Goal: Task Accomplishment & Management: Manage account settings

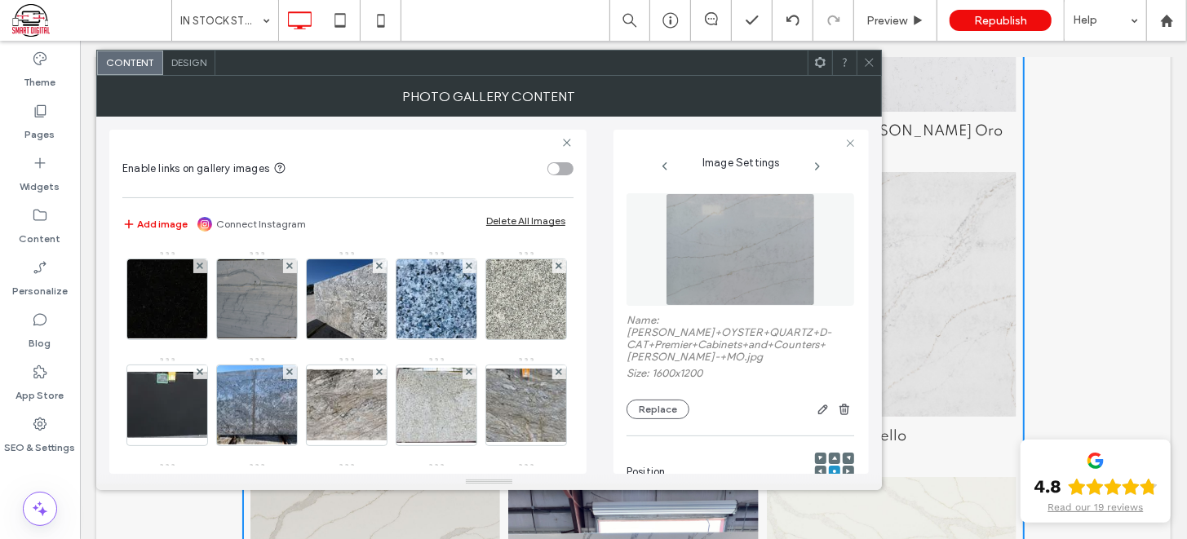
scroll to position [210, 0]
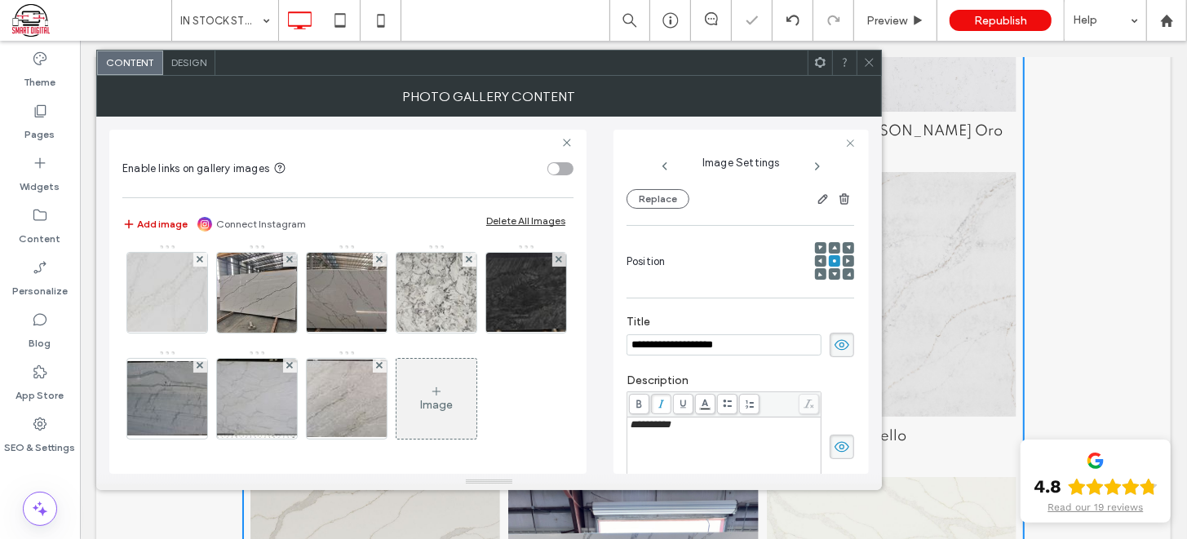
click at [165, 222] on button "Add image" at bounding box center [154, 224] width 65 height 20
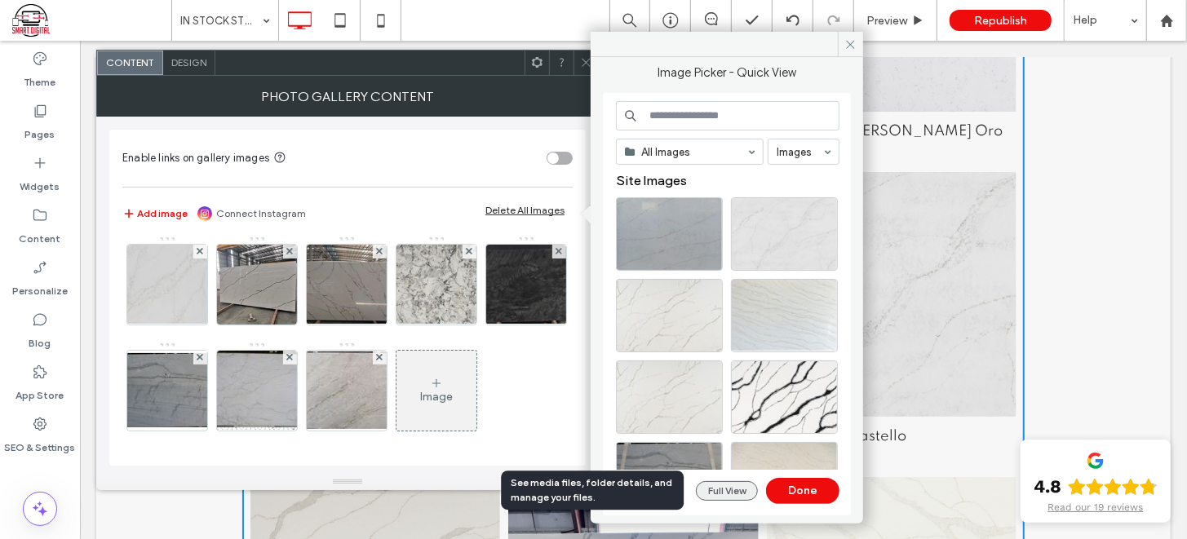
click at [736, 492] on button "Full View" at bounding box center [727, 491] width 62 height 20
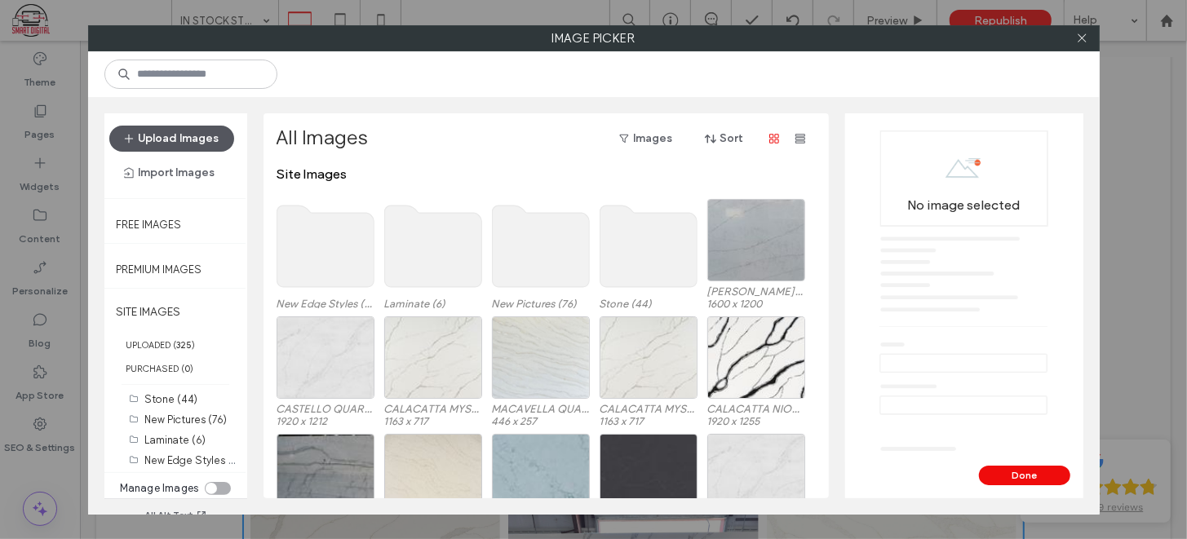
click at [165, 136] on button "Upload Images" at bounding box center [171, 139] width 125 height 26
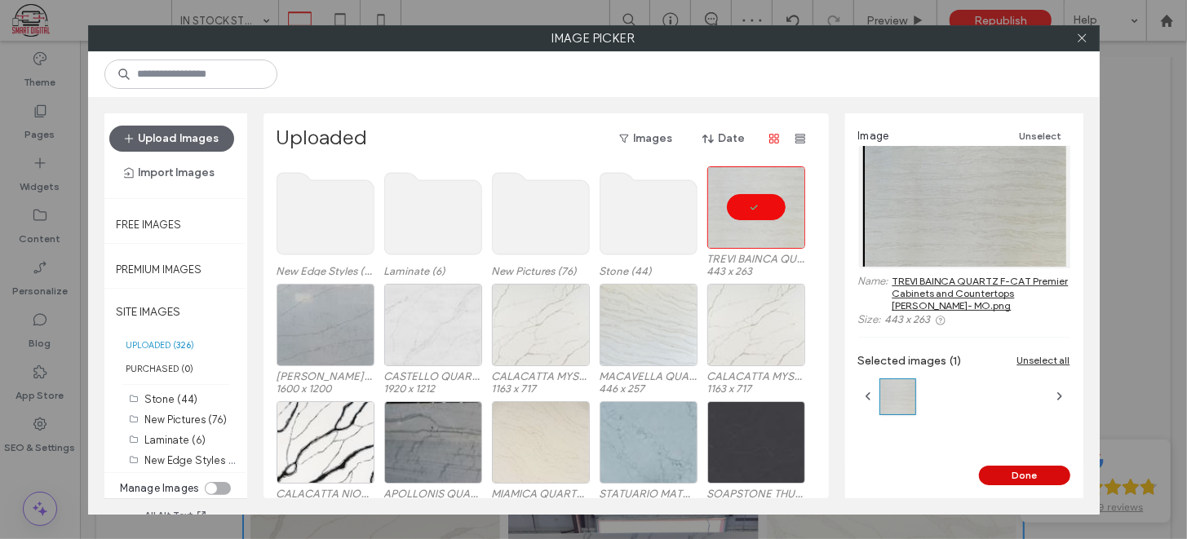
click at [1014, 473] on button "Done" at bounding box center [1024, 476] width 91 height 20
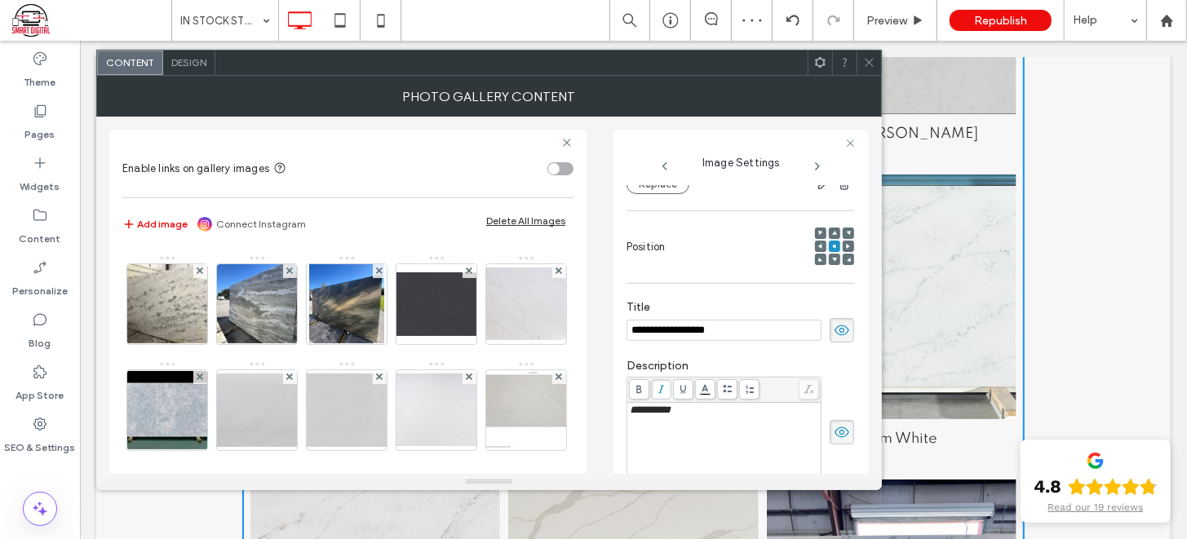
scroll to position [0, 0]
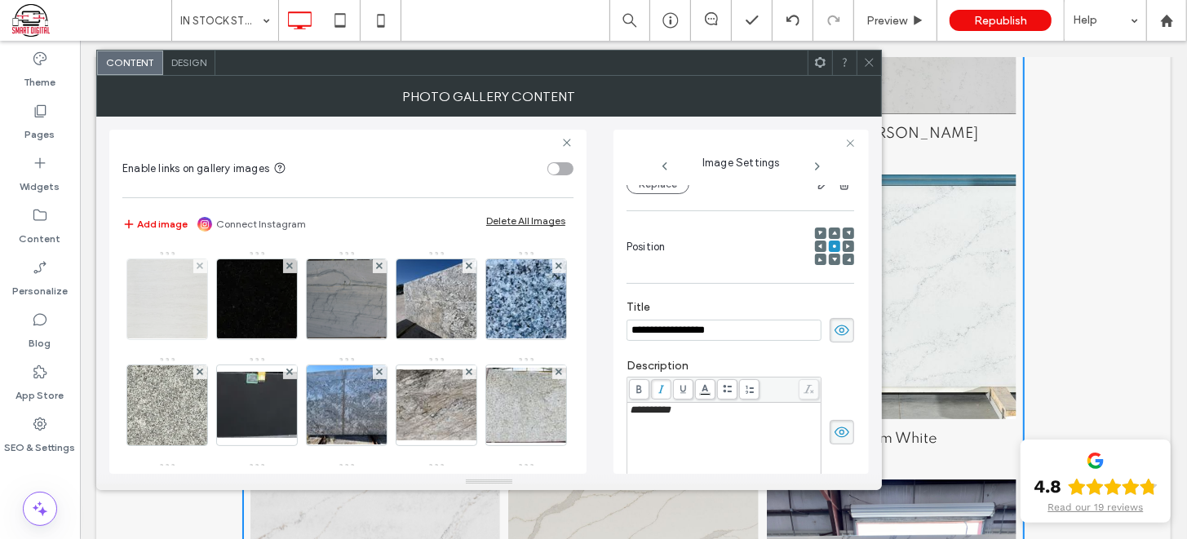
click at [174, 302] on img at bounding box center [166, 299] width 135 height 80
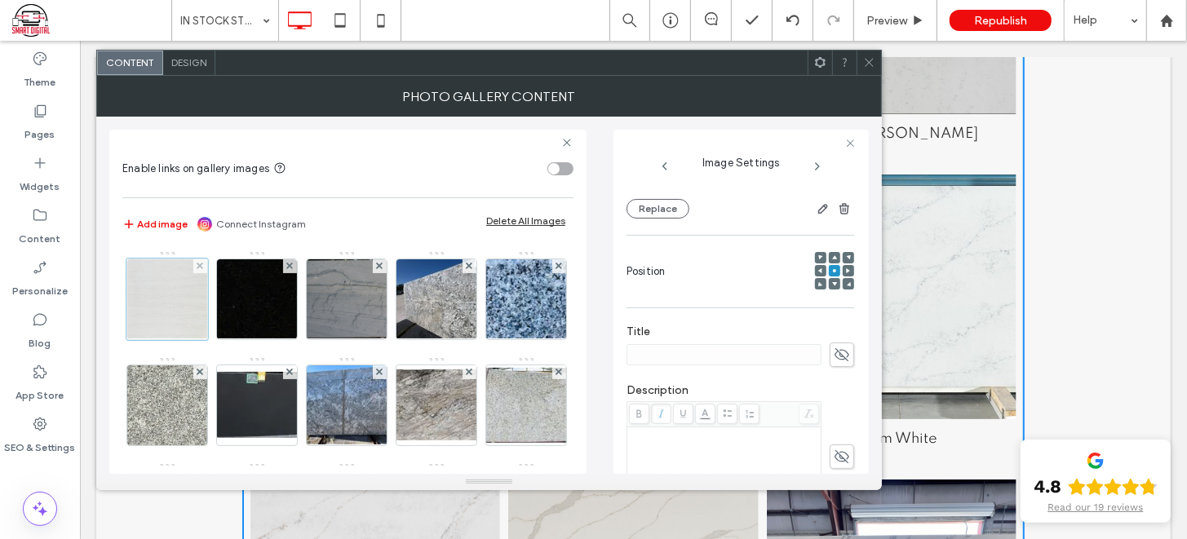
scroll to position [214, 0]
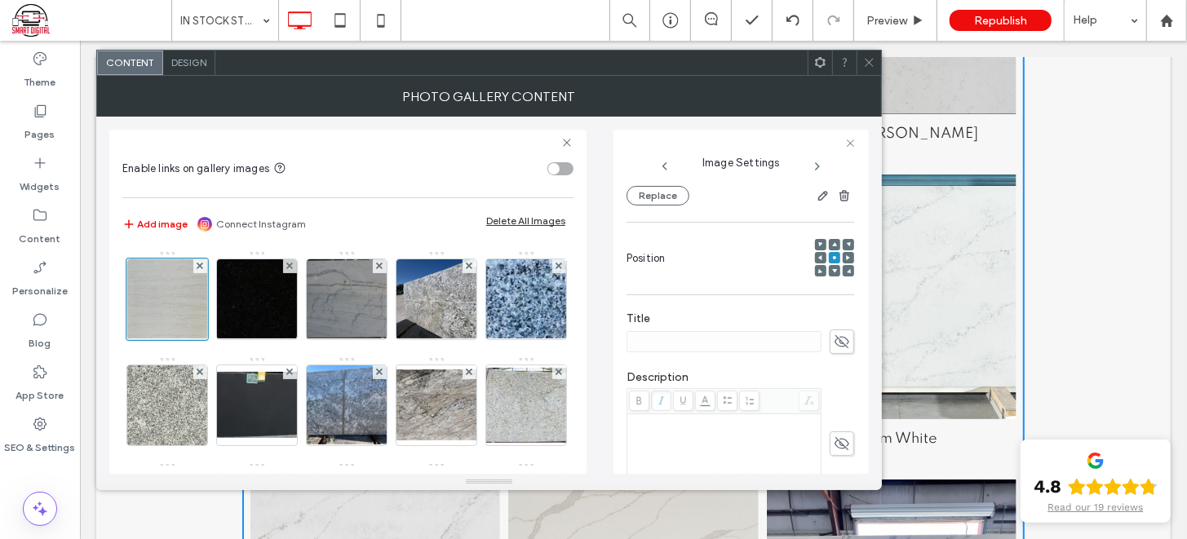
click at [856, 342] on div "Image Settings Name: TREVI+BAINCA+QUARTZ+F-CAT+Premier+Cabinets+and+Countertops…" at bounding box center [740, 302] width 255 height 344
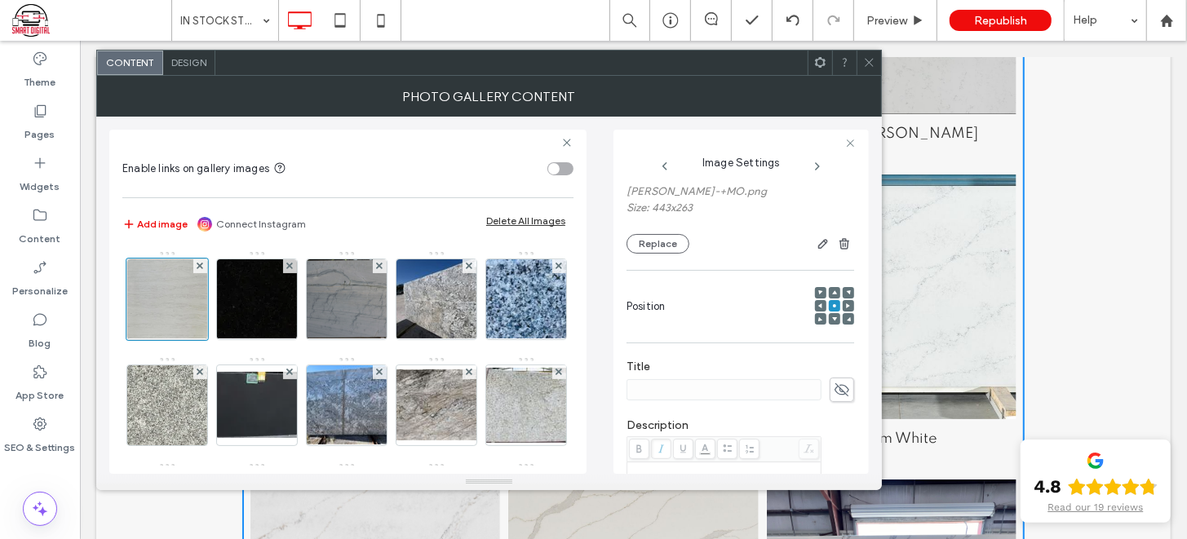
scroll to position [178, 0]
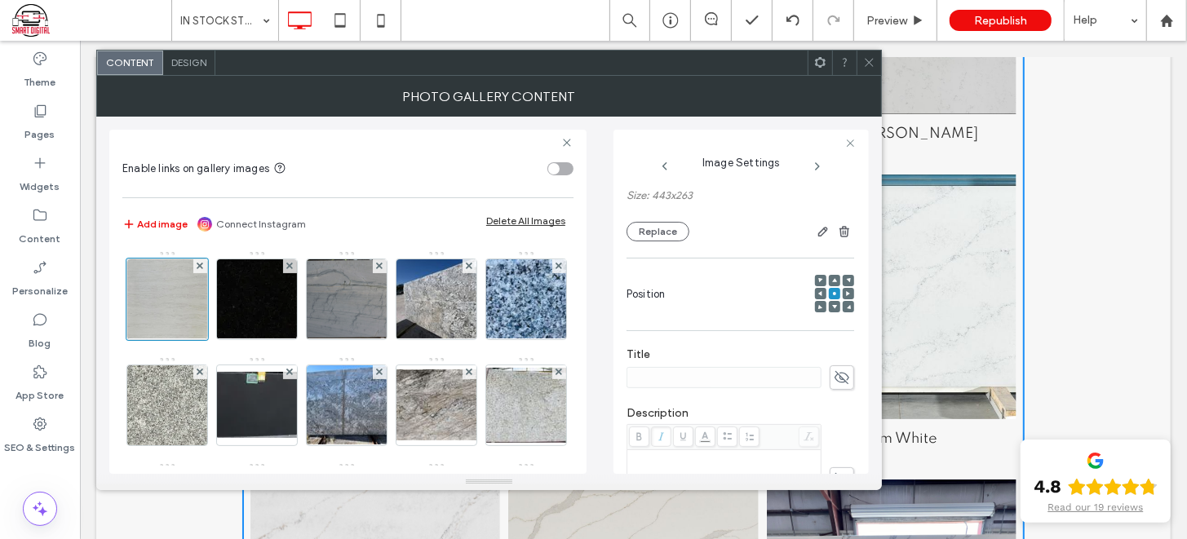
click at [837, 369] on icon at bounding box center [841, 378] width 16 height 18
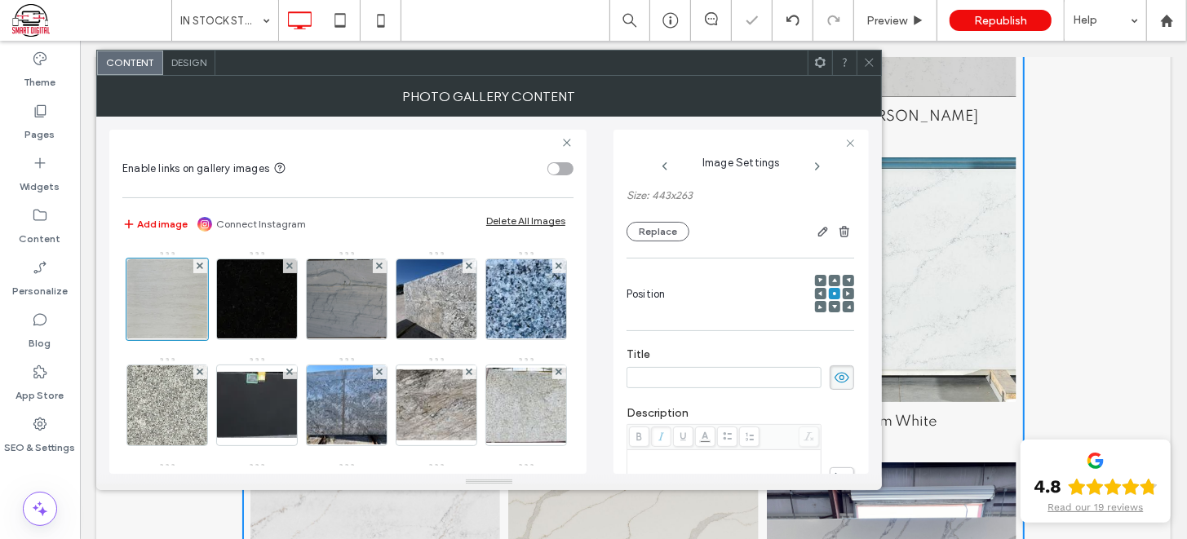
click at [833, 471] on icon at bounding box center [841, 480] width 16 height 18
click at [754, 367] on input at bounding box center [723, 377] width 195 height 21
click at [777, 367] on input at bounding box center [723, 377] width 195 height 21
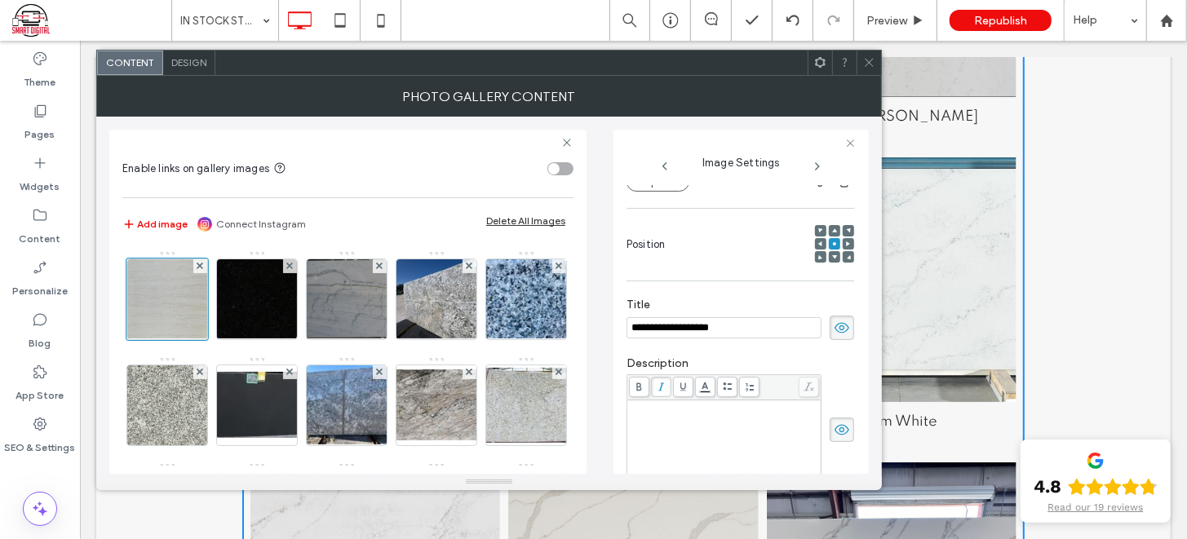
scroll to position [233, 0]
type input "**********"
click at [737, 398] on div "Rich Text Editor" at bounding box center [724, 437] width 189 height 82
click at [650, 396] on div "Rich Text Editor" at bounding box center [724, 401] width 189 height 11
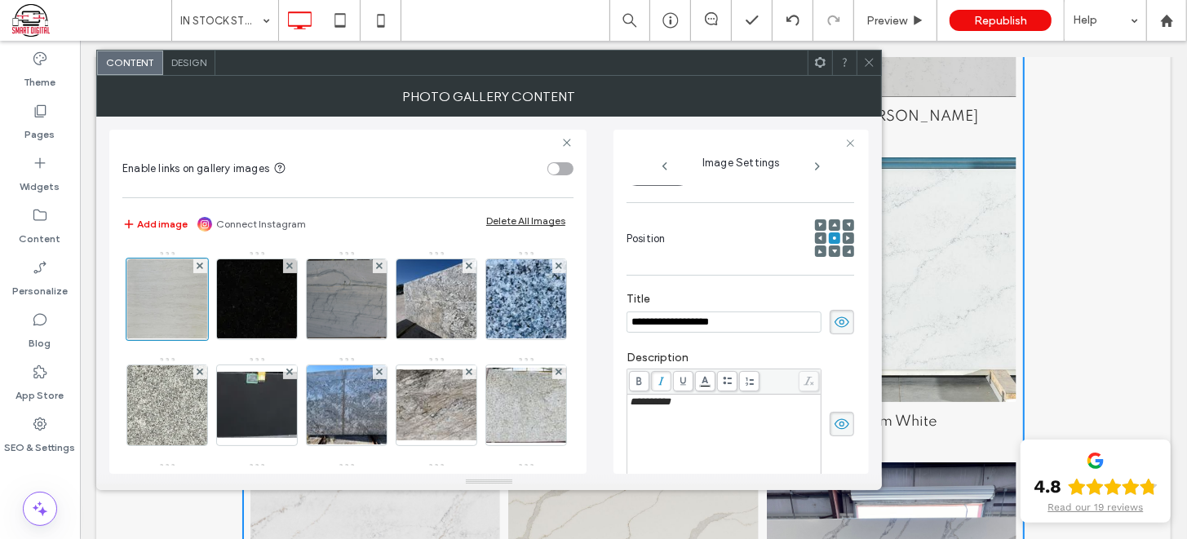
click at [670, 396] on span "**********" at bounding box center [650, 401] width 41 height 11
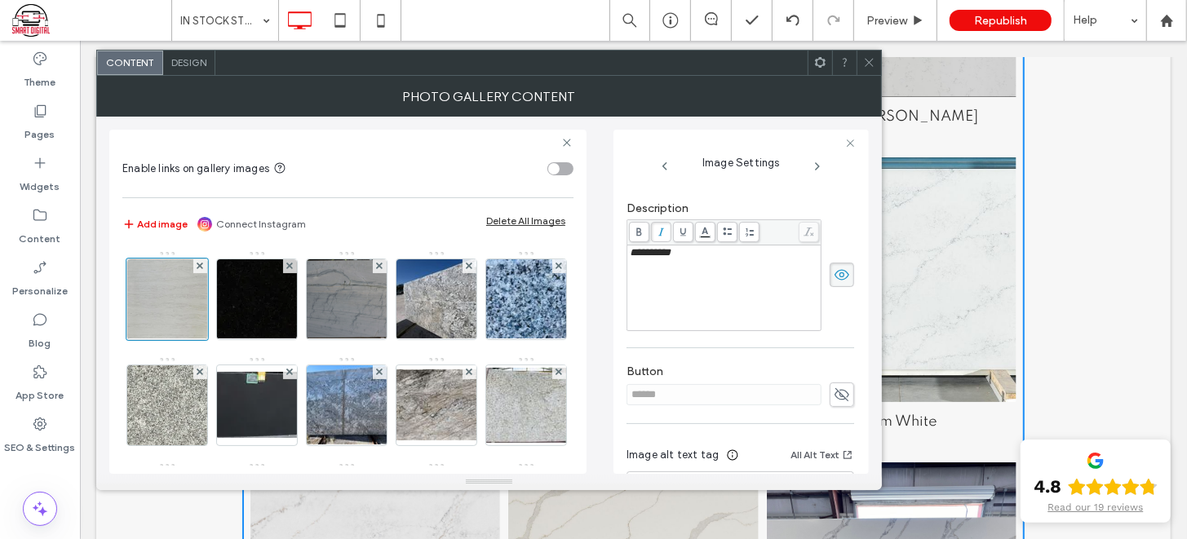
scroll to position [241, 0]
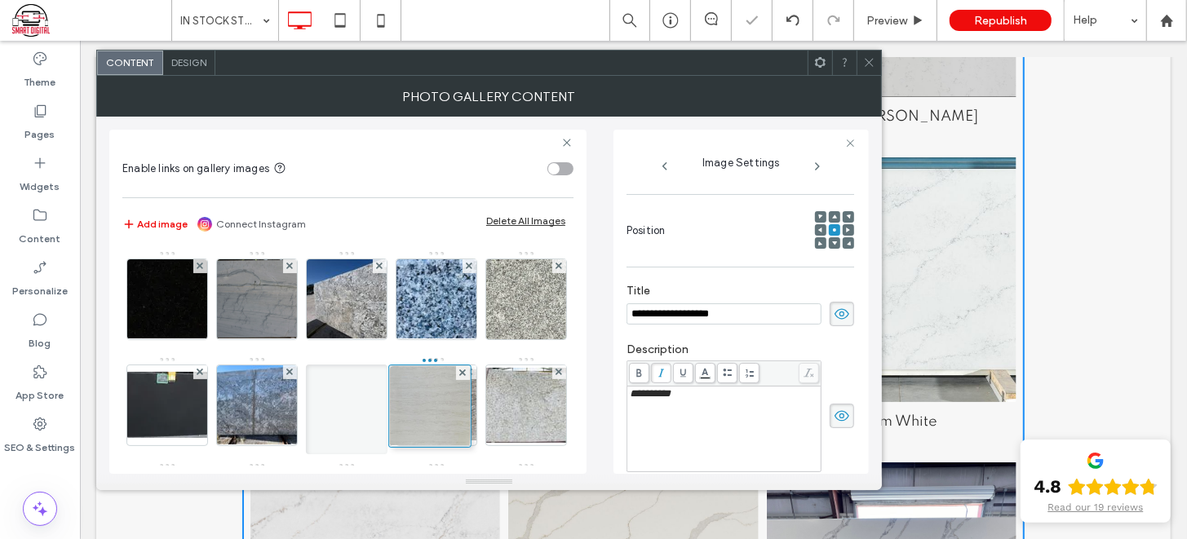
drag, startPoint x: 183, startPoint y: 311, endPoint x: 571, endPoint y: 444, distance: 409.8
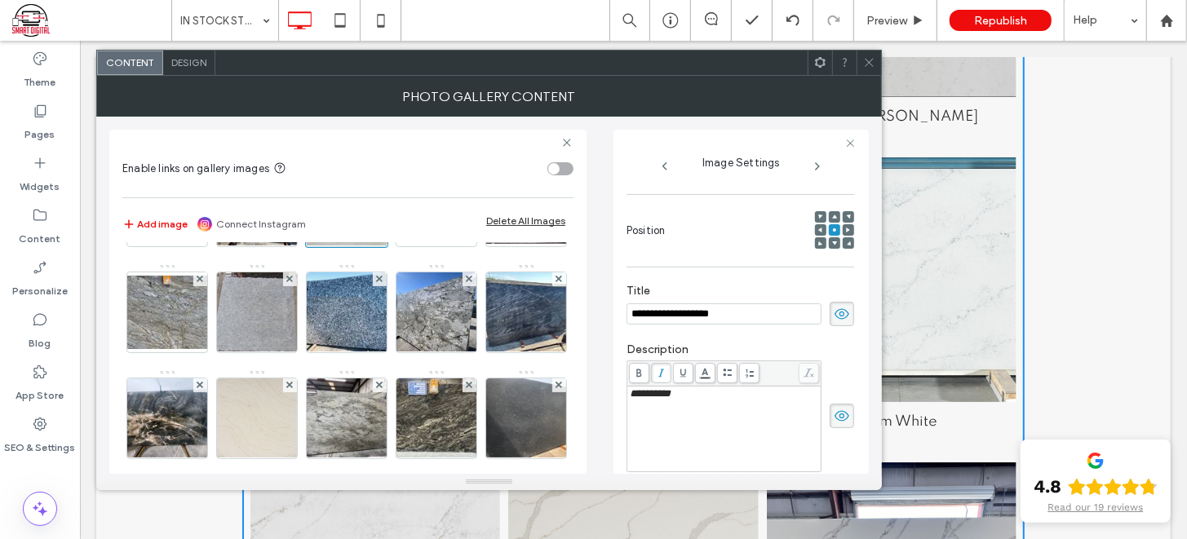
scroll to position [94, 0]
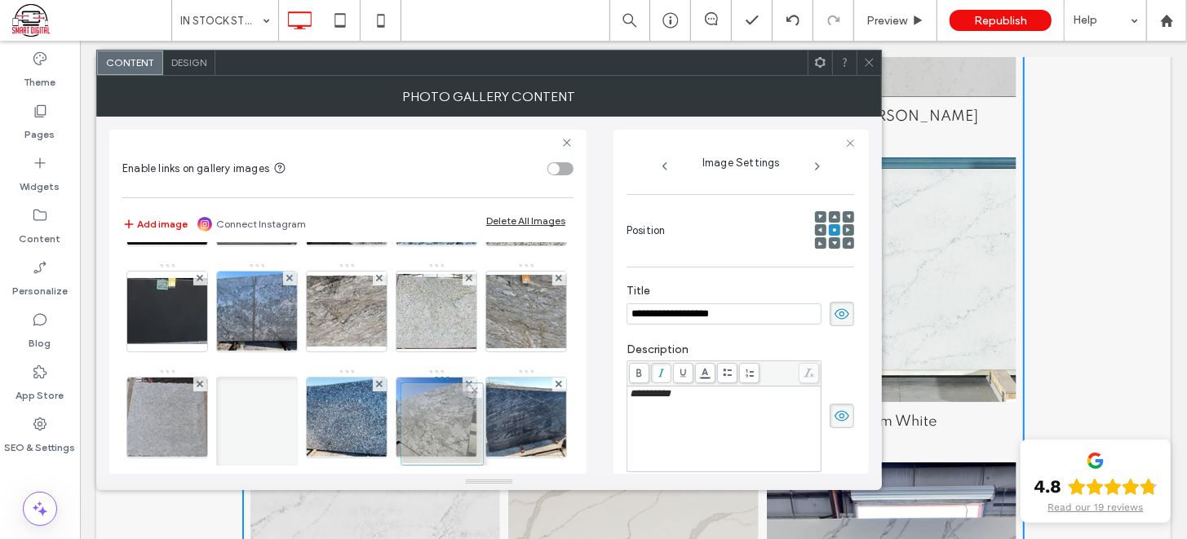
drag, startPoint x: 433, startPoint y: 307, endPoint x: 439, endPoint y: 432, distance: 125.7
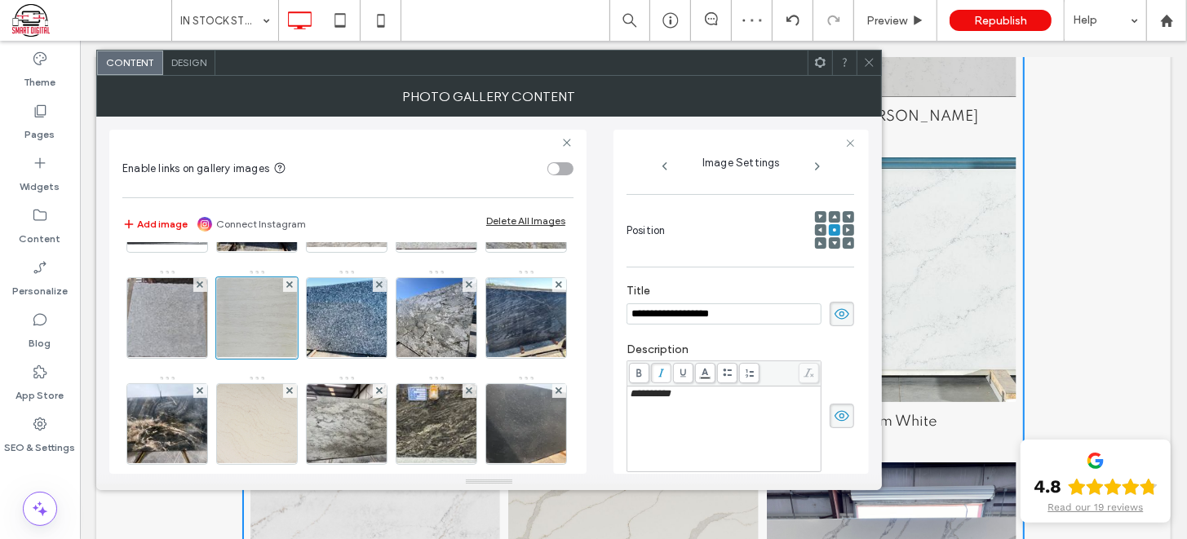
scroll to position [211, 0]
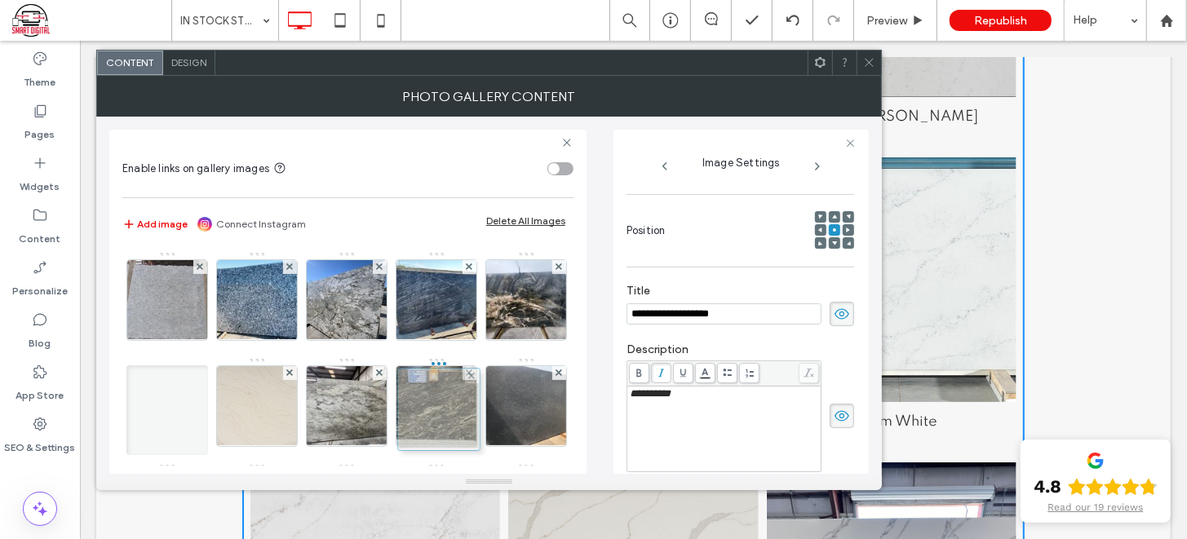
drag, startPoint x: 439, startPoint y: 301, endPoint x: 440, endPoint y: 426, distance: 124.8
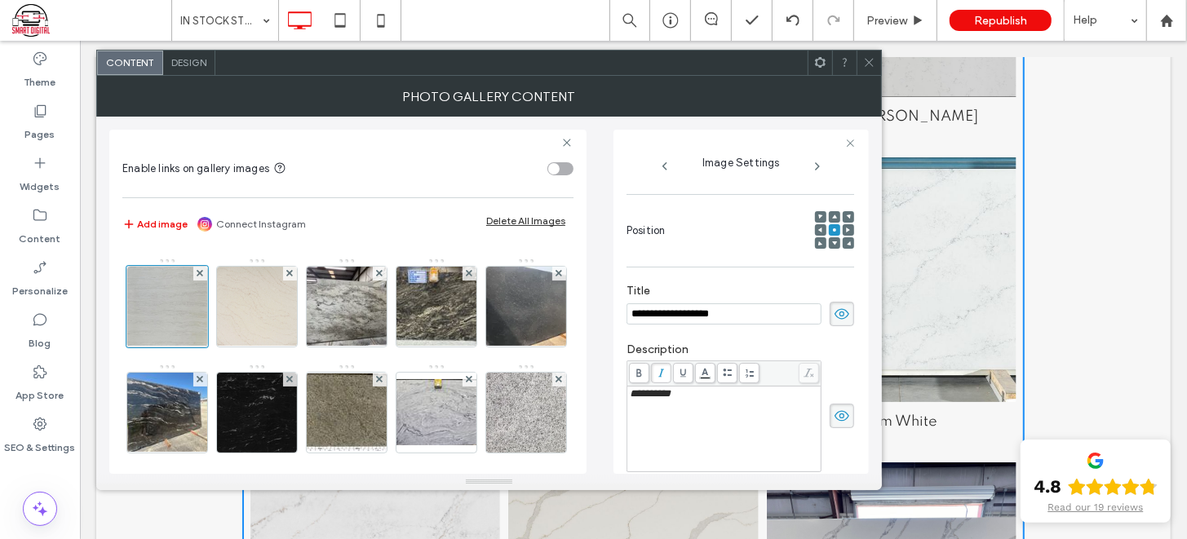
scroll to position [316, 0]
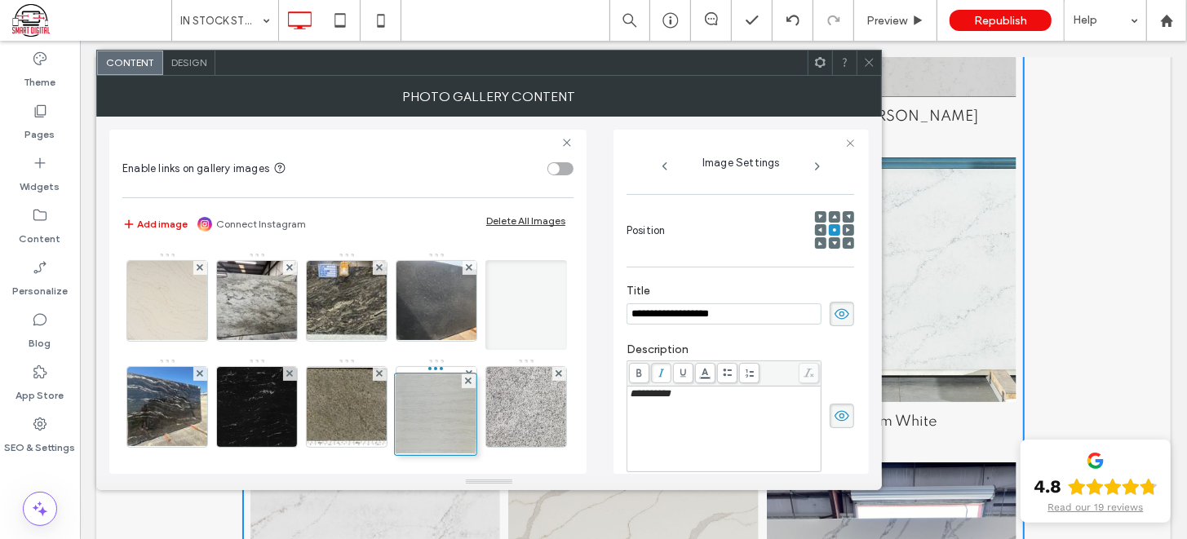
drag, startPoint x: 441, startPoint y: 292, endPoint x: 440, endPoint y: 457, distance: 164.7
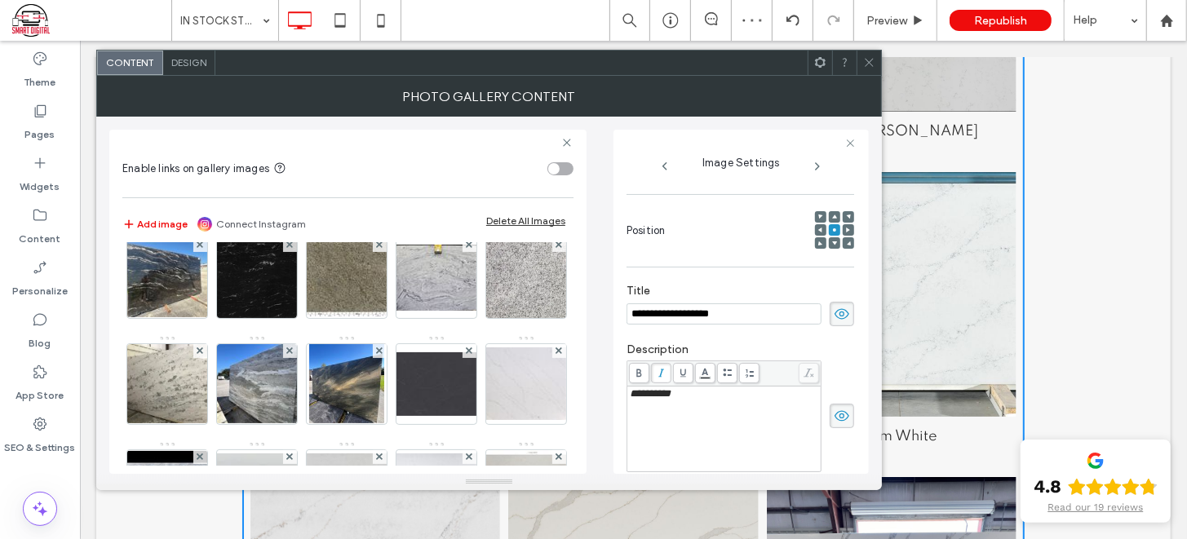
scroll to position [463, 0]
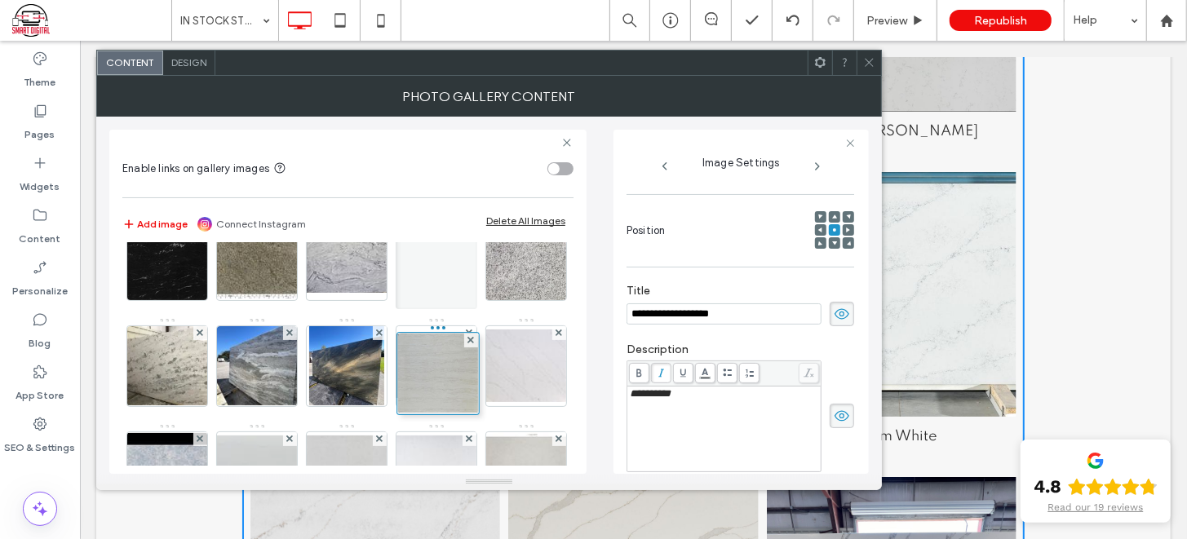
drag, startPoint x: 443, startPoint y: 275, endPoint x: 443, endPoint y: 418, distance: 143.5
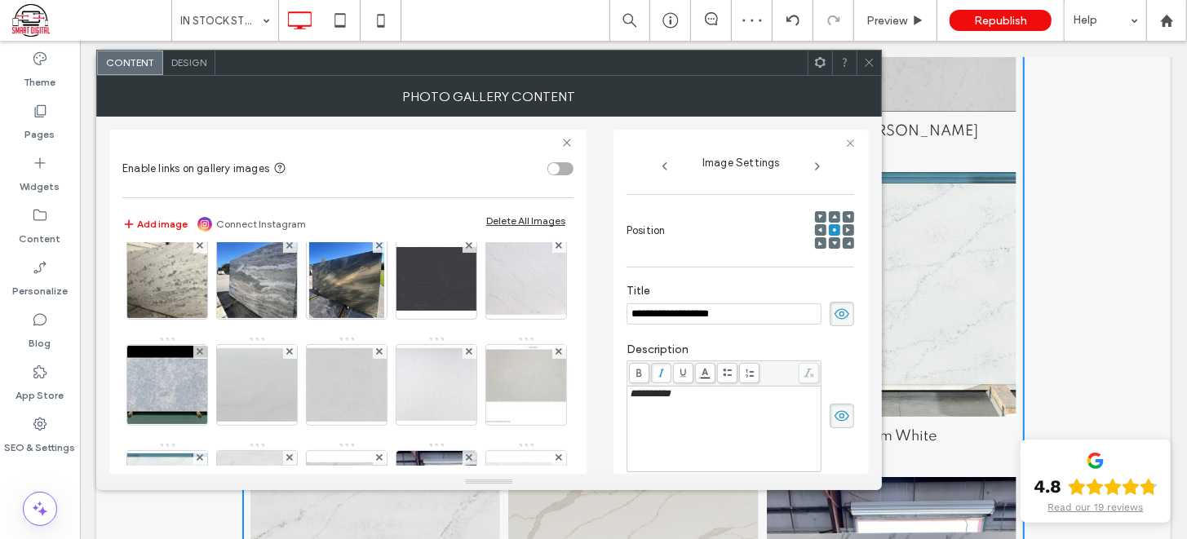
scroll to position [557, 0]
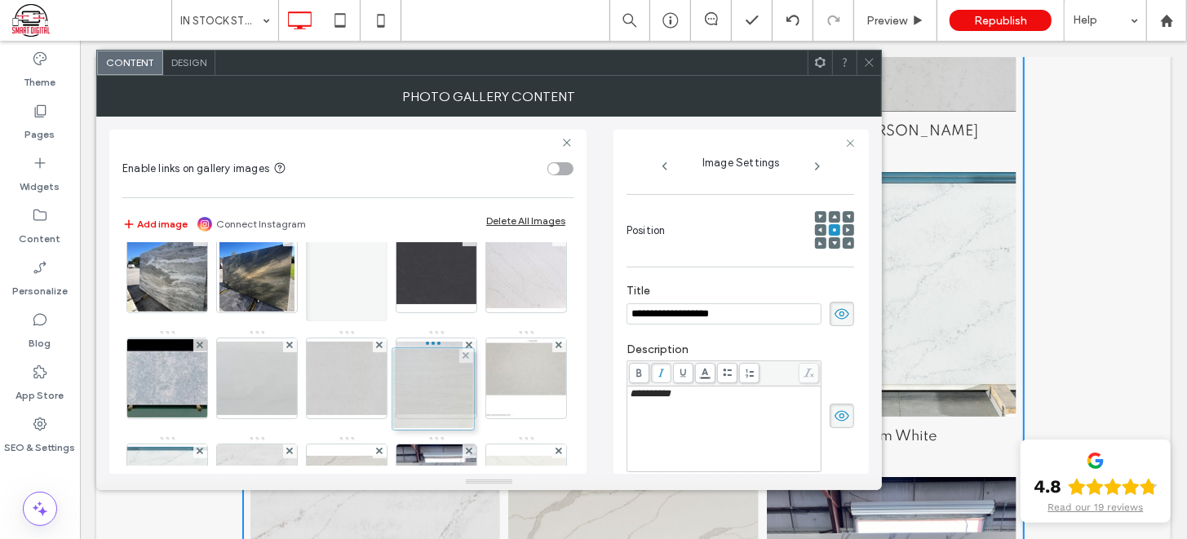
drag, startPoint x: 424, startPoint y: 259, endPoint x: 422, endPoint y: 396, distance: 136.2
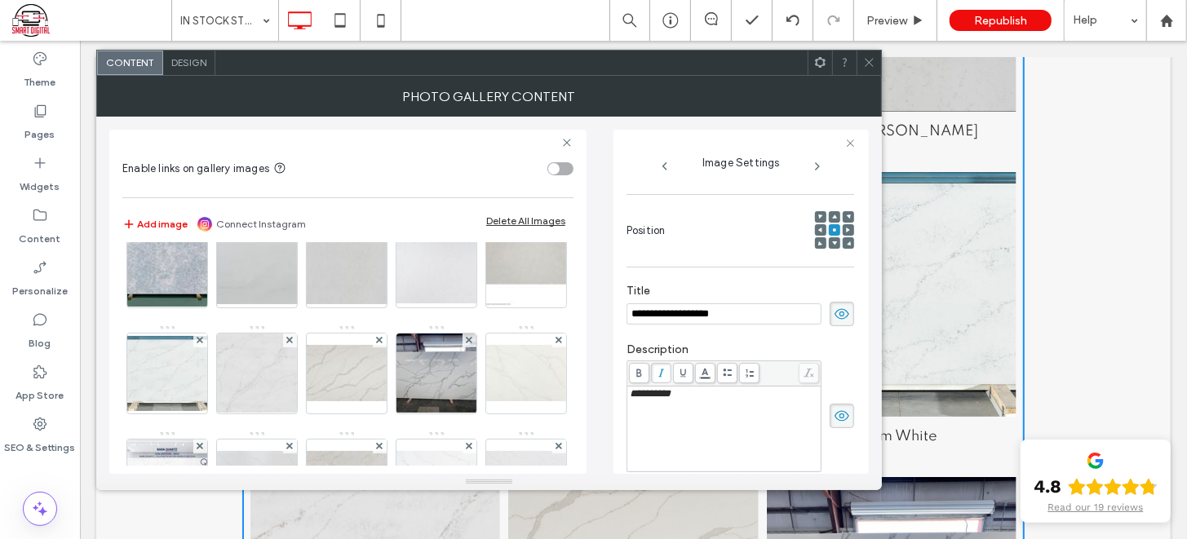
scroll to position [674, 0]
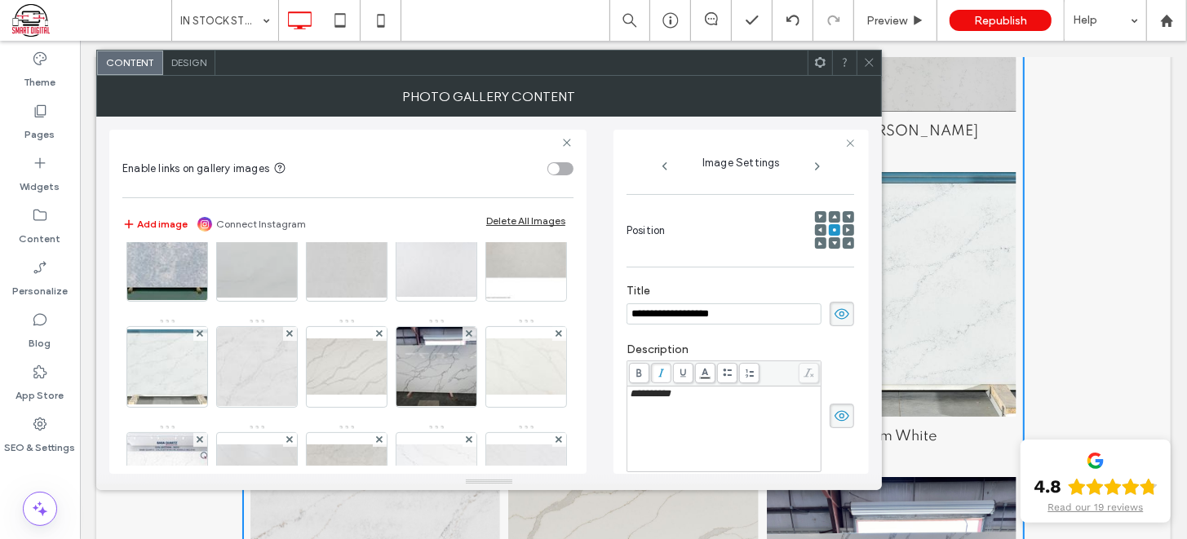
click at [387, 196] on div at bounding box center [347, 155] width 82 height 82
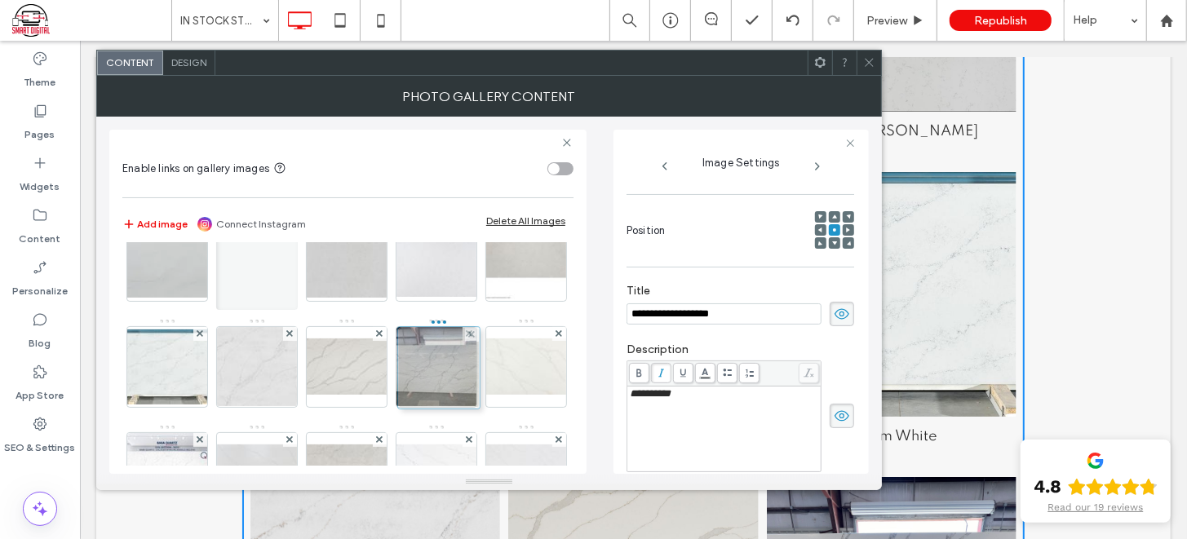
drag, startPoint x: 435, startPoint y: 269, endPoint x: 434, endPoint y: 413, distance: 144.4
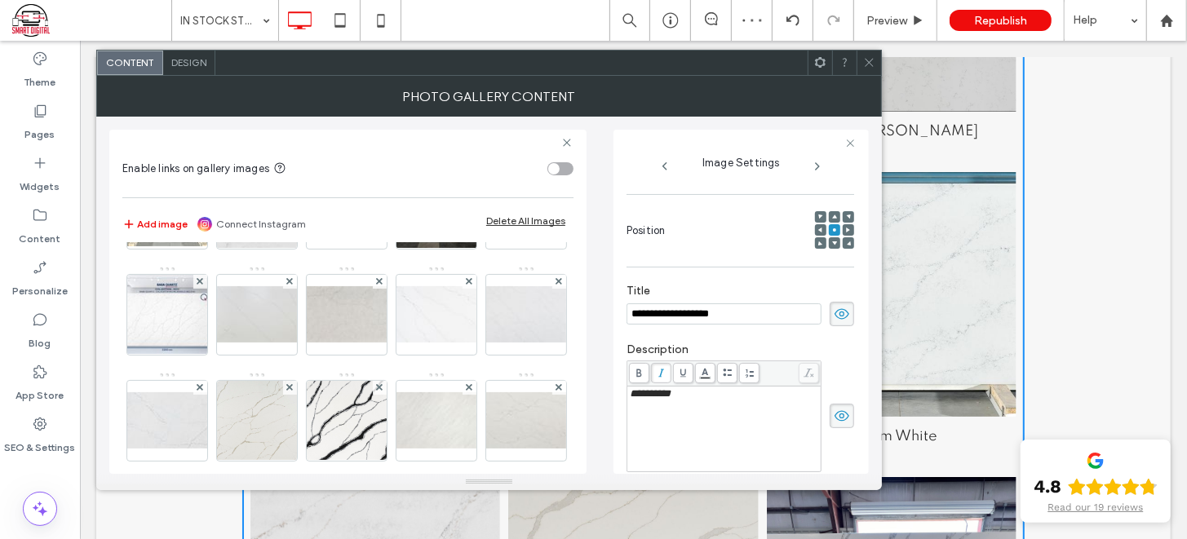
scroll to position [767, 0]
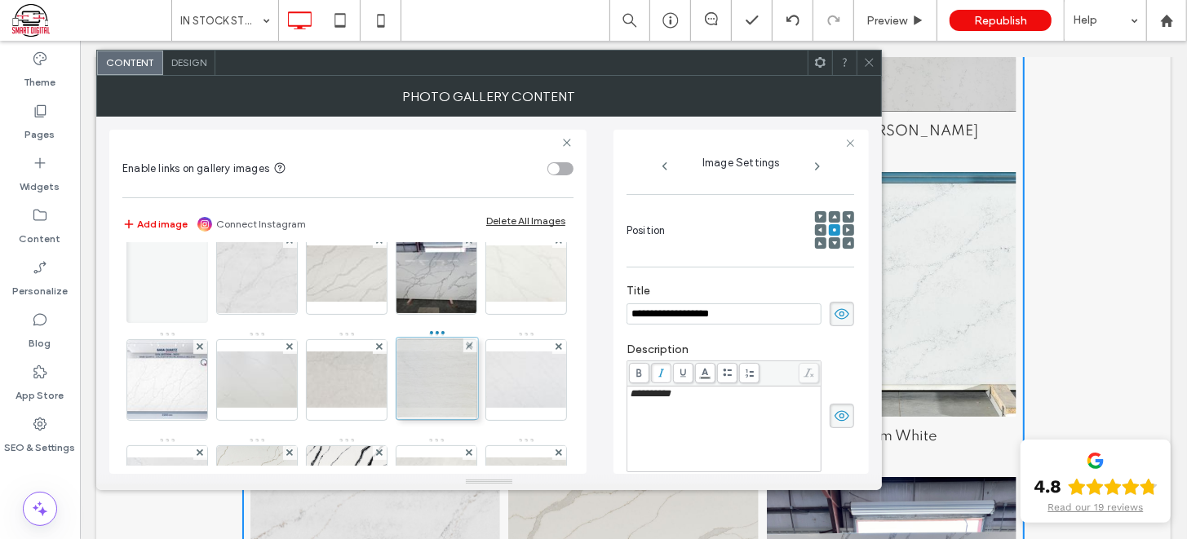
drag, startPoint x: 431, startPoint y: 280, endPoint x: 431, endPoint y: 413, distance: 133.7
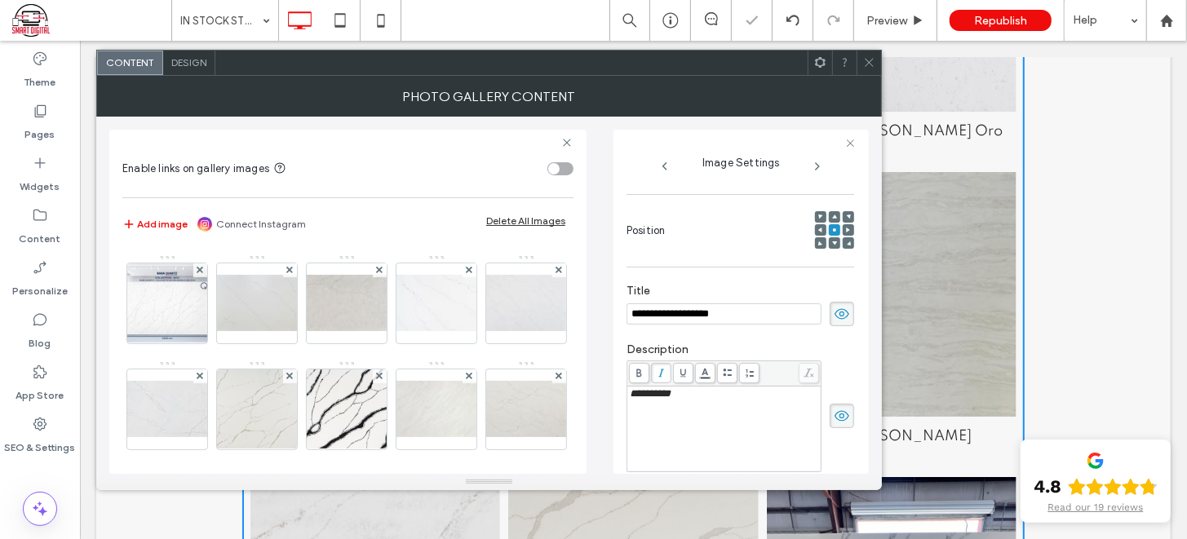
scroll to position [850, 0]
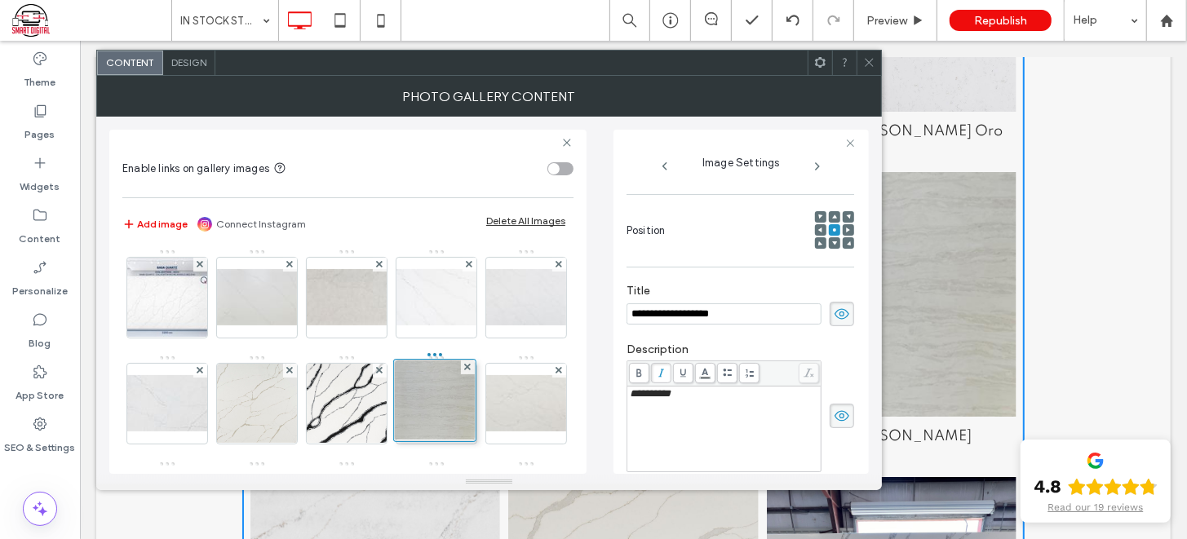
drag, startPoint x: 449, startPoint y: 316, endPoint x: 443, endPoint y: 448, distance: 131.4
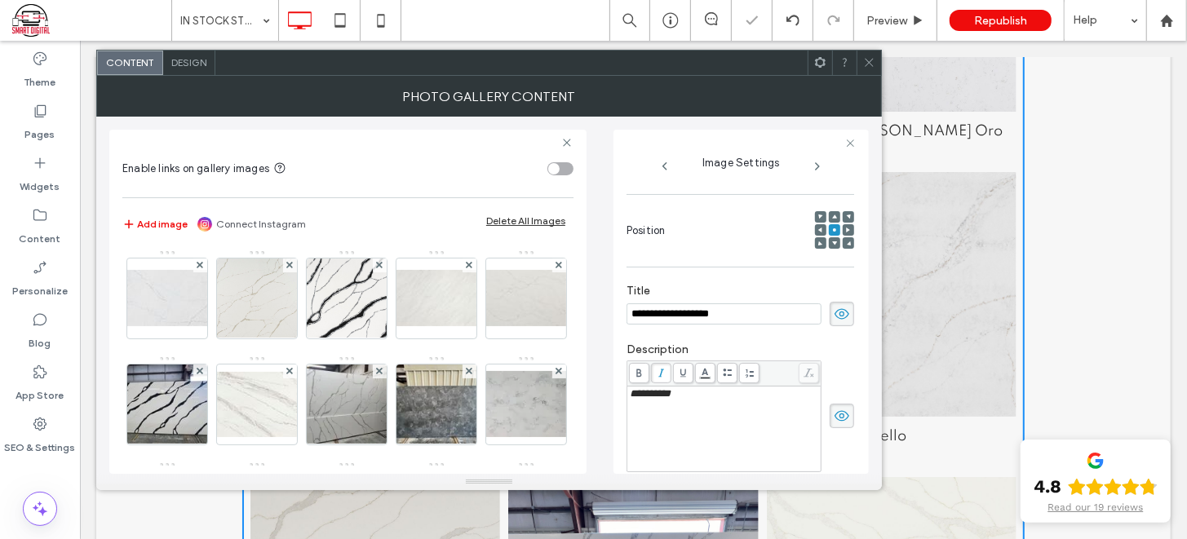
scroll to position [967, 0]
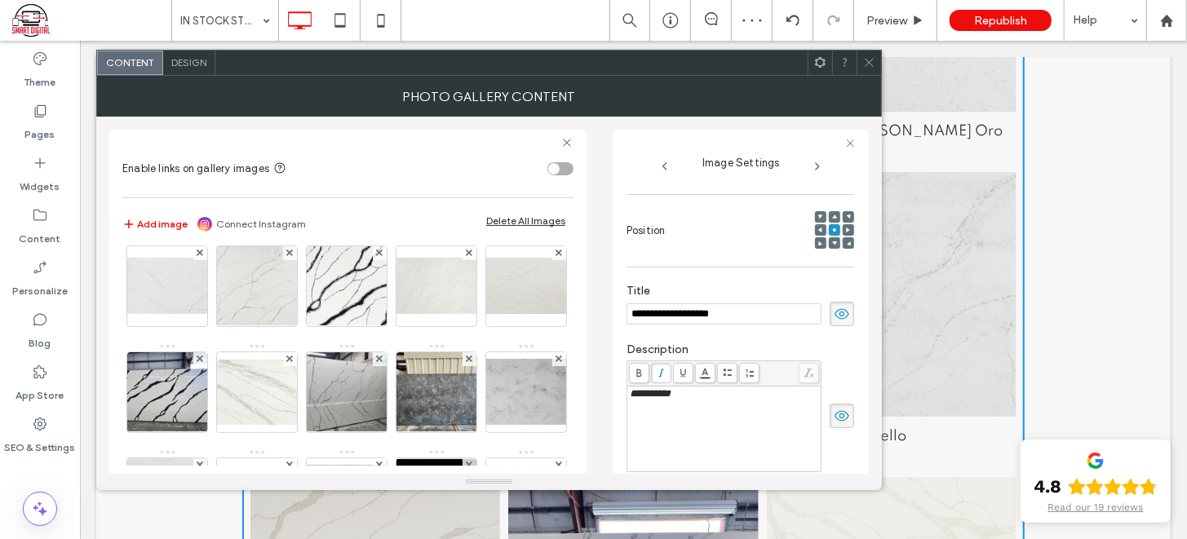
click at [466, 208] on img at bounding box center [436, 180] width 130 height 56
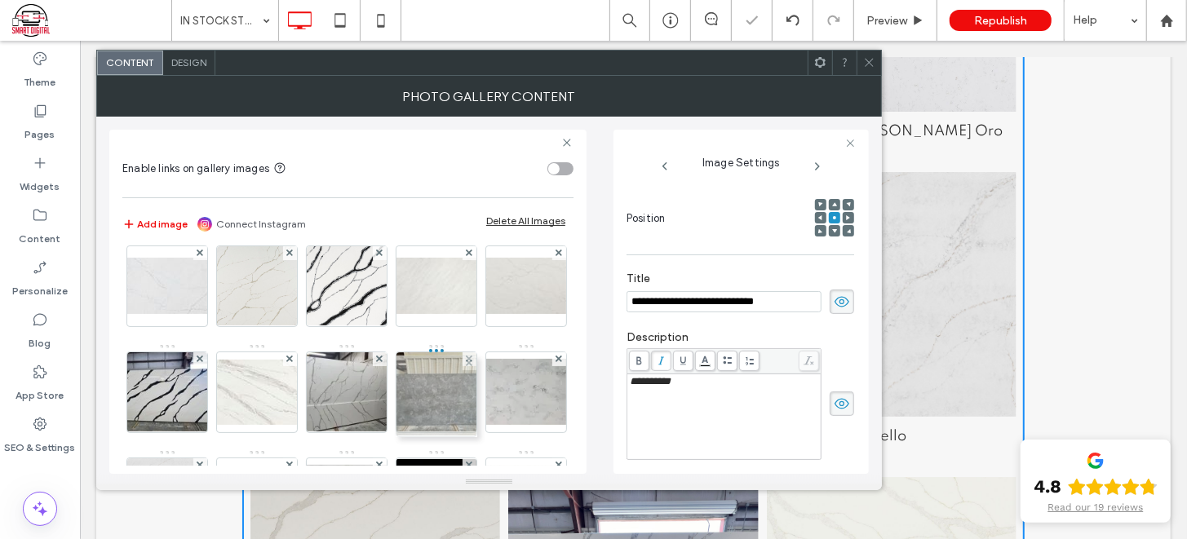
drag, startPoint x: 449, startPoint y: 280, endPoint x: 445, endPoint y: 394, distance: 114.2
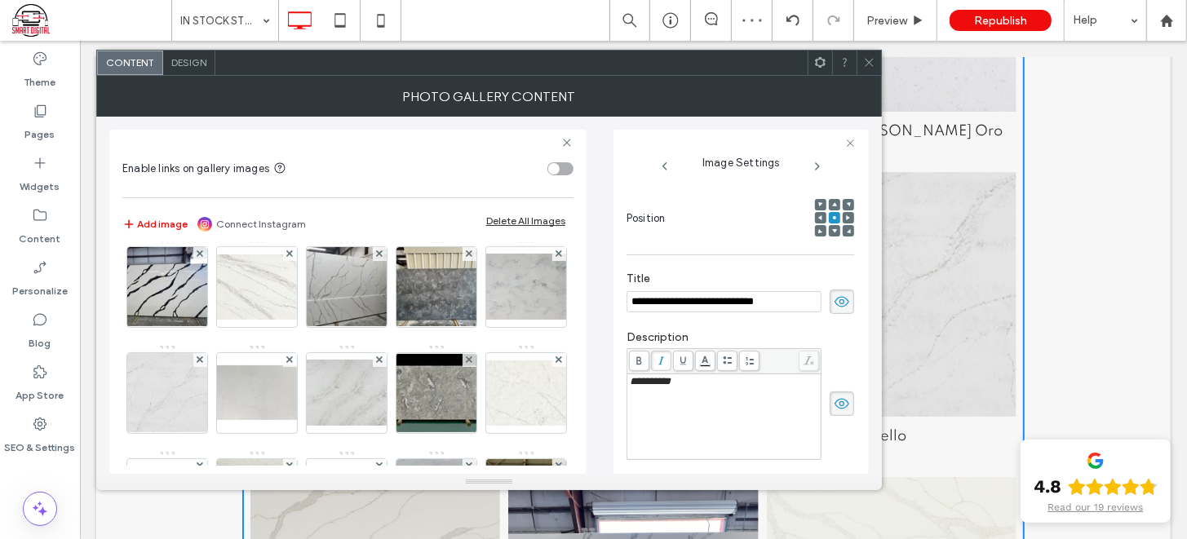
scroll to position [1090, 0]
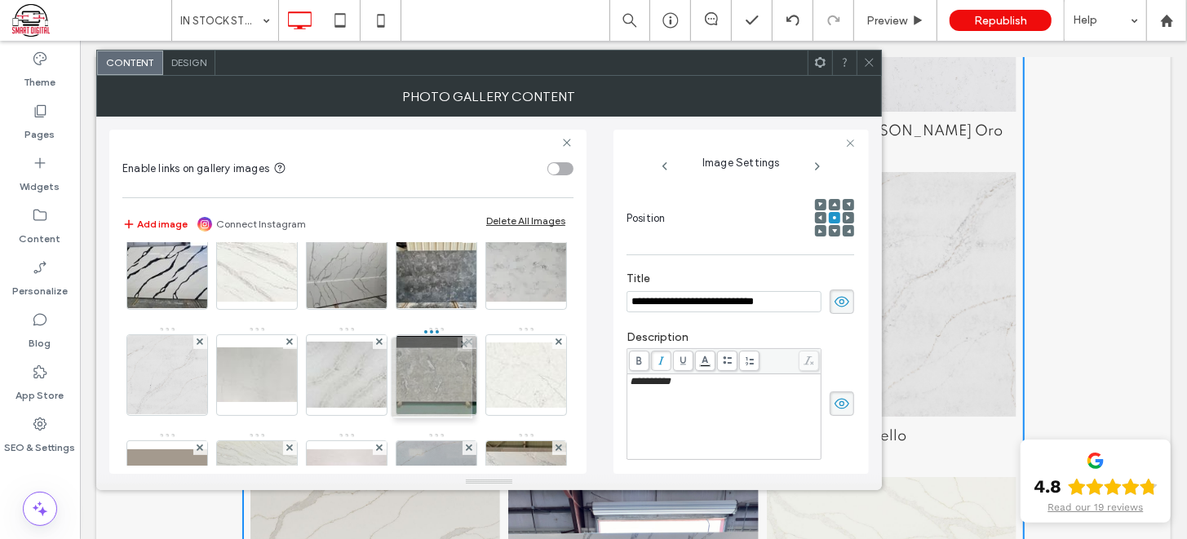
drag, startPoint x: 443, startPoint y: 279, endPoint x: 440, endPoint y: 408, distance: 128.9
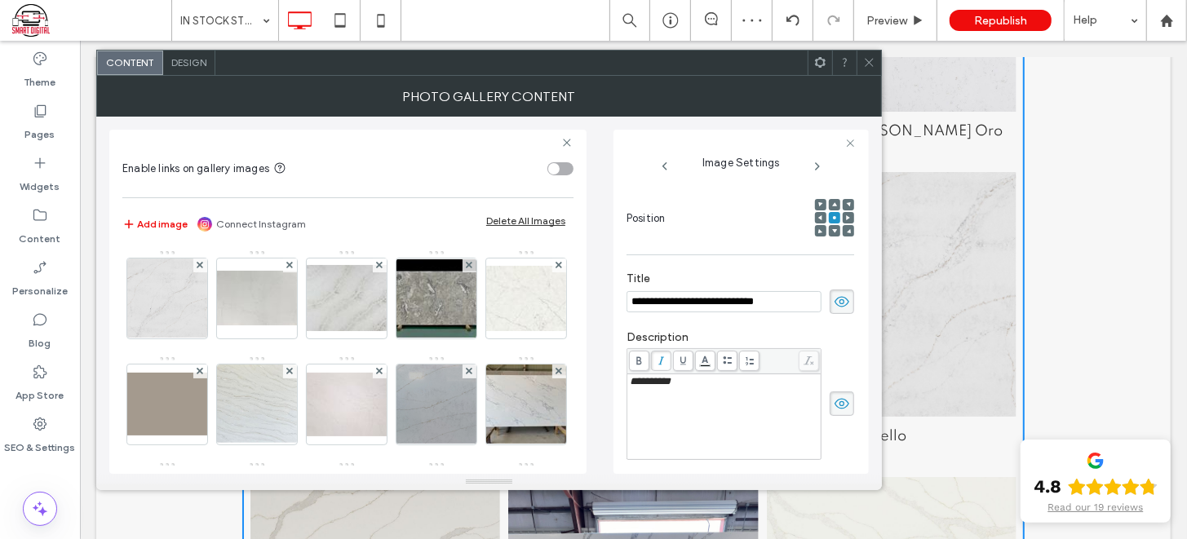
scroll to position [1173, 0]
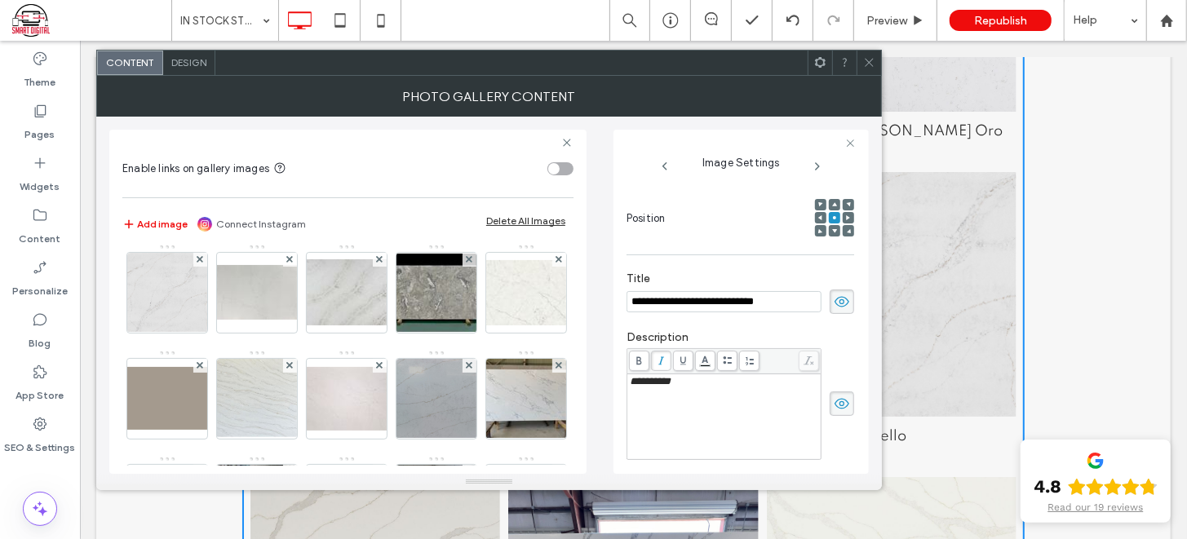
click at [413, 121] on img at bounding box center [346, 81] width 135 height 80
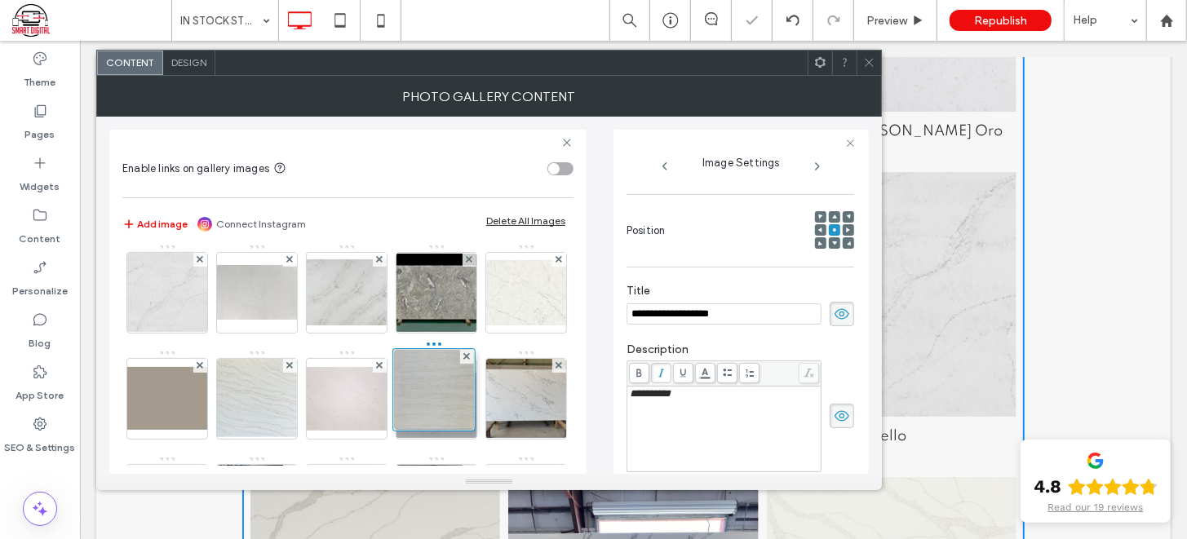
drag, startPoint x: 441, startPoint y: 294, endPoint x: 436, endPoint y: 429, distance: 134.6
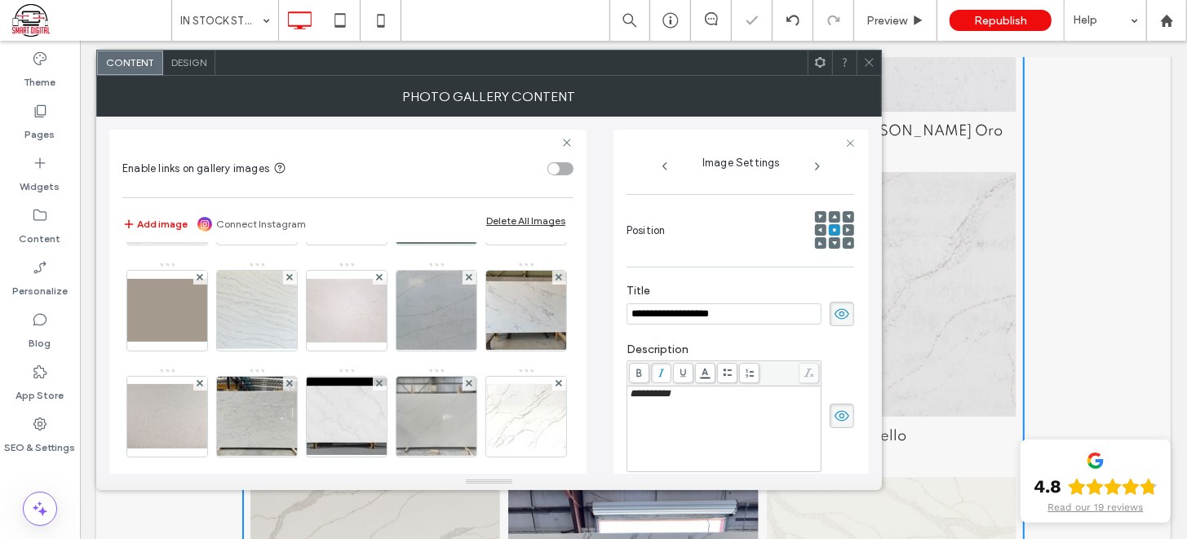
scroll to position [1272, 0]
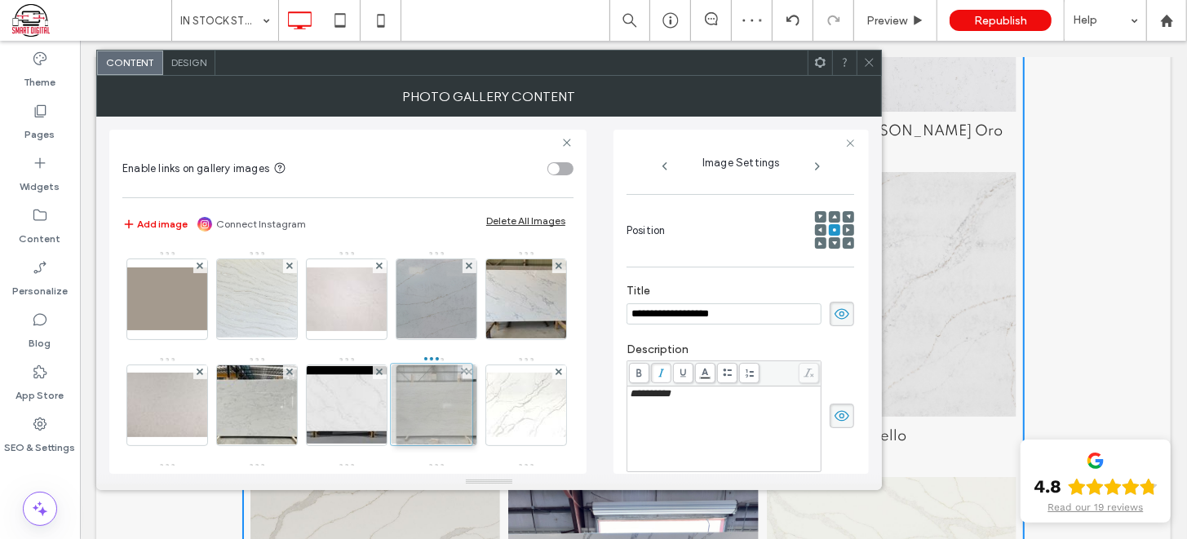
drag, startPoint x: 435, startPoint y: 314, endPoint x: 425, endPoint y: 434, distance: 120.3
click at [462, 127] on img at bounding box center [525, 87] width 126 height 80
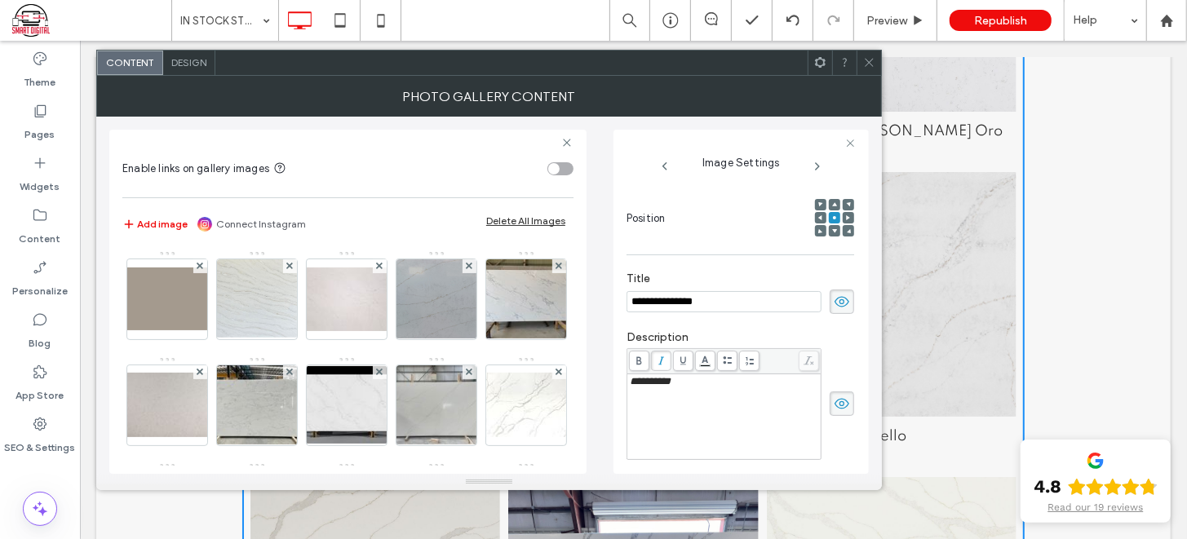
scroll to position [229, 0]
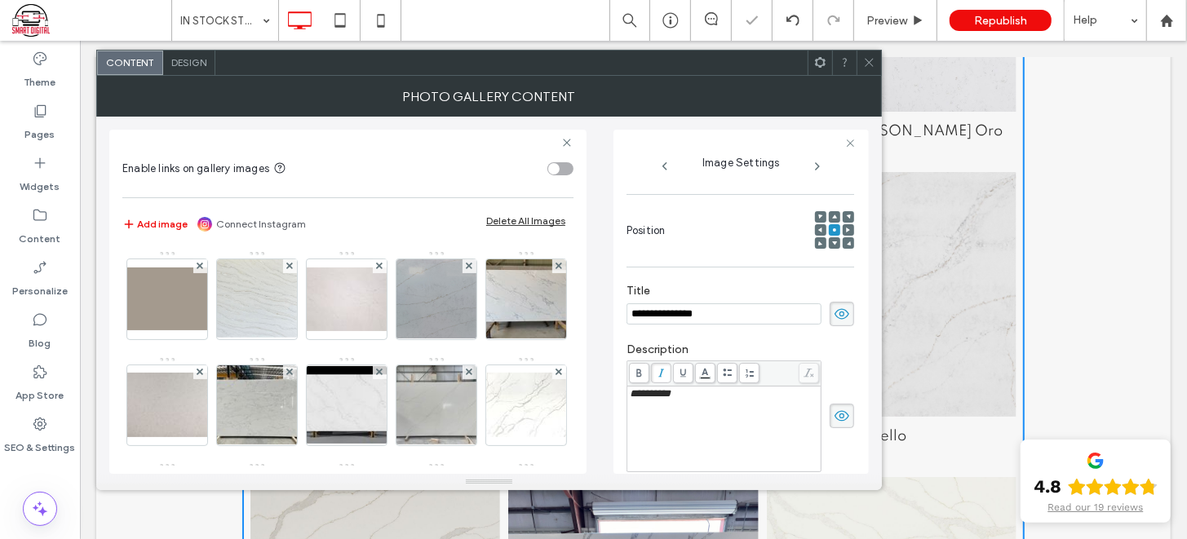
click at [234, 233] on img at bounding box center [166, 193] width 135 height 80
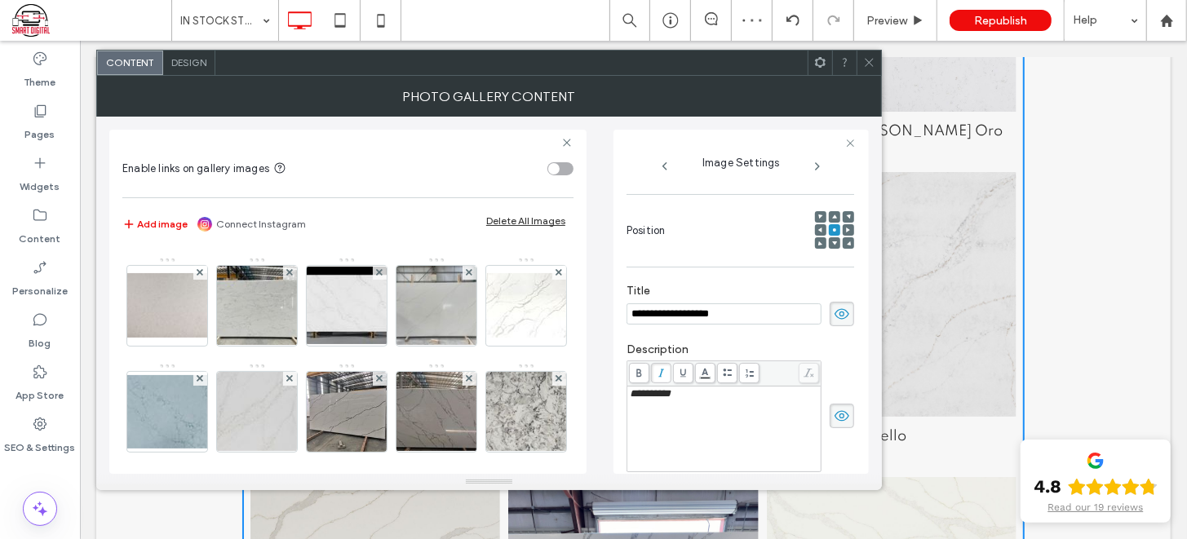
scroll to position [1384, 0]
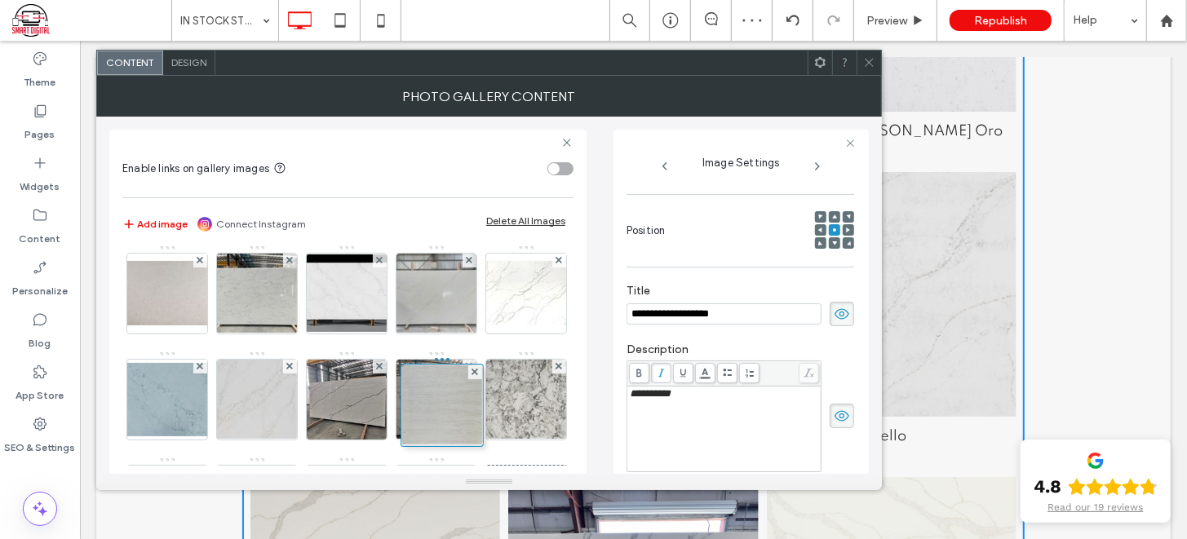
drag, startPoint x: 438, startPoint y: 287, endPoint x: 443, endPoint y: 426, distance: 138.7
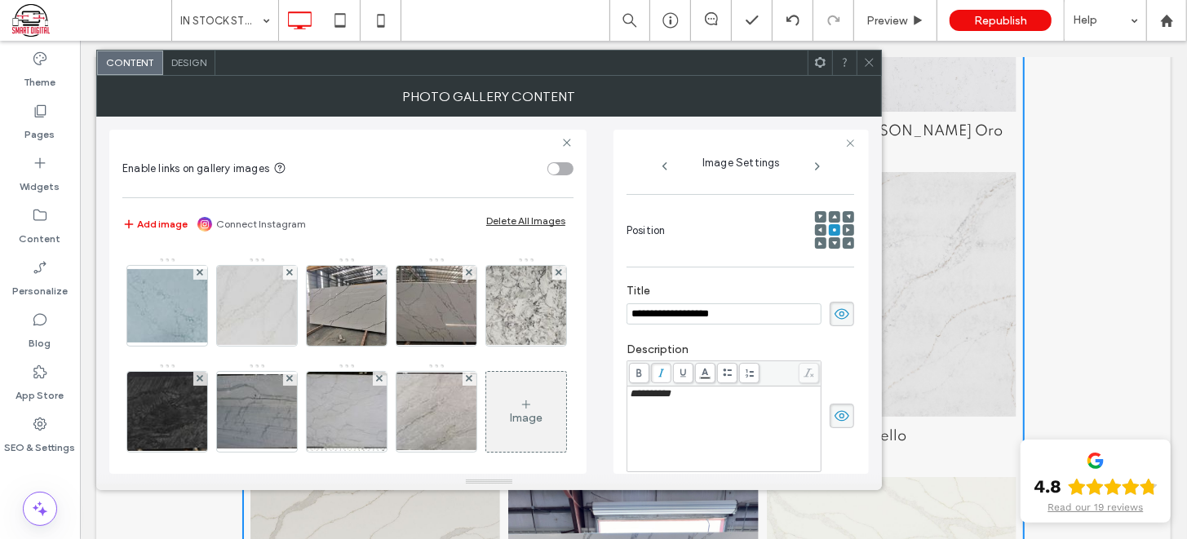
scroll to position [1483, 0]
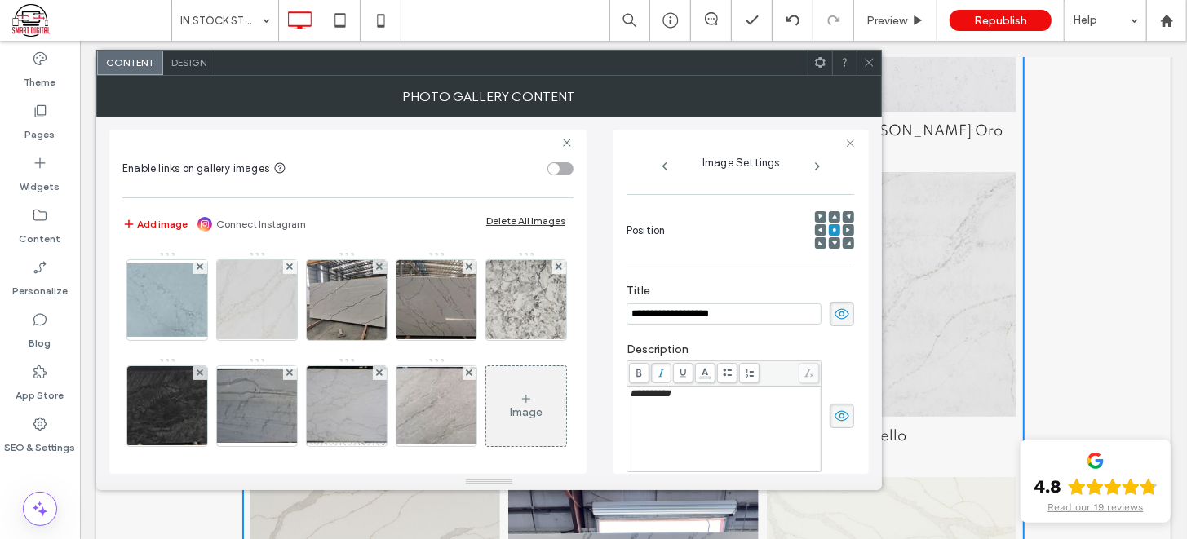
drag, startPoint x: 428, startPoint y: 302, endPoint x: 427, endPoint y: 426, distance: 124.0
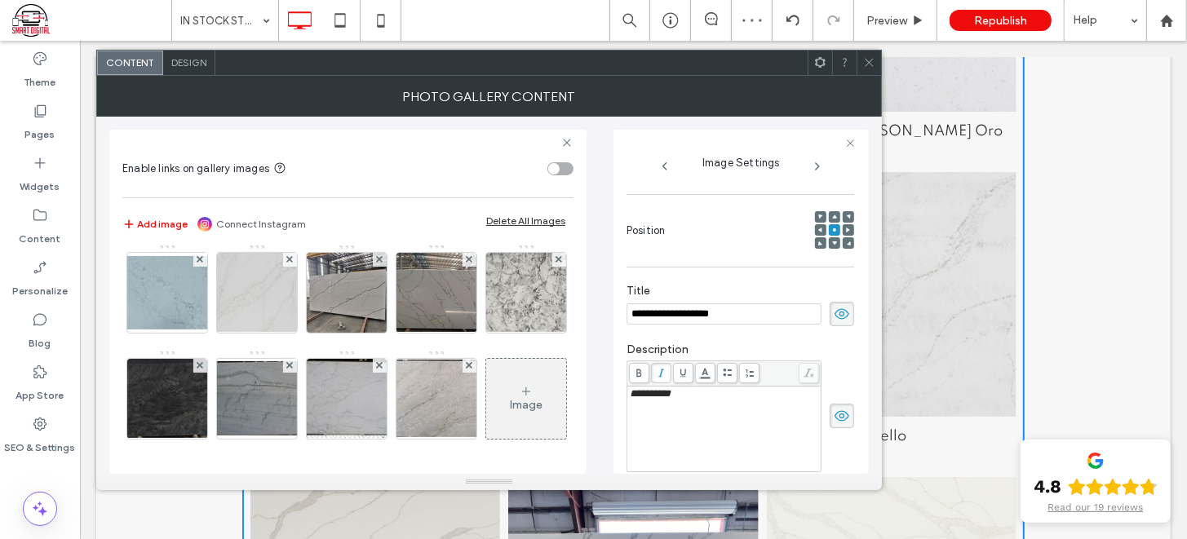
scroll to position [1607, 0]
click at [412, 225] on img at bounding box center [346, 186] width 130 height 77
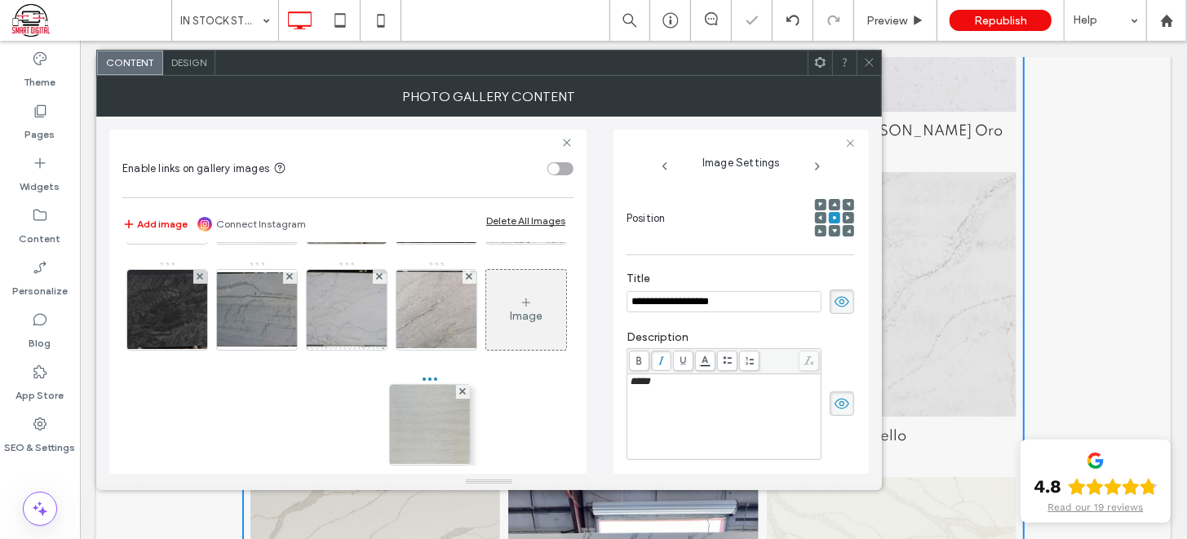
drag, startPoint x: 438, startPoint y: 286, endPoint x: 432, endPoint y: 398, distance: 111.9
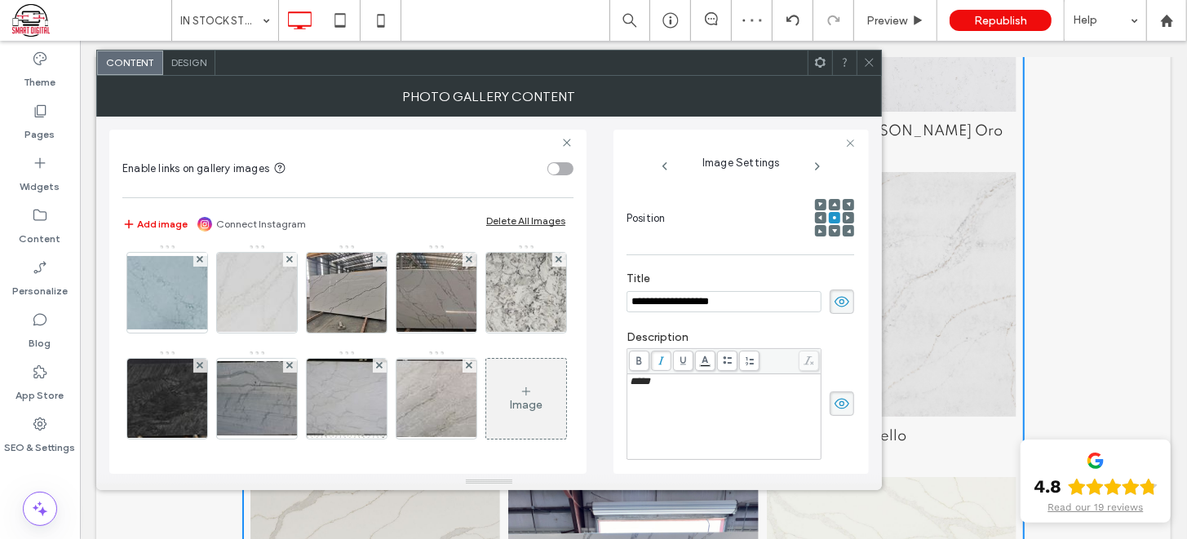
scroll to position [1723, 0]
click at [232, 329] on img at bounding box center [167, 292] width 130 height 73
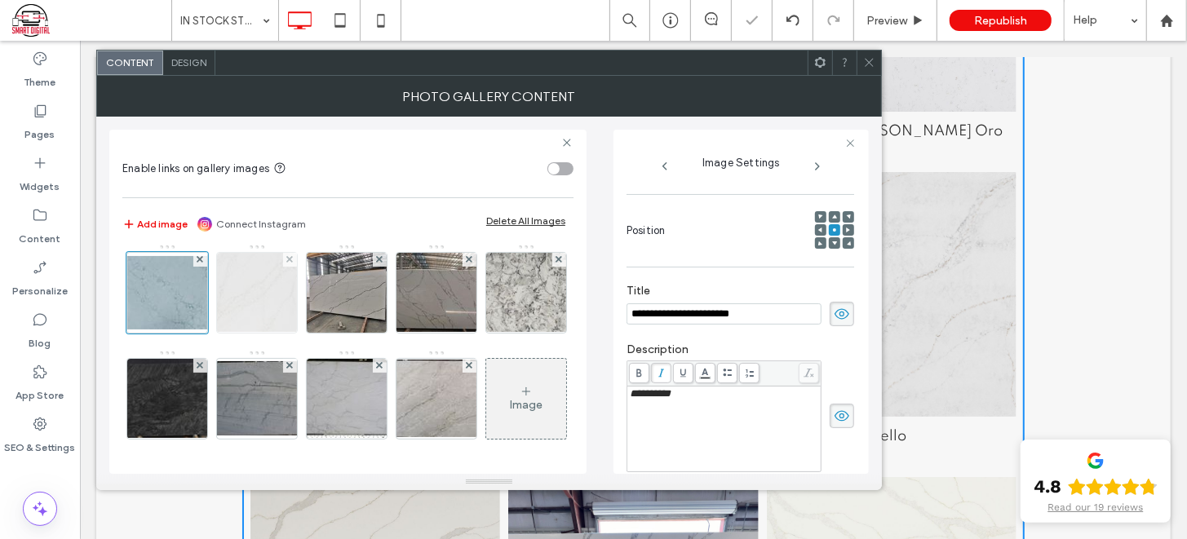
click at [322, 332] on img at bounding box center [257, 292] width 130 height 79
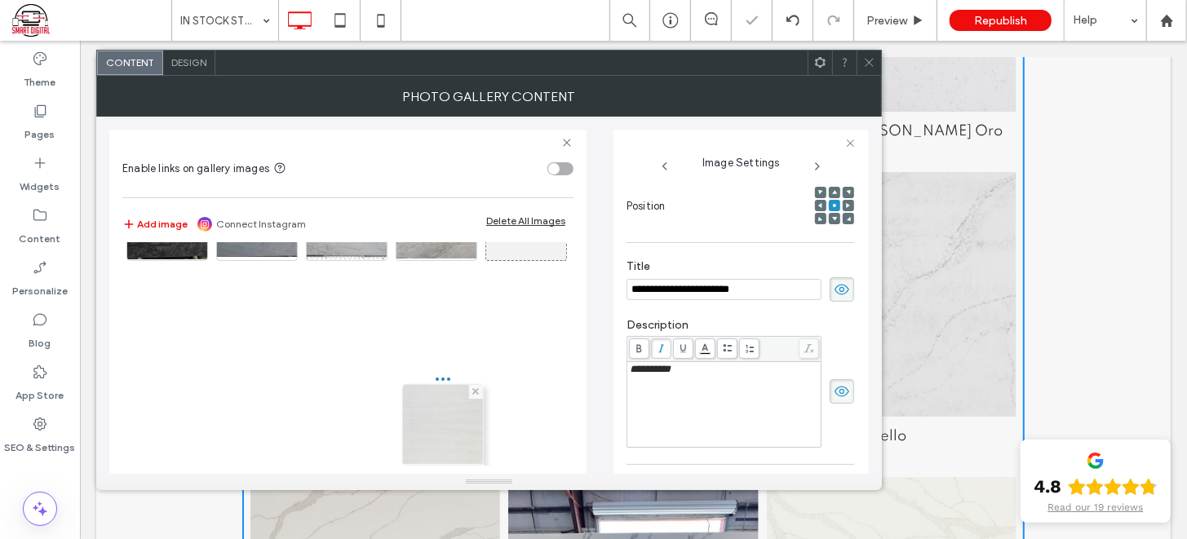
drag, startPoint x: 443, startPoint y: 259, endPoint x: 444, endPoint y: 382, distance: 124.0
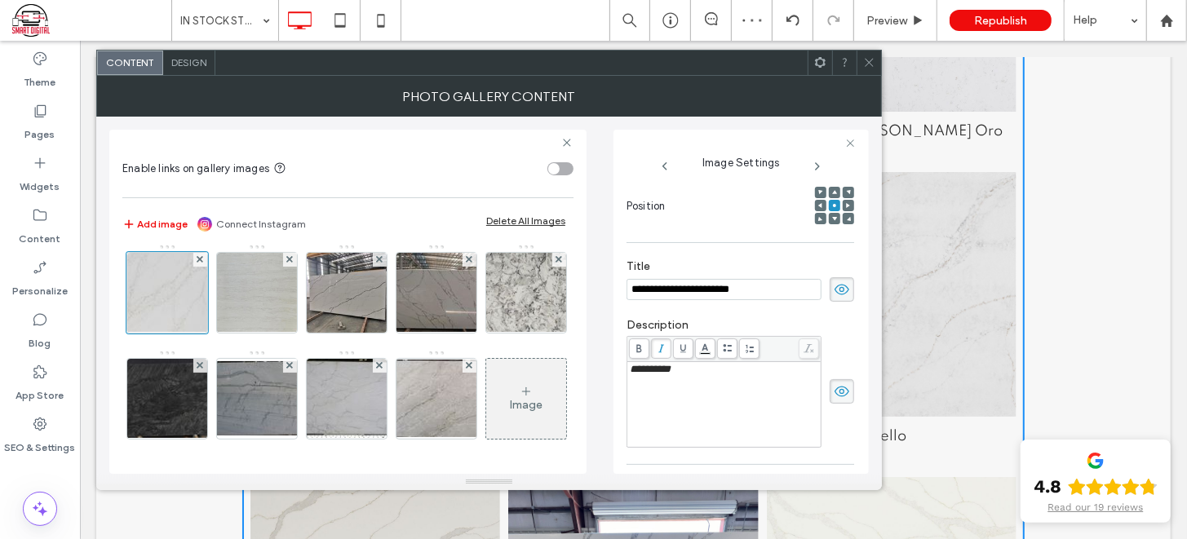
scroll to position [1811, 0]
click at [307, 333] on img at bounding box center [347, 293] width 80 height 80
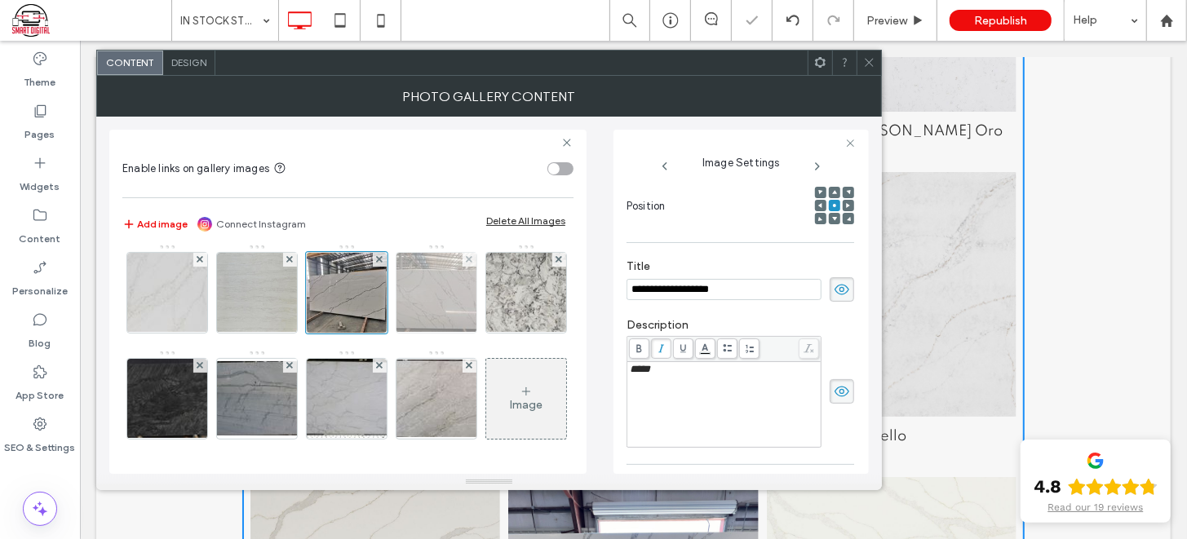
click at [383, 333] on img at bounding box center [436, 293] width 107 height 80
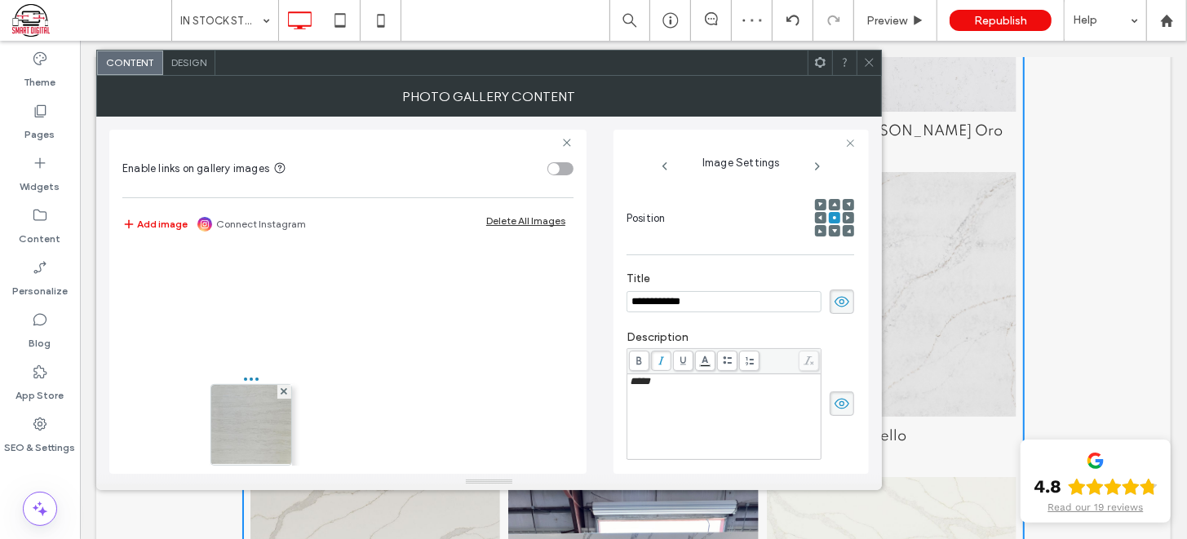
drag, startPoint x: 428, startPoint y: 276, endPoint x: 161, endPoint y: 431, distance: 309.1
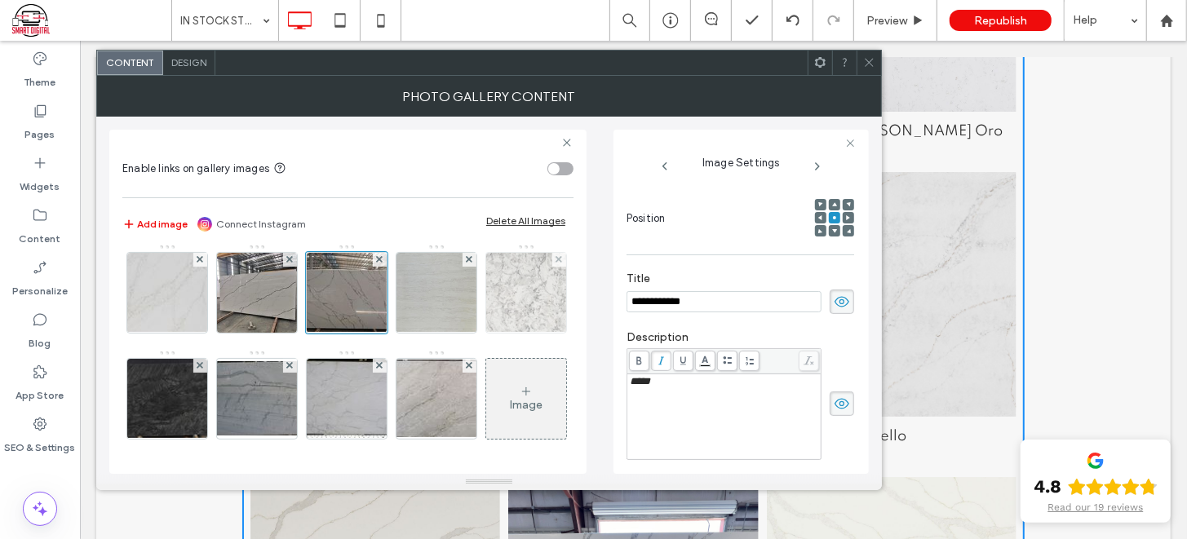
click at [473, 333] on img at bounding box center [526, 293] width 107 height 80
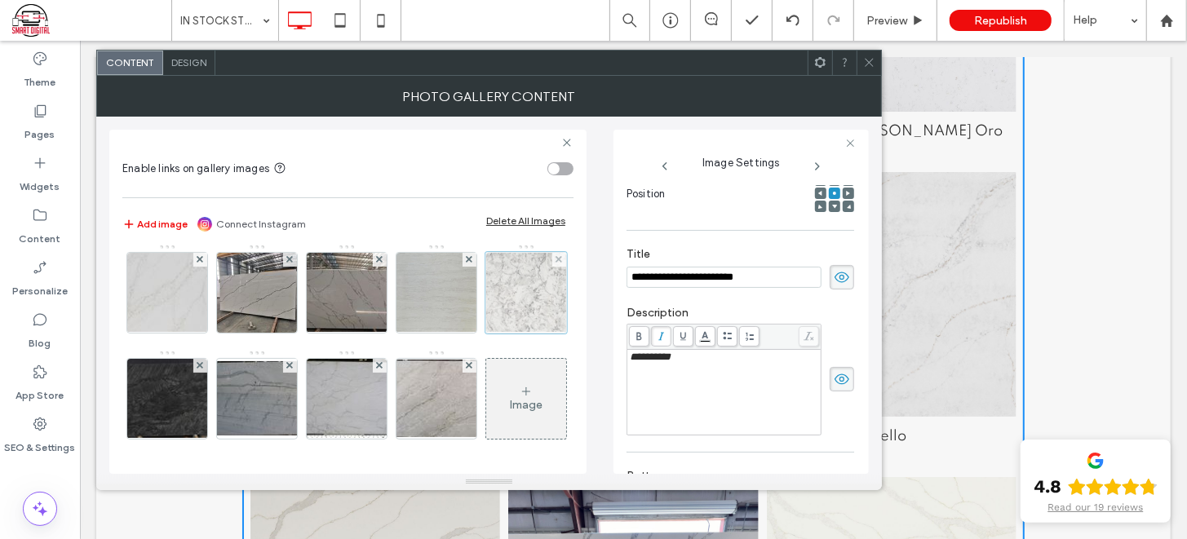
scroll to position [216, 0]
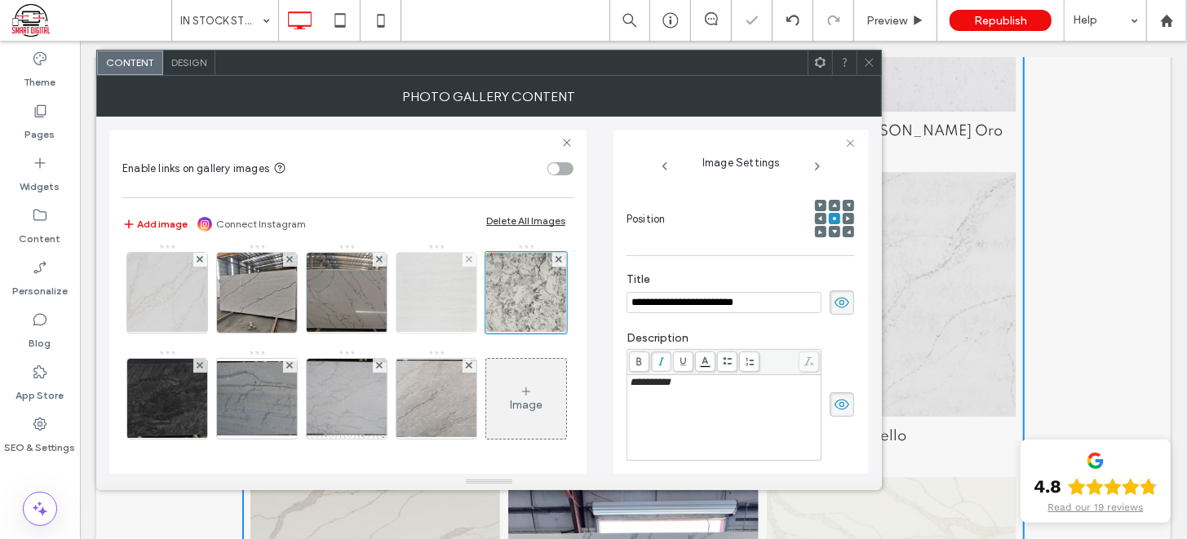
click at [369, 333] on img at bounding box center [436, 293] width 135 height 80
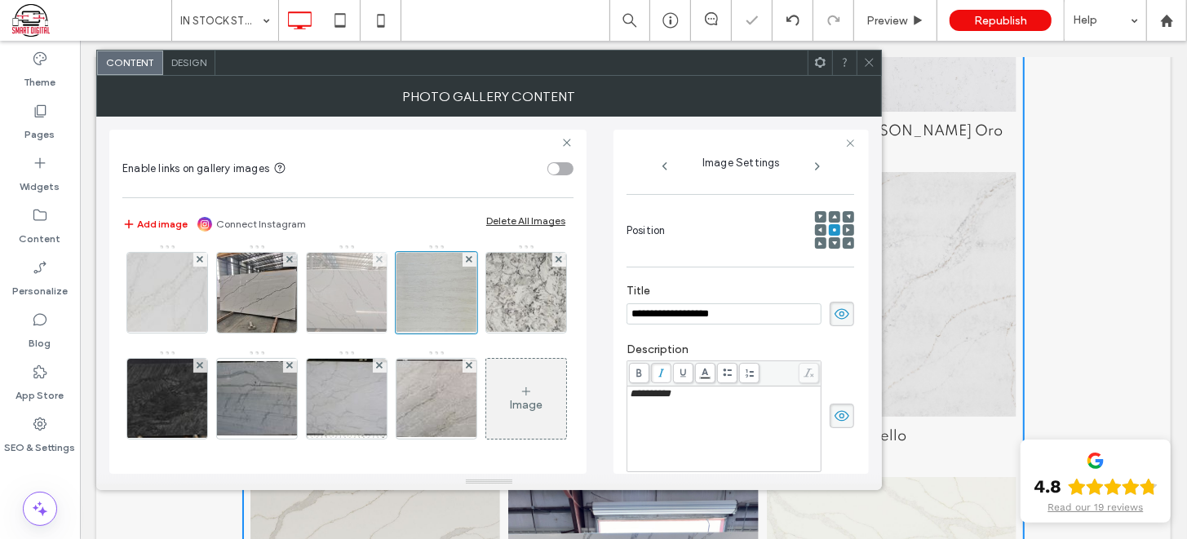
click at [294, 333] on img at bounding box center [347, 293] width 107 height 80
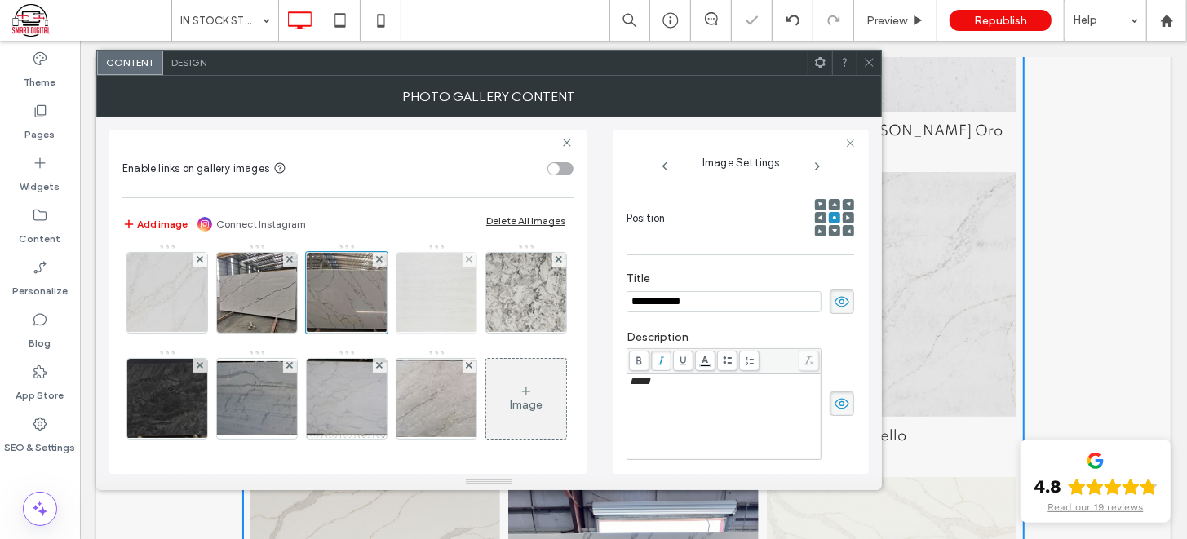
click at [369, 333] on img at bounding box center [436, 293] width 135 height 80
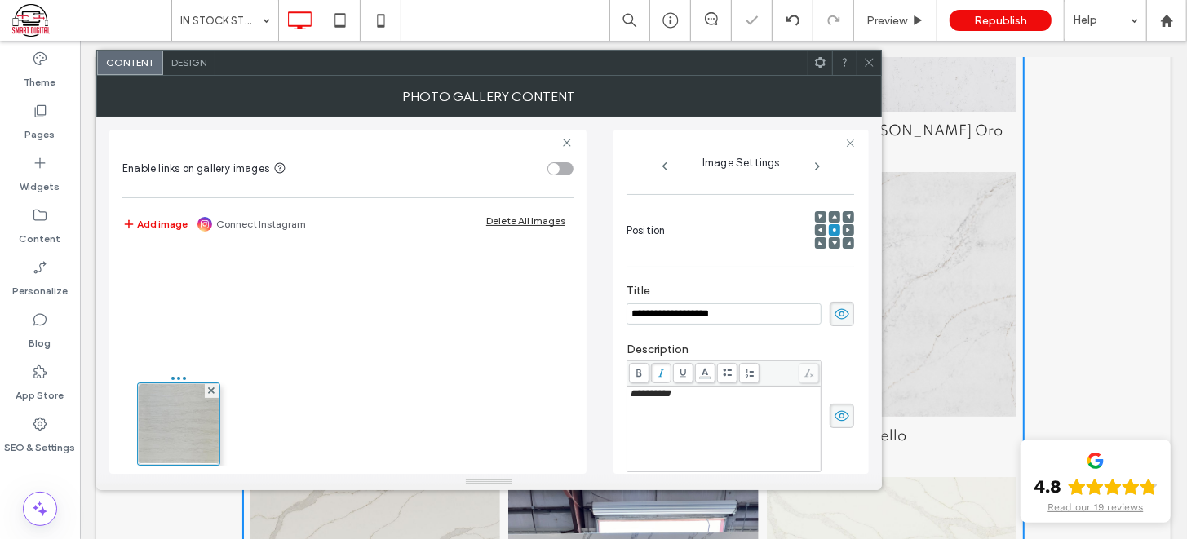
drag, startPoint x: 253, startPoint y: 387, endPoint x: 168, endPoint y: 388, distance: 84.8
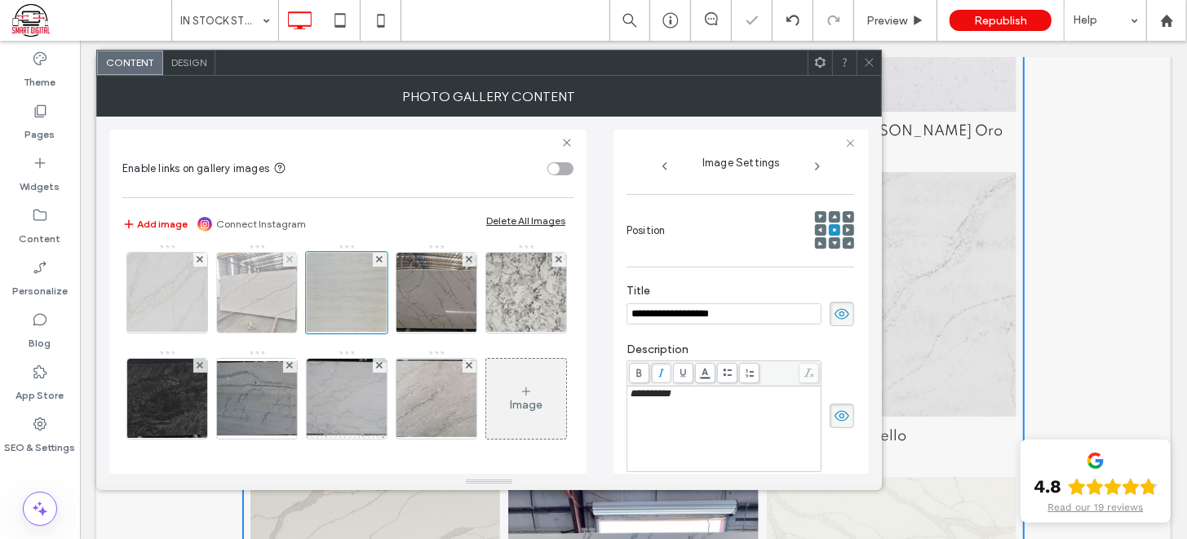
click at [297, 271] on img at bounding box center [257, 293] width 80 height 80
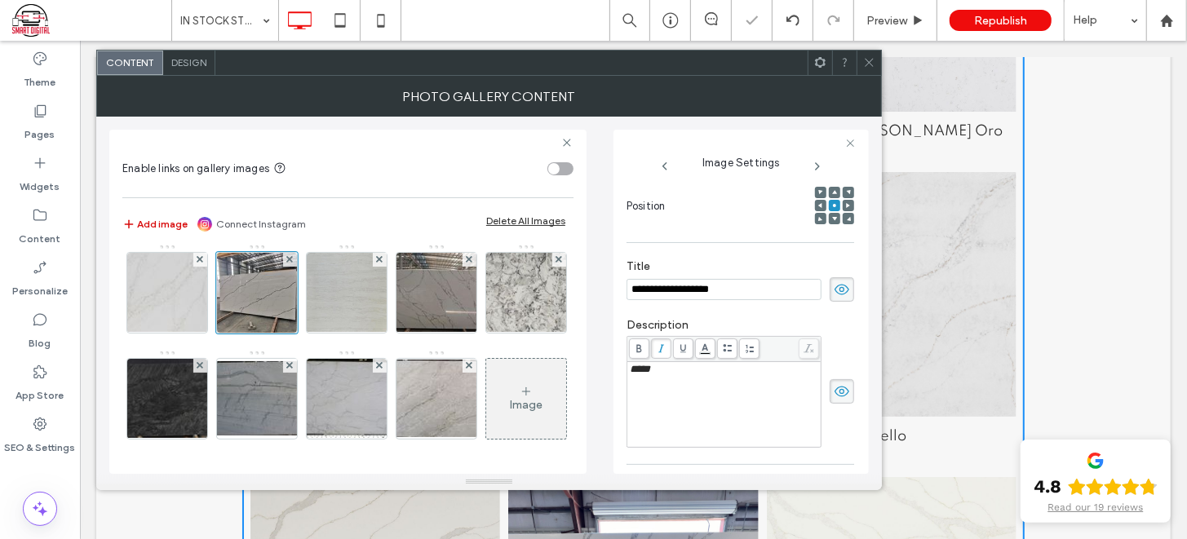
click at [161, 223] on button "Add image" at bounding box center [154, 224] width 65 height 20
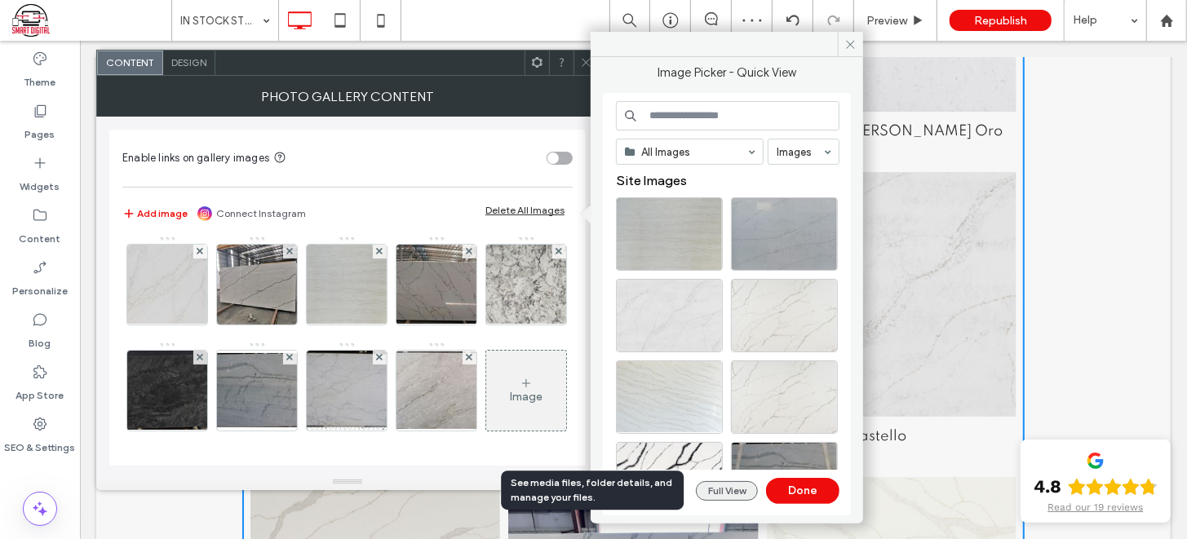
click at [733, 486] on button "Full View" at bounding box center [727, 491] width 62 height 20
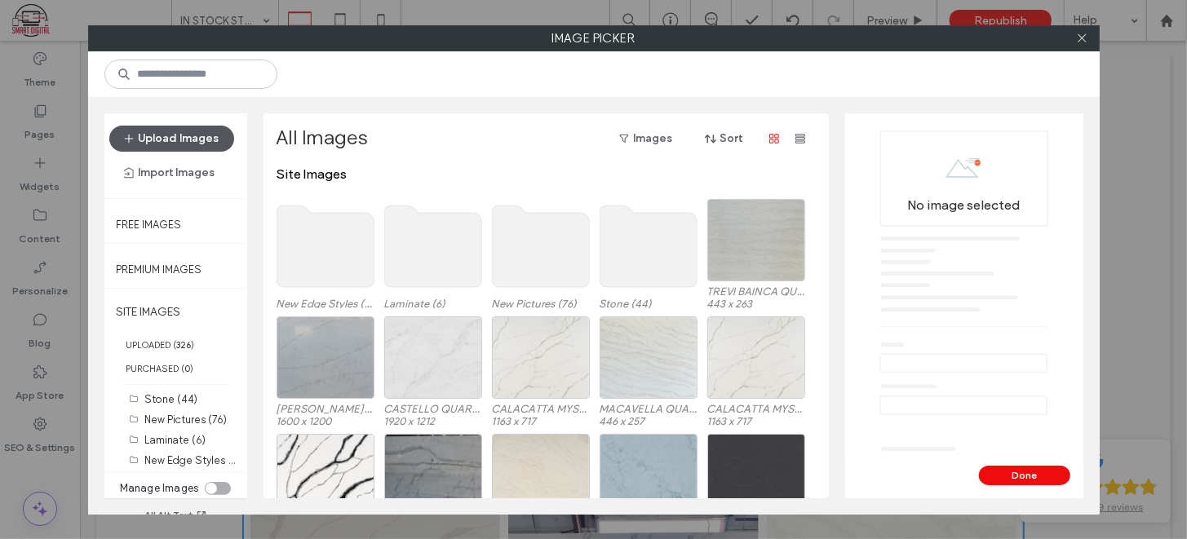
click at [186, 135] on button "Upload Images" at bounding box center [171, 139] width 125 height 26
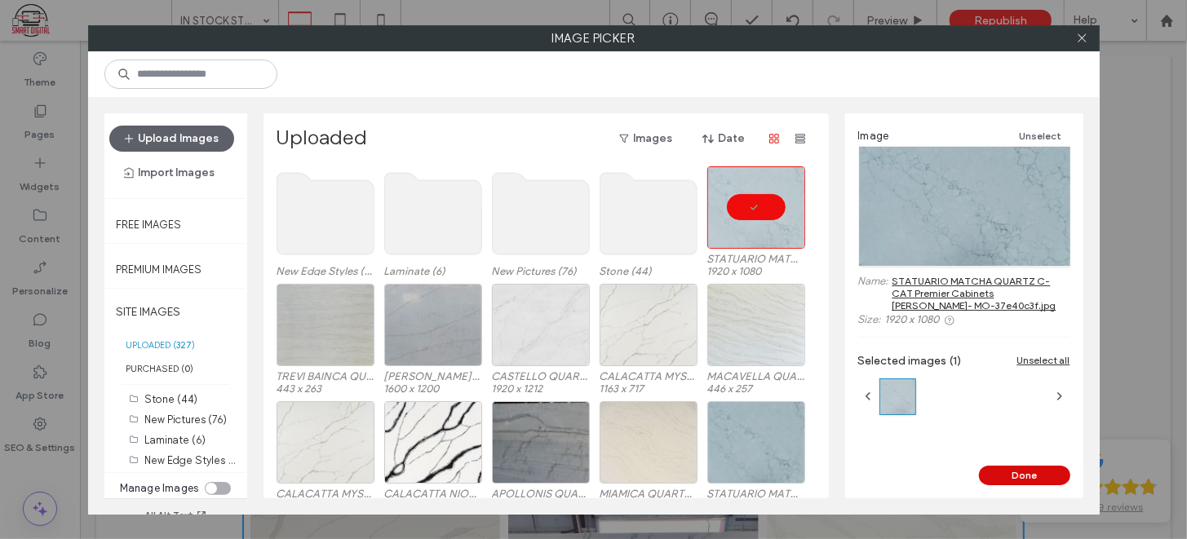
click at [1016, 475] on button "Done" at bounding box center [1024, 476] width 91 height 20
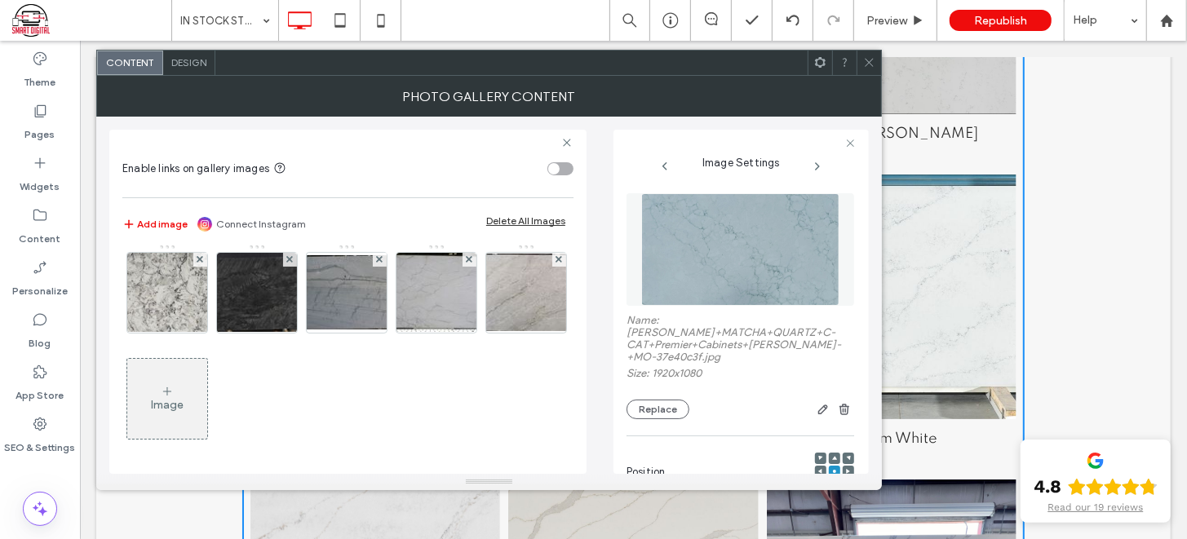
click at [383, 121] on img at bounding box center [436, 81] width 107 height 80
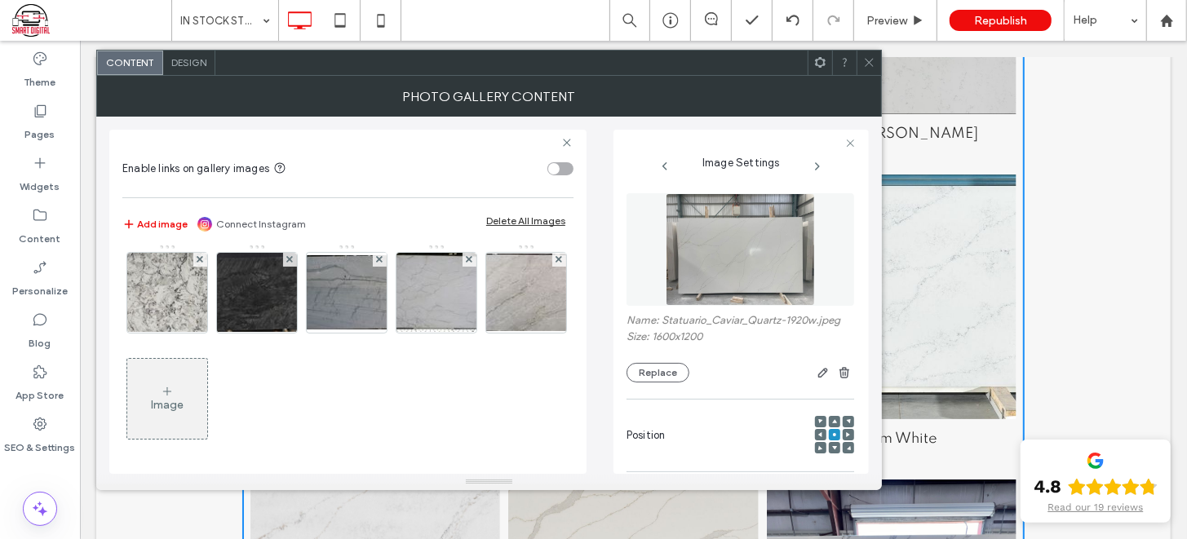
scroll to position [188, 0]
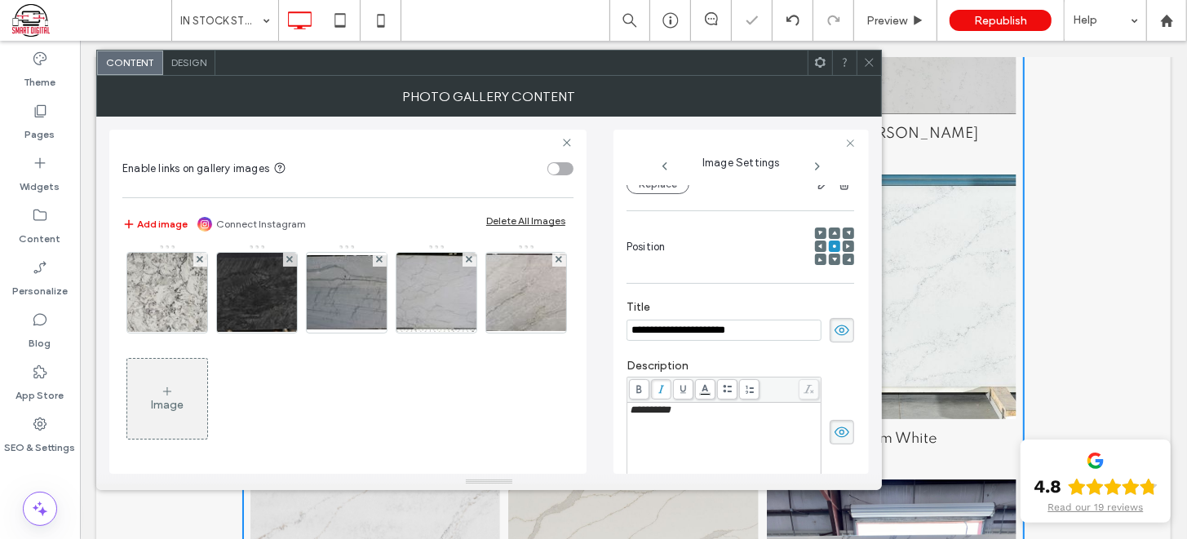
click at [578, 303] on div "Enable links on gallery images Add image Connect Instagram Delete All Images Im…" at bounding box center [347, 302] width 477 height 344
click at [575, 331] on div "Enable links on gallery images Add image Connect Instagram Delete All Images Im…" at bounding box center [347, 302] width 477 height 344
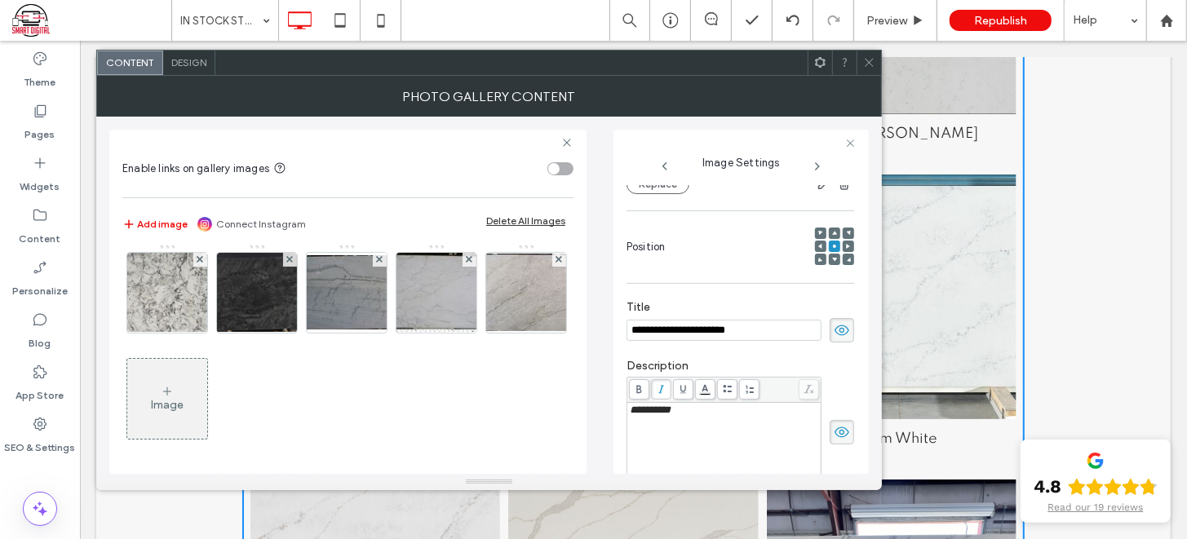
click at [581, 347] on div "Enable links on gallery images Add image Connect Instagram Delete All Images Im…" at bounding box center [347, 302] width 477 height 344
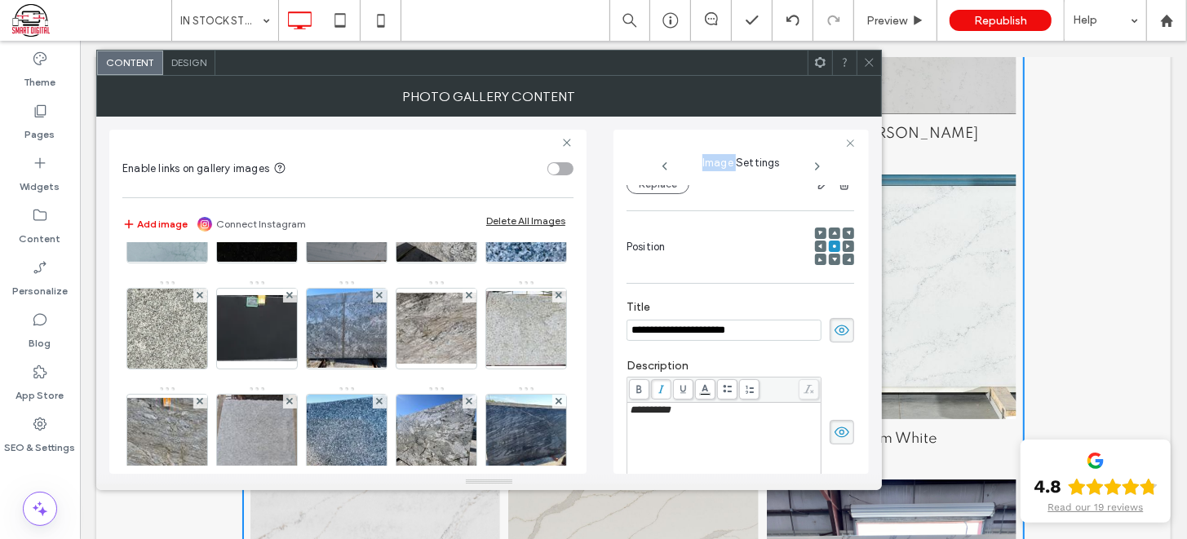
scroll to position [0, 0]
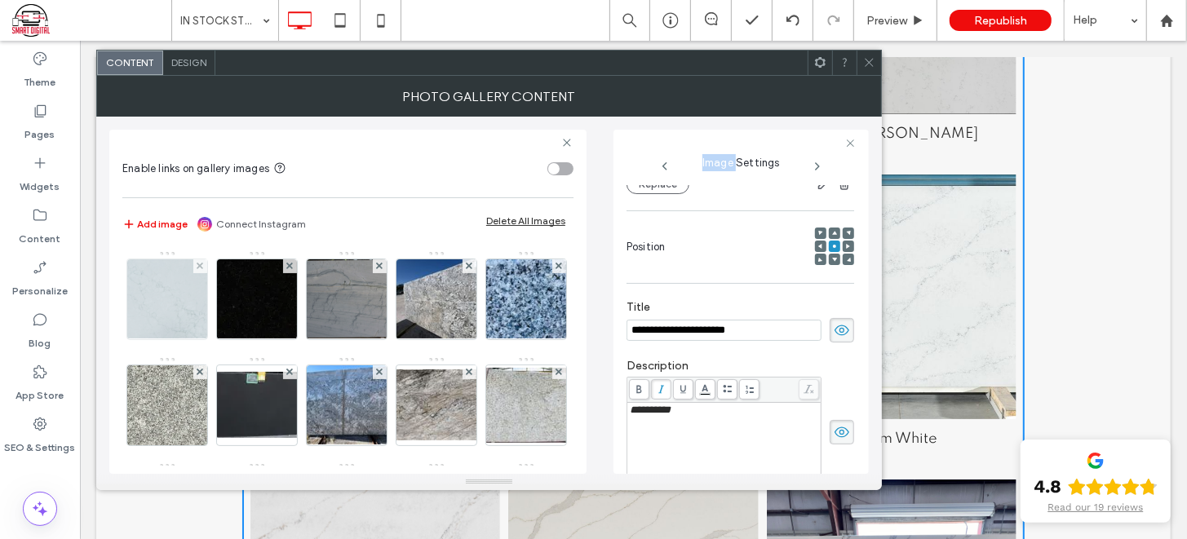
click at [170, 301] on img at bounding box center [167, 299] width 142 height 80
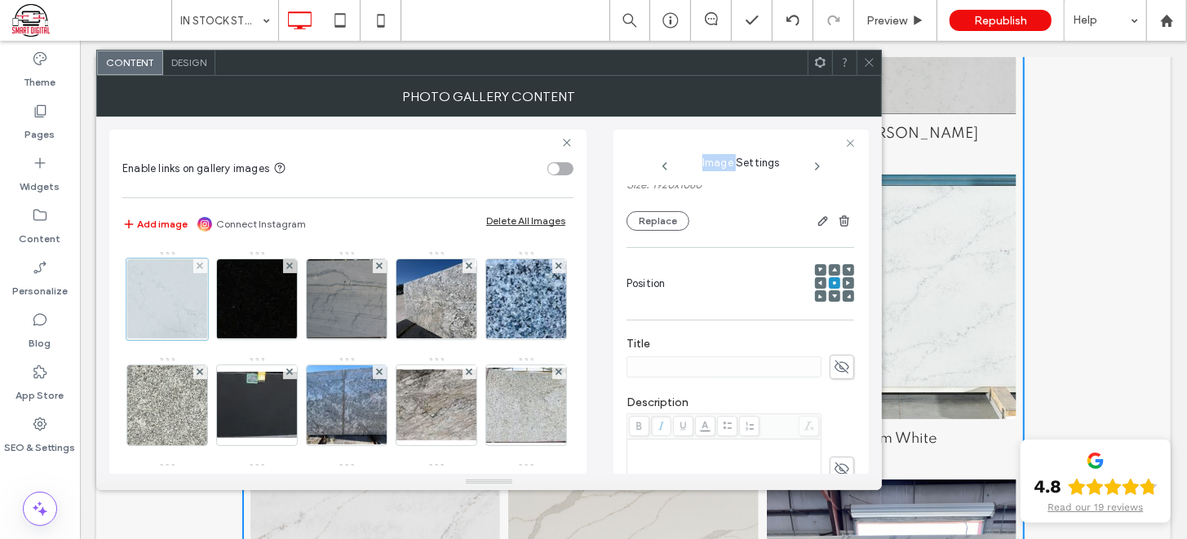
scroll to position [214, 0]
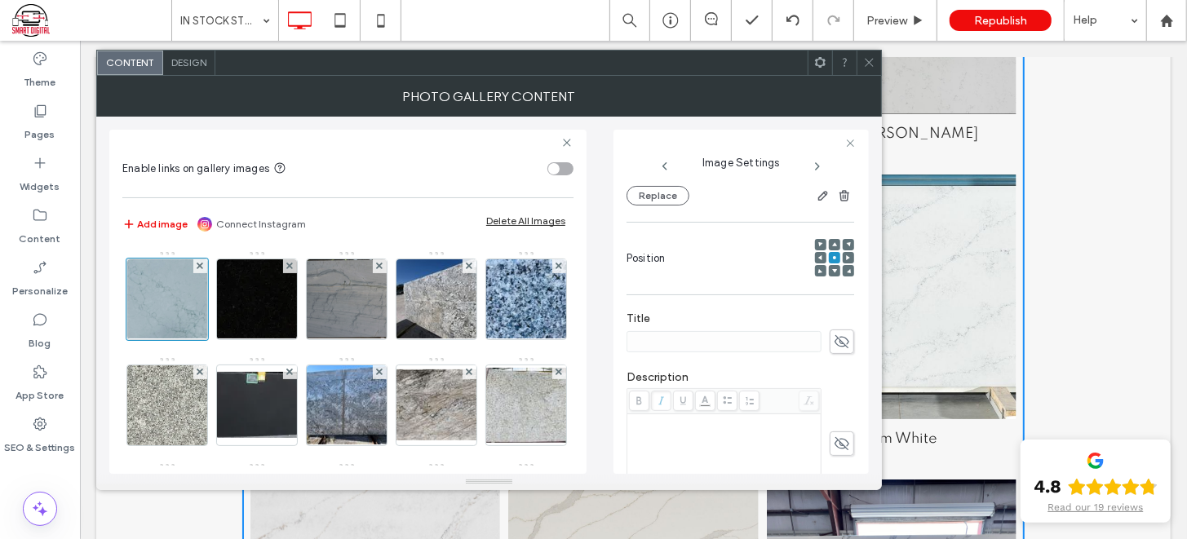
click at [833, 333] on icon at bounding box center [841, 342] width 16 height 18
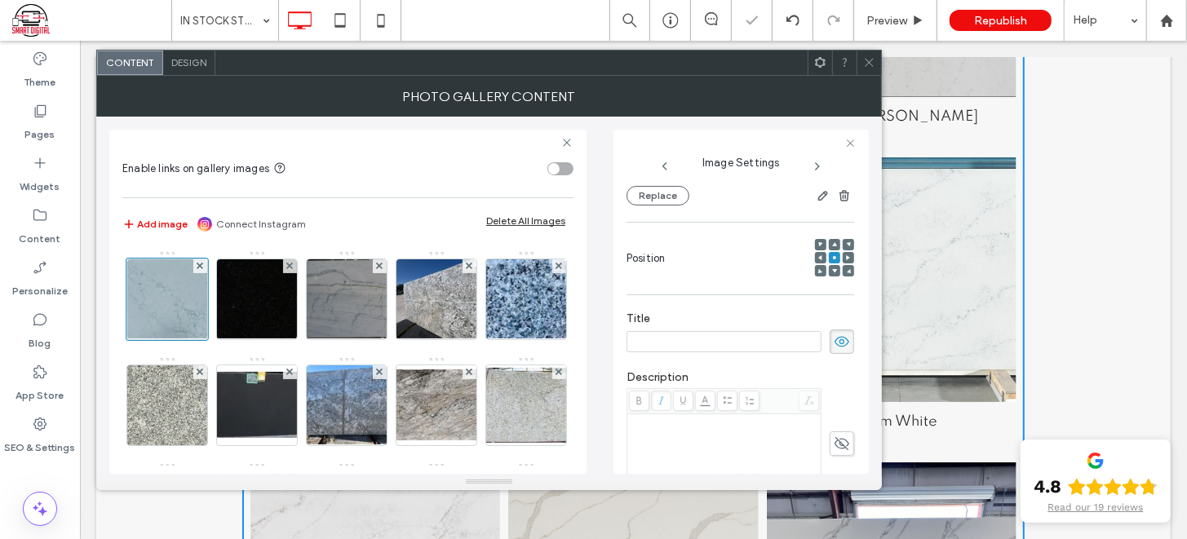
click at [836, 435] on icon at bounding box center [841, 444] width 16 height 18
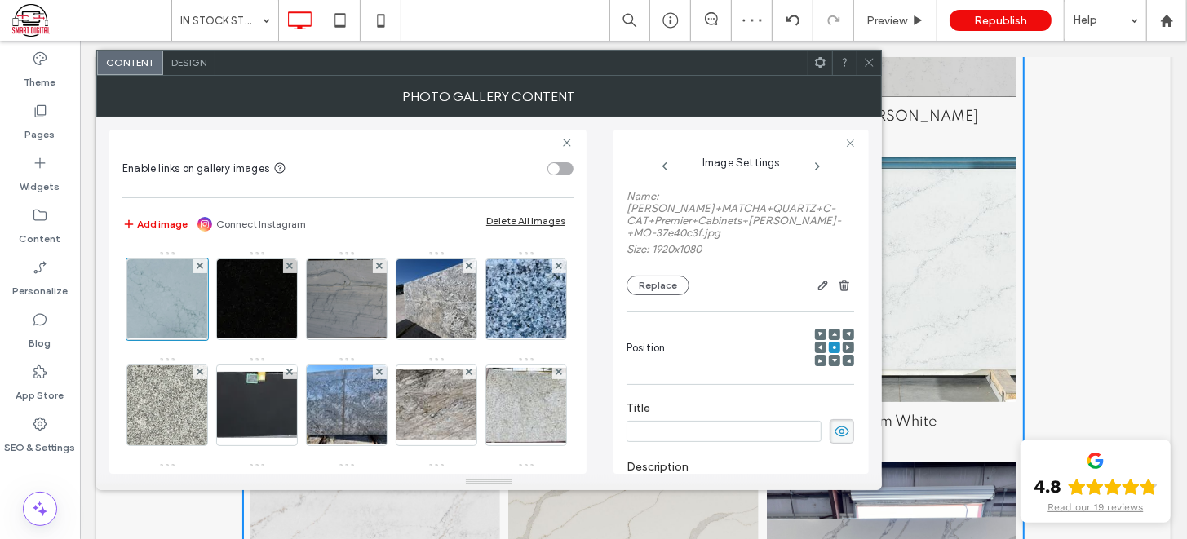
scroll to position [125, 0]
click at [710, 425] on input at bounding box center [723, 430] width 195 height 21
type input "*"
type input "**********"
click at [152, 317] on div at bounding box center [167, 300] width 82 height 82
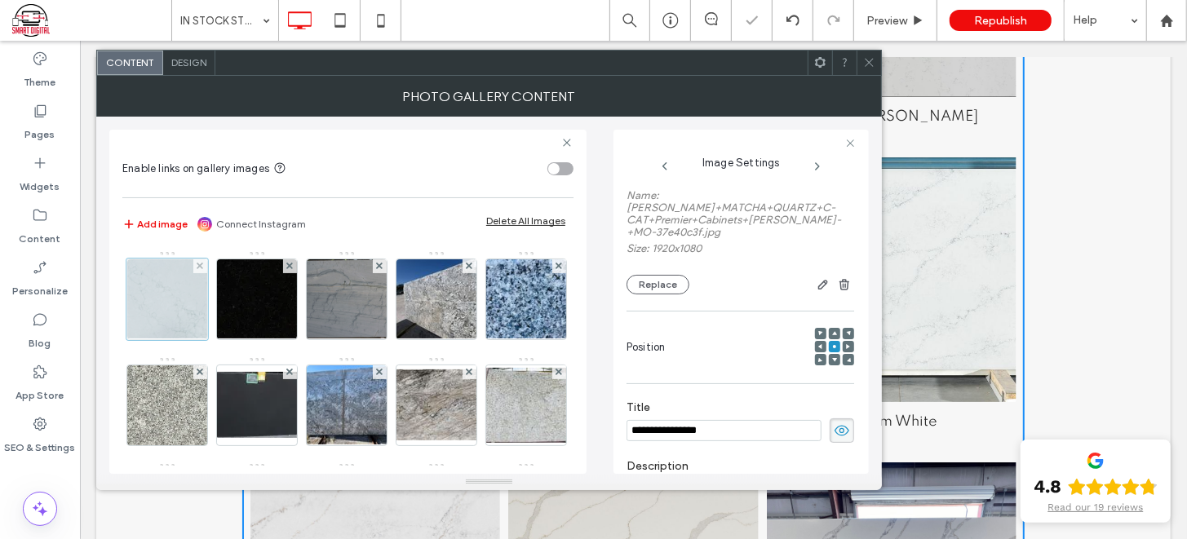
click at [194, 265] on div at bounding box center [200, 266] width 14 height 14
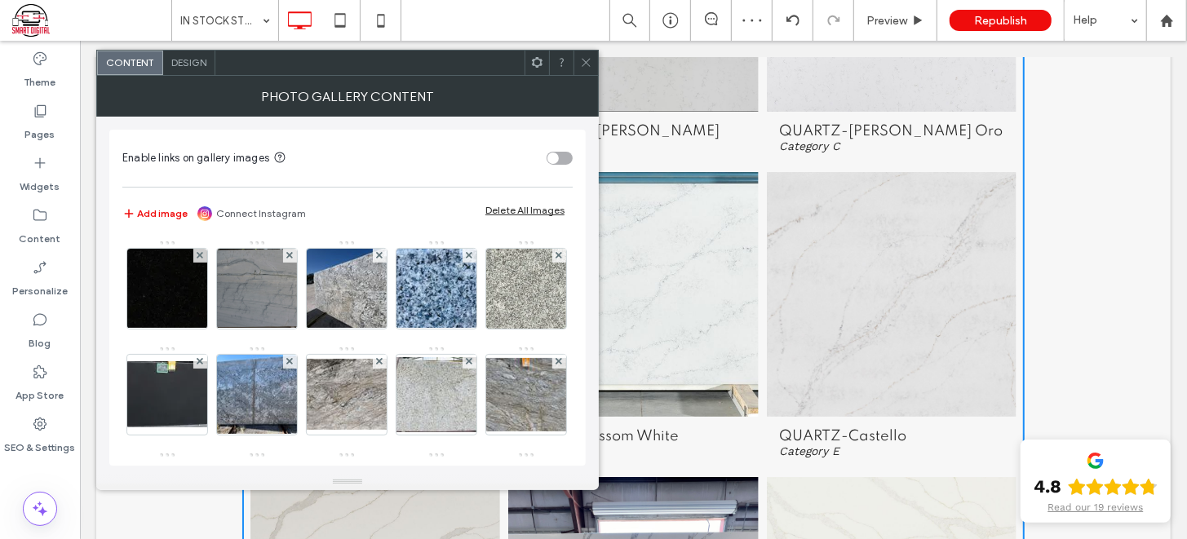
click at [580, 62] on icon at bounding box center [586, 62] width 12 height 12
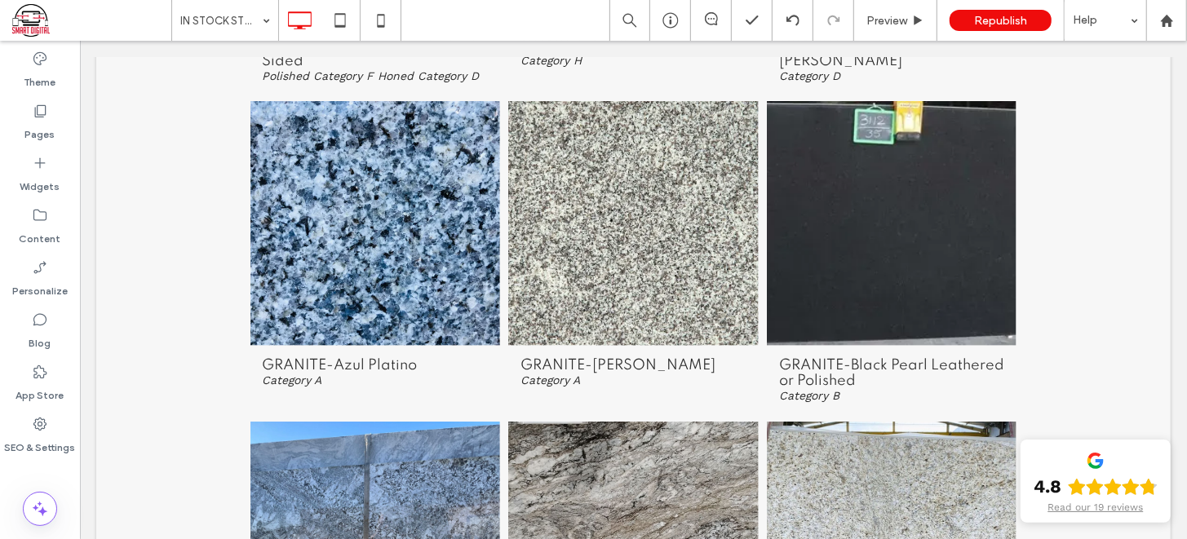
scroll to position [754, 0]
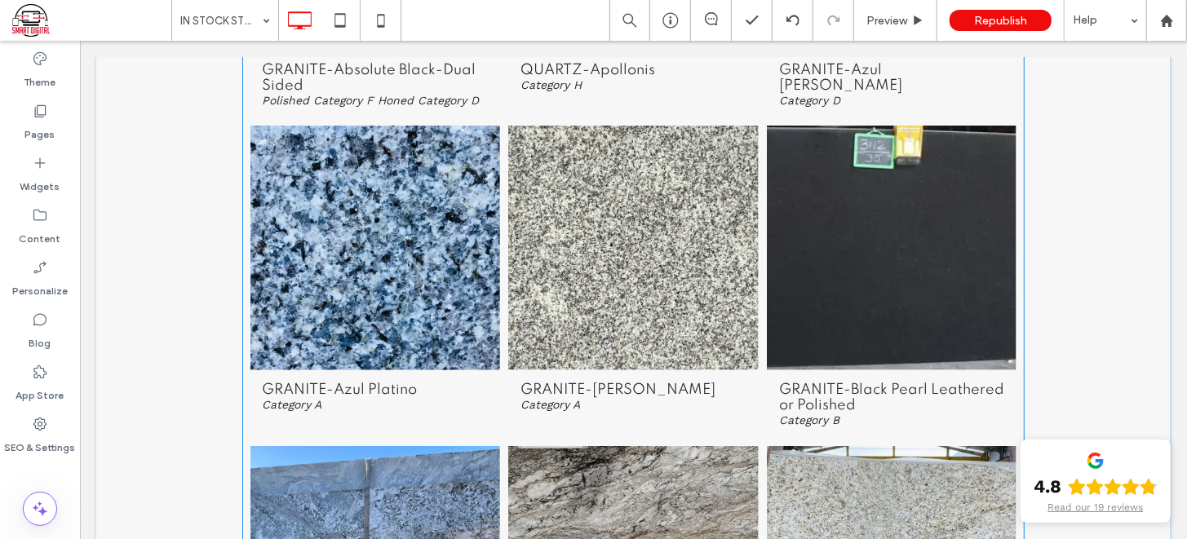
click at [323, 244] on link at bounding box center [373, 246] width 265 height 259
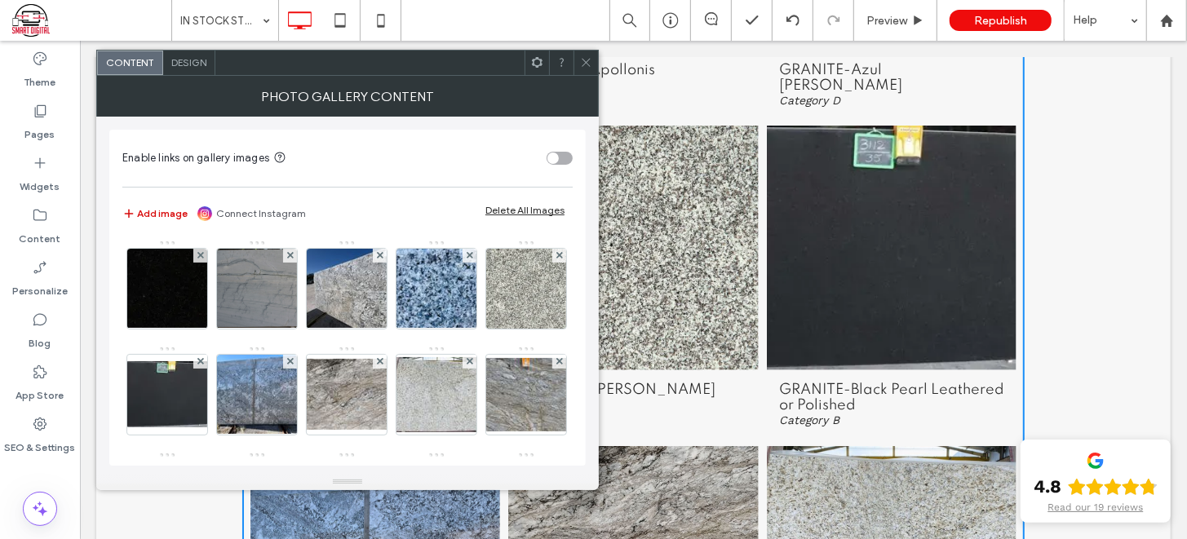
click at [157, 204] on button "Add image" at bounding box center [154, 214] width 65 height 20
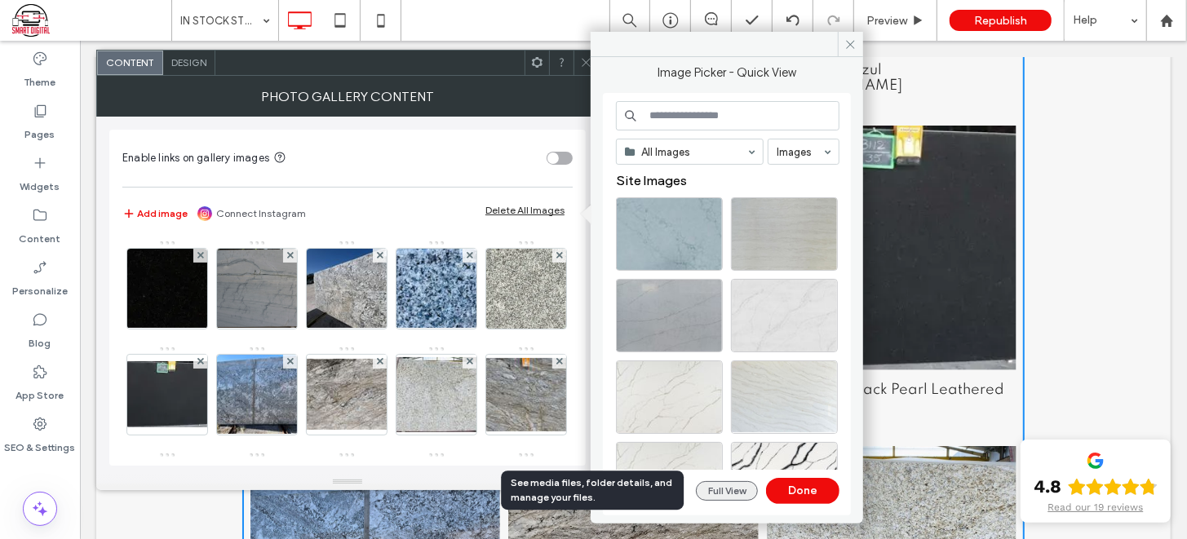
click at [728, 486] on button "Full View" at bounding box center [727, 491] width 62 height 20
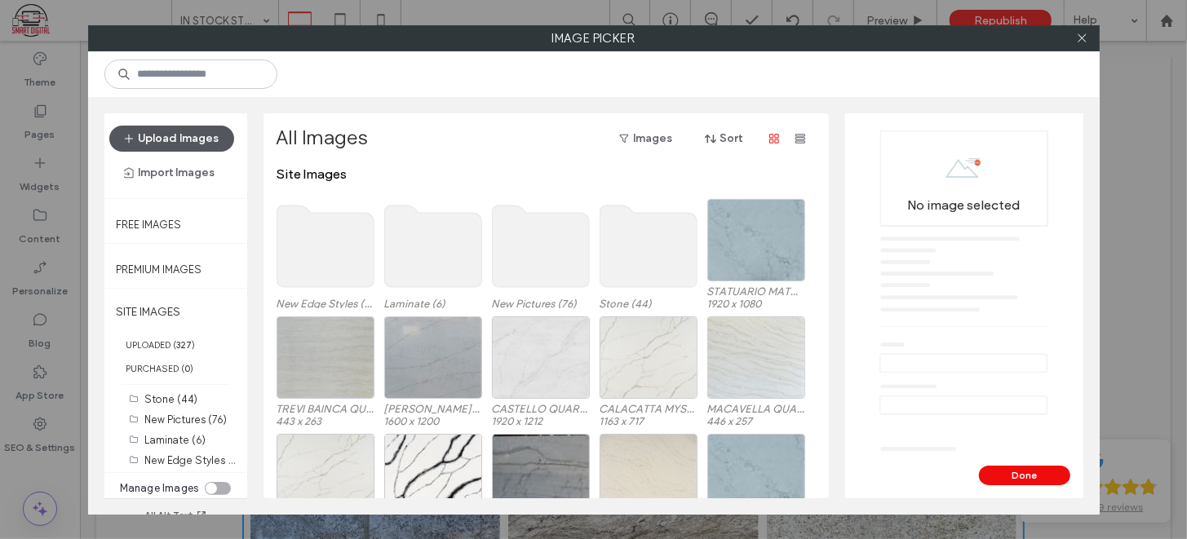
click at [185, 138] on button "Upload Images" at bounding box center [171, 139] width 125 height 26
click at [169, 135] on button "Upload Images" at bounding box center [171, 139] width 125 height 26
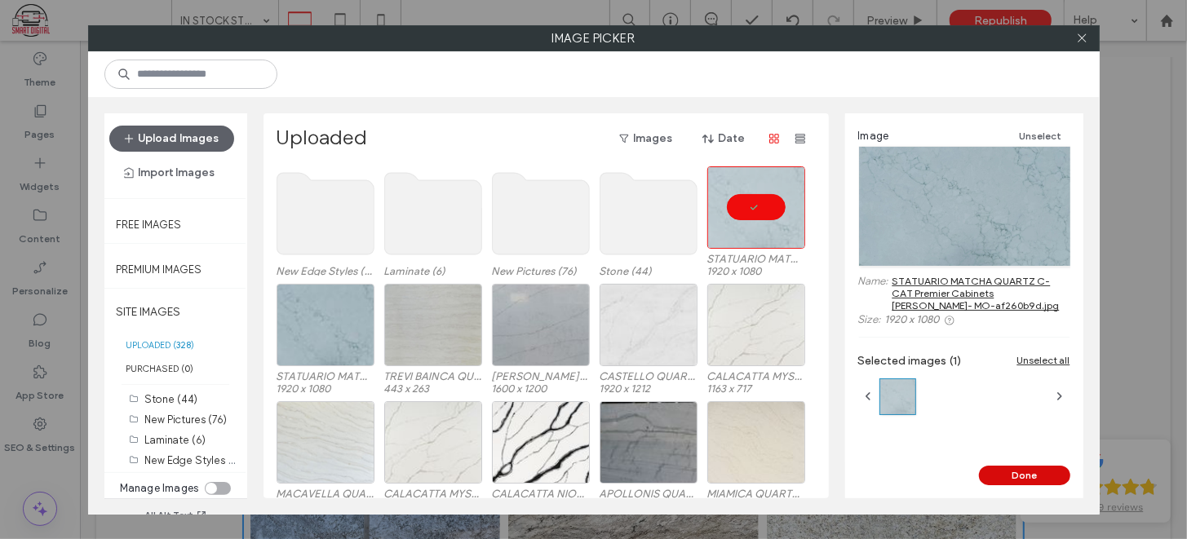
click at [1022, 467] on button "Done" at bounding box center [1024, 476] width 91 height 20
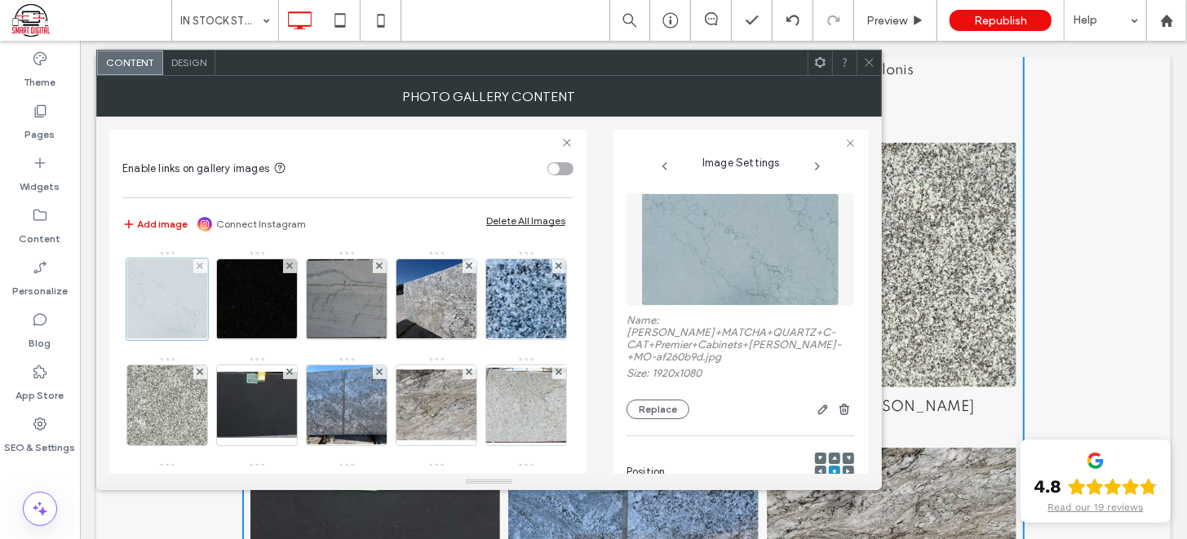
click at [192, 294] on div at bounding box center [167, 300] width 82 height 82
click at [183, 281] on div at bounding box center [167, 300] width 82 height 82
click at [679, 400] on button "Replace" at bounding box center [657, 410] width 63 height 20
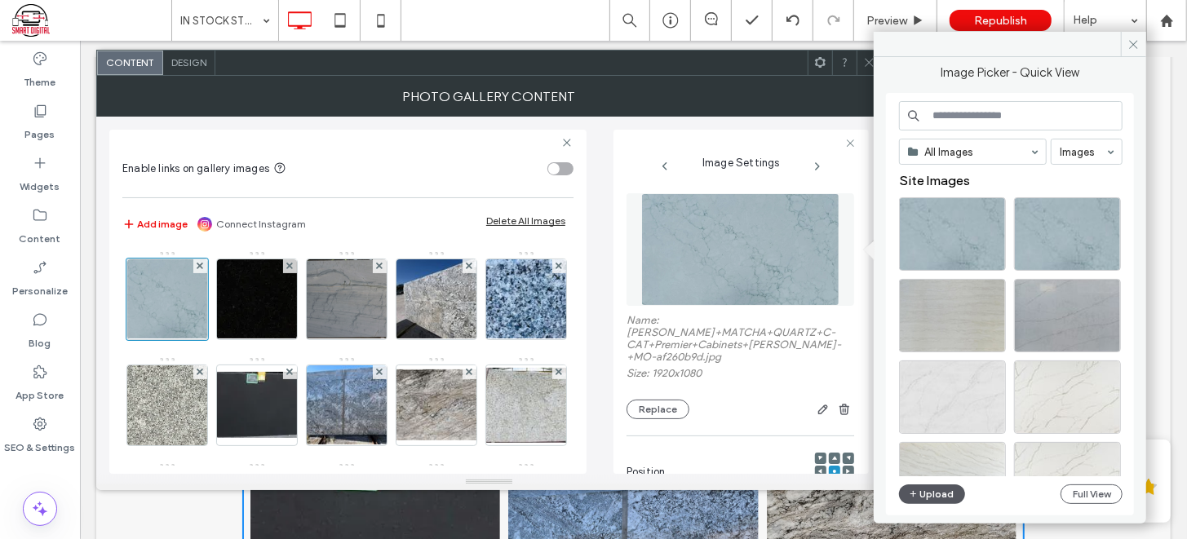
click at [925, 493] on button "Upload" at bounding box center [932, 494] width 67 height 20
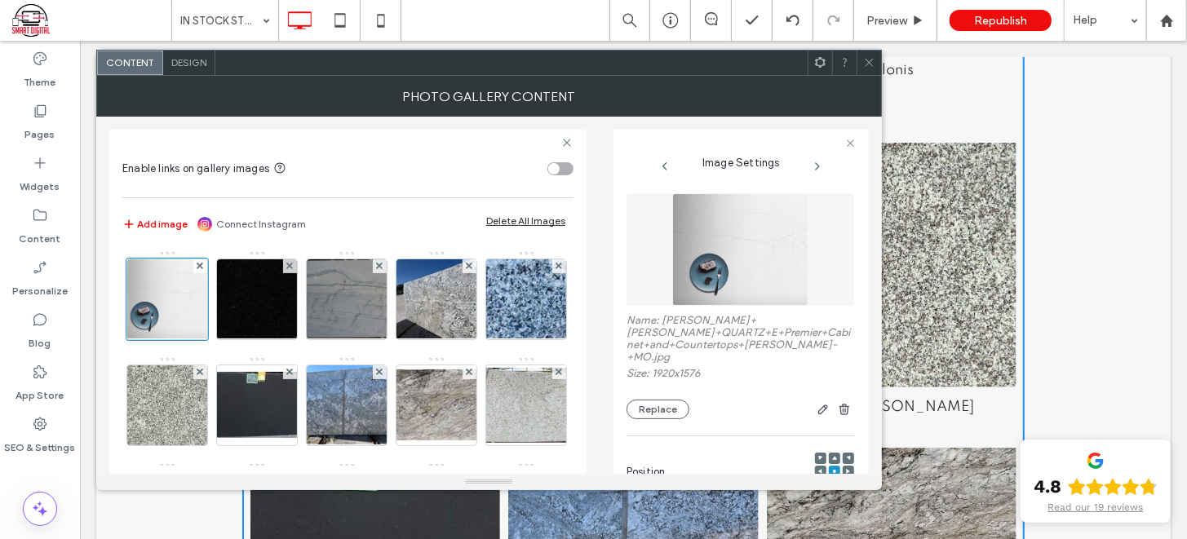
click at [867, 60] on use at bounding box center [868, 63] width 8 height 8
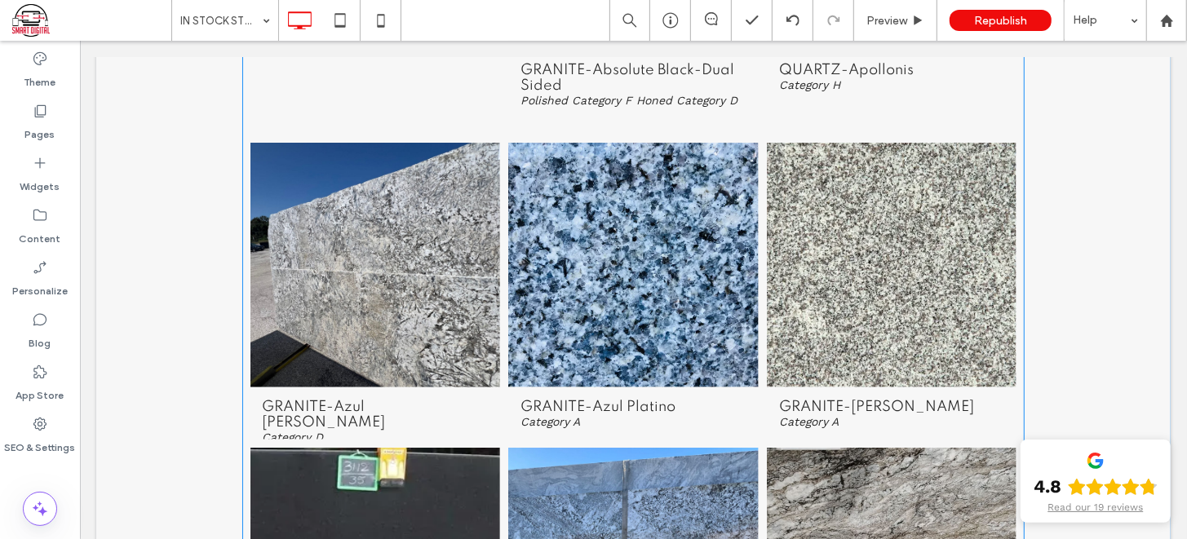
click at [400, 302] on link at bounding box center [373, 264] width 265 height 259
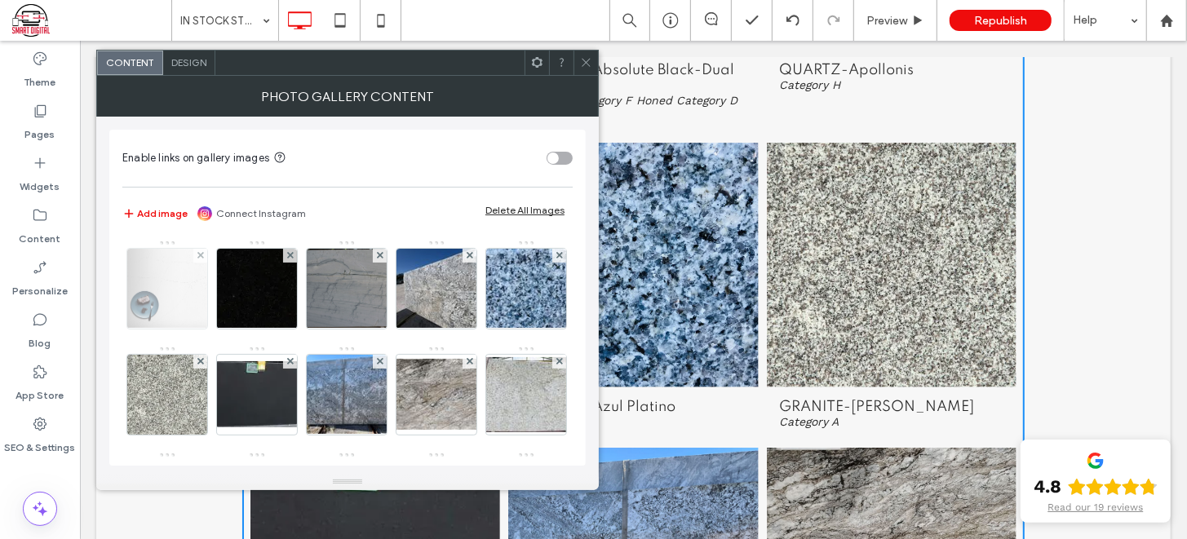
click at [183, 276] on img at bounding box center [166, 289] width 97 height 80
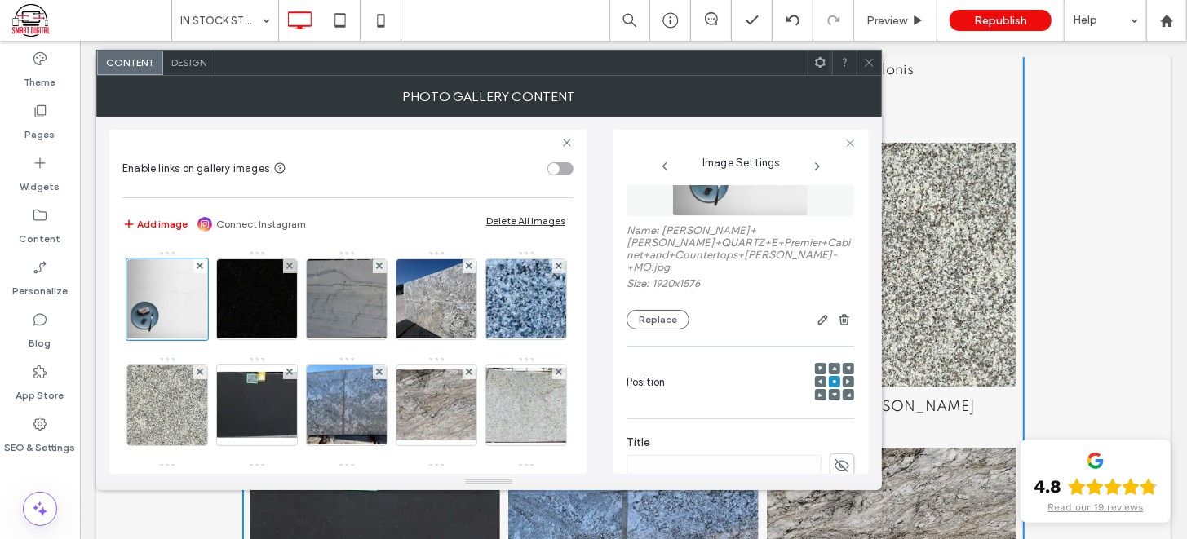
scroll to position [108, 0]
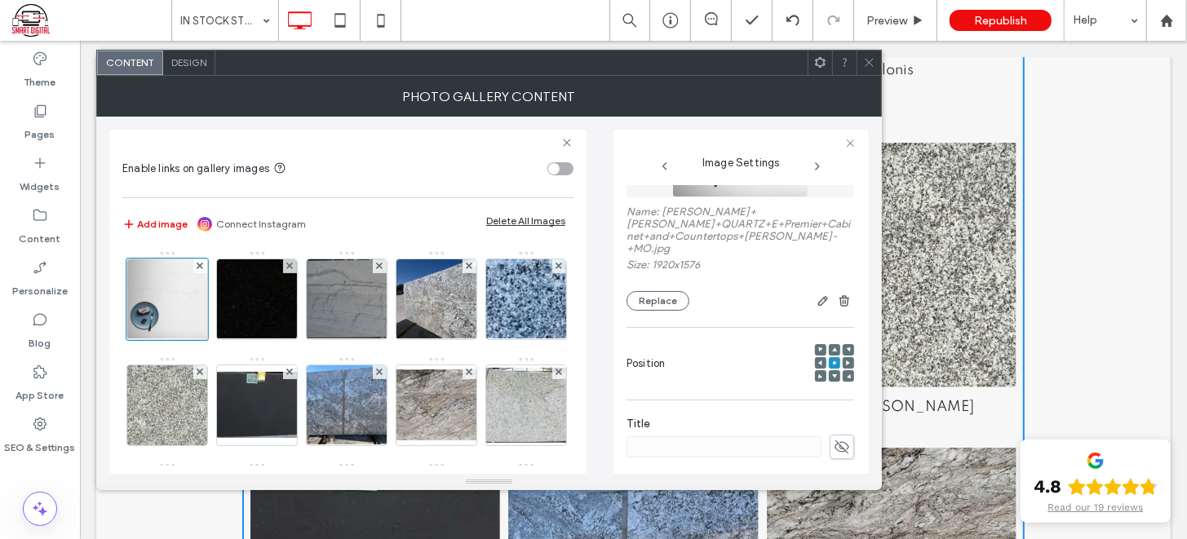
click at [838, 451] on use at bounding box center [841, 446] width 15 height 13
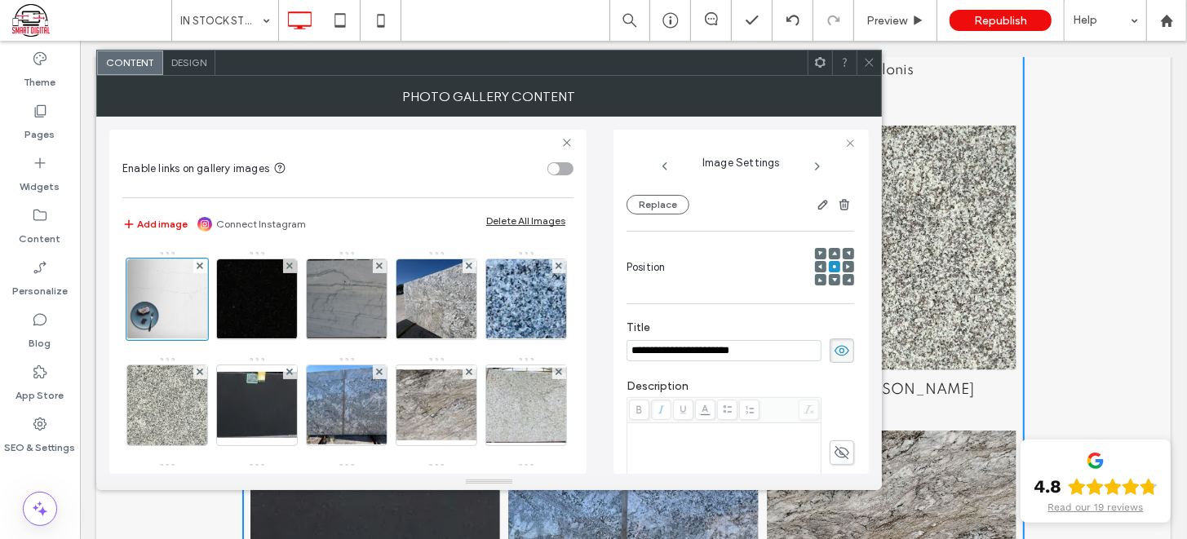
scroll to position [210, 0]
type input "**********"
click at [726, 436] on div "Rich Text Editor" at bounding box center [724, 460] width 189 height 82
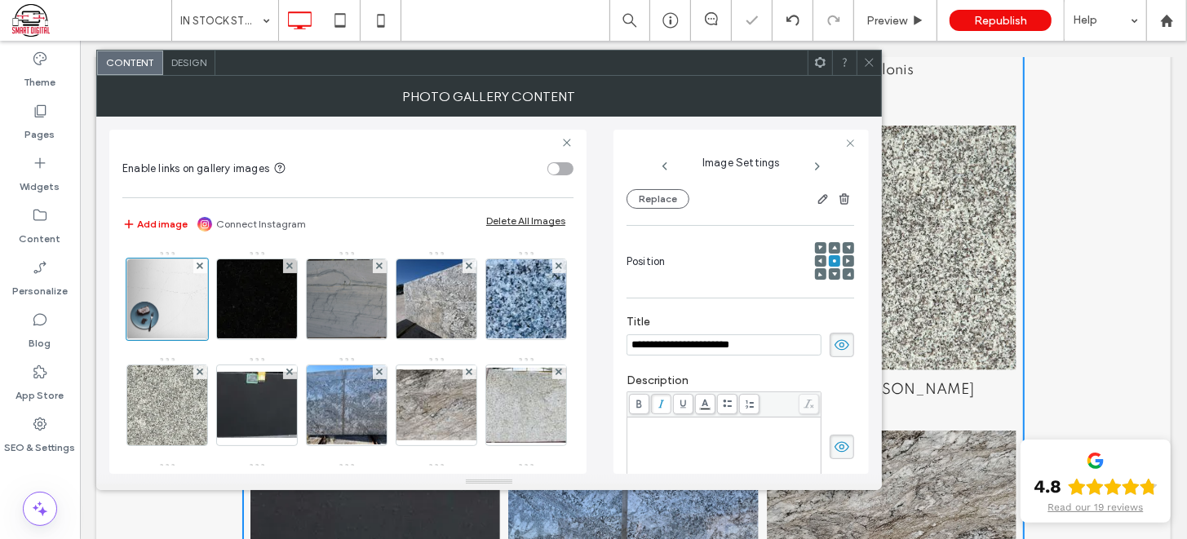
click at [726, 436] on div "Rich Text Editor" at bounding box center [724, 460] width 189 height 82
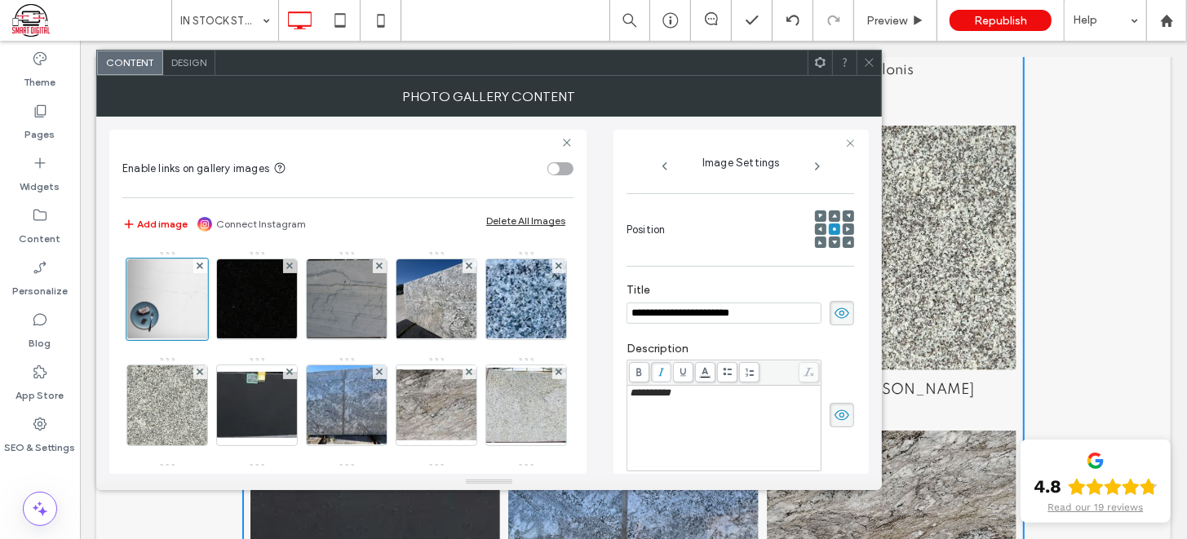
scroll to position [245, 0]
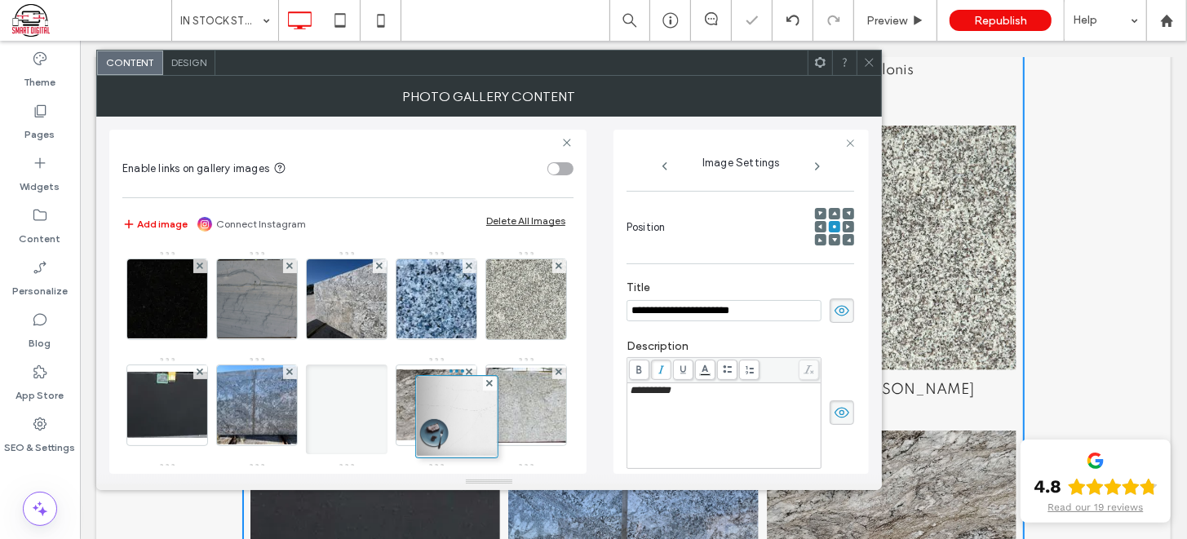
drag, startPoint x: 181, startPoint y: 291, endPoint x: 497, endPoint y: 409, distance: 337.0
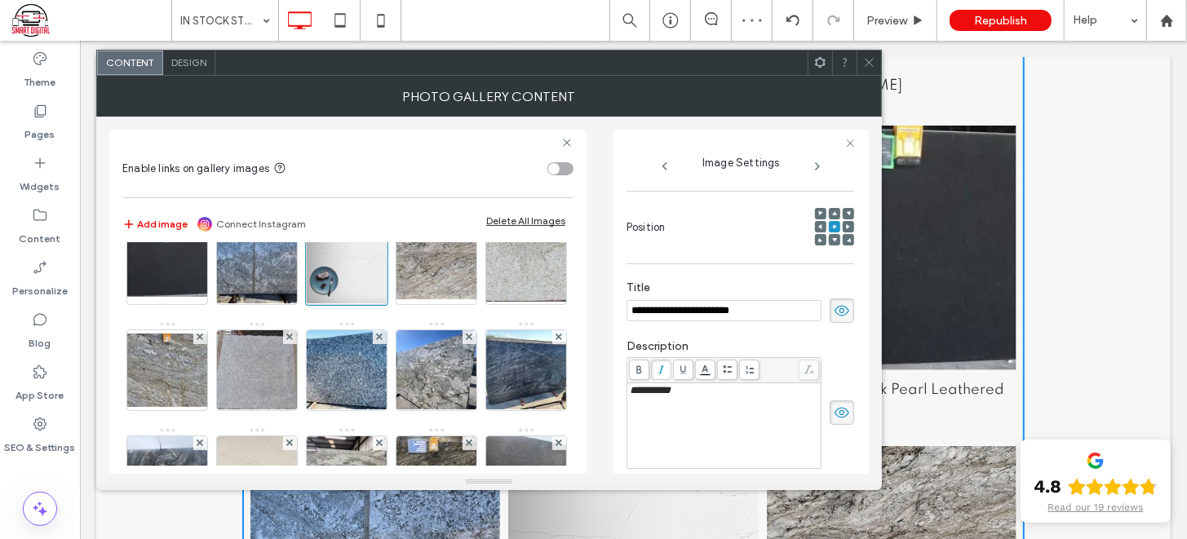
scroll to position [166, 0]
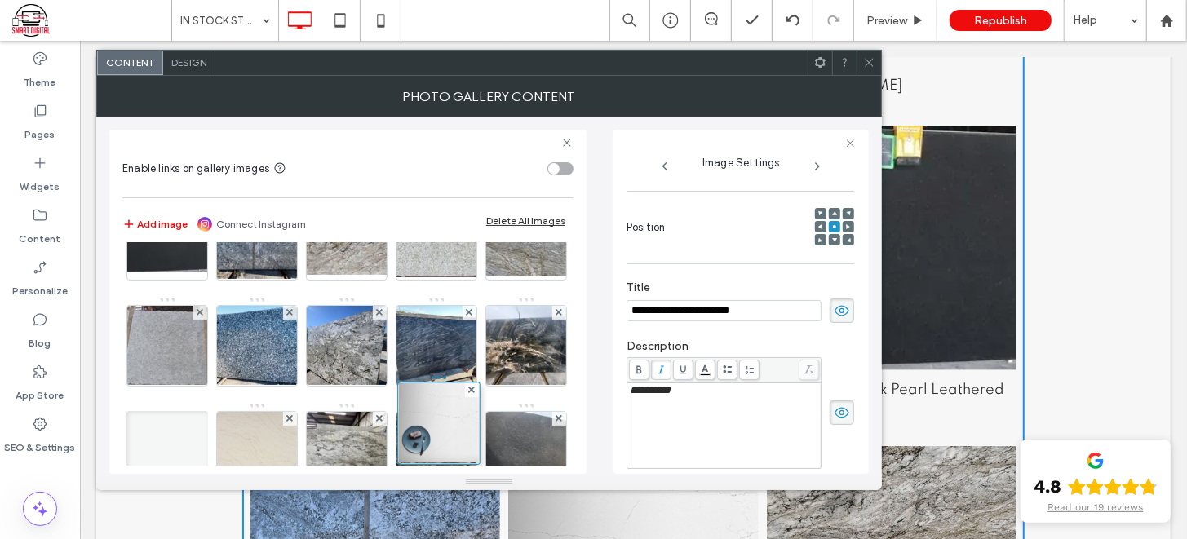
drag, startPoint x: 445, startPoint y: 261, endPoint x: 445, endPoint y: 480, distance: 218.6
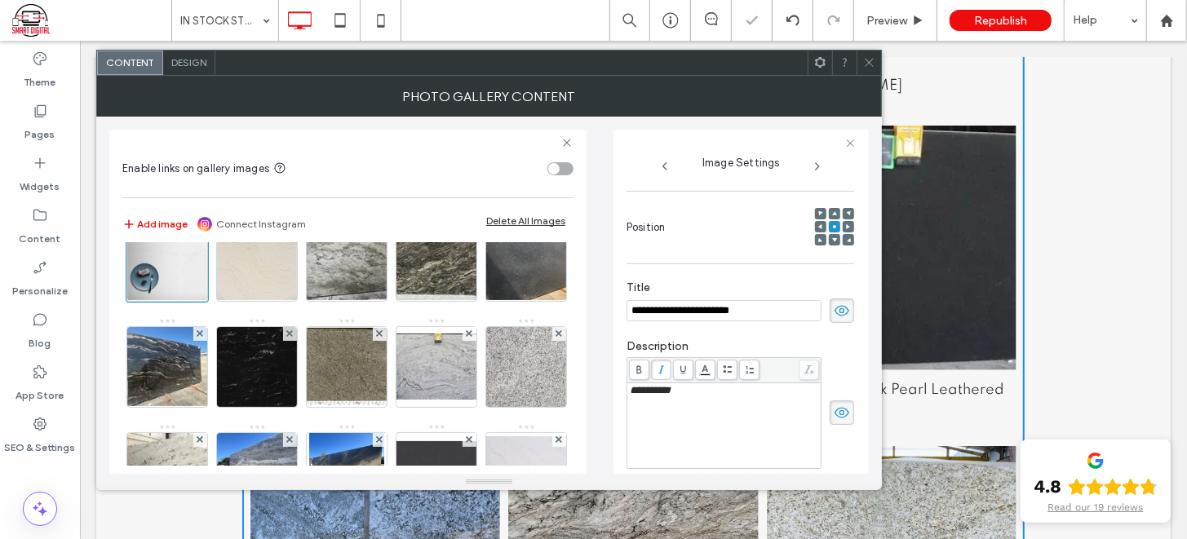
scroll to position [362, 0]
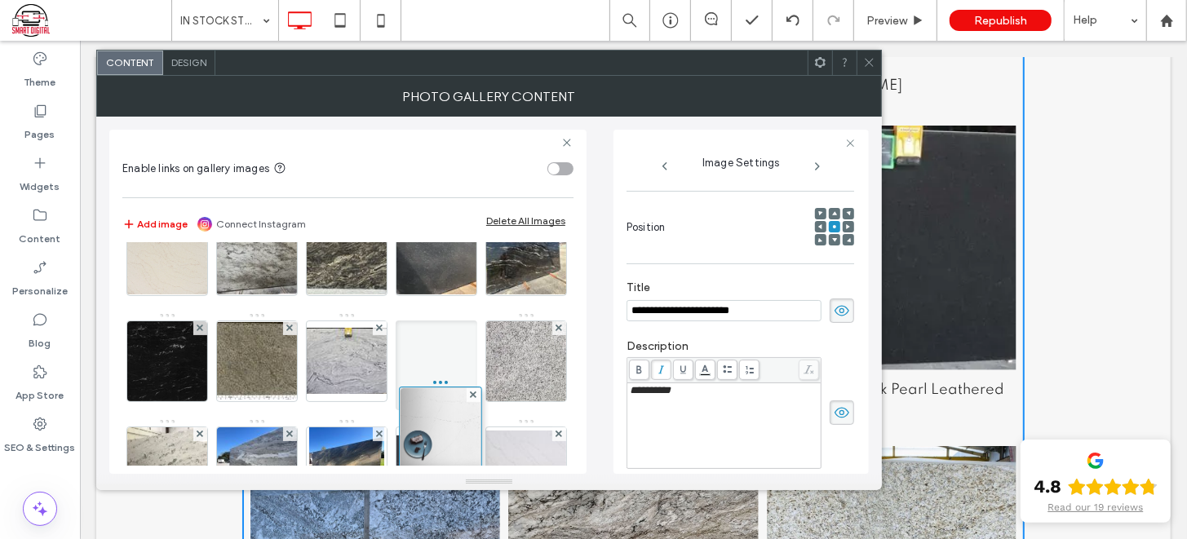
drag, startPoint x: 449, startPoint y: 264, endPoint x: 449, endPoint y: 476, distance: 212.0
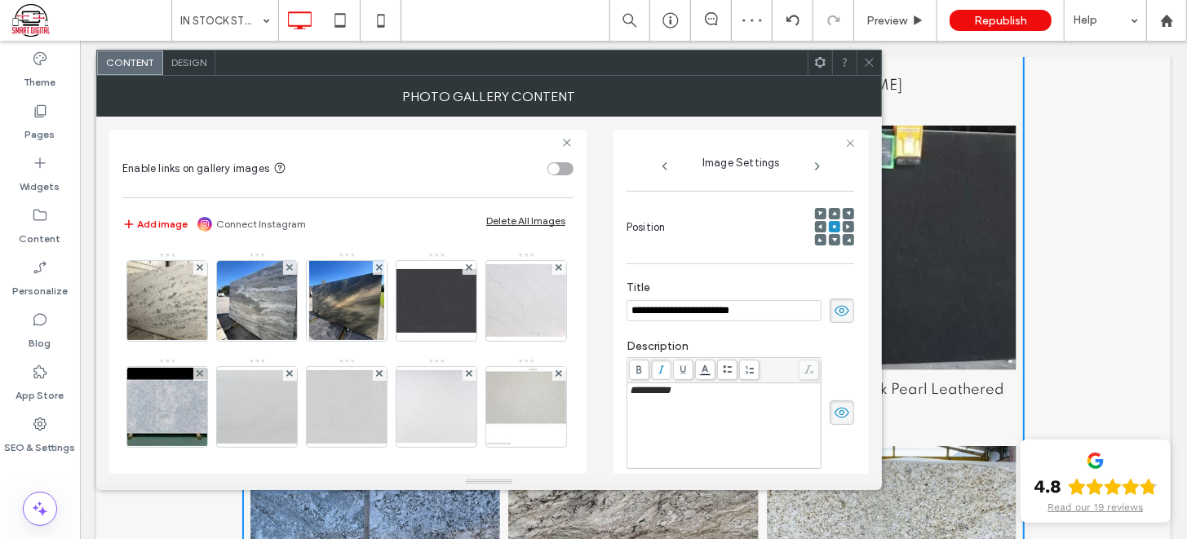
scroll to position [535, 0]
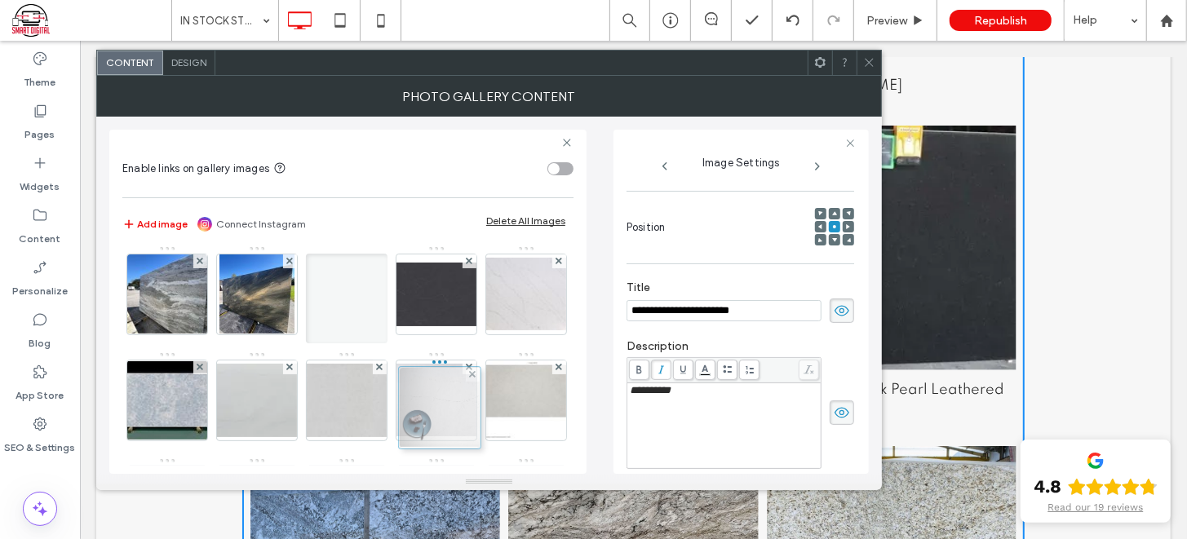
drag, startPoint x: 444, startPoint y: 275, endPoint x: 445, endPoint y: 420, distance: 145.2
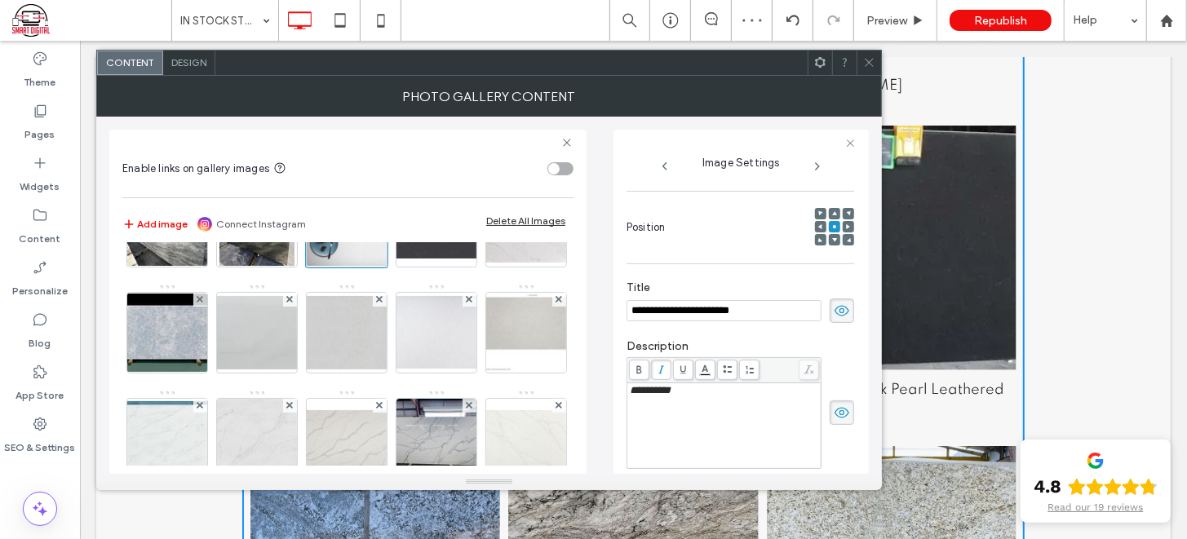
scroll to position [639, 0]
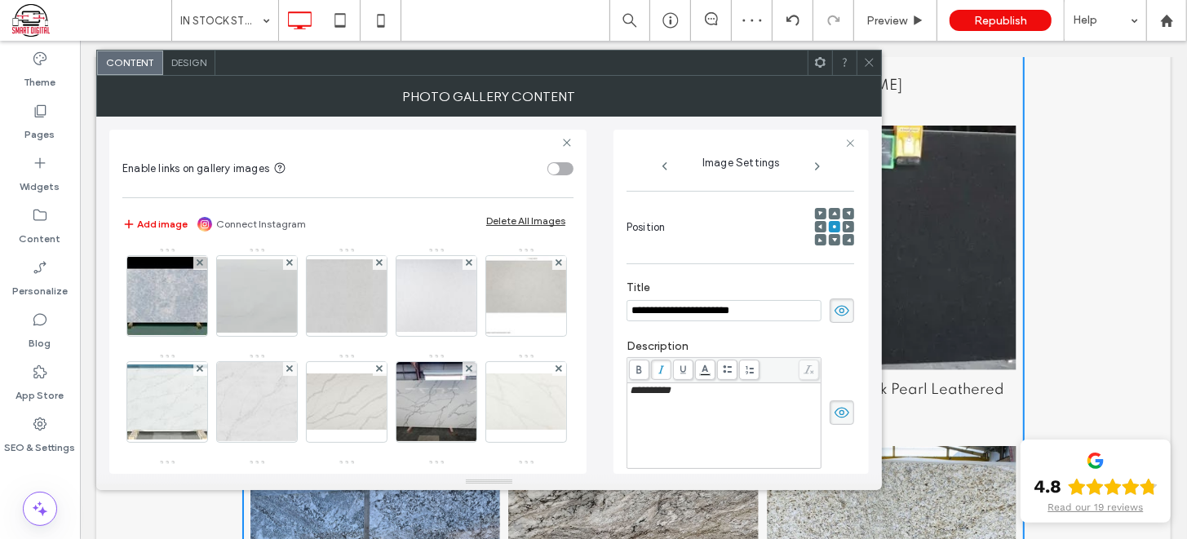
click at [294, 230] on img at bounding box center [256, 190] width 74 height 80
click at [232, 335] on img at bounding box center [167, 296] width 130 height 78
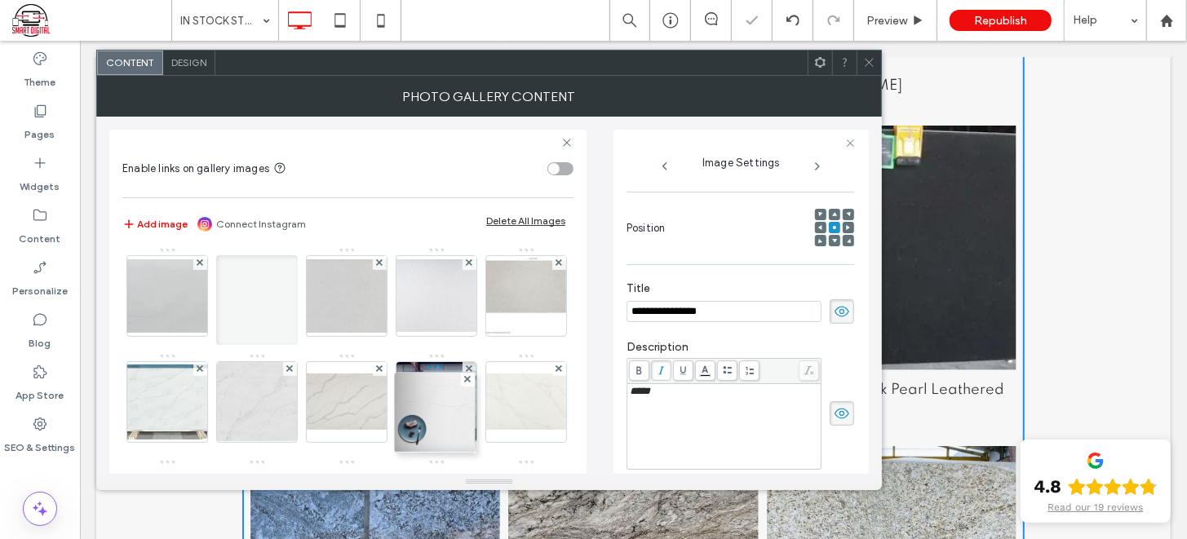
drag, startPoint x: 450, startPoint y: 265, endPoint x: 445, endPoint y: 380, distance: 115.1
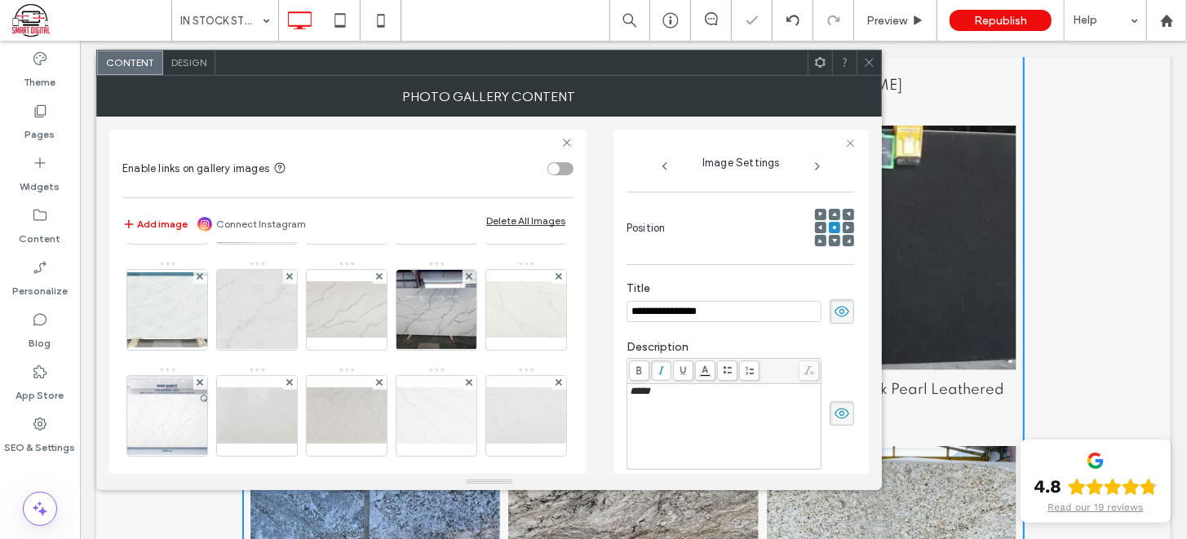
scroll to position [738, 0]
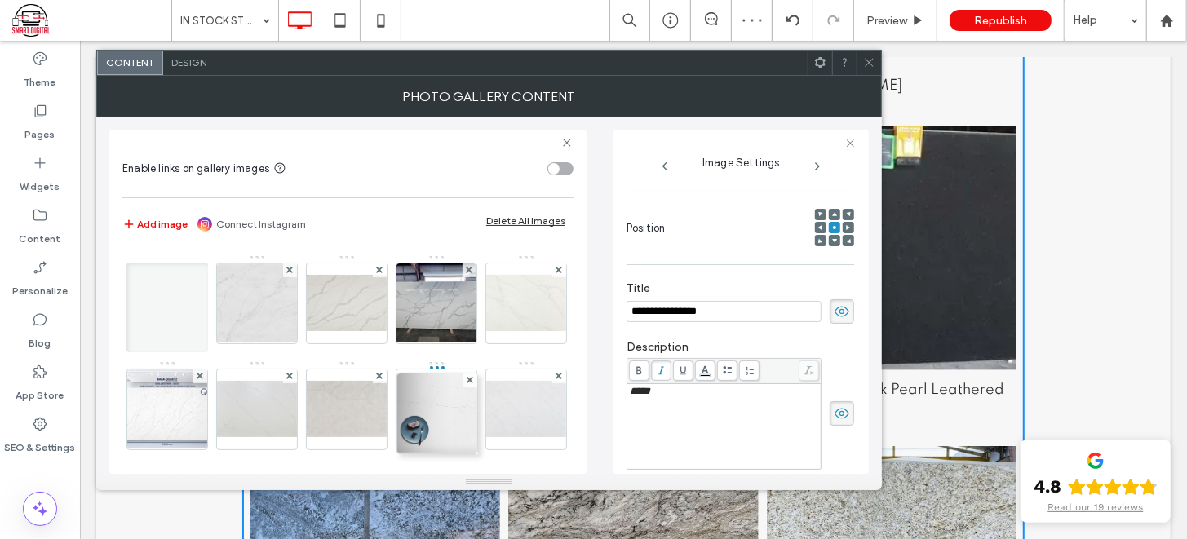
drag, startPoint x: 439, startPoint y: 308, endPoint x: 437, endPoint y: 455, distance: 146.8
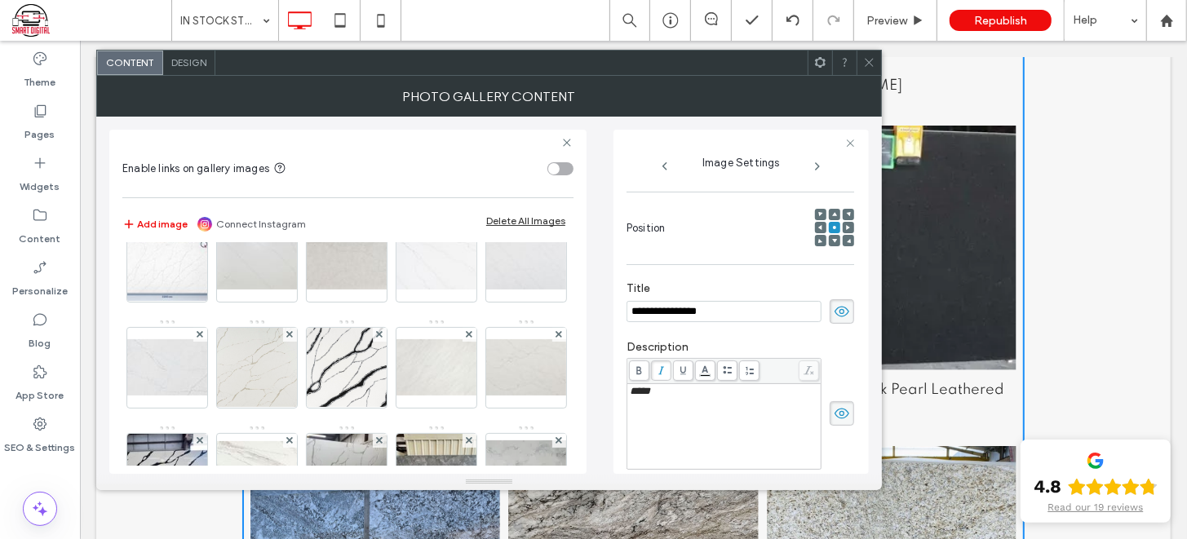
scroll to position [891, 0]
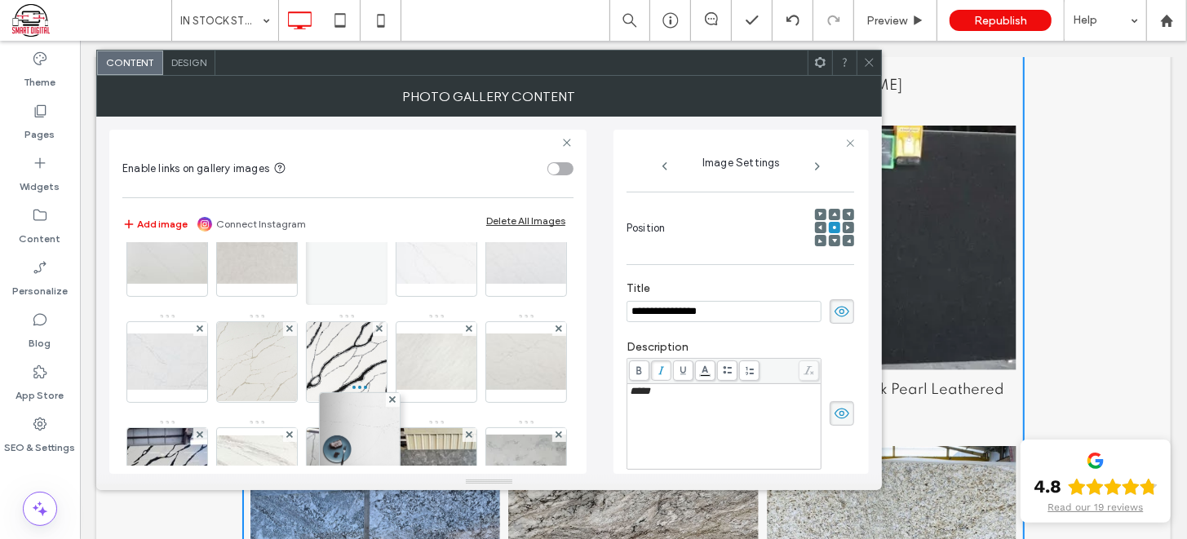
drag, startPoint x: 442, startPoint y: 276, endPoint x: 343, endPoint y: 485, distance: 231.6
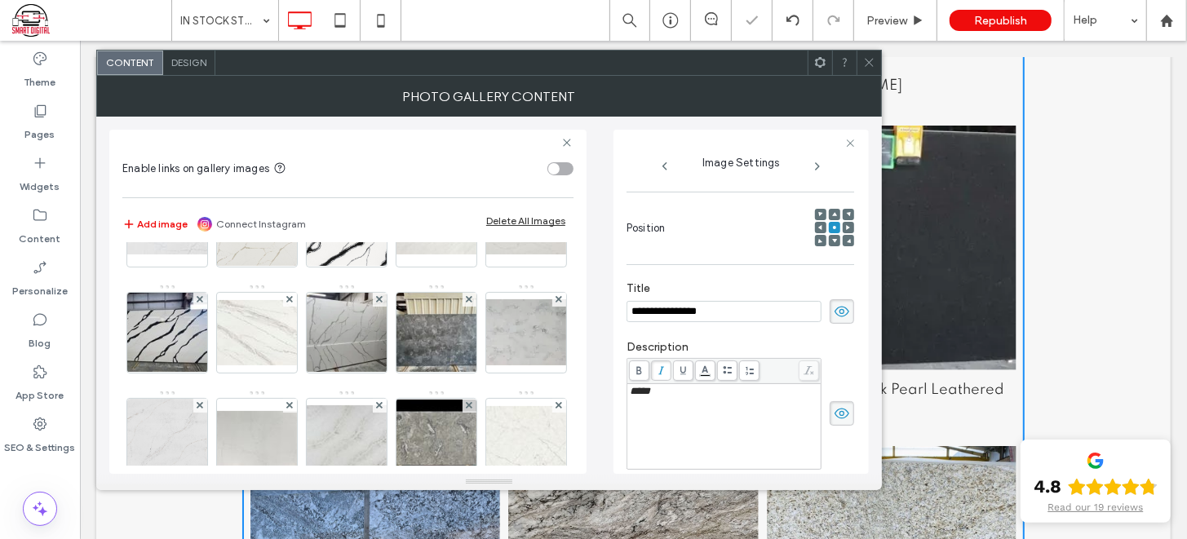
scroll to position [1033, 0]
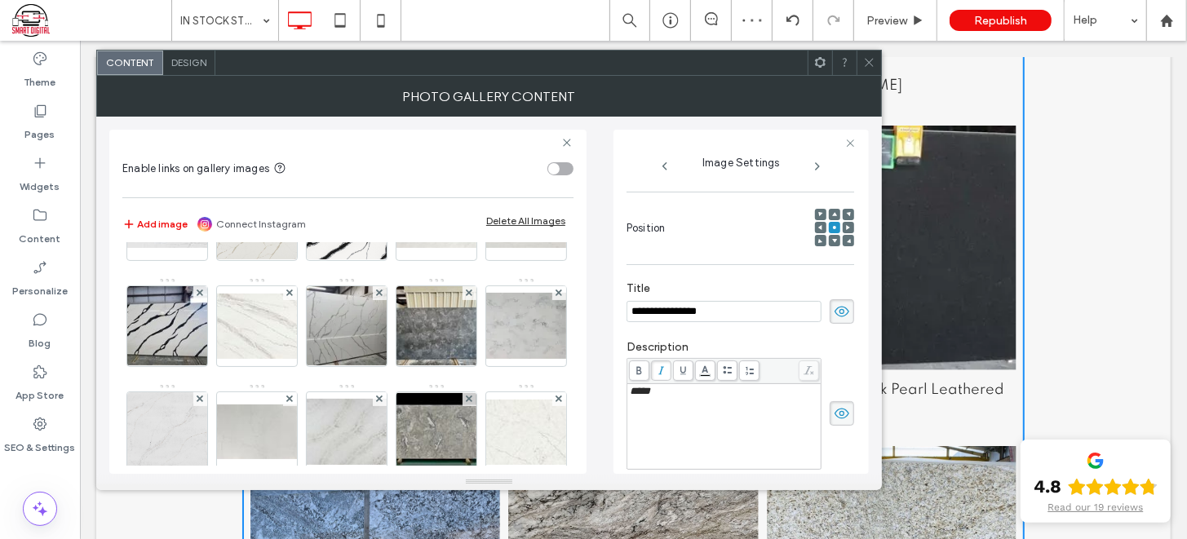
click at [263, 142] on img at bounding box center [257, 114] width 130 height 56
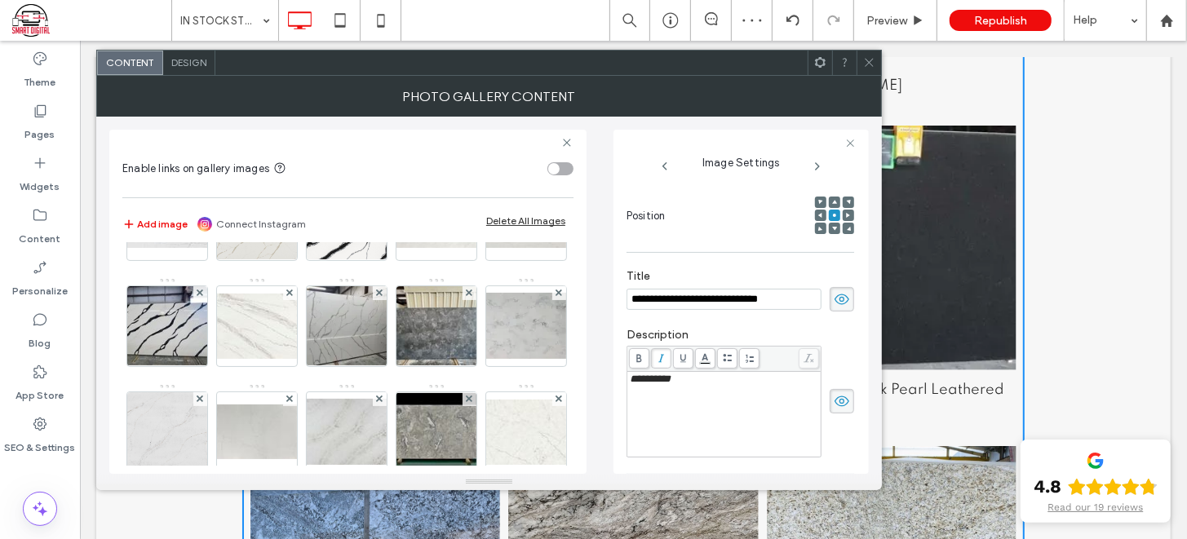
scroll to position [219, 0]
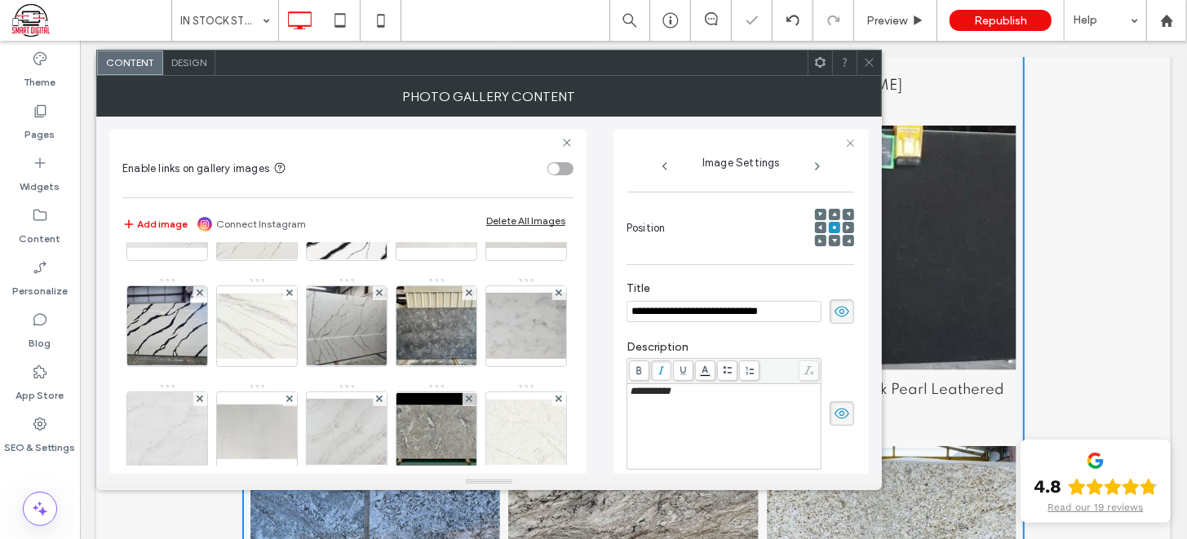
click at [356, 154] on img at bounding box center [346, 114] width 97 height 80
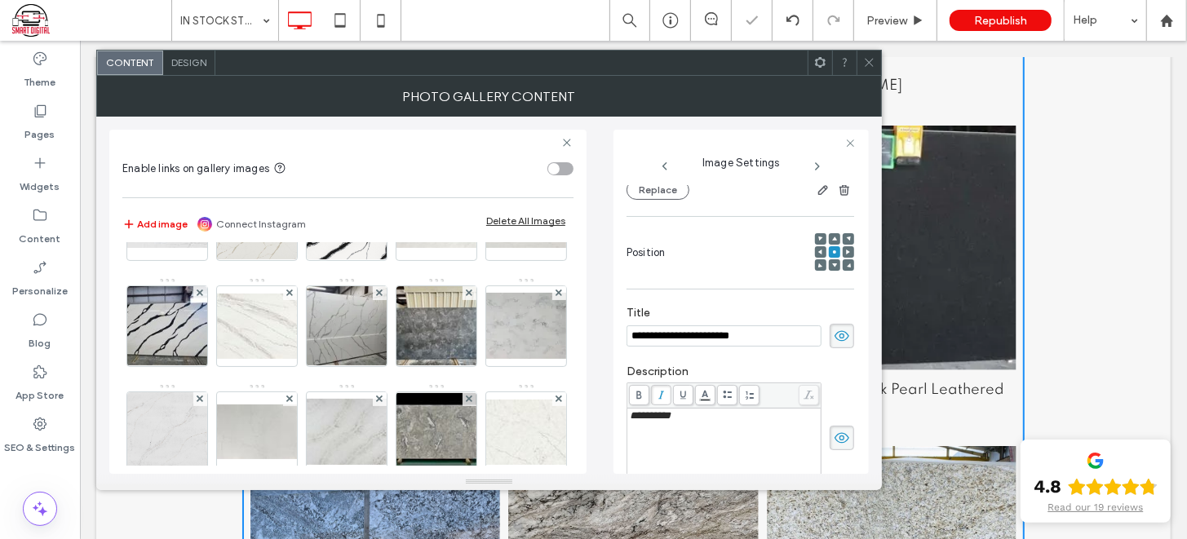
scroll to position [245, 0]
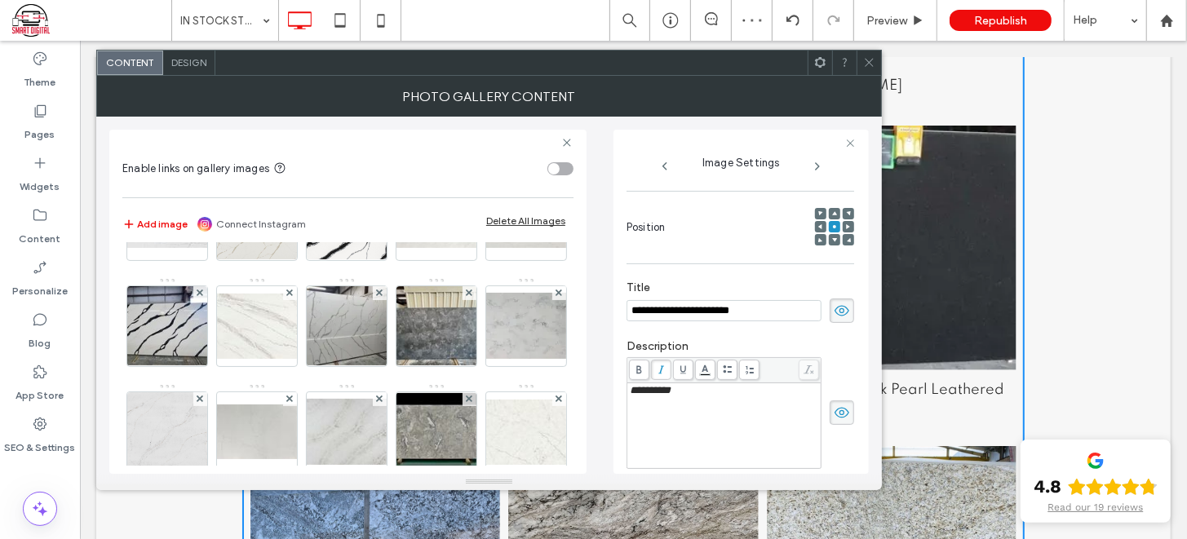
click at [414, 142] on img at bounding box center [436, 114] width 130 height 56
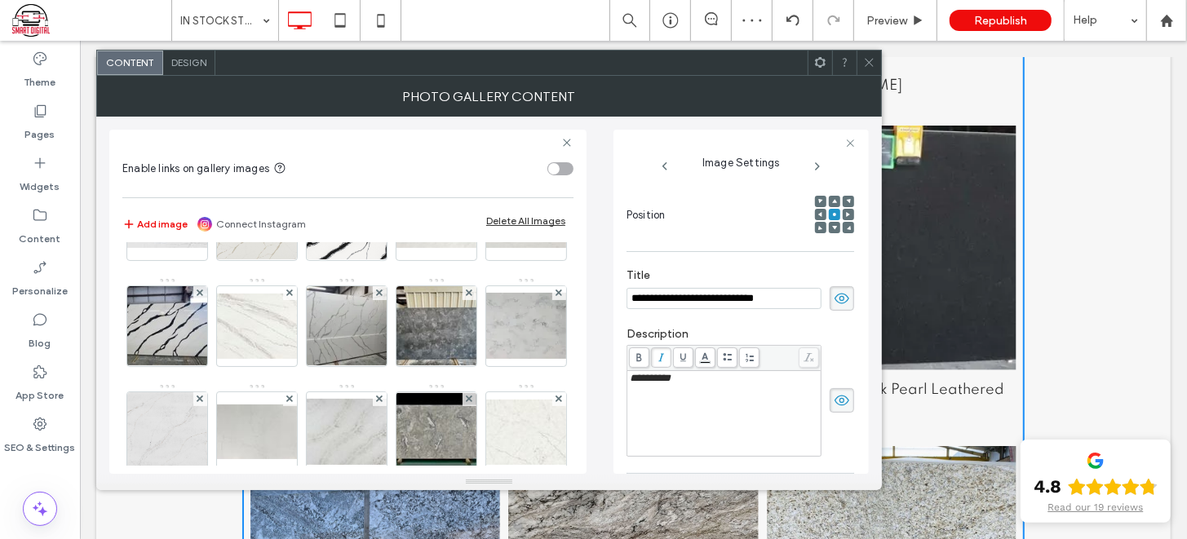
scroll to position [232, 0]
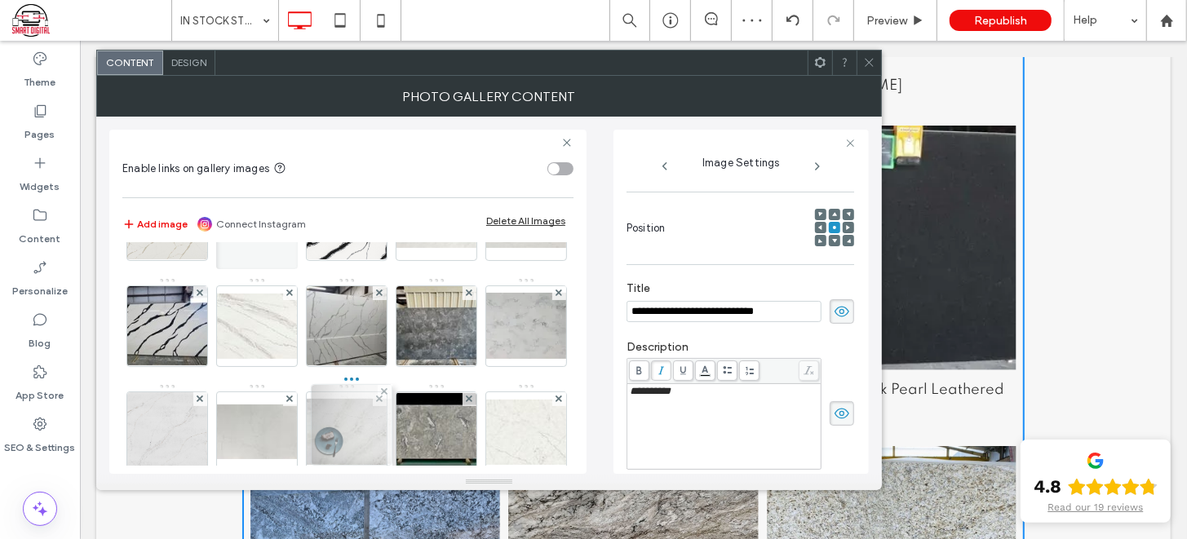
drag, startPoint x: 355, startPoint y: 309, endPoint x: 356, endPoint y: 426, distance: 116.6
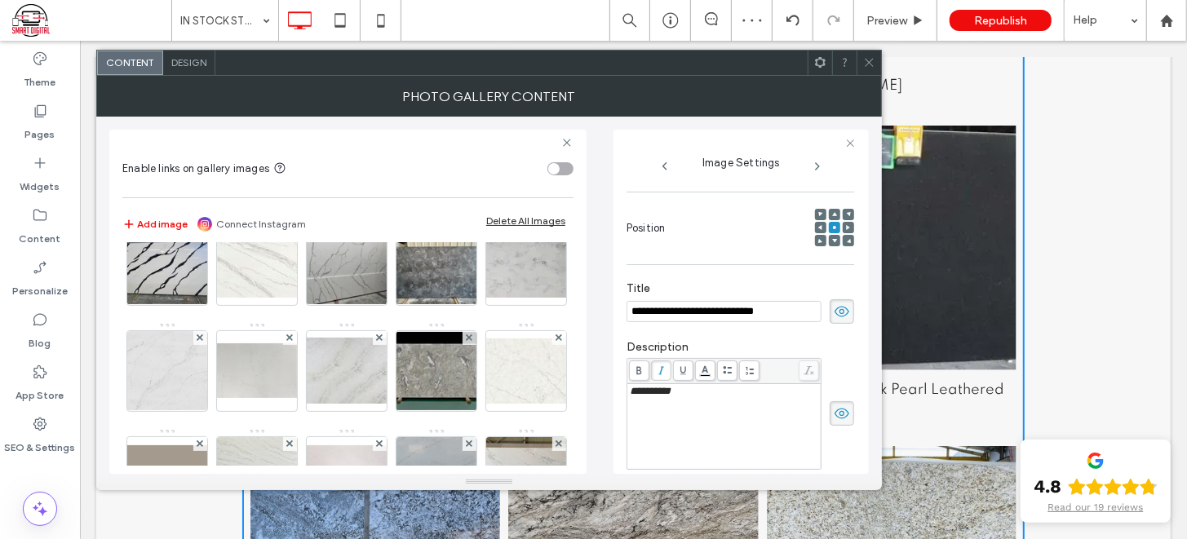
scroll to position [1169, 0]
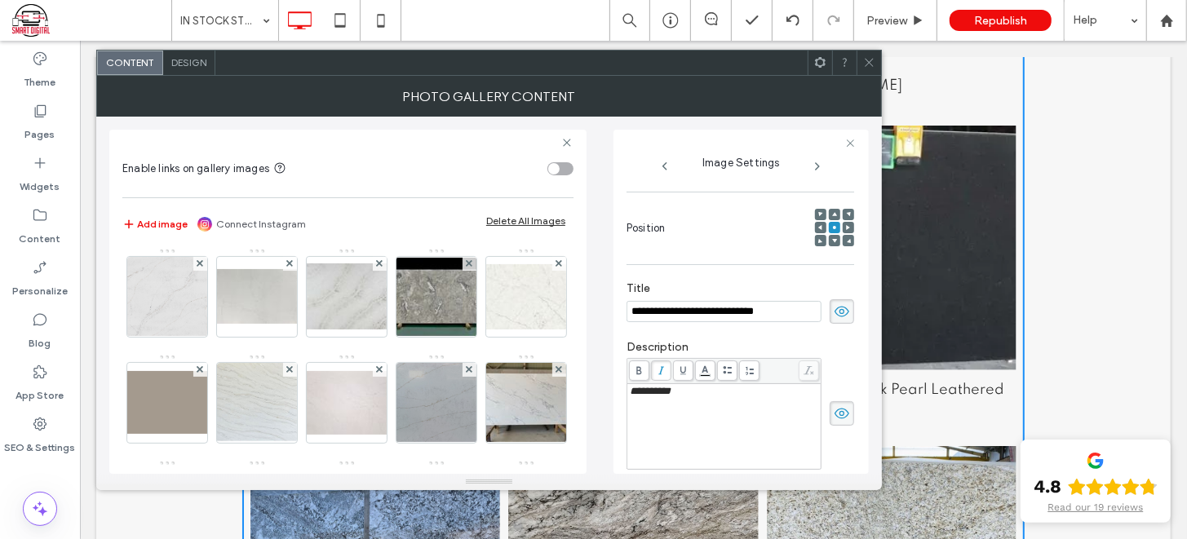
click at [221, 231] on img at bounding box center [167, 191] width 107 height 80
drag, startPoint x: 356, startPoint y: 271, endPoint x: 351, endPoint y: 403, distance: 132.2
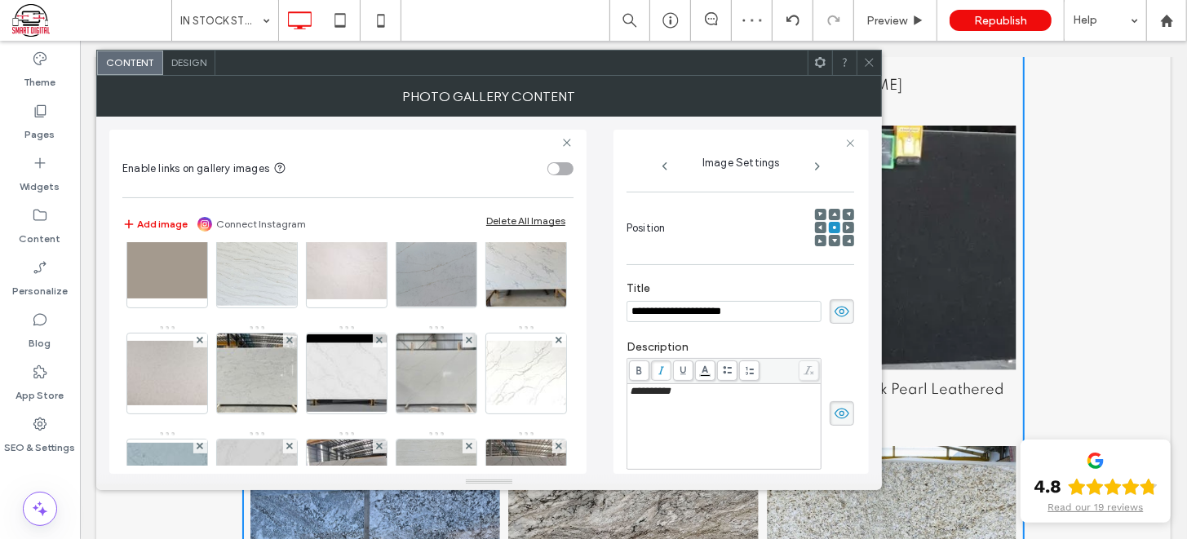
scroll to position [1310, 0]
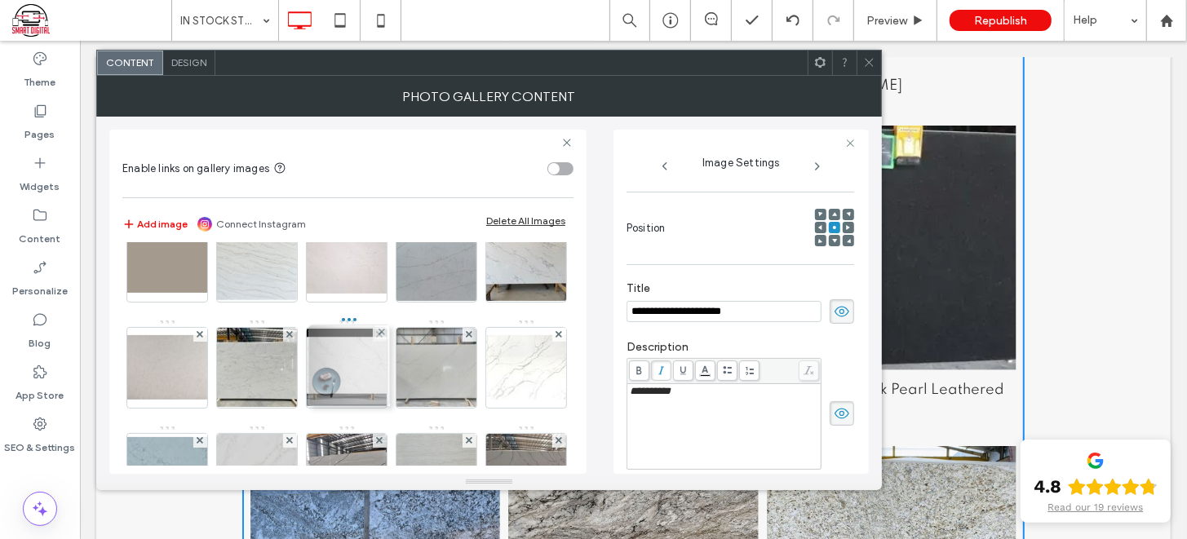
drag, startPoint x: 353, startPoint y: 276, endPoint x: 349, endPoint y: 410, distance: 134.6
click at [230, 196] on img at bounding box center [167, 156] width 126 height 80
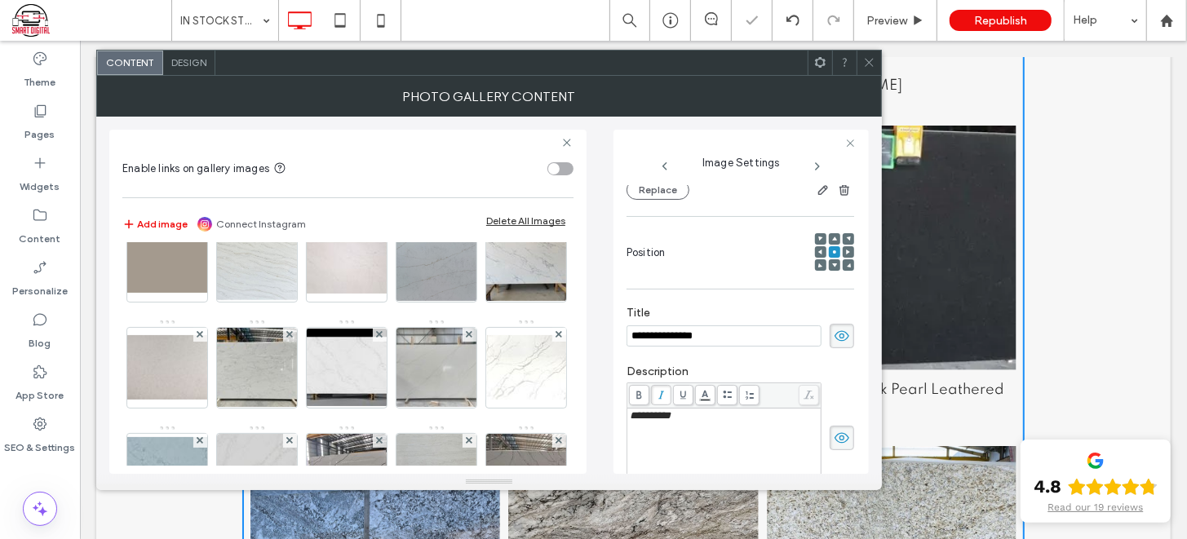
scroll to position [219, 0]
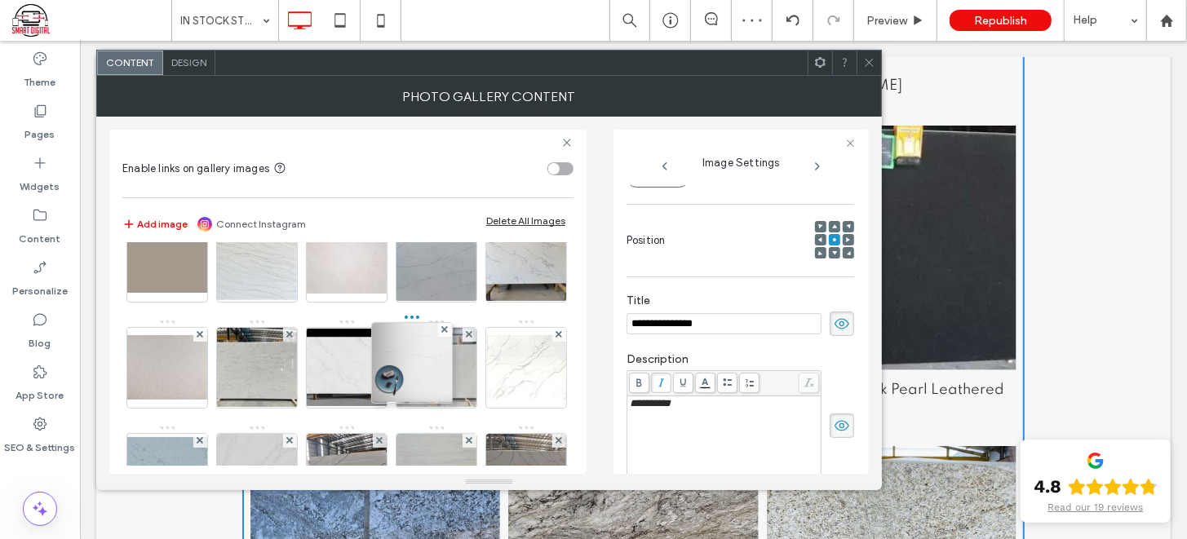
drag, startPoint x: 364, startPoint y: 370, endPoint x: 457, endPoint y: 374, distance: 93.9
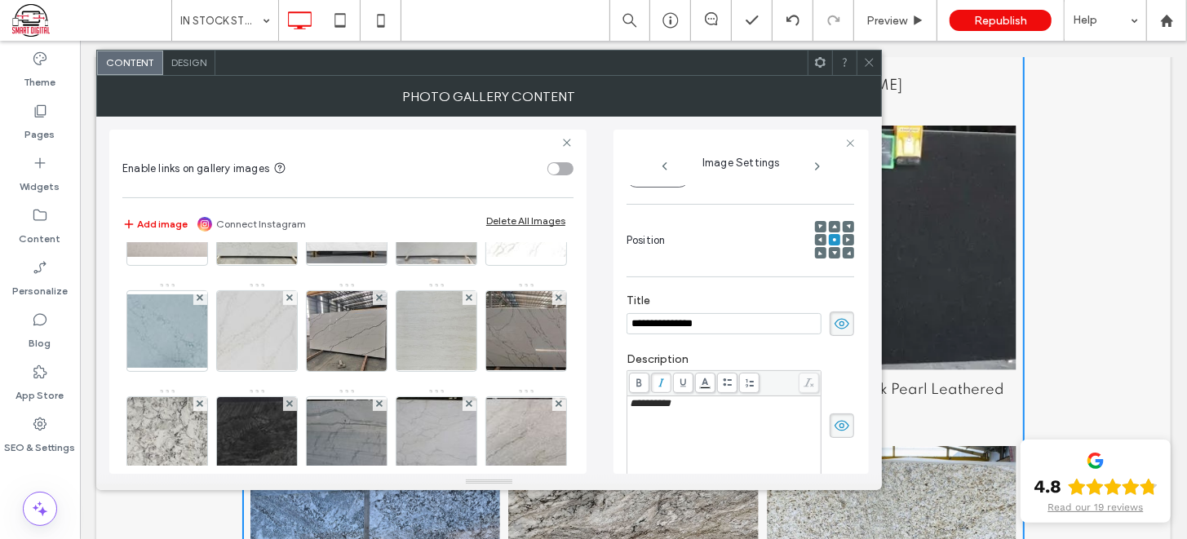
scroll to position [1346, 0]
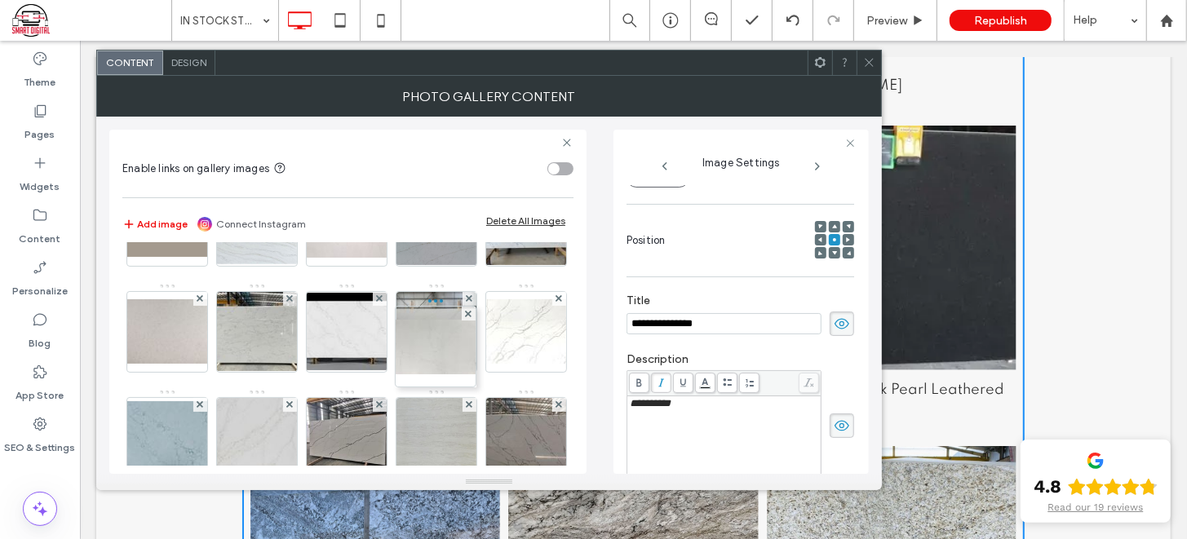
drag, startPoint x: 454, startPoint y: 254, endPoint x: 443, endPoint y: 451, distance: 197.7
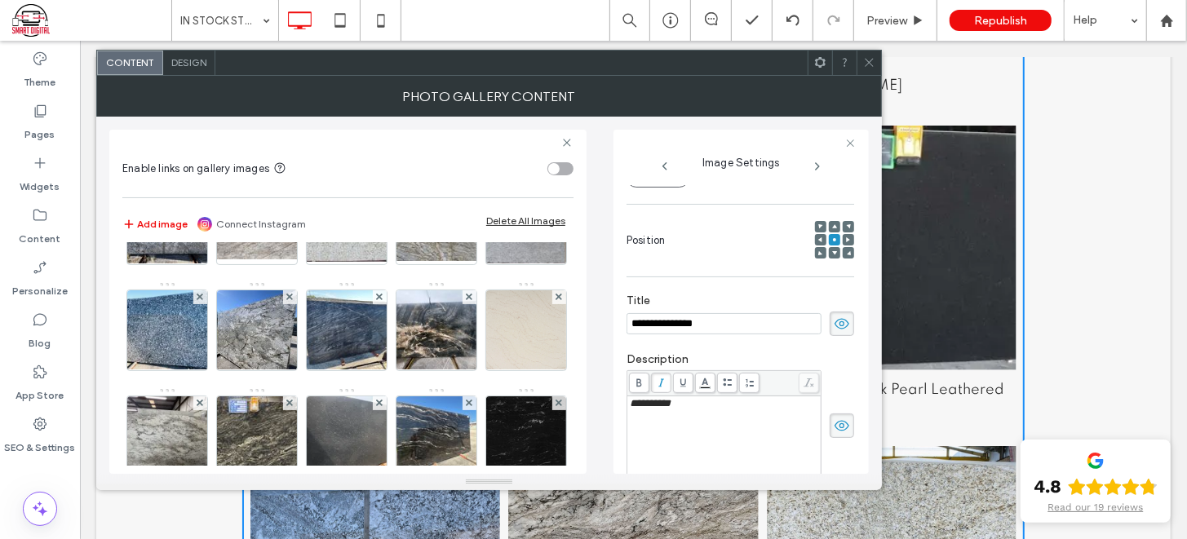
scroll to position [0, 0]
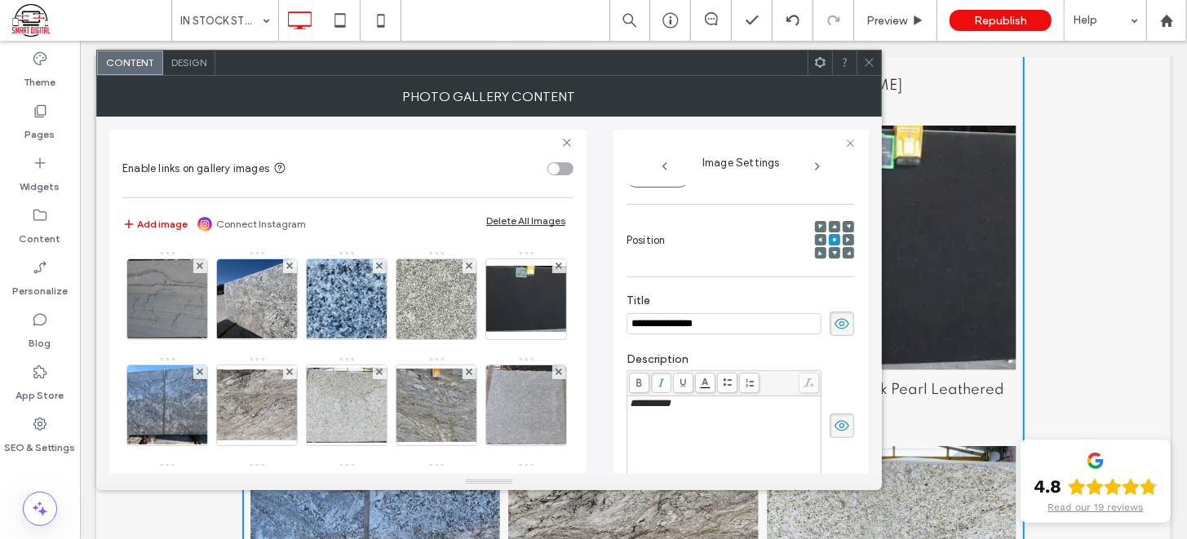
click at [866, 59] on icon at bounding box center [869, 62] width 12 height 12
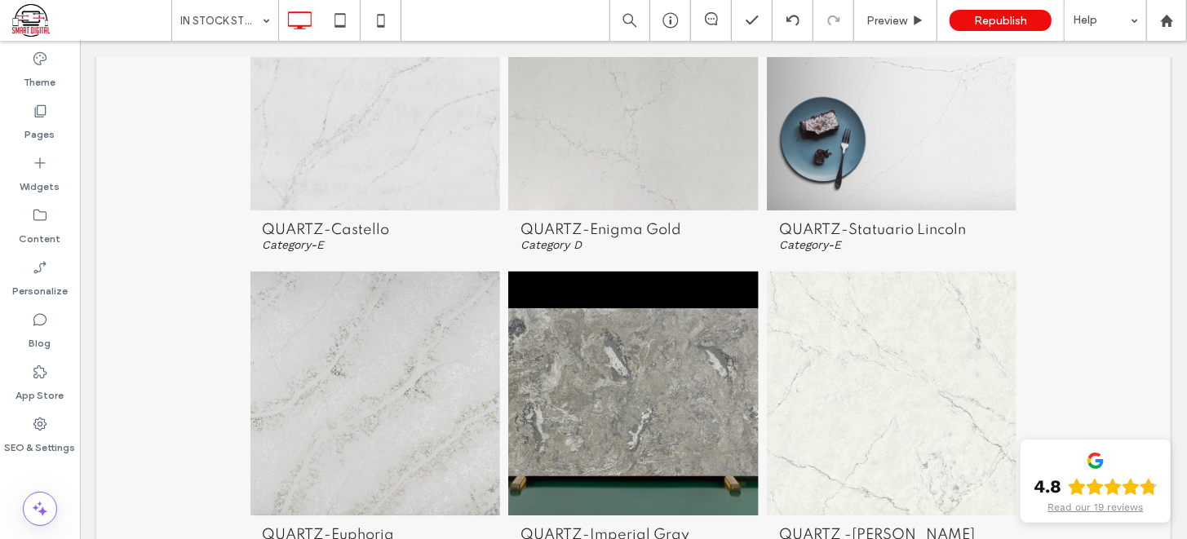
scroll to position [6168, 0]
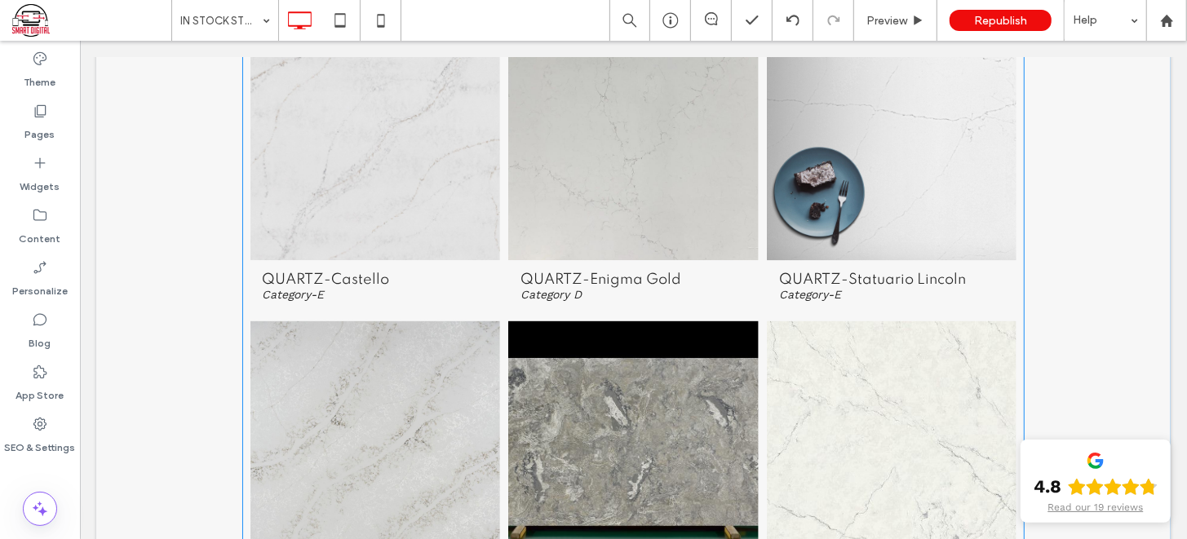
click at [881, 209] on link at bounding box center [890, 136] width 265 height 259
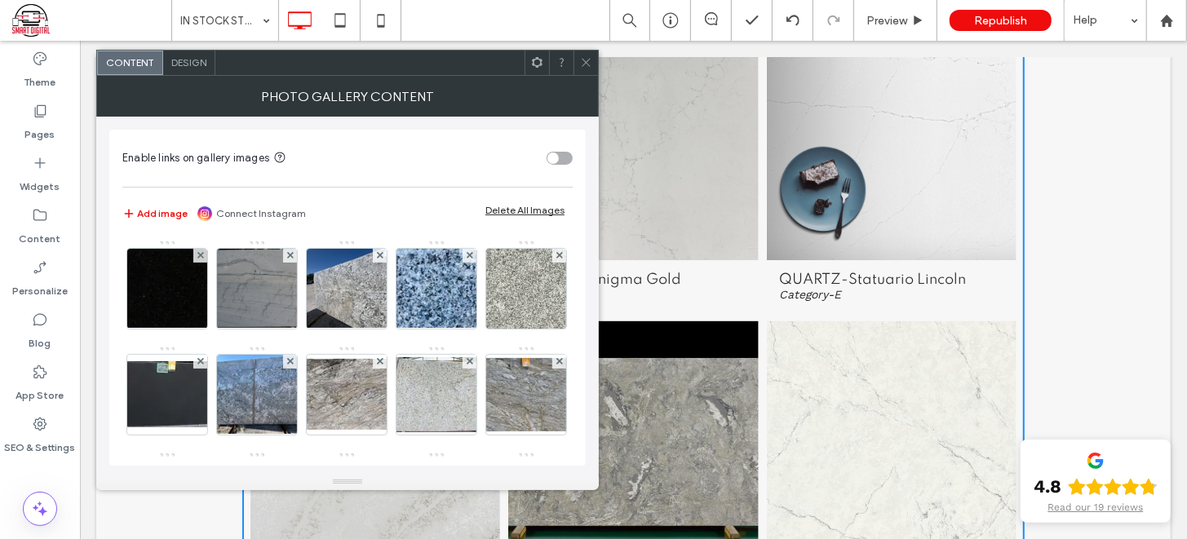
drag, startPoint x: 527, startPoint y: 289, endPoint x: 493, endPoint y: 381, distance: 98.0
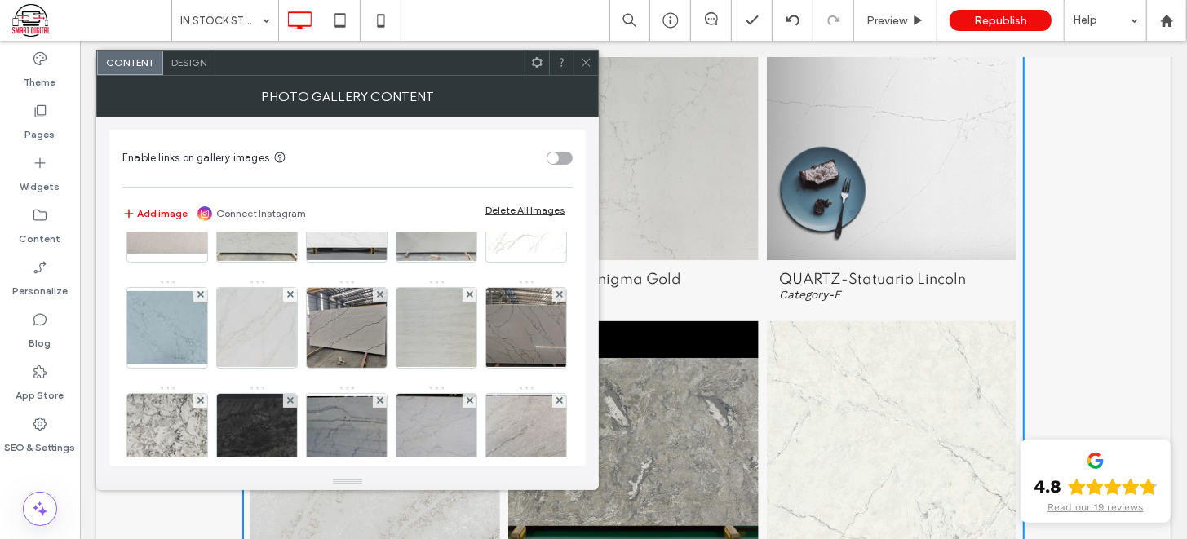
scroll to position [1478, 0]
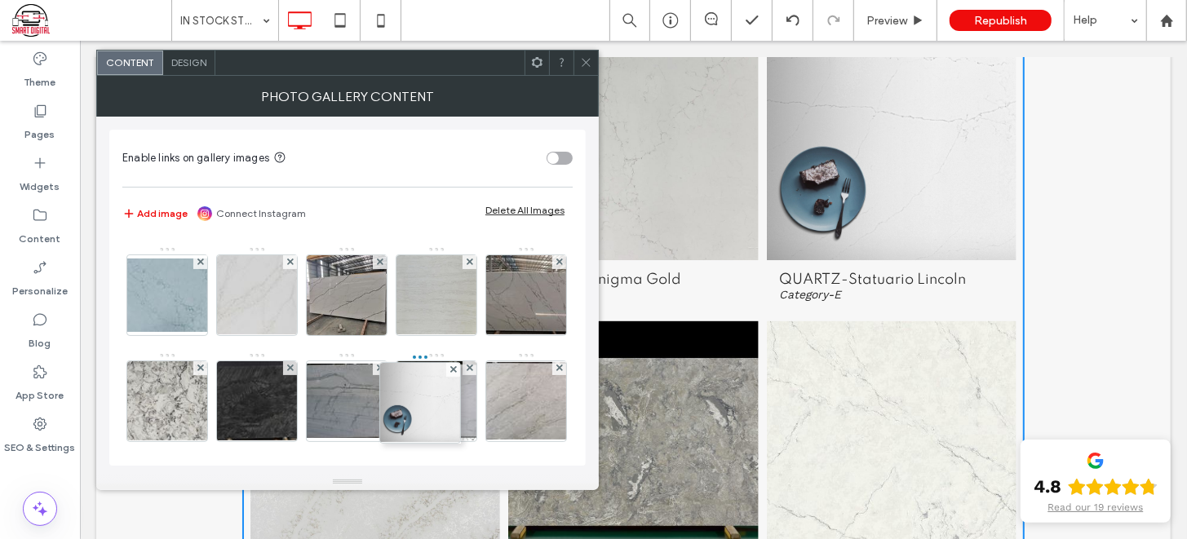
drag, startPoint x: 150, startPoint y: 264, endPoint x: 494, endPoint y: 424, distance: 379.4
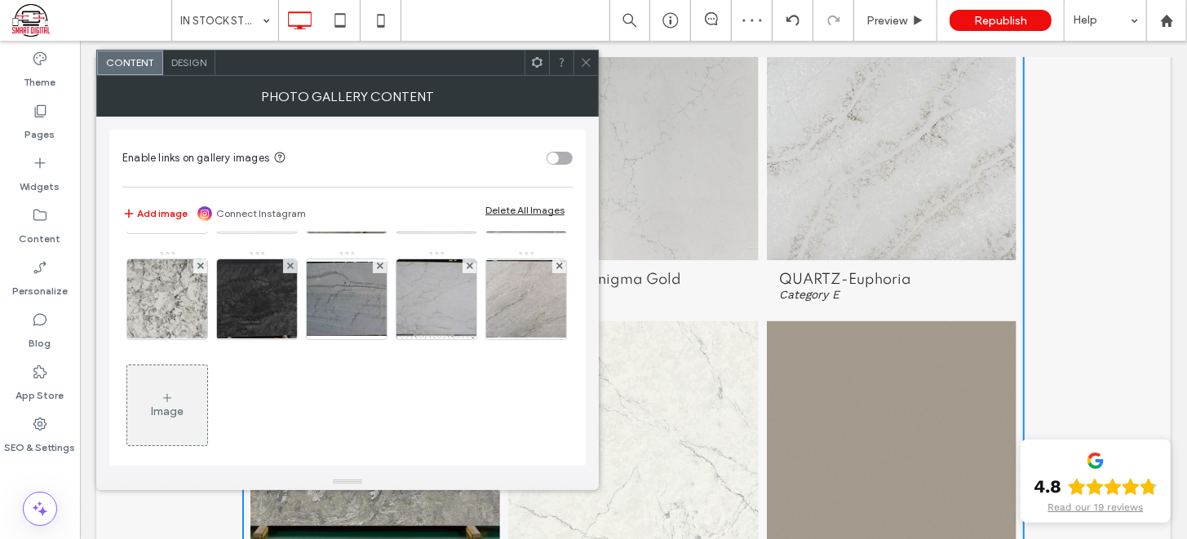
scroll to position [1606, 0]
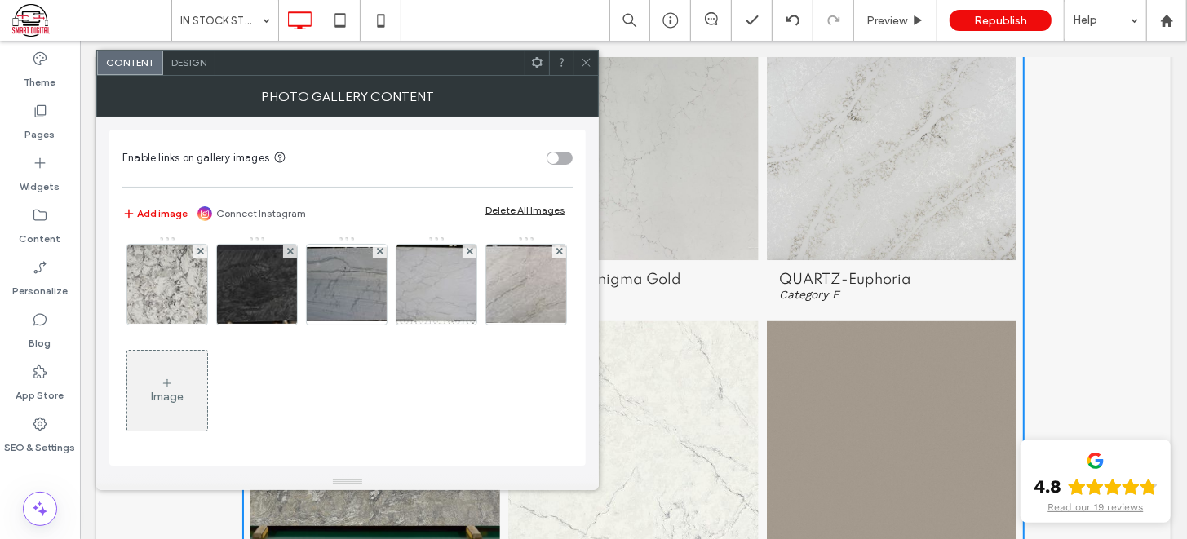
click at [311, 113] on img at bounding box center [257, 73] width 107 height 80
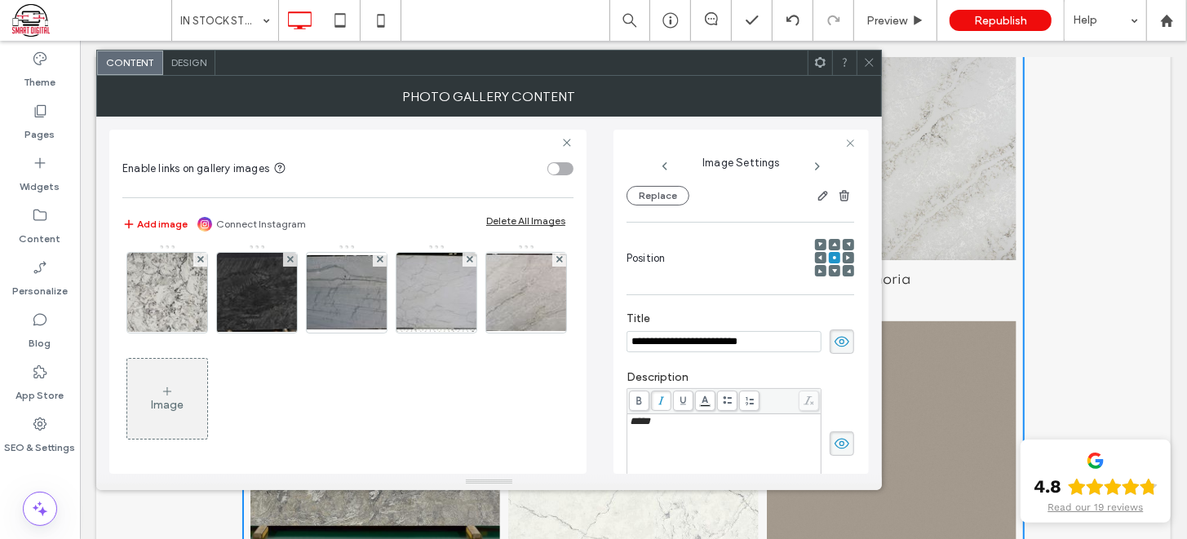
scroll to position [0, 0]
drag, startPoint x: 440, startPoint y: 280, endPoint x: 435, endPoint y: 394, distance: 114.3
click at [232, 223] on img at bounding box center [167, 186] width 130 height 73
click at [395, 121] on img at bounding box center [346, 81] width 97 height 80
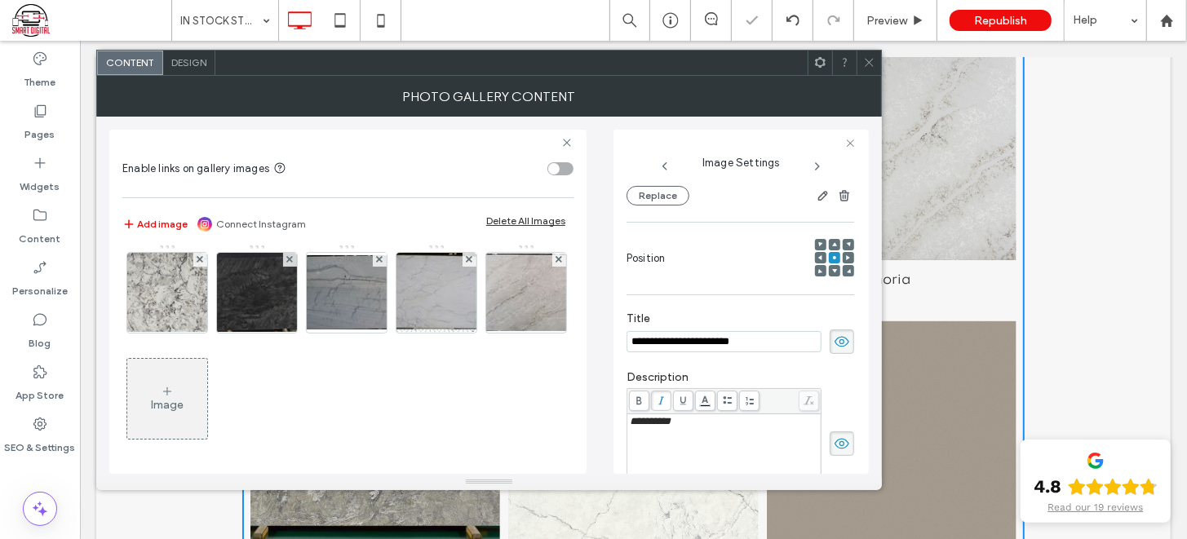
scroll to position [226, 0]
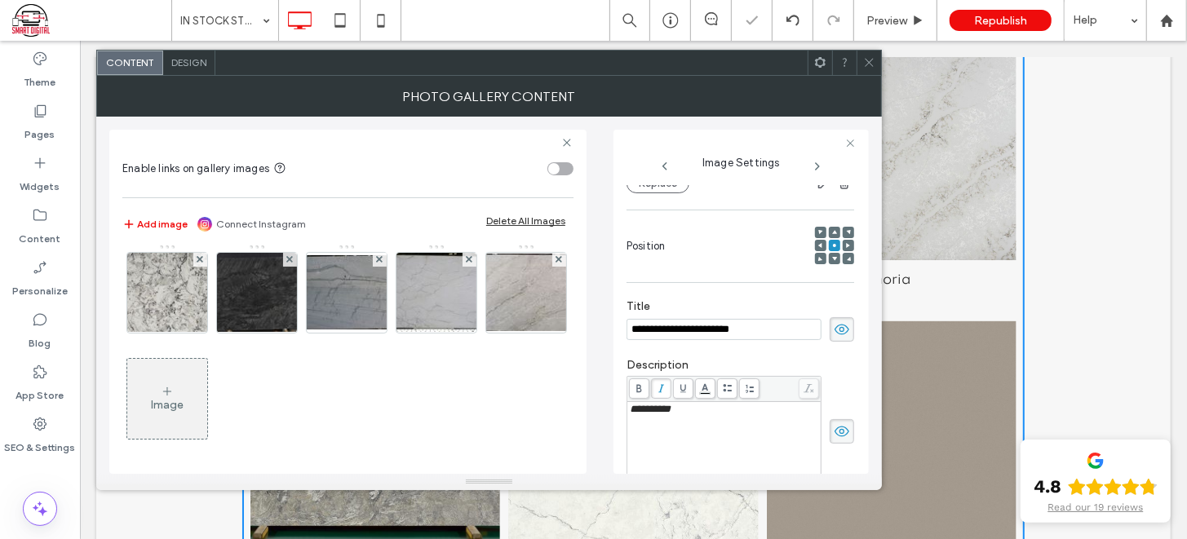
click at [322, 226] on img at bounding box center [257, 186] width 130 height 79
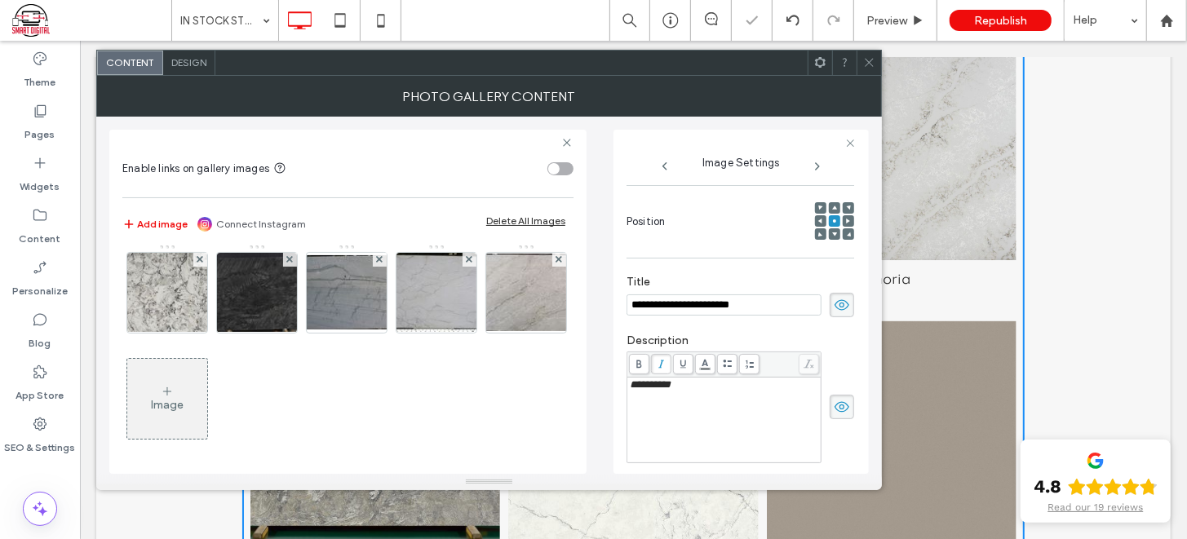
scroll to position [214, 0]
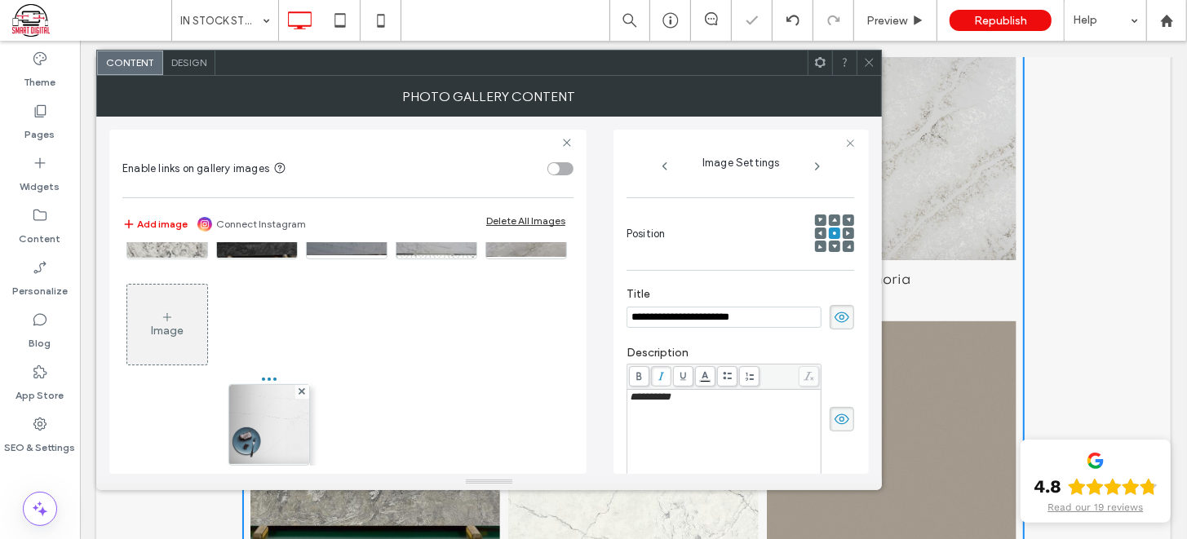
drag, startPoint x: 462, startPoint y: 314, endPoint x: 273, endPoint y: 418, distance: 215.7
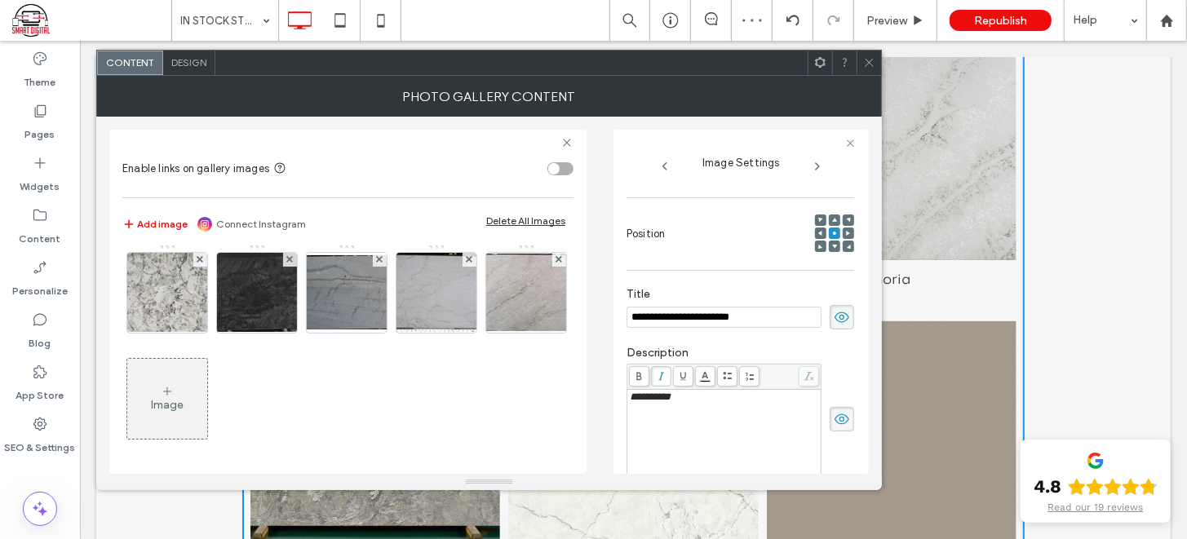
click at [371, 113] on img at bounding box center [436, 80] width 130 height 64
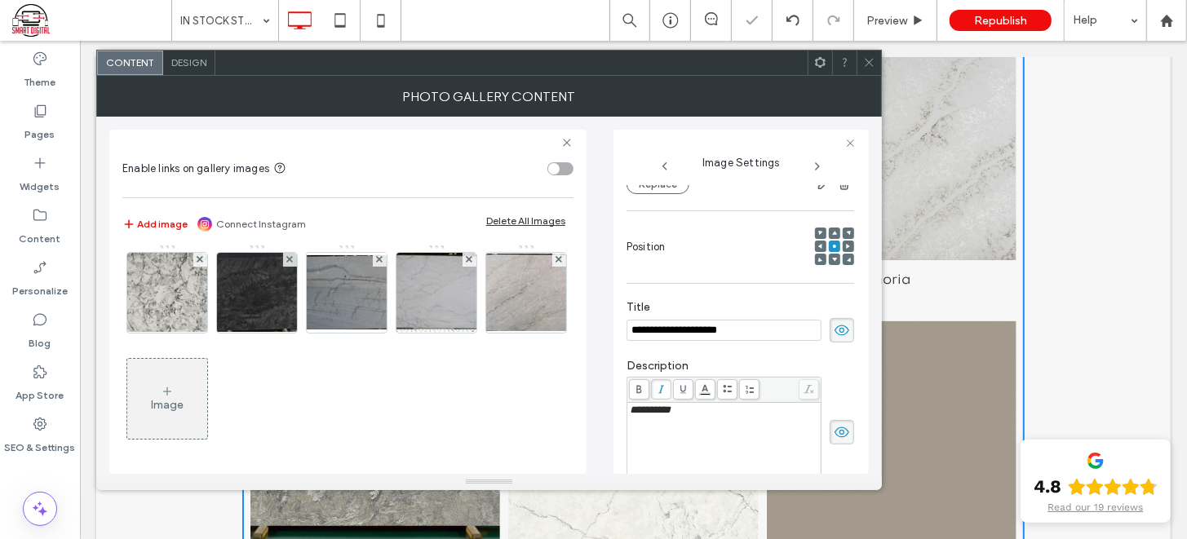
click at [477, 121] on img at bounding box center [525, 81] width 97 height 80
click at [873, 61] on icon at bounding box center [869, 62] width 12 height 12
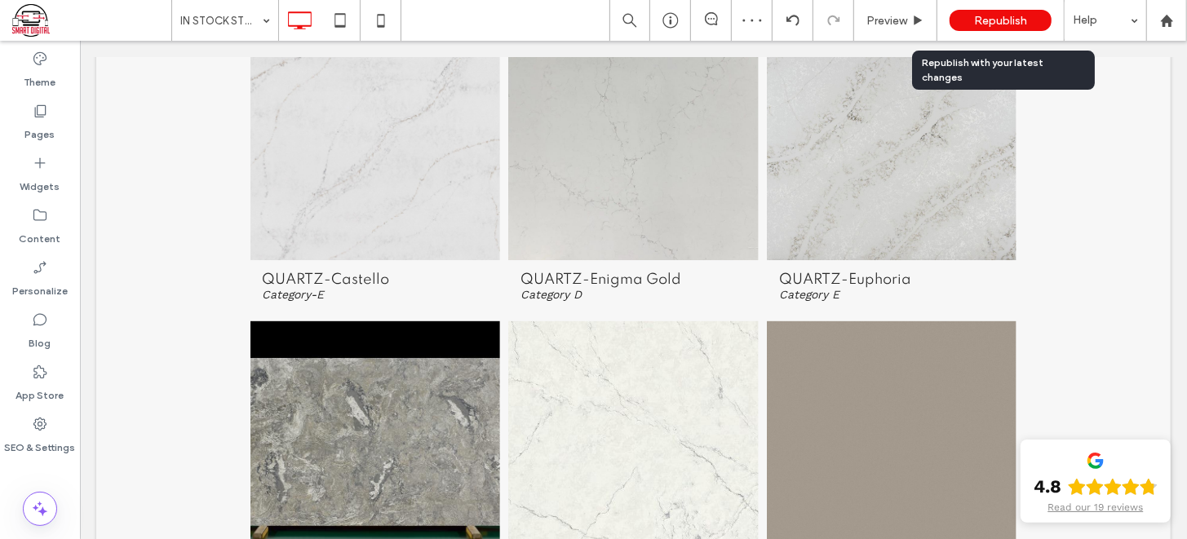
click at [1020, 12] on div "Republish" at bounding box center [1000, 20] width 102 height 21
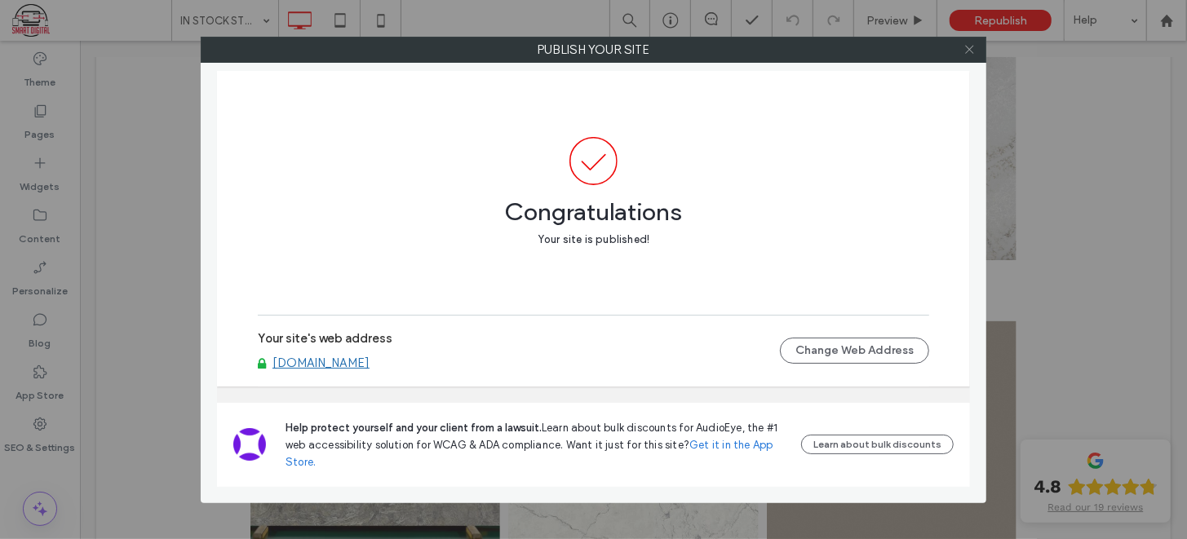
click at [966, 51] on icon at bounding box center [969, 49] width 12 height 12
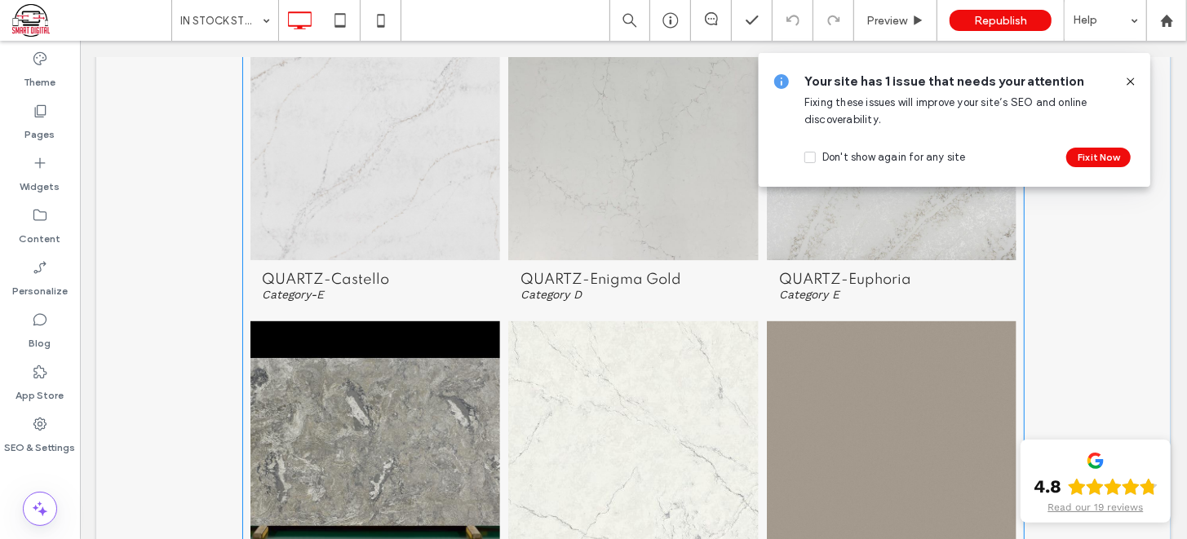
click at [661, 127] on link at bounding box center [632, 136] width 265 height 259
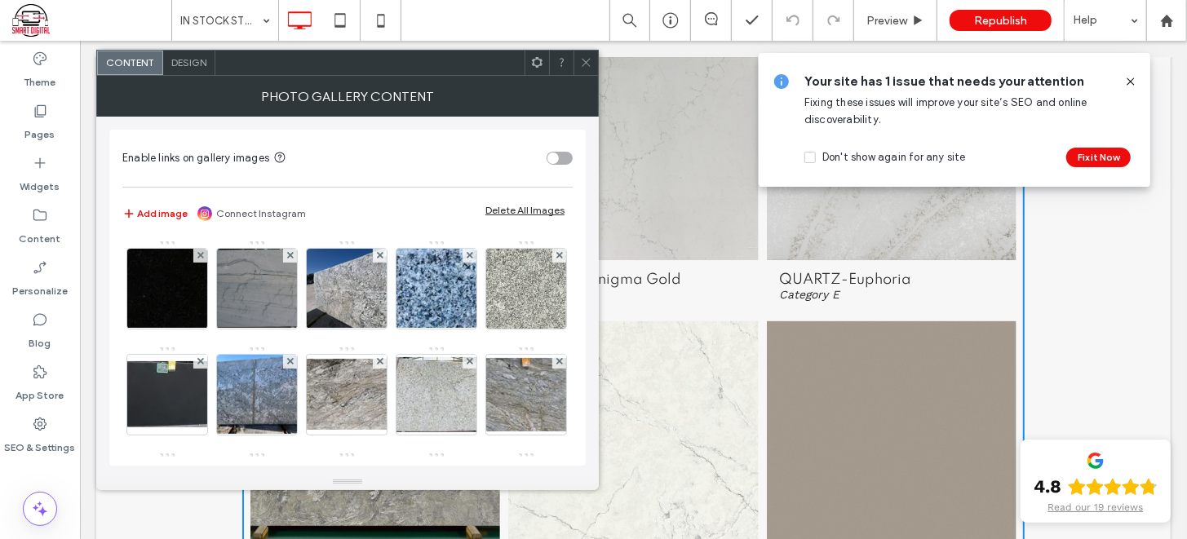
click at [1132, 84] on icon at bounding box center [1130, 81] width 13 height 13
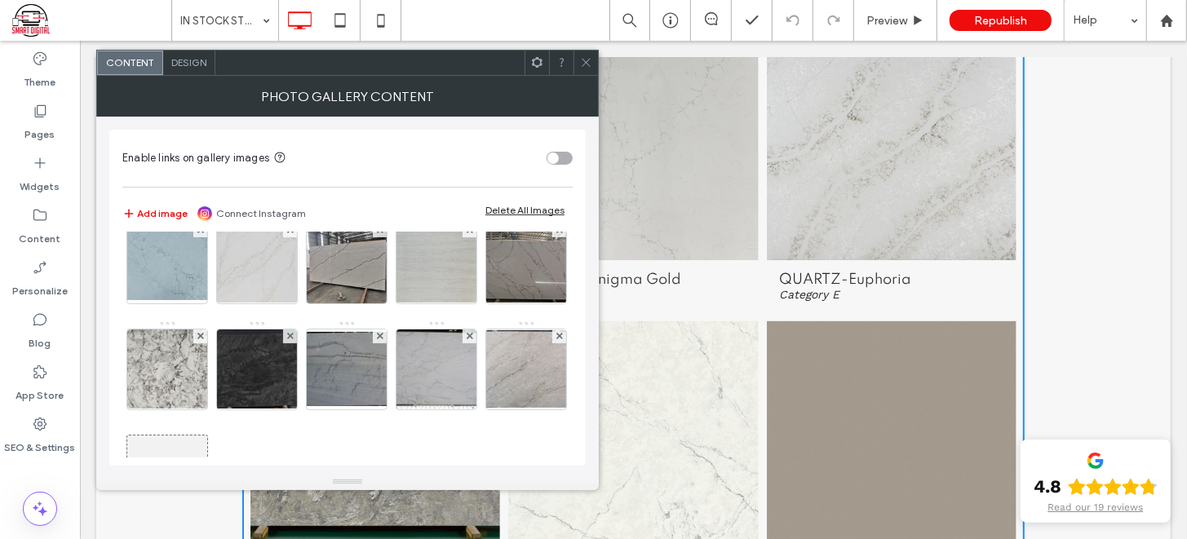
scroll to position [1445, 0]
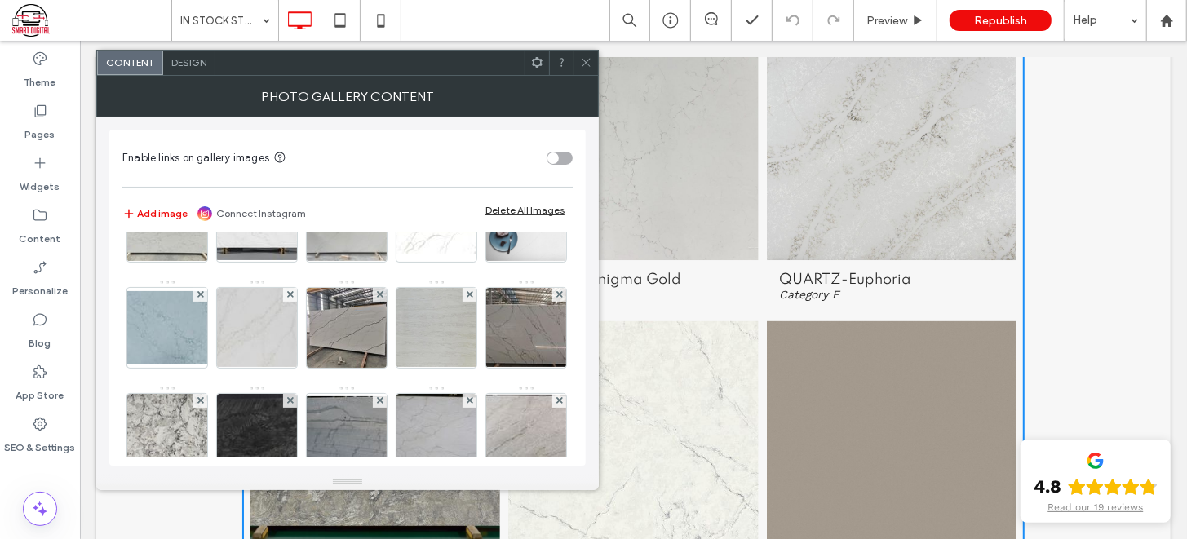
click at [371, 42] on img at bounding box center [436, 9] width 130 height 65
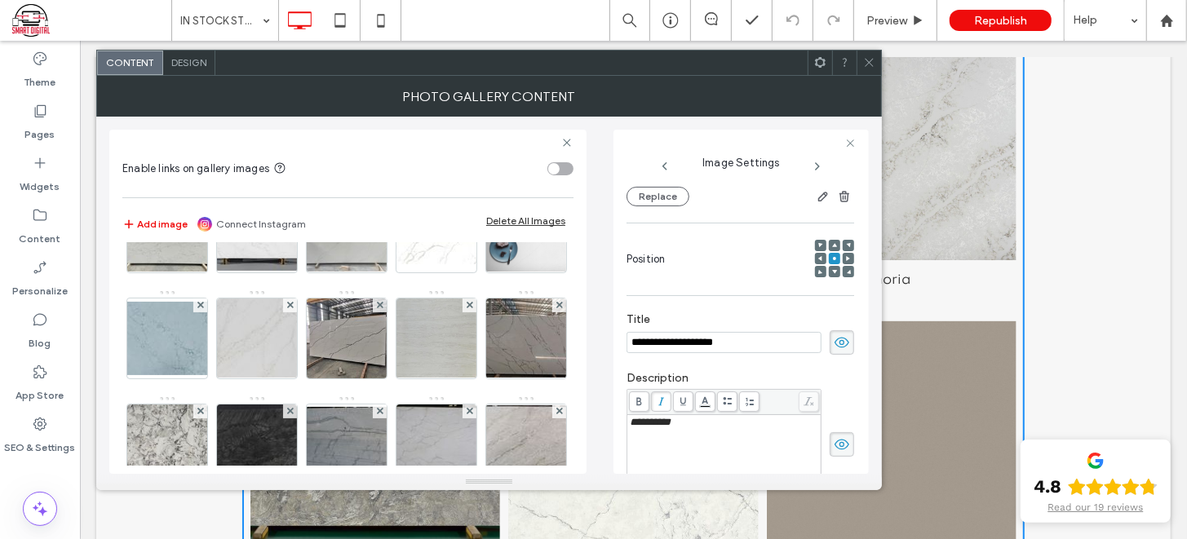
scroll to position [0, 0]
click at [281, 60] on img at bounding box center [346, 20] width 130 height 78
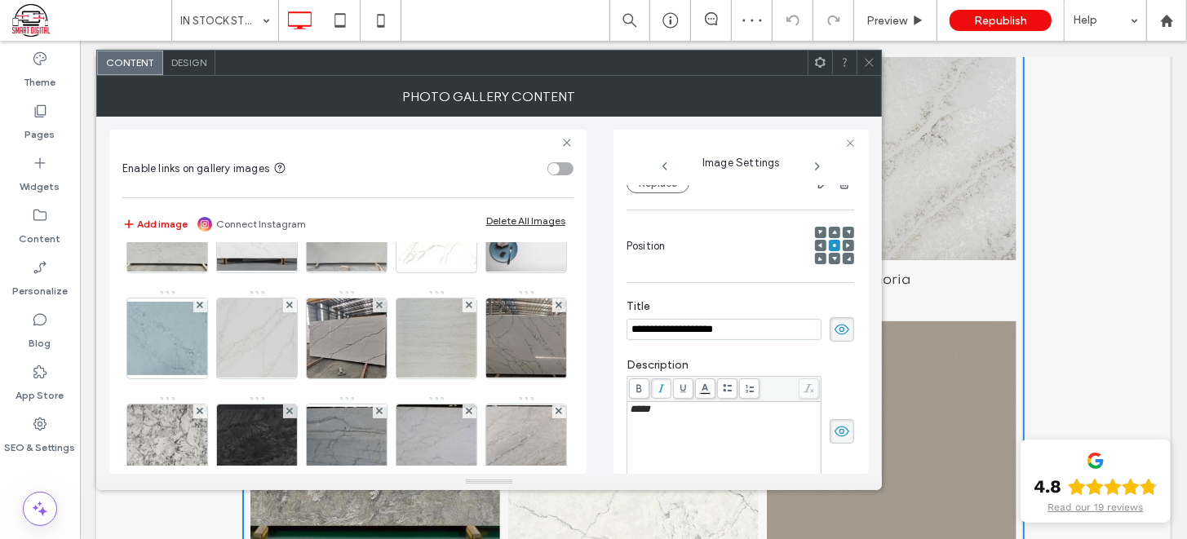
click at [461, 51] on img at bounding box center [526, 20] width 130 height 63
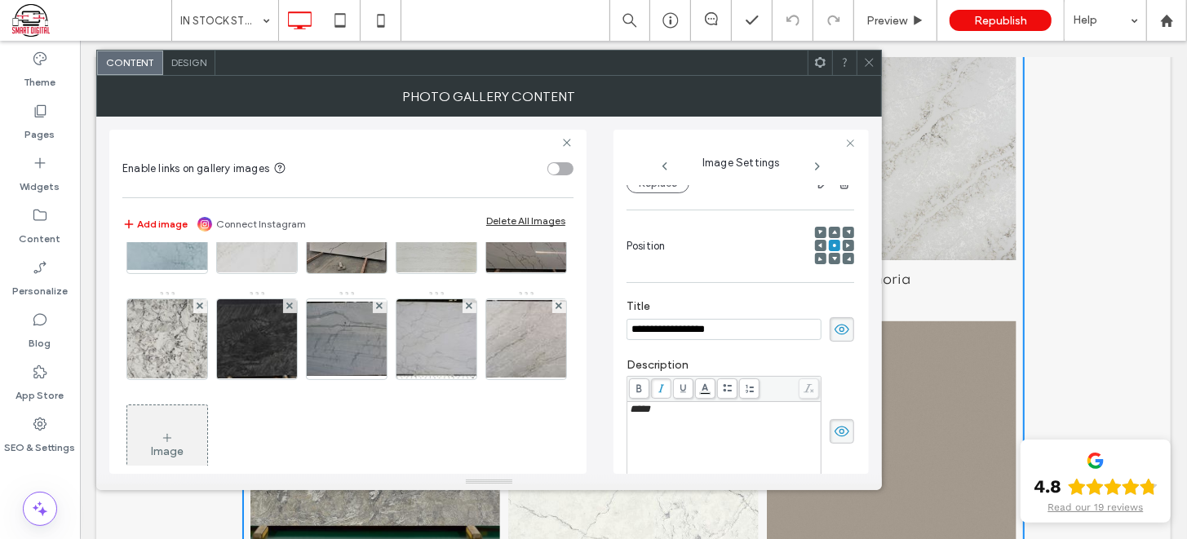
scroll to position [1587, 0]
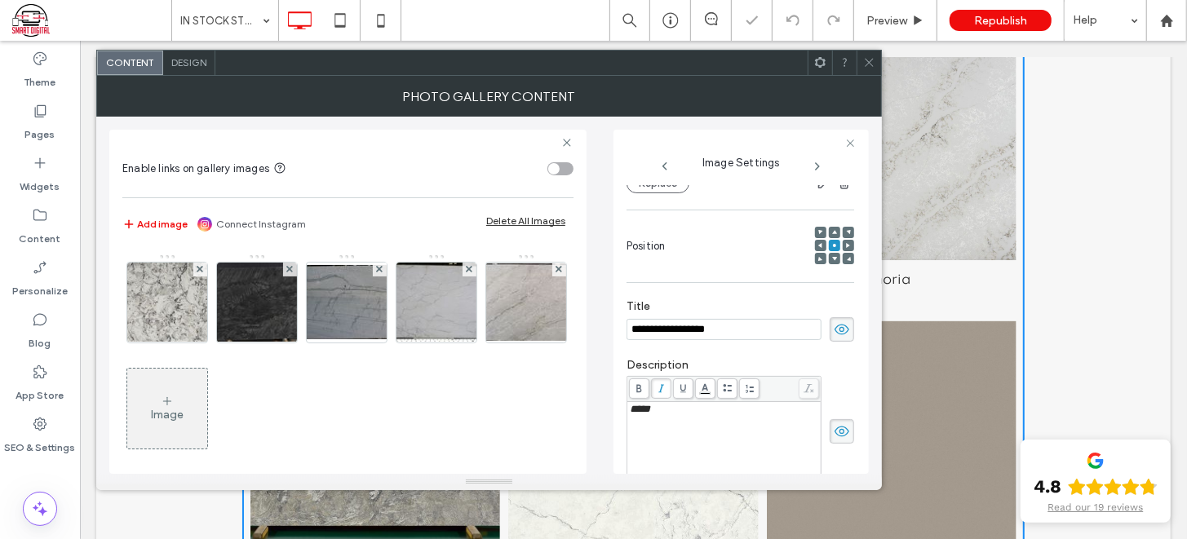
click at [322, 129] on img at bounding box center [257, 89] width 130 height 77
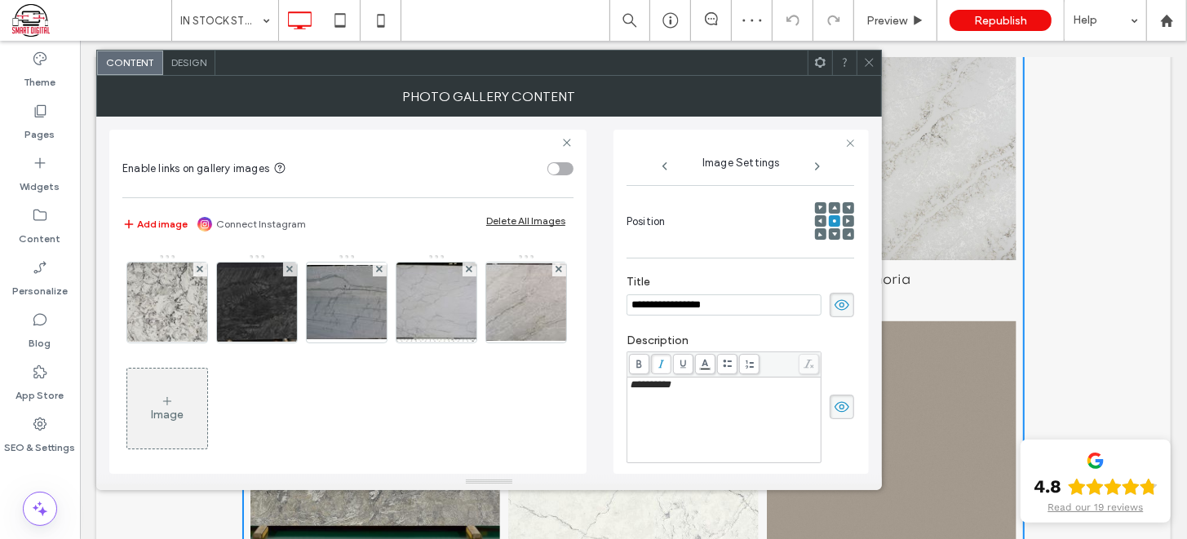
scroll to position [188, 0]
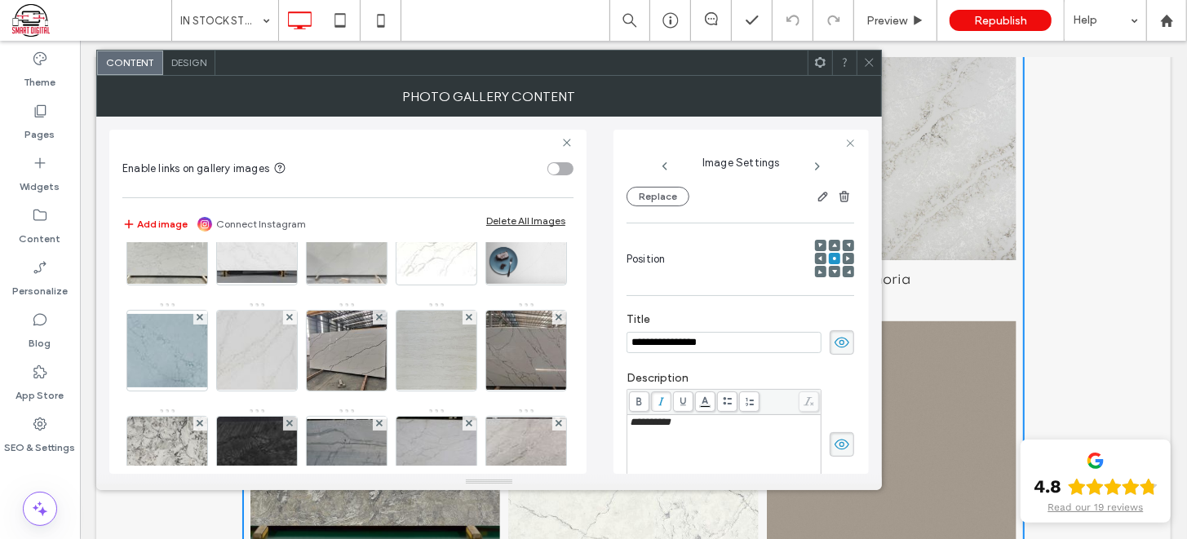
scroll to position [1421, 0]
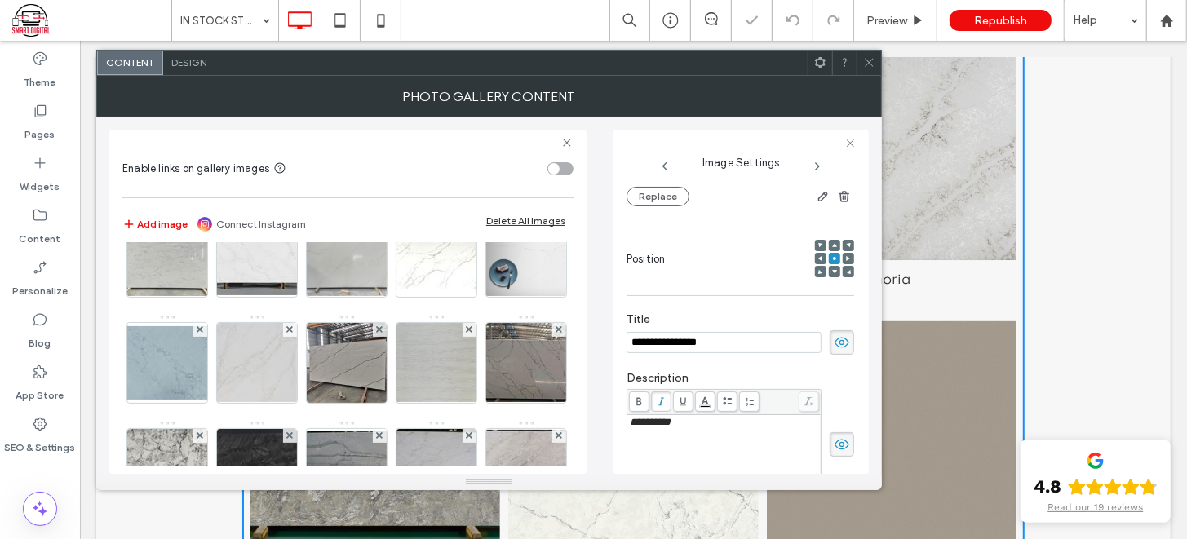
click at [461, 76] on img at bounding box center [526, 44] width 130 height 63
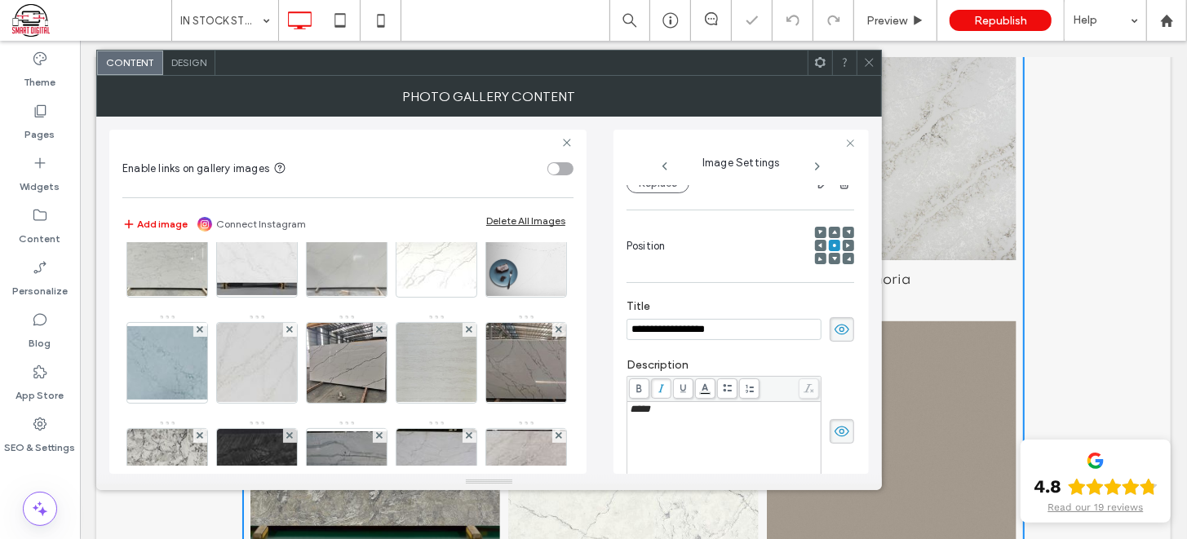
click at [371, 77] on img at bounding box center [436, 44] width 130 height 65
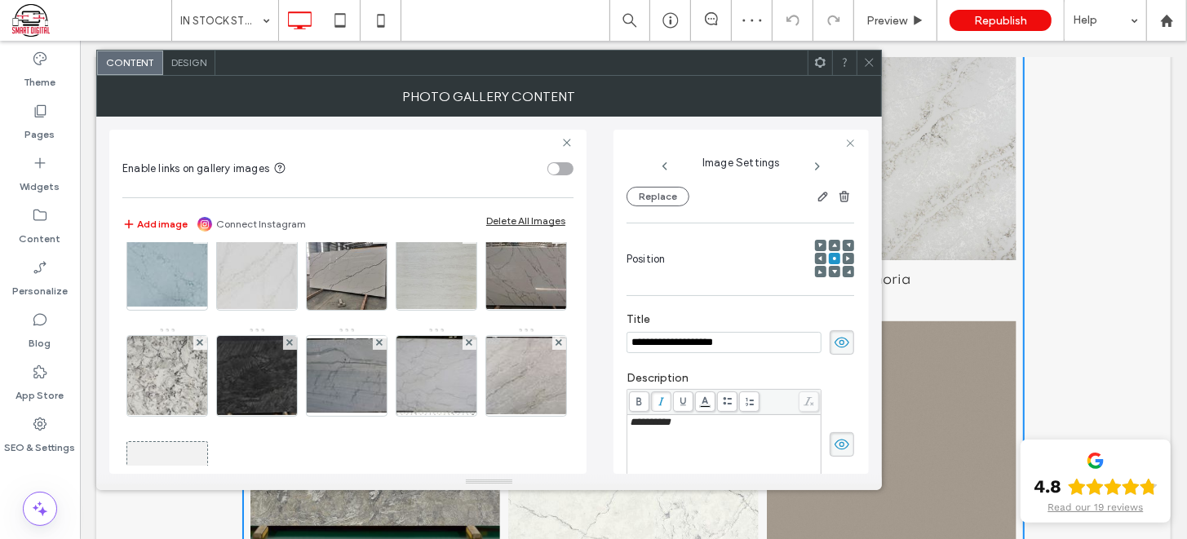
scroll to position [1518, 0]
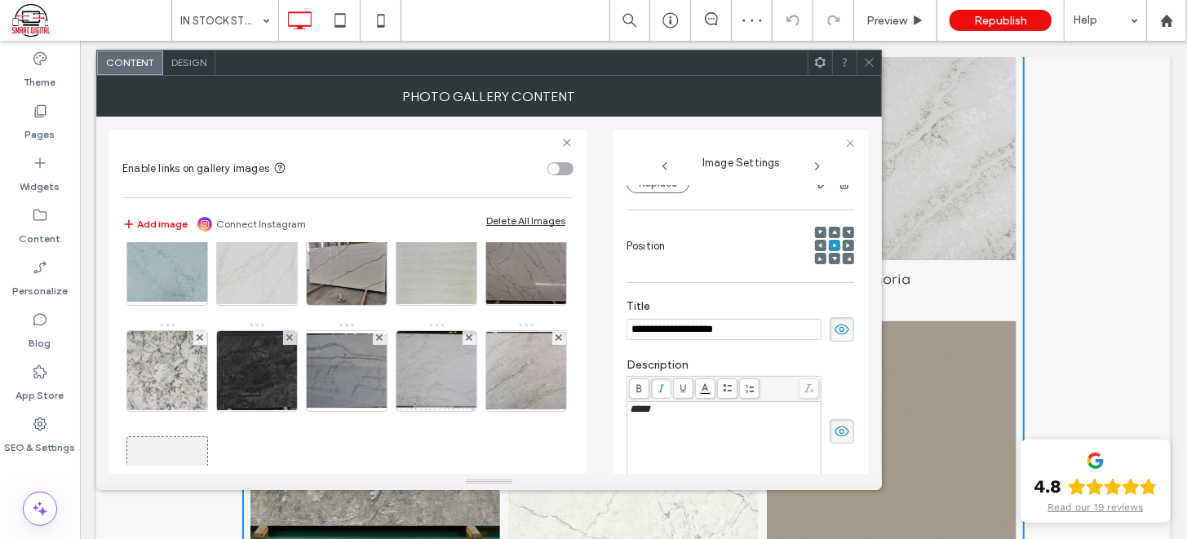
click at [451, 93] on img at bounding box center [436, 53] width 107 height 80
click at [359, 93] on img at bounding box center [347, 53] width 107 height 80
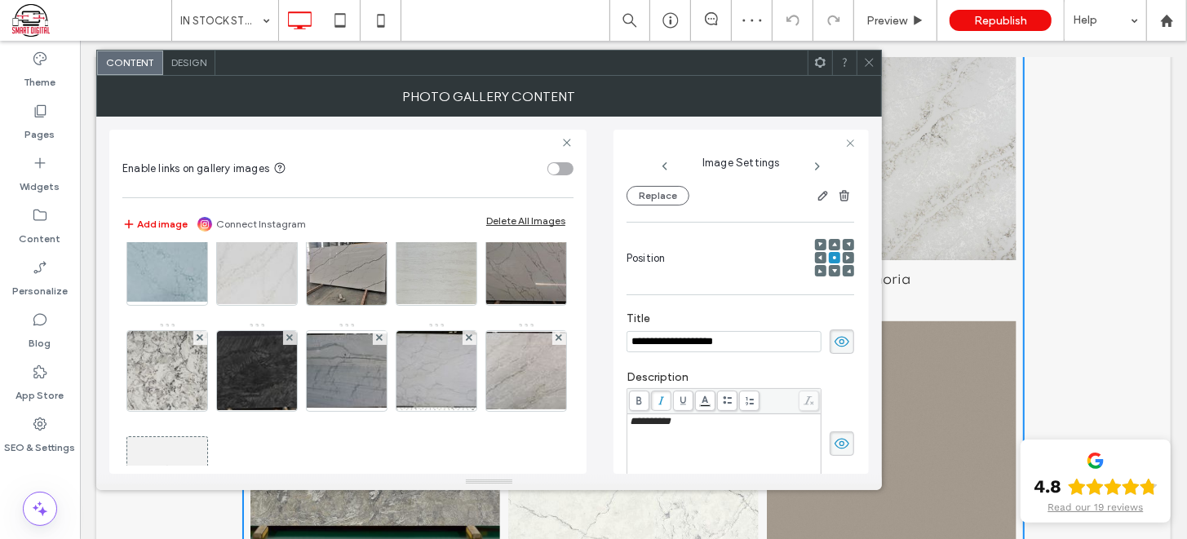
click at [405, 93] on img at bounding box center [436, 53] width 107 height 80
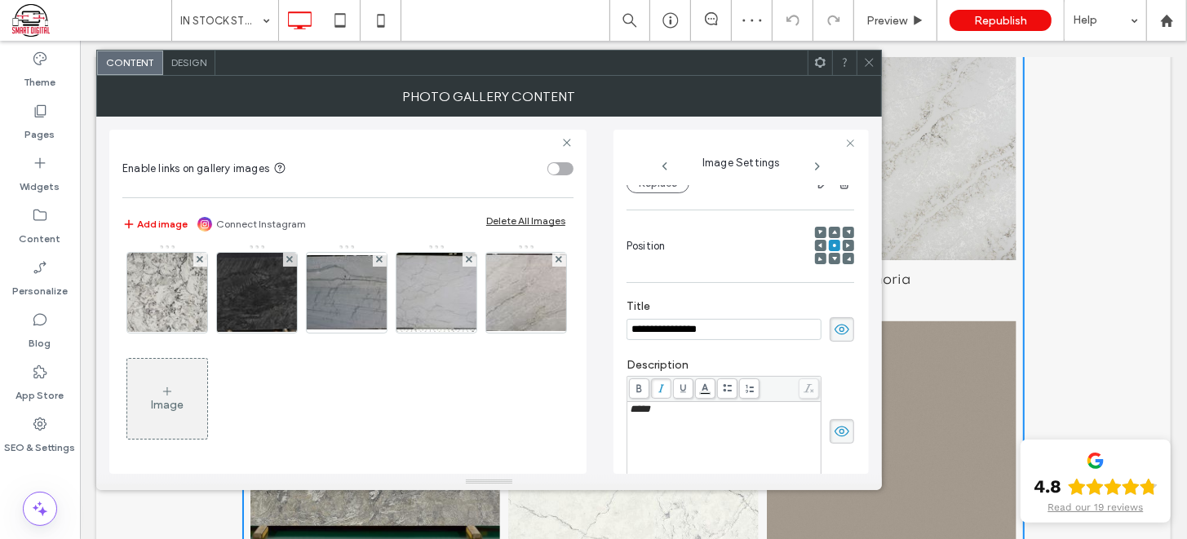
scroll to position [1617, 0]
click at [221, 121] on img at bounding box center [167, 81] width 107 height 80
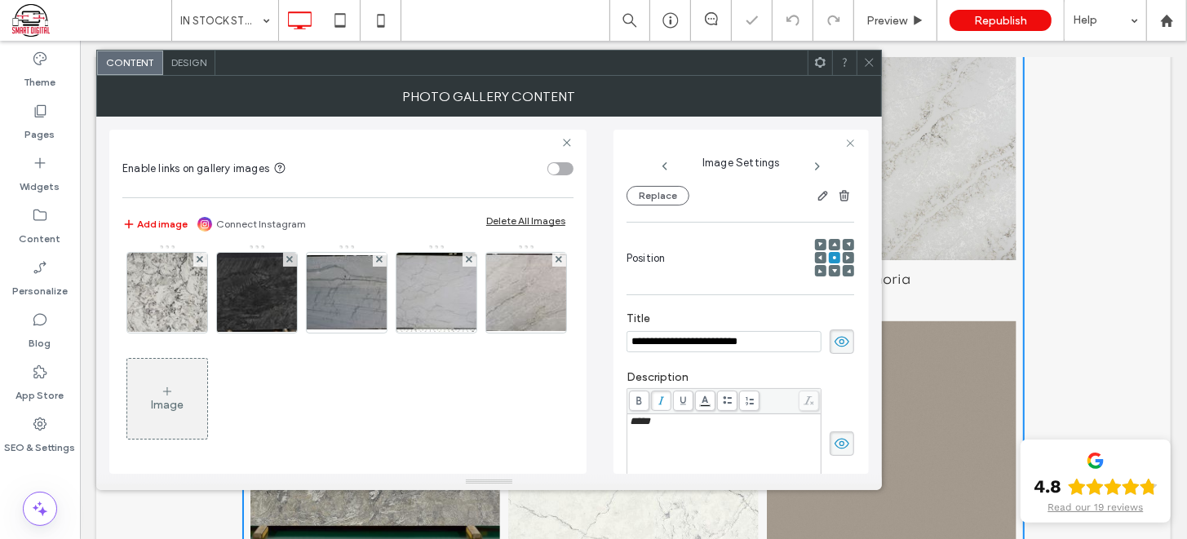
click at [221, 121] on img at bounding box center [167, 81] width 107 height 80
drag, startPoint x: 250, startPoint y: 378, endPoint x: 447, endPoint y: 257, distance: 231.3
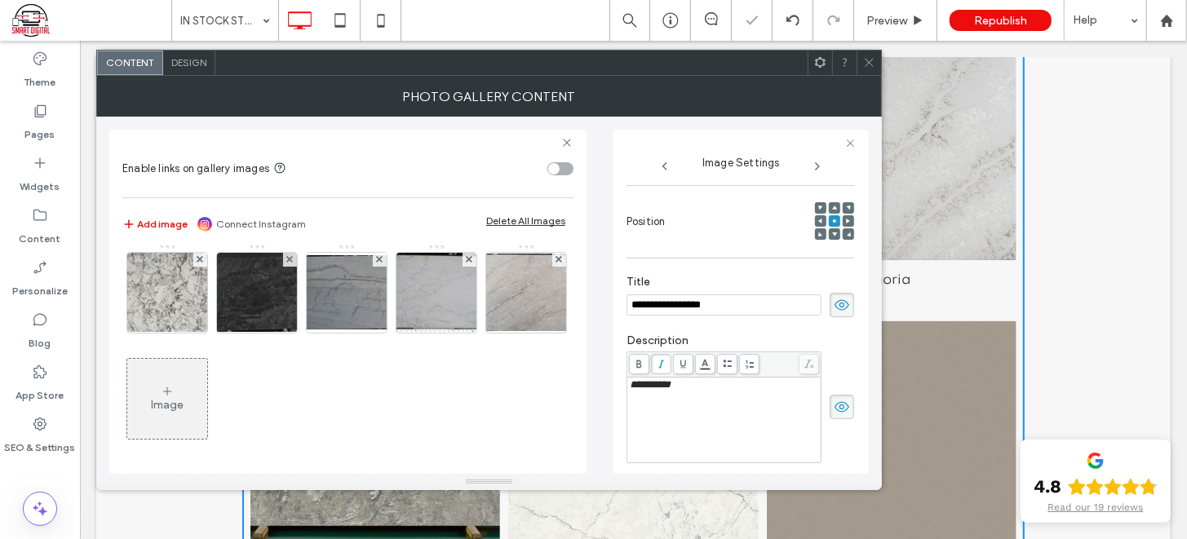
scroll to position [188, 0]
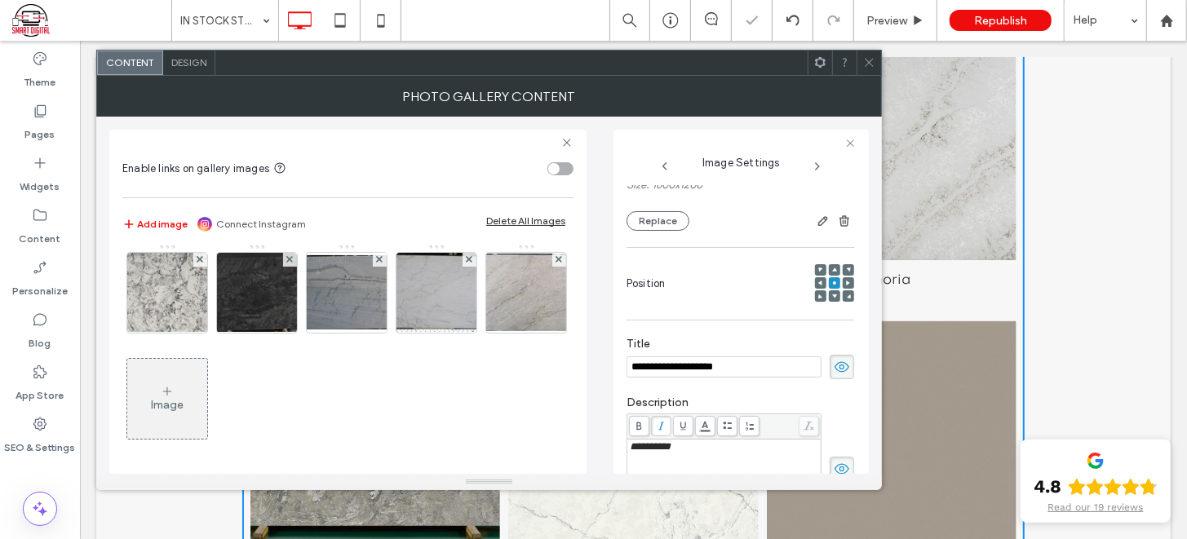
scroll to position [214, 0]
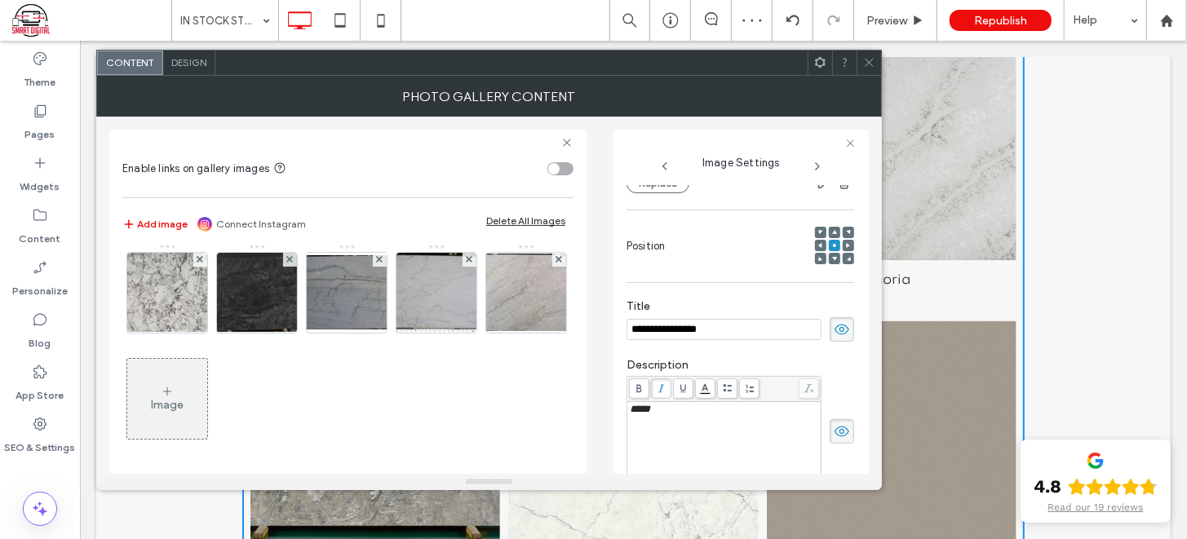
click at [230, 113] on img at bounding box center [167, 80] width 130 height 64
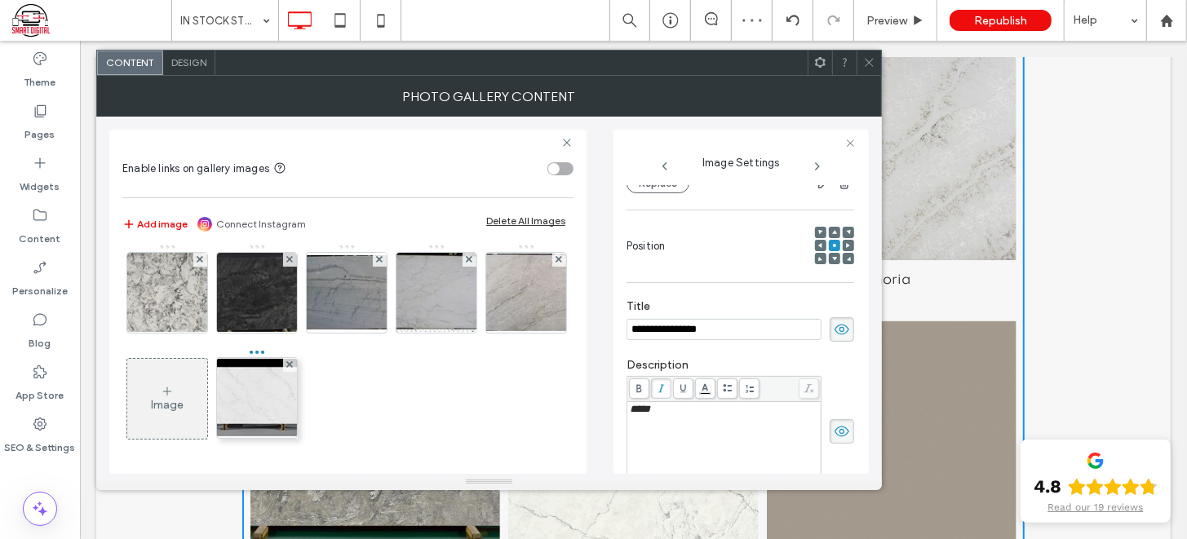
drag, startPoint x: 426, startPoint y: 268, endPoint x: 174, endPoint y: 413, distance: 291.1
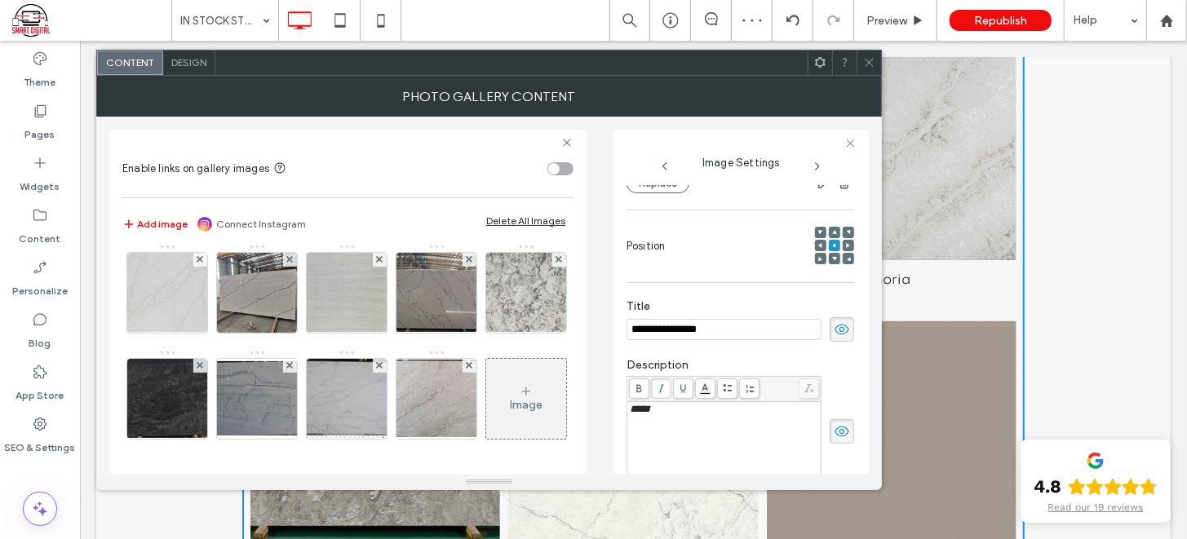
click at [461, 113] on img at bounding box center [526, 80] width 130 height 64
click at [232, 225] on img at bounding box center [167, 186] width 130 height 77
click at [443, 122] on div at bounding box center [437, 81] width 82 height 82
click at [436, 122] on div at bounding box center [437, 81] width 82 height 82
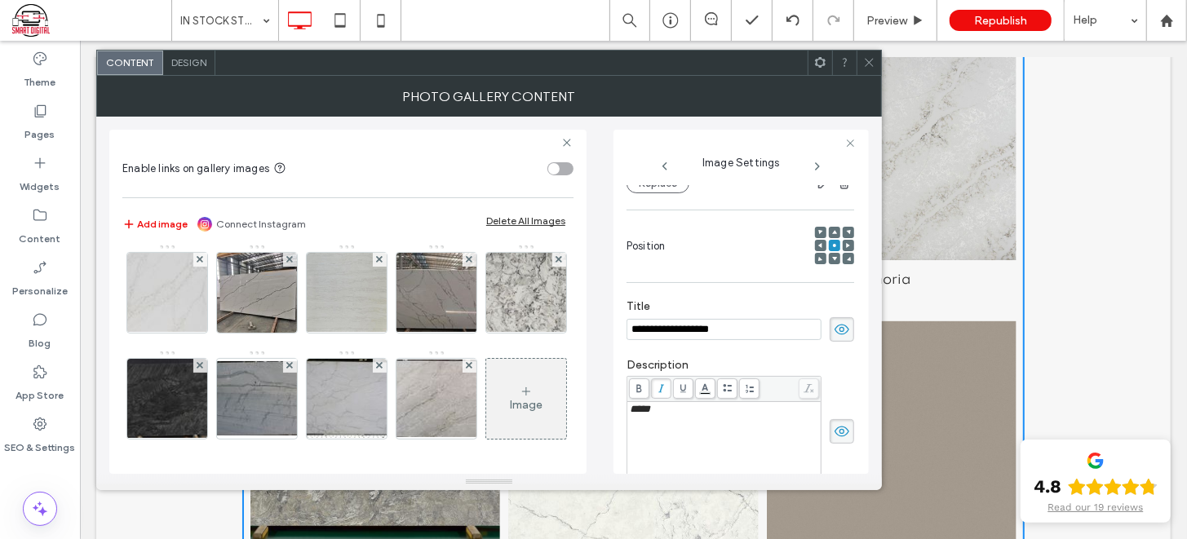
click at [323, 121] on img at bounding box center [347, 81] width 107 height 80
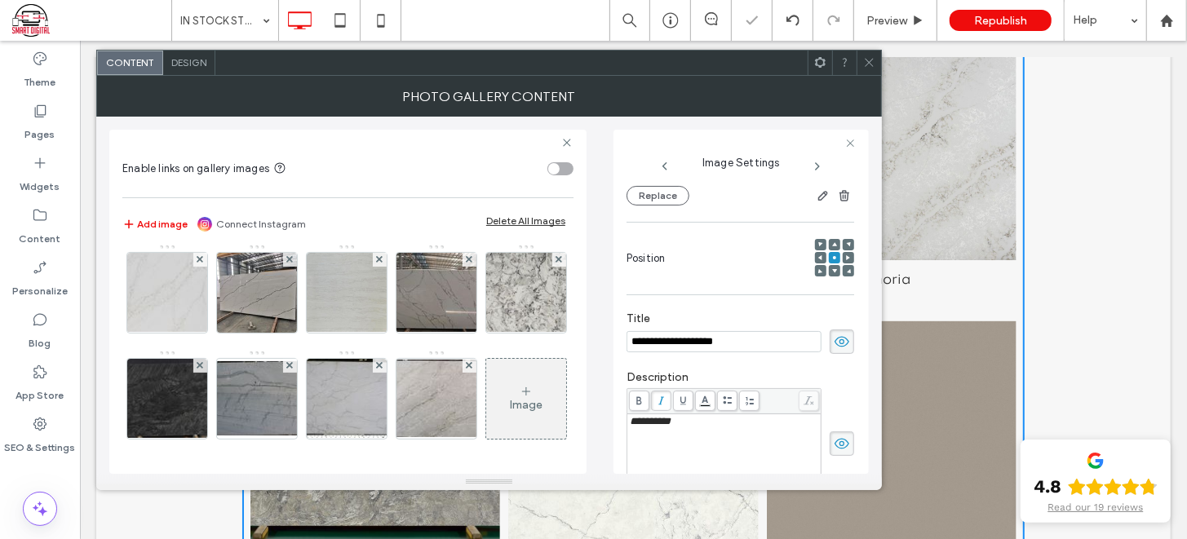
click at [461, 113] on img at bounding box center [526, 80] width 130 height 64
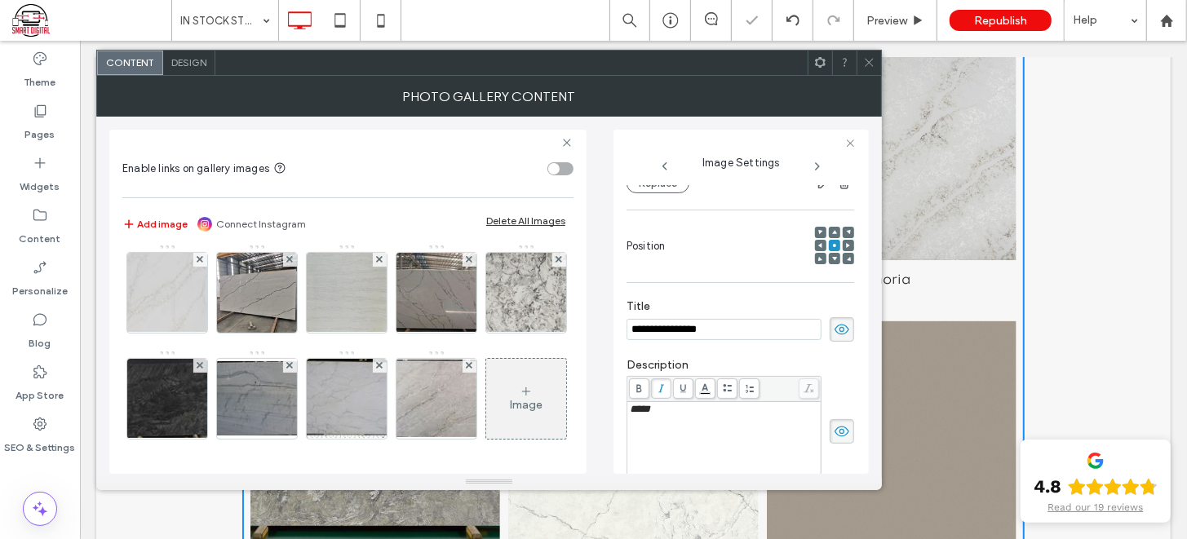
click at [311, 227] on img at bounding box center [257, 187] width 107 height 80
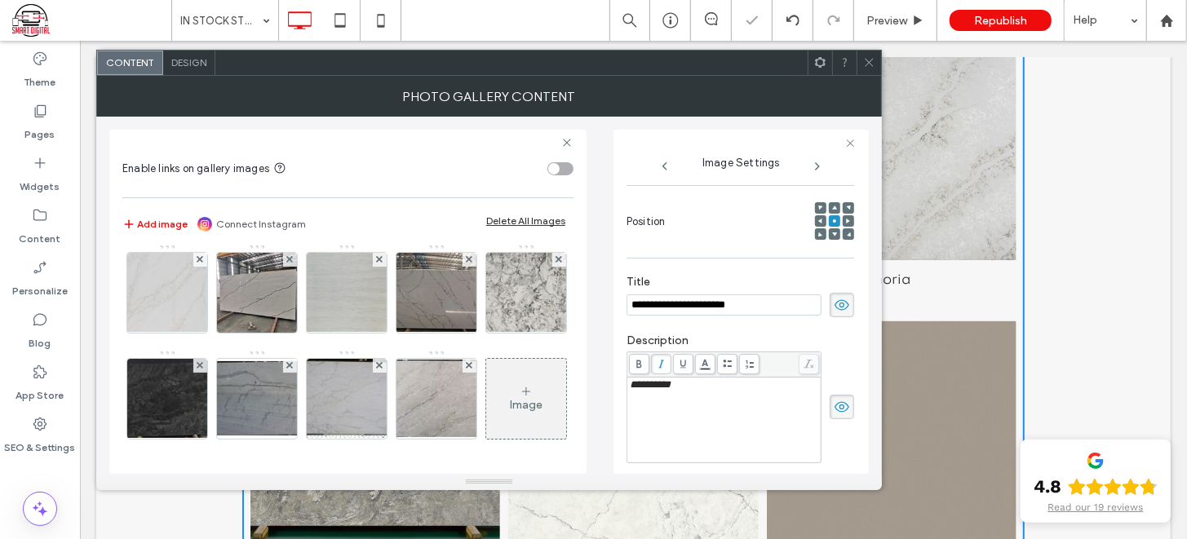
scroll to position [188, 0]
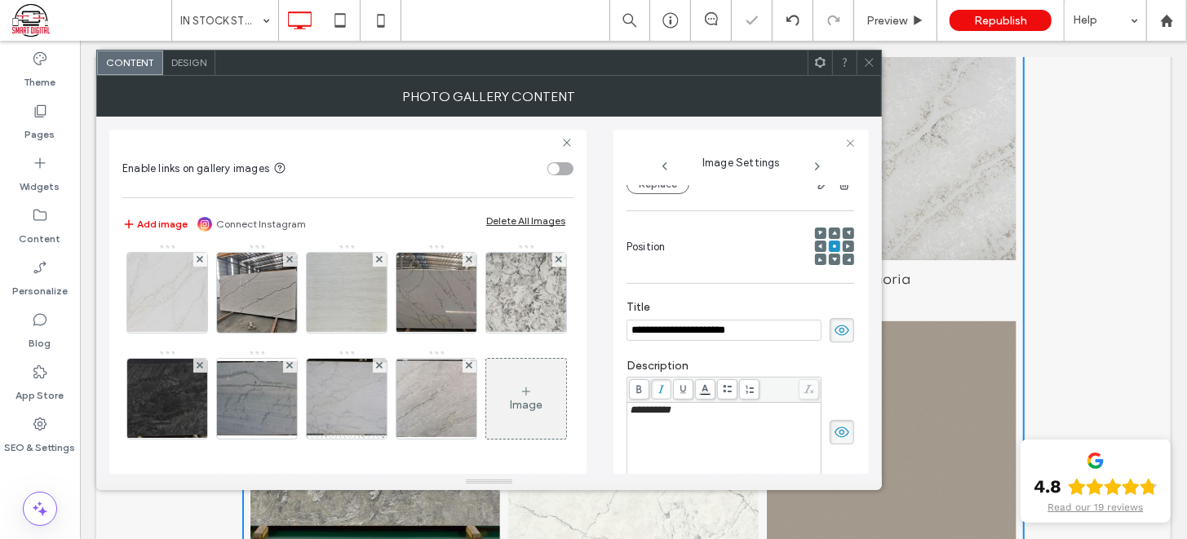
click at [232, 225] on img at bounding box center [167, 186] width 130 height 77
click at [265, 113] on img at bounding box center [257, 81] width 130 height 64
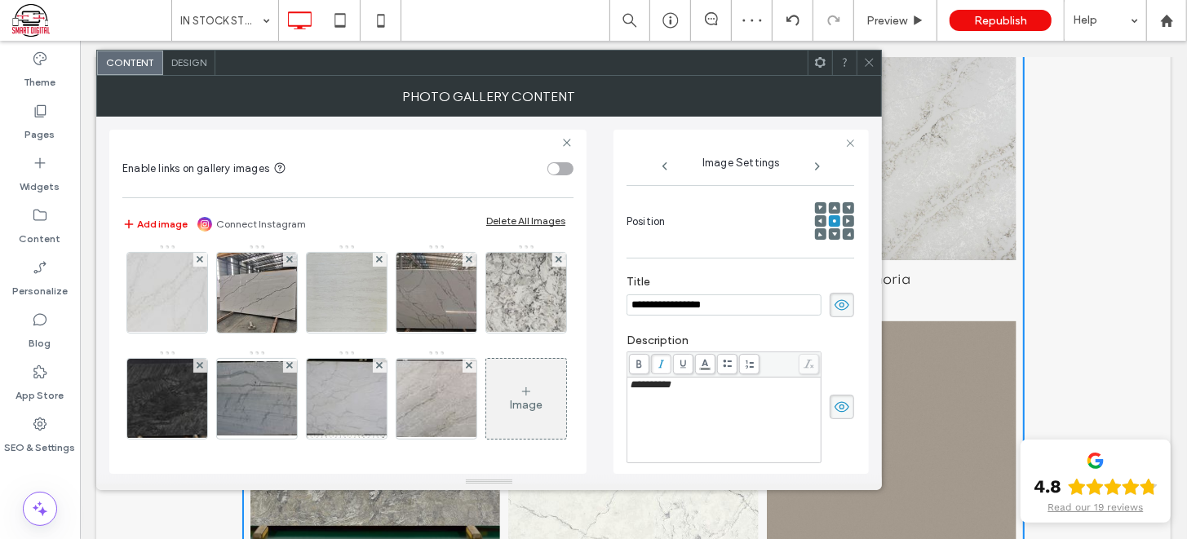
scroll to position [188, 0]
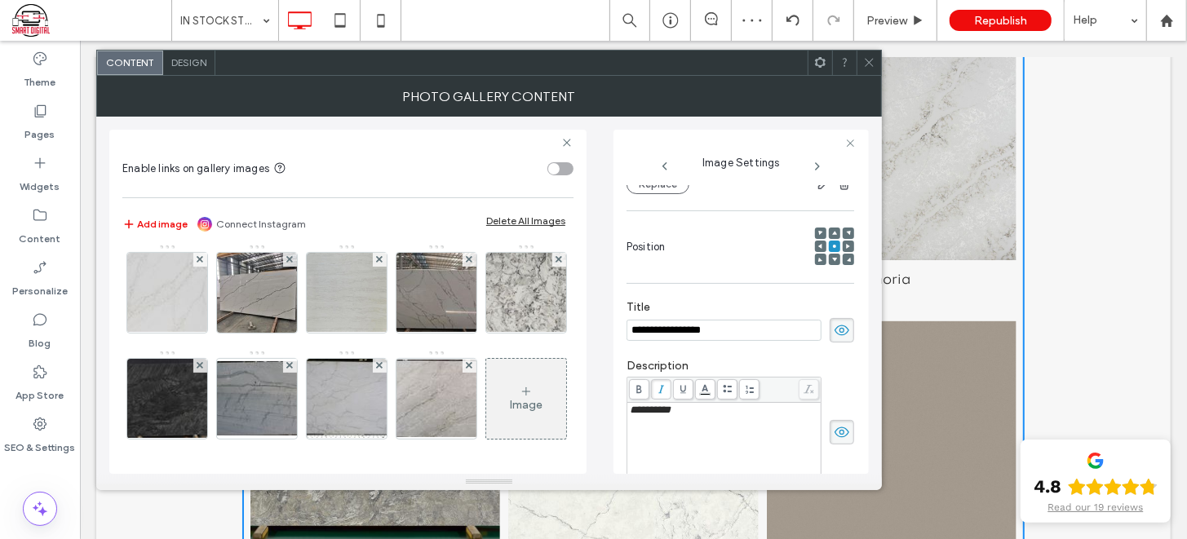
click at [151, 121] on img at bounding box center [167, 81] width 139 height 80
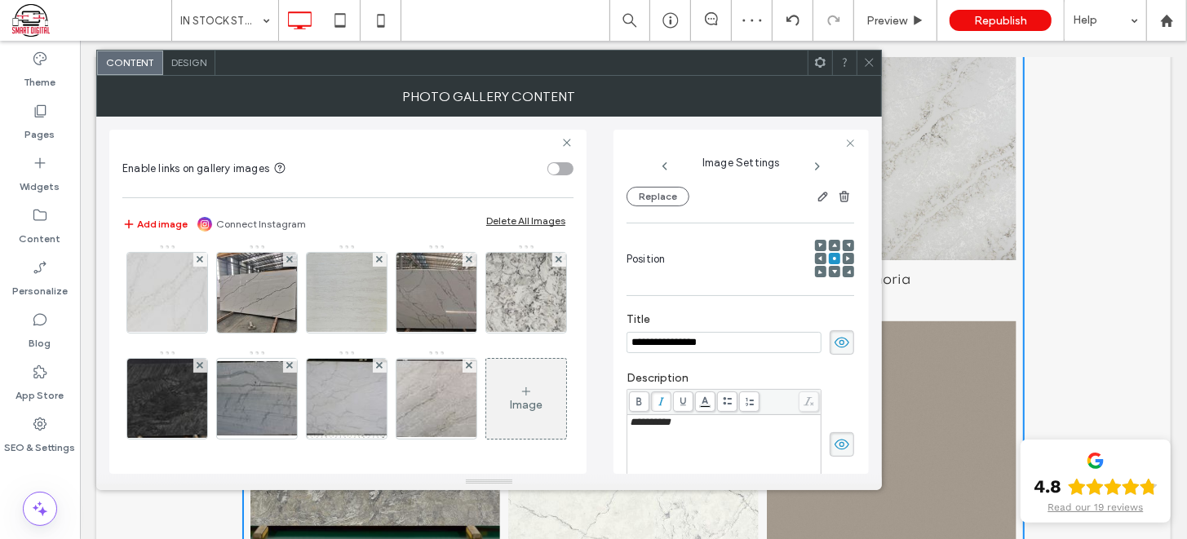
click at [341, 121] on img at bounding box center [347, 81] width 107 height 80
click at [444, 122] on div at bounding box center [437, 81] width 82 height 82
click at [433, 122] on div at bounding box center [437, 81] width 82 height 82
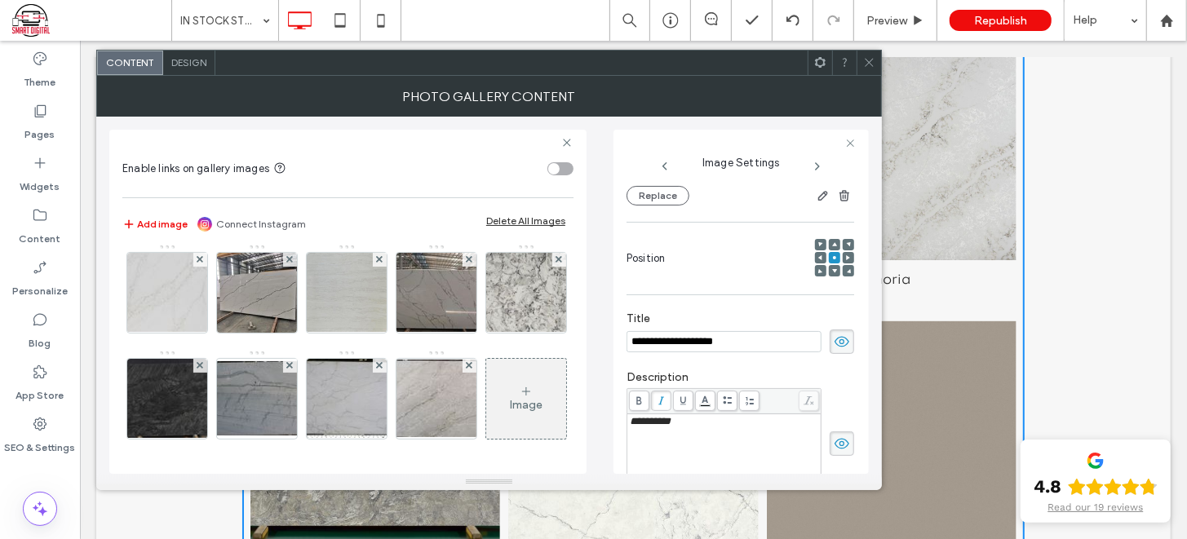
click at [346, 121] on img at bounding box center [347, 81] width 107 height 80
click at [868, 63] on icon at bounding box center [869, 62] width 12 height 12
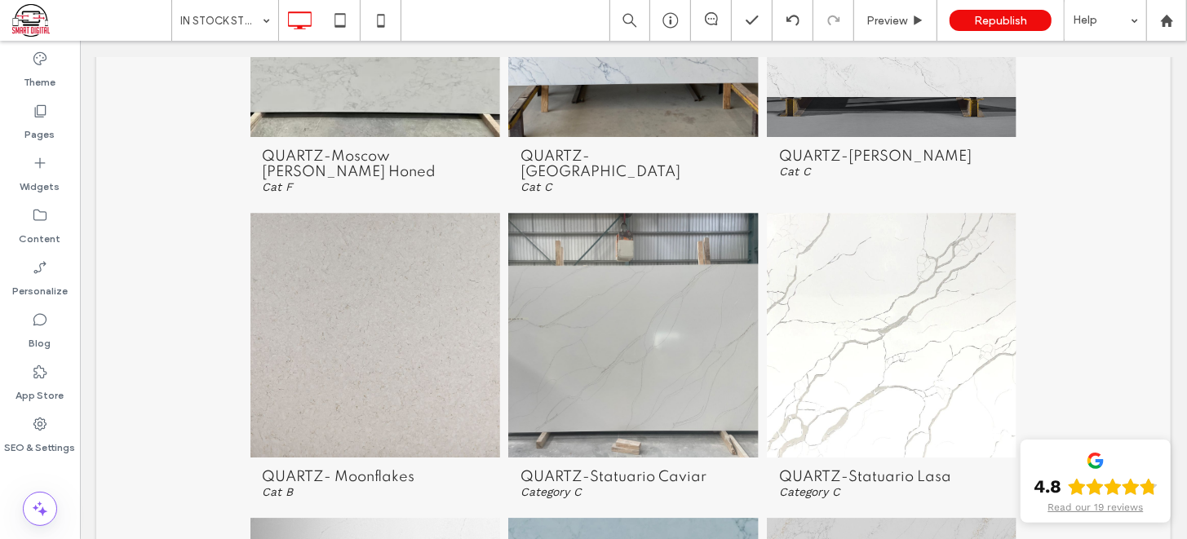
scroll to position [7232, 0]
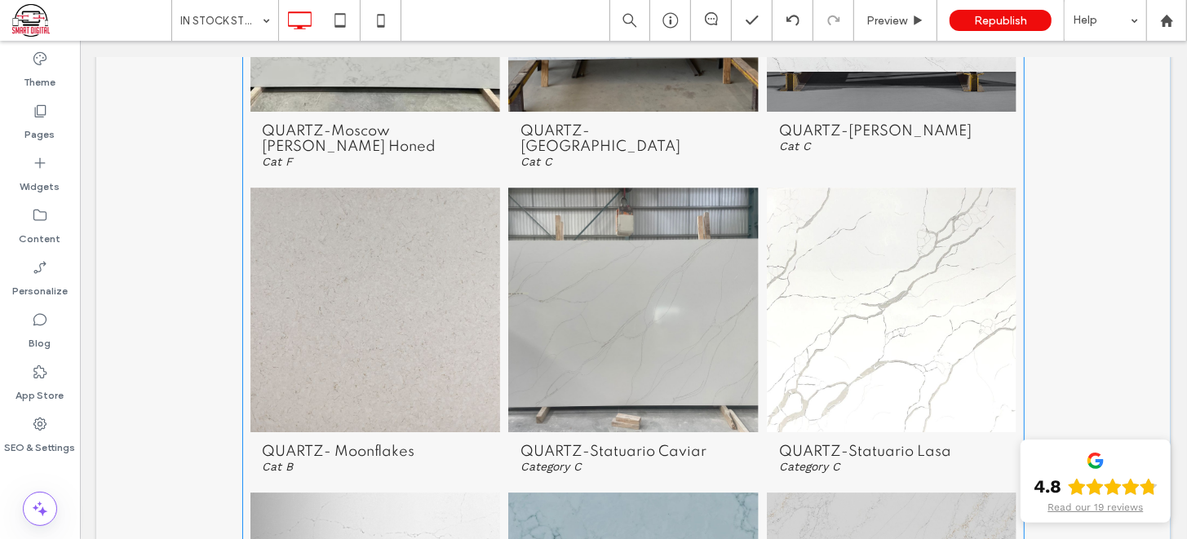
click at [419, 338] on link at bounding box center [373, 308] width 265 height 259
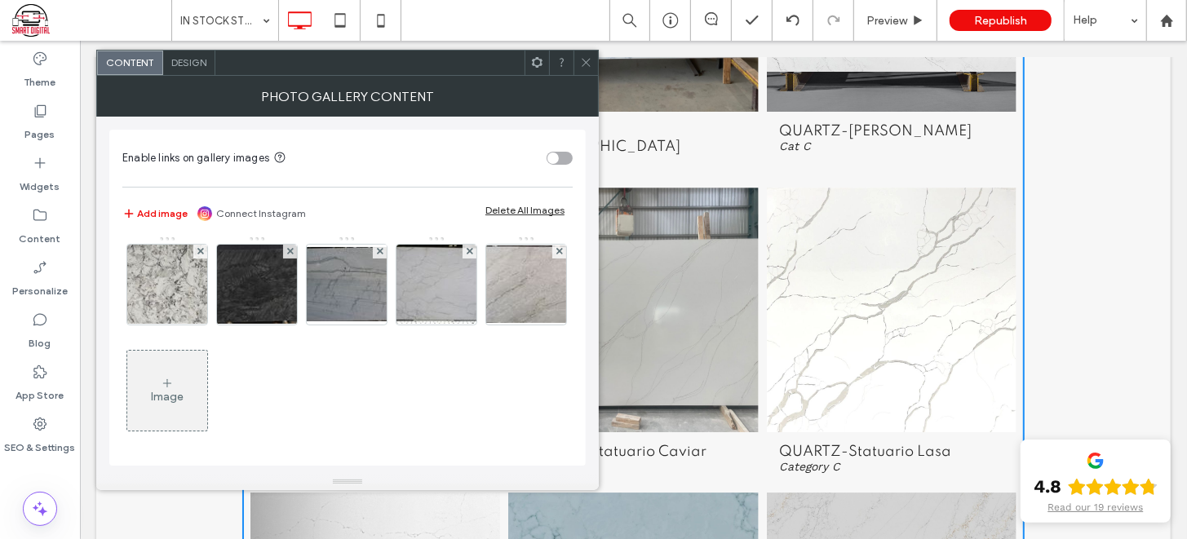
scroll to position [1722, 0]
click at [371, 104] on img at bounding box center [436, 72] width 130 height 64
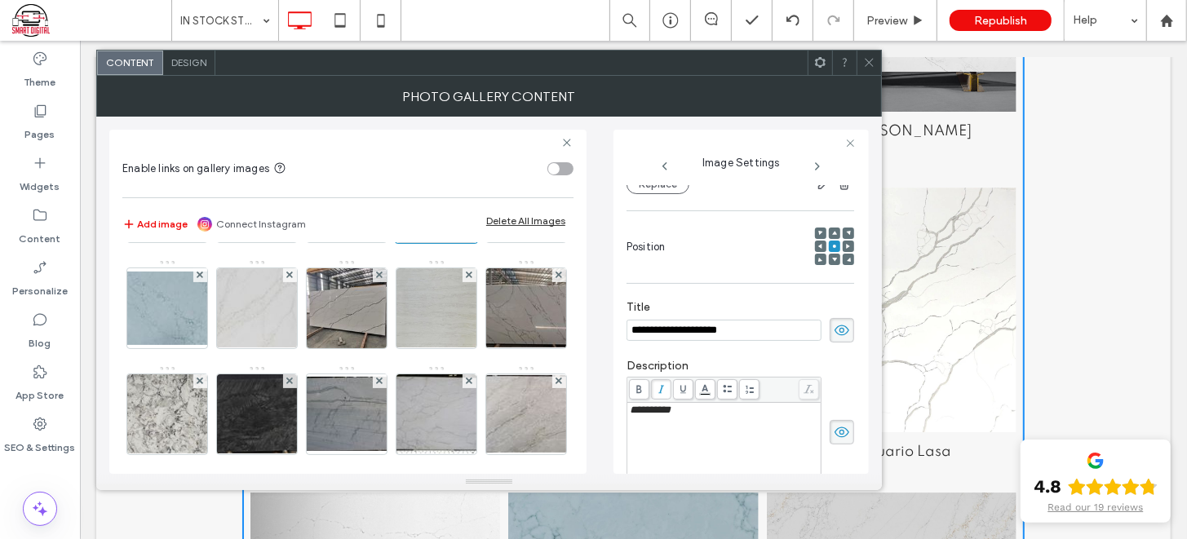
scroll to position [1464, 0]
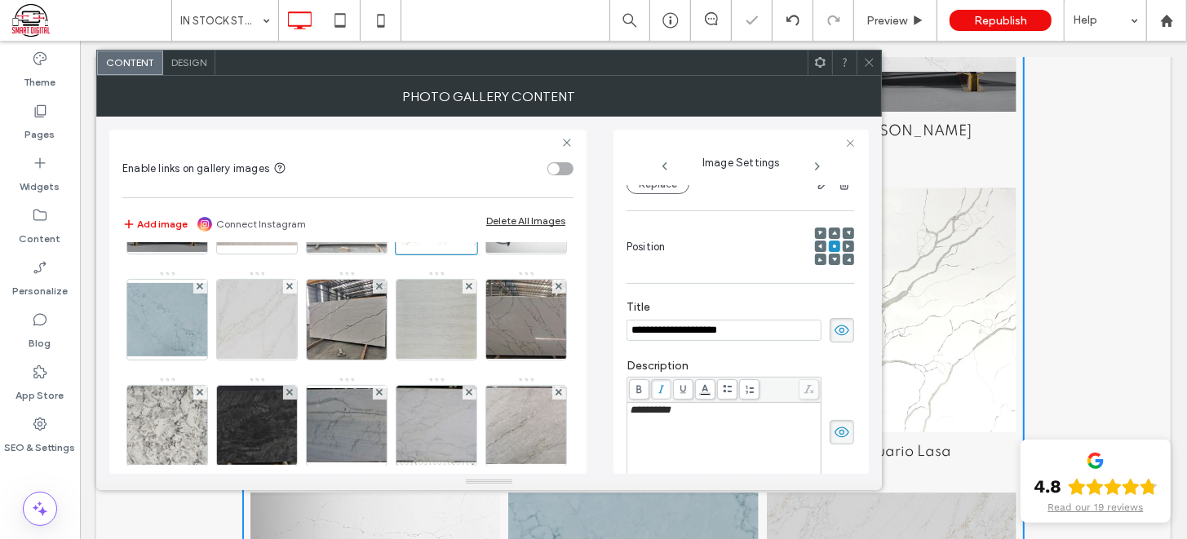
click at [192, 34] on img at bounding box center [257, 1] width 130 height 66
click at [216, 42] on div at bounding box center [257, 2] width 82 height 82
click at [281, 41] on img at bounding box center [346, 1] width 130 height 78
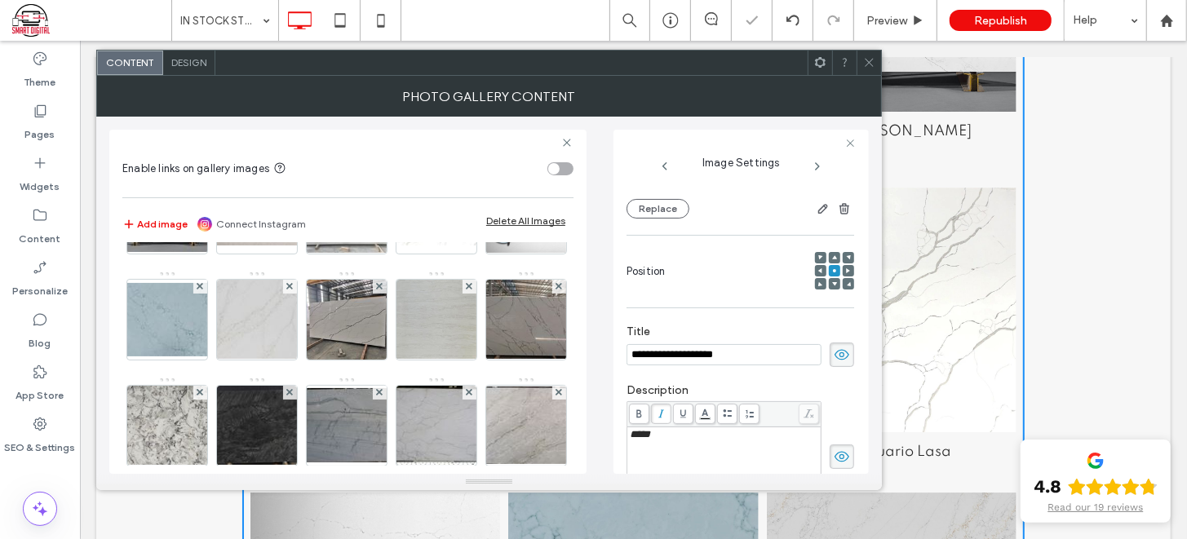
scroll to position [214, 0]
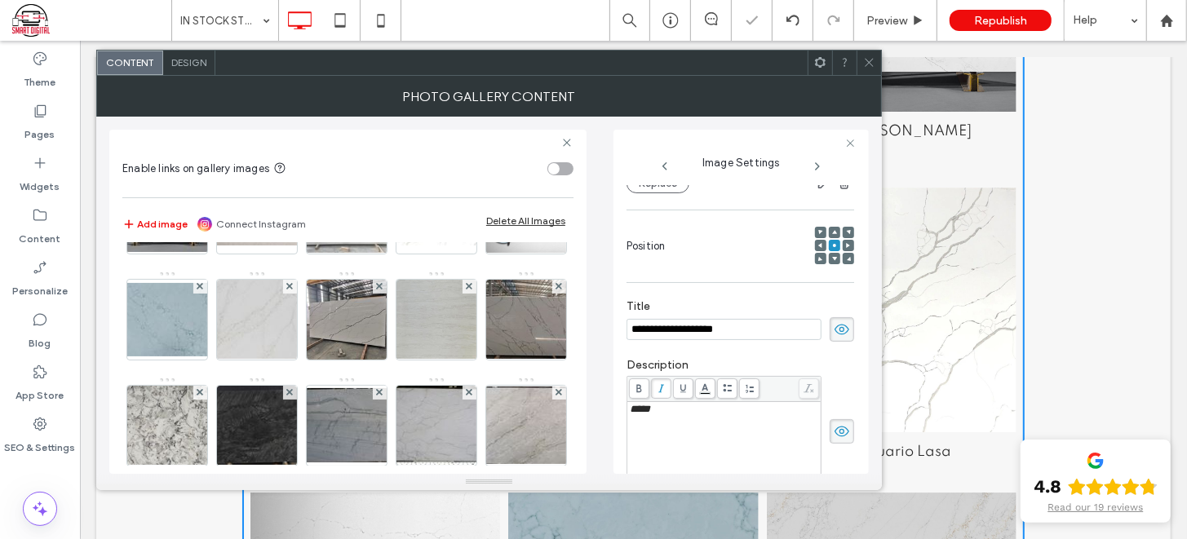
click at [281, 139] on img at bounding box center [257, 108] width 130 height 64
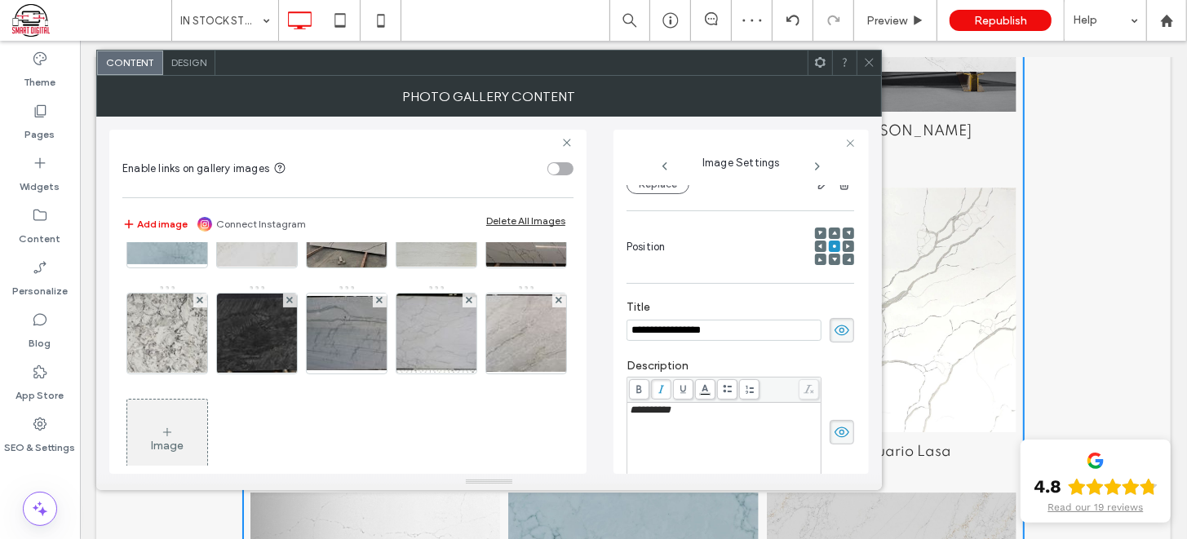
scroll to position [1562, 0]
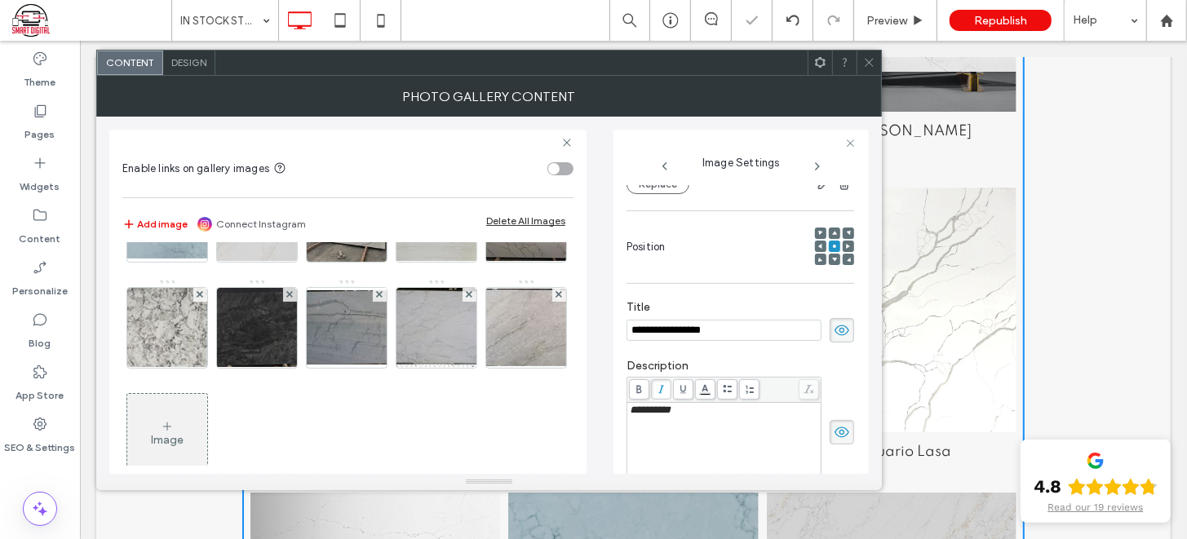
click at [343, 50] on img at bounding box center [347, 10] width 107 height 80
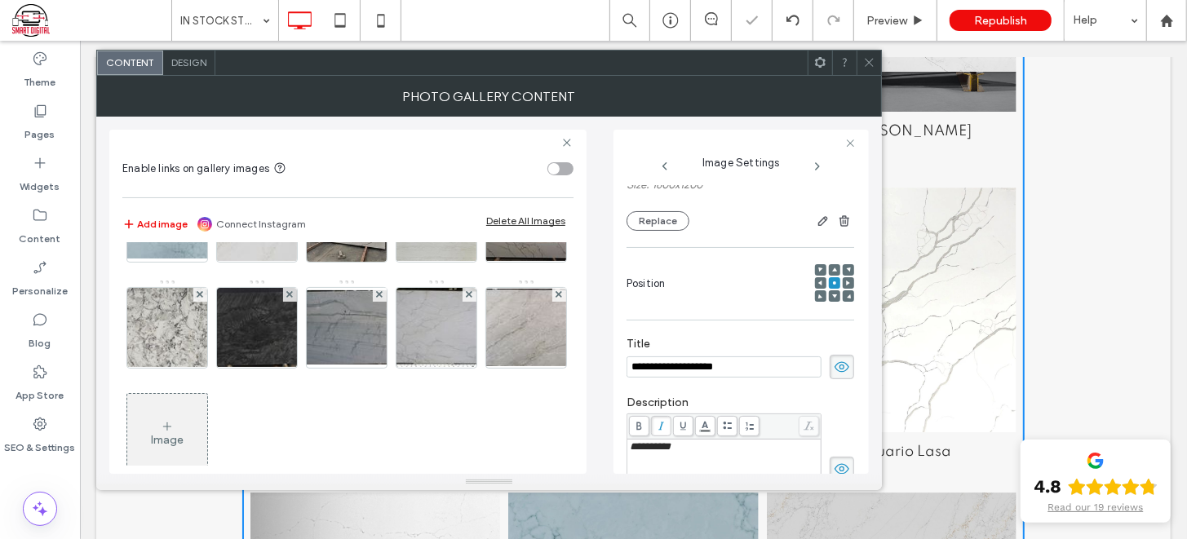
scroll to position [214, 0]
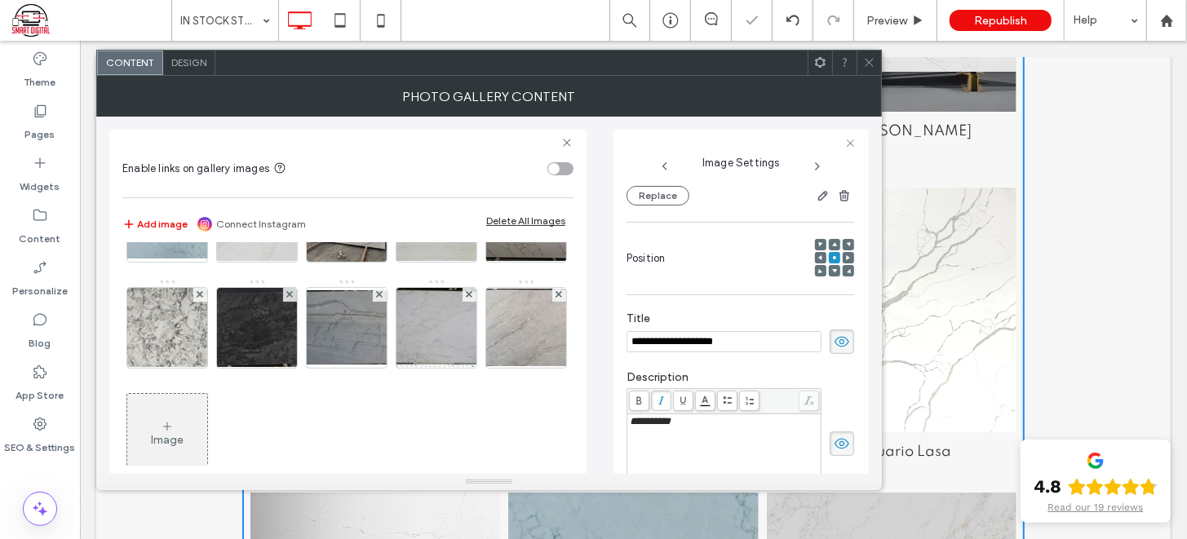
click at [232, 154] on img at bounding box center [167, 115] width 130 height 77
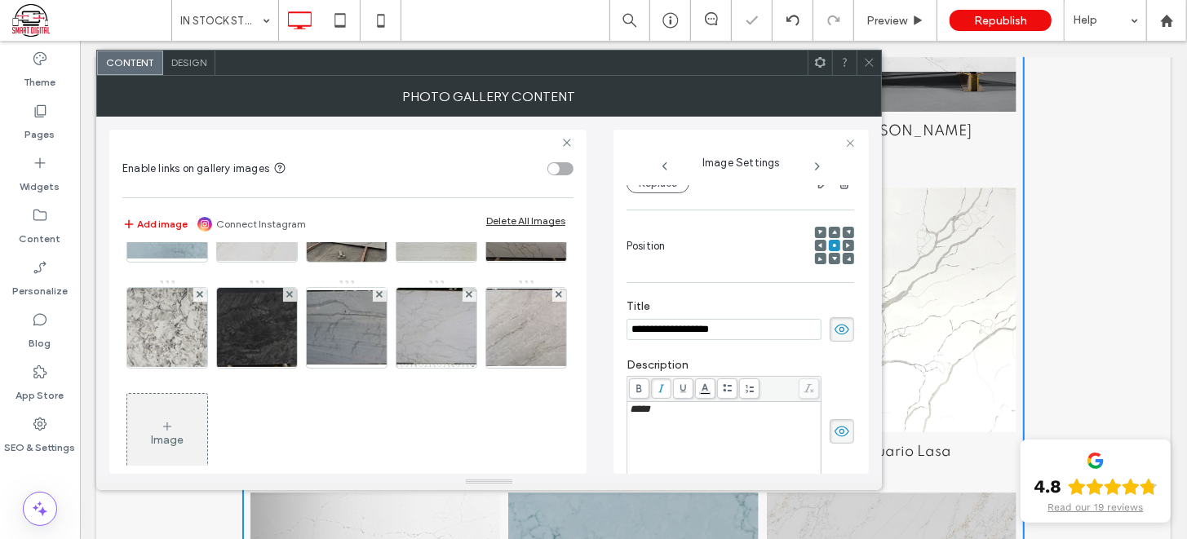
click at [473, 50] on img at bounding box center [526, 10] width 107 height 80
click at [435, 50] on img at bounding box center [436, 10] width 107 height 80
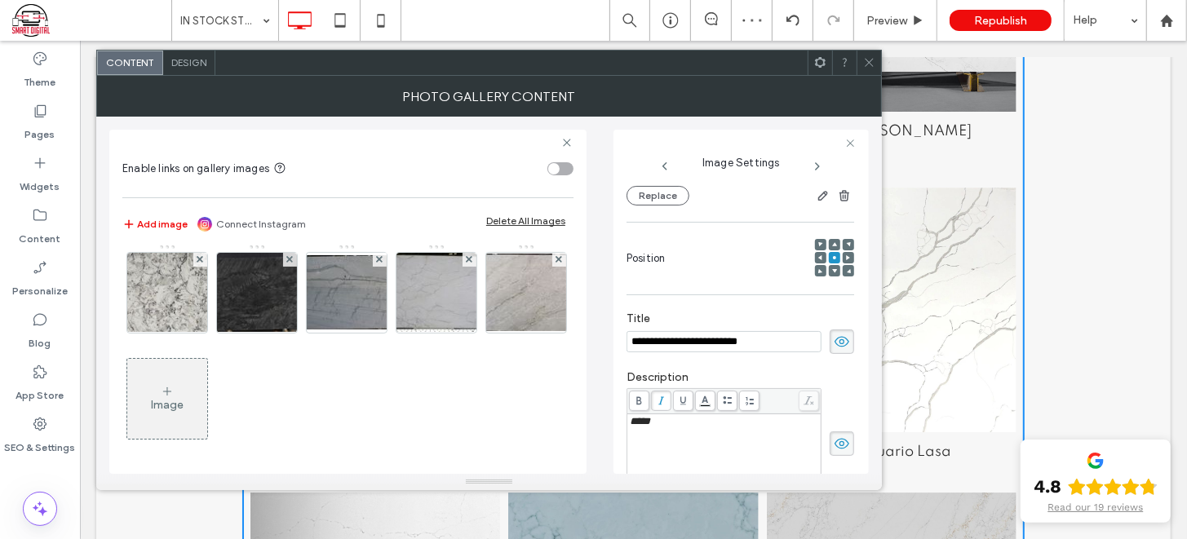
scroll to position [1691, 0]
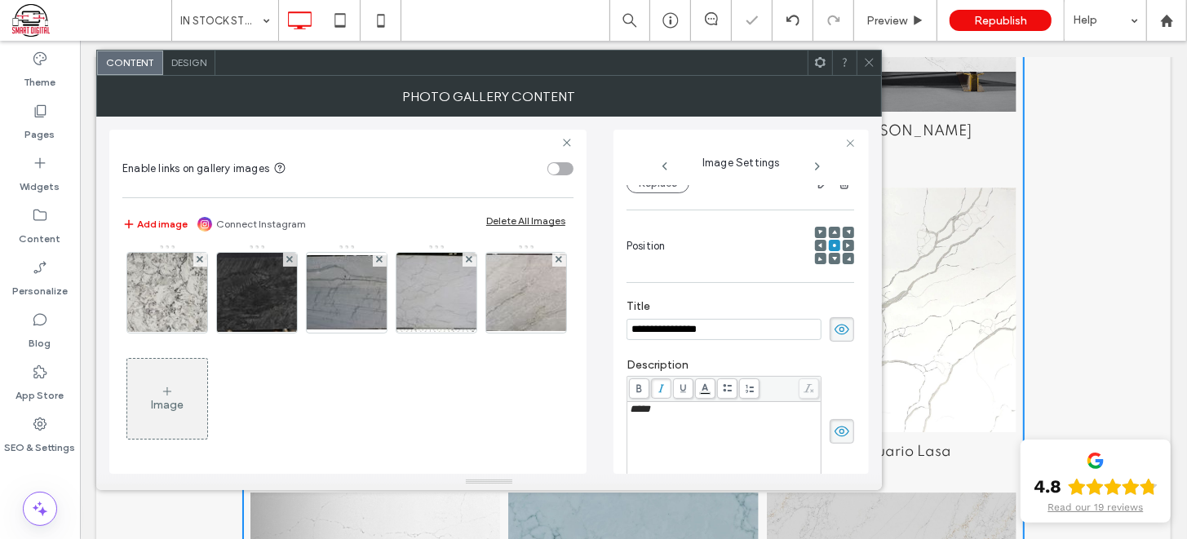
click at [232, 119] on img at bounding box center [167, 80] width 130 height 77
click at [371, 113] on img at bounding box center [436, 80] width 130 height 64
click at [477, 121] on img at bounding box center [525, 81] width 97 height 80
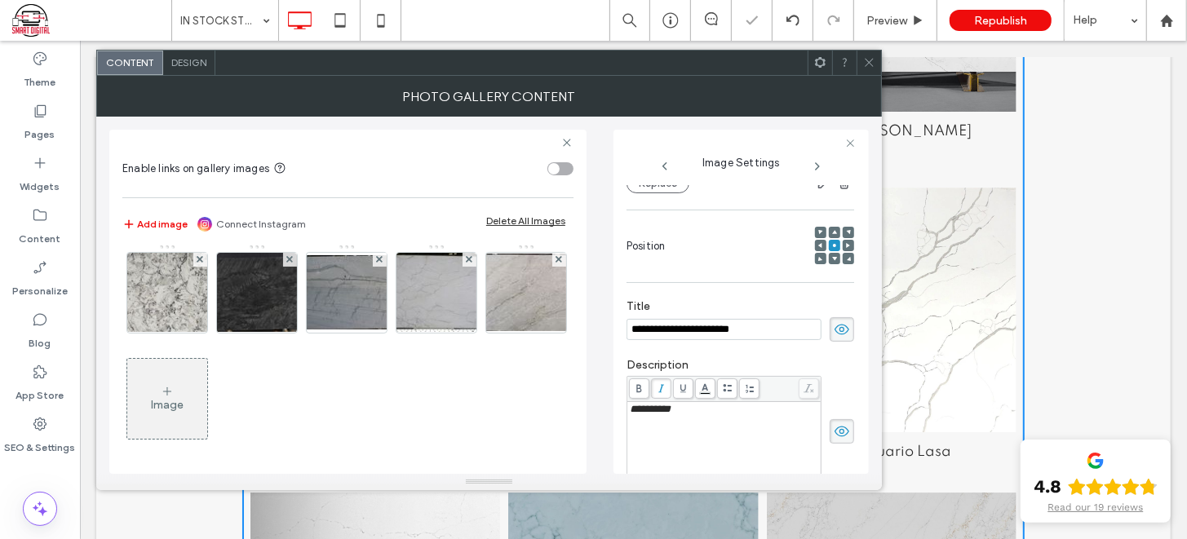
click at [371, 113] on img at bounding box center [436, 80] width 130 height 64
click at [232, 119] on img at bounding box center [167, 80] width 130 height 77
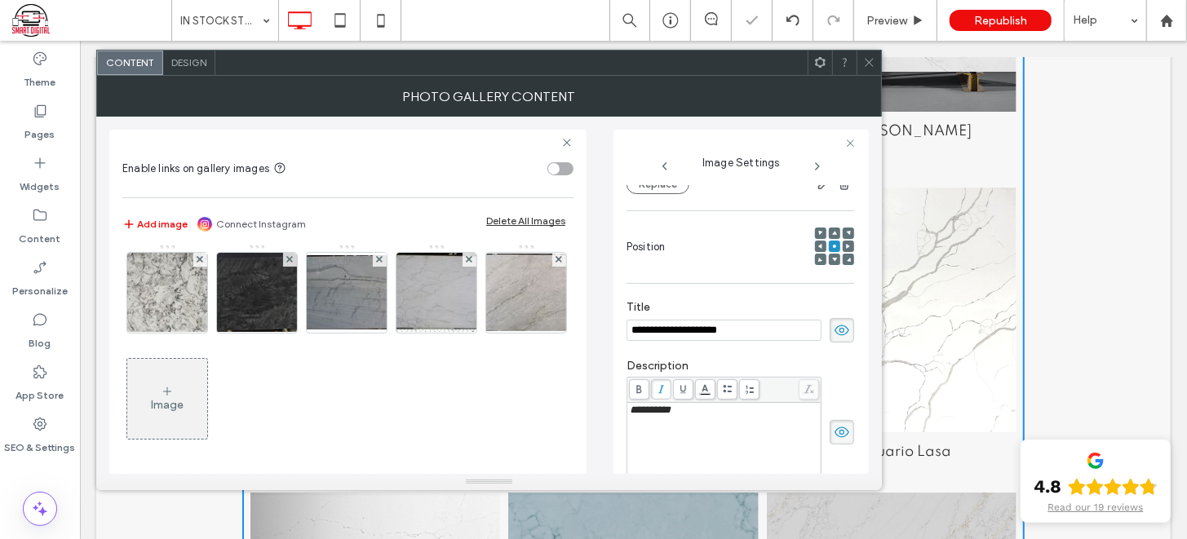
scroll to position [214, 0]
click at [307, 227] on img at bounding box center [347, 187] width 80 height 80
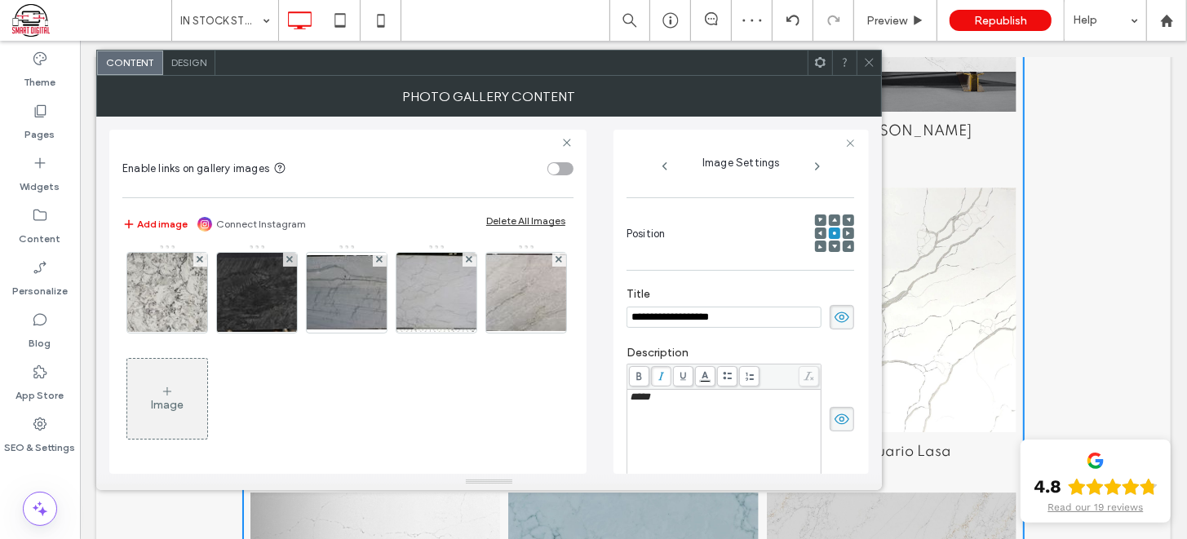
scroll to position [1863, 0]
click at [461, 331] on img at bounding box center [526, 292] width 130 height 77
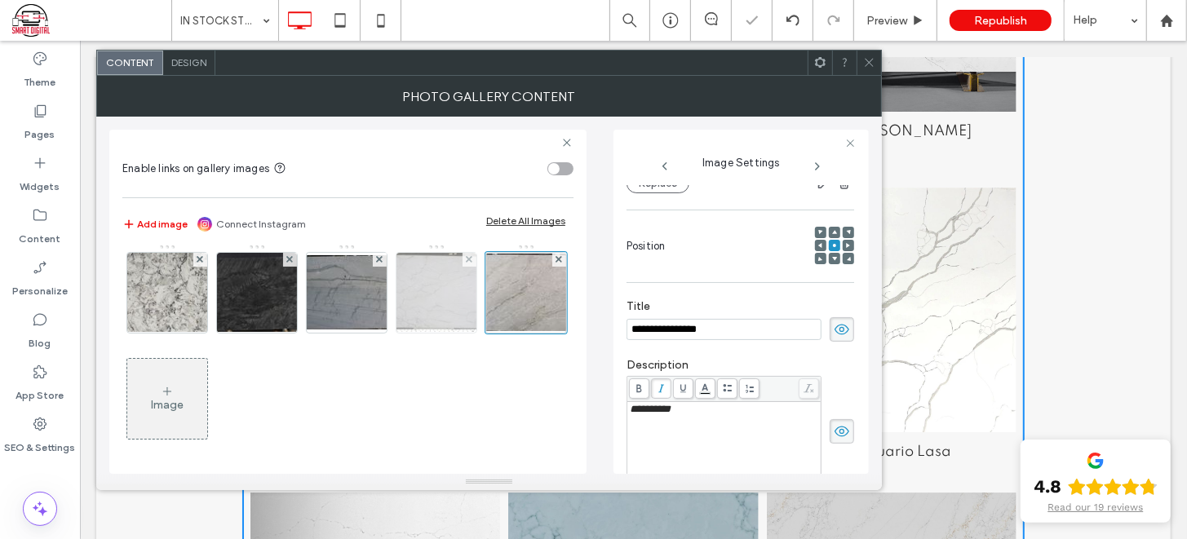
click at [378, 333] on img at bounding box center [435, 293] width 115 height 80
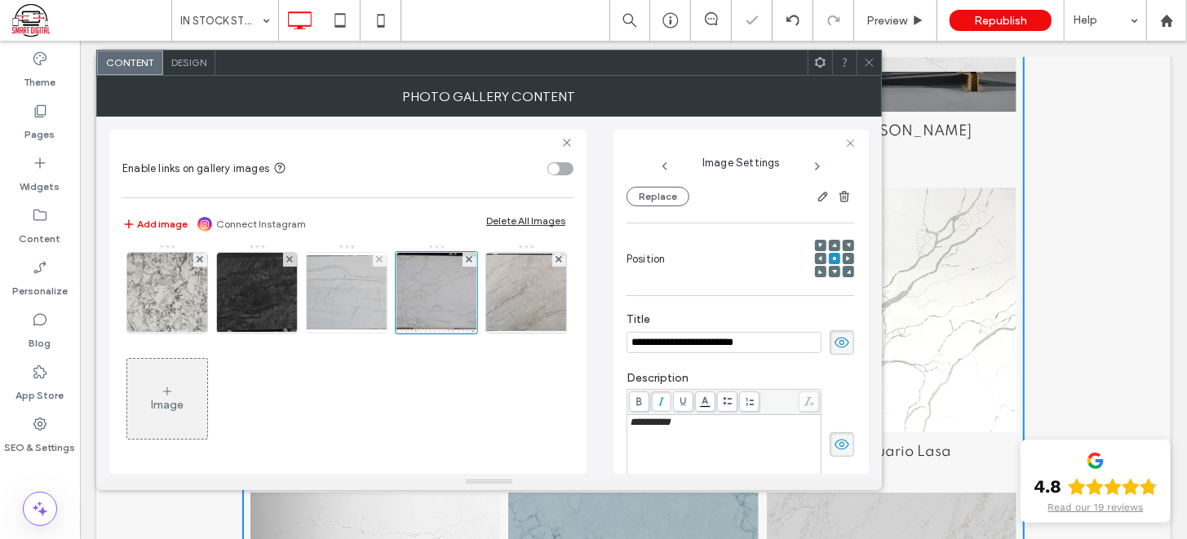
click at [289, 329] on img at bounding box center [346, 292] width 130 height 74
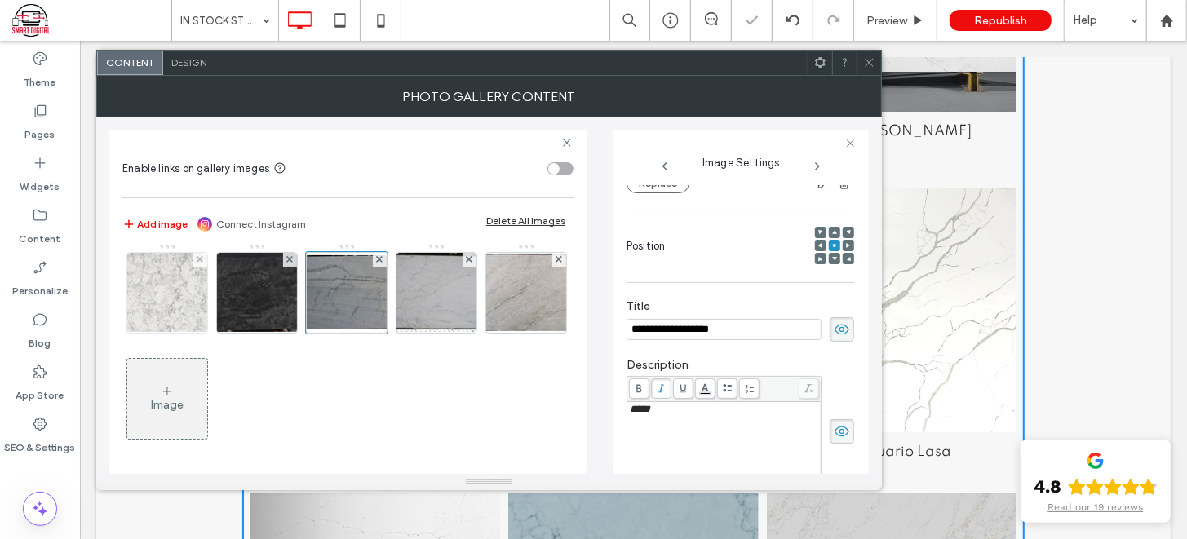
click at [221, 333] on img at bounding box center [167, 293] width 107 height 80
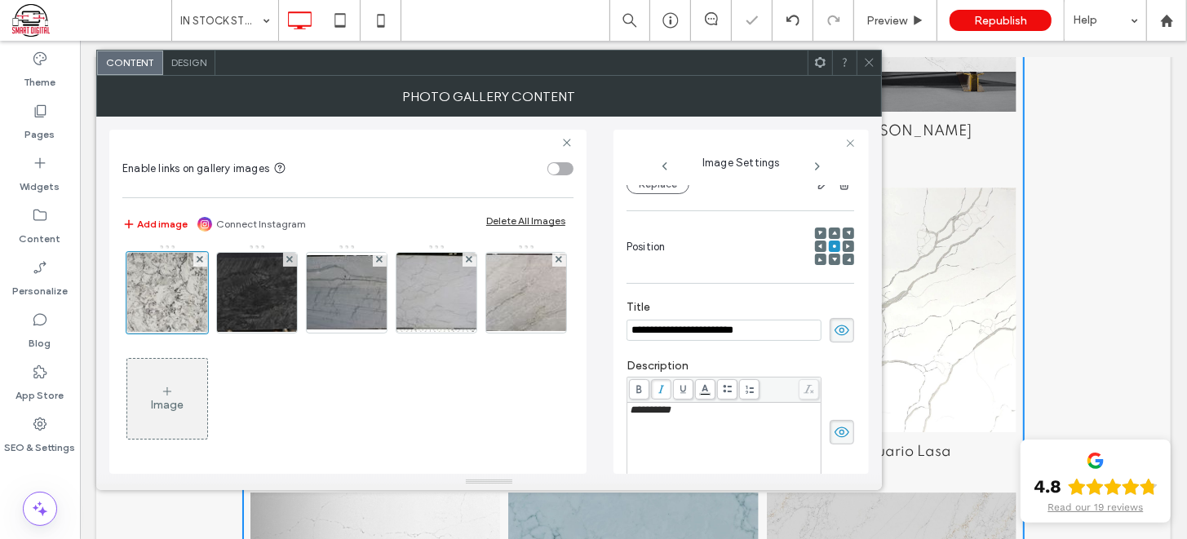
click at [473, 227] on img at bounding box center [526, 187] width 107 height 80
click at [369, 227] on img at bounding box center [436, 187] width 135 height 80
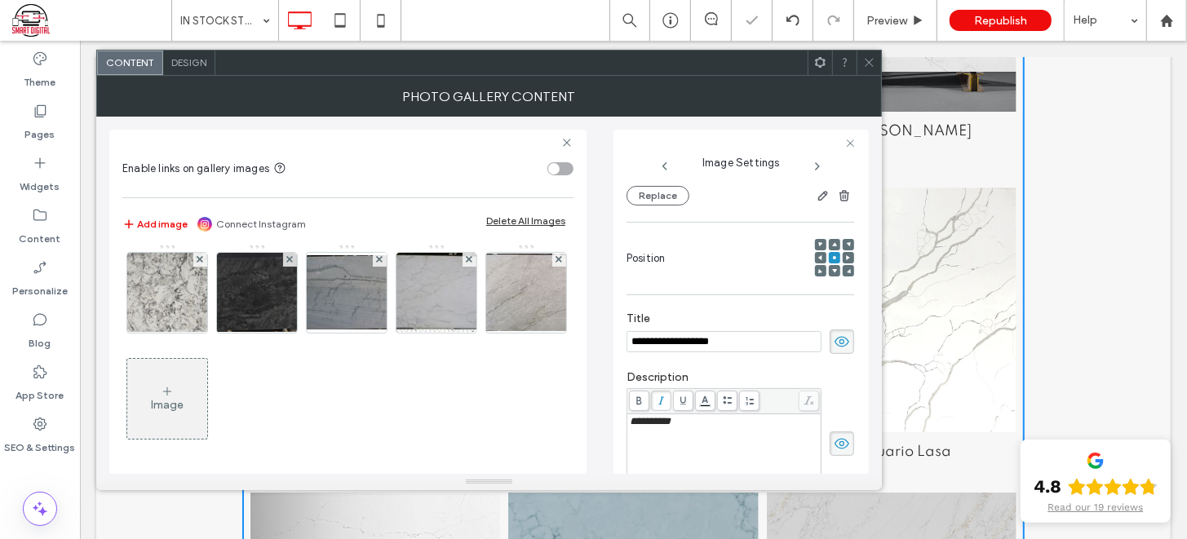
click at [307, 227] on img at bounding box center [347, 187] width 80 height 80
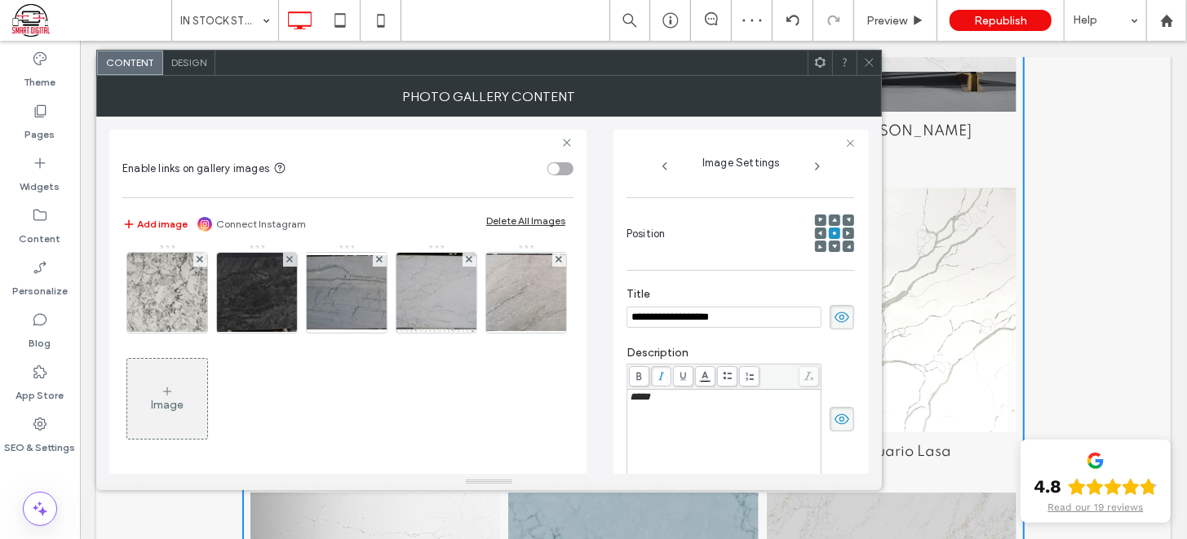
scroll to position [1728, 0]
click at [322, 226] on img at bounding box center [257, 186] width 130 height 79
click at [232, 223] on img at bounding box center [167, 186] width 130 height 73
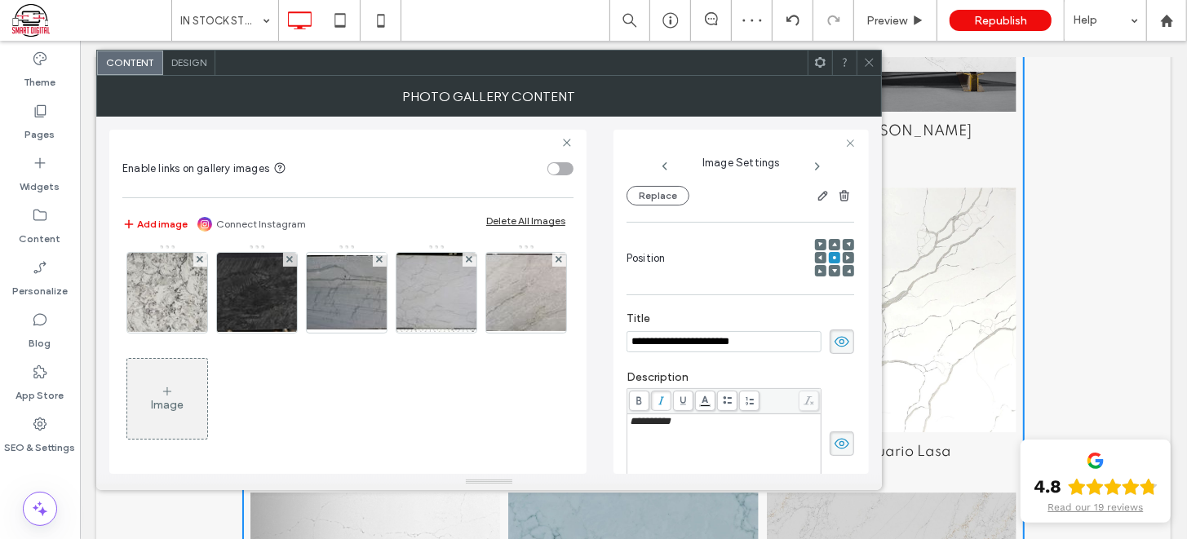
click at [477, 121] on img at bounding box center [525, 81] width 97 height 80
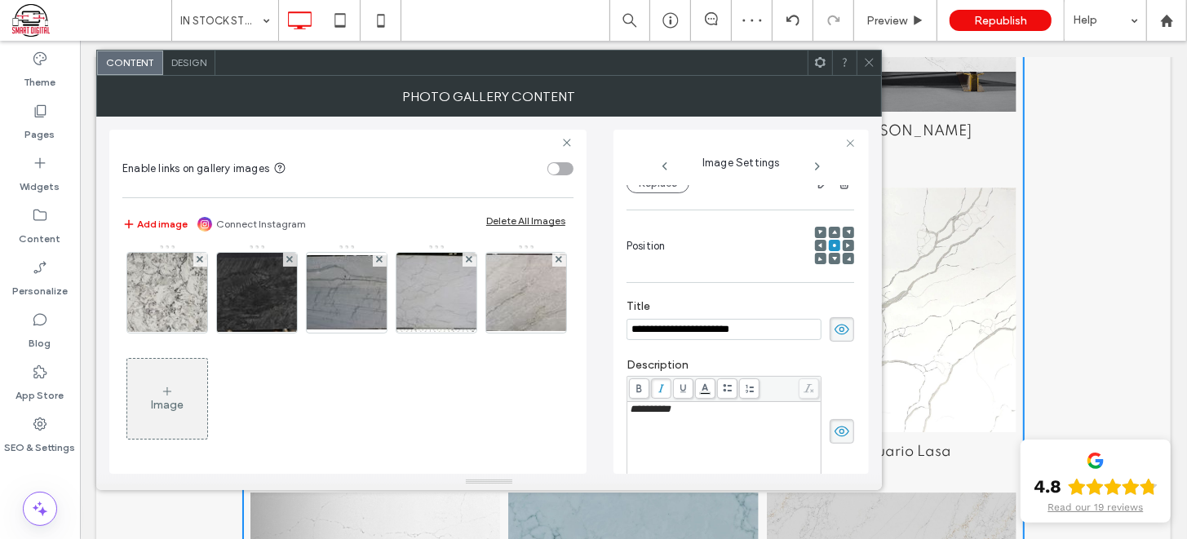
click at [371, 113] on img at bounding box center [436, 80] width 130 height 64
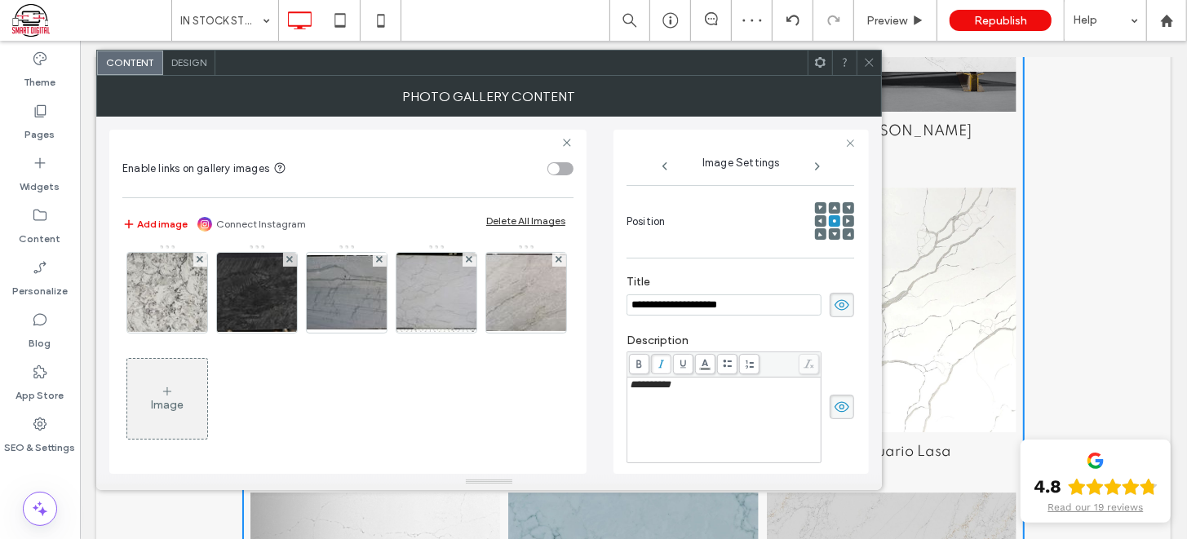
scroll to position [201, 0]
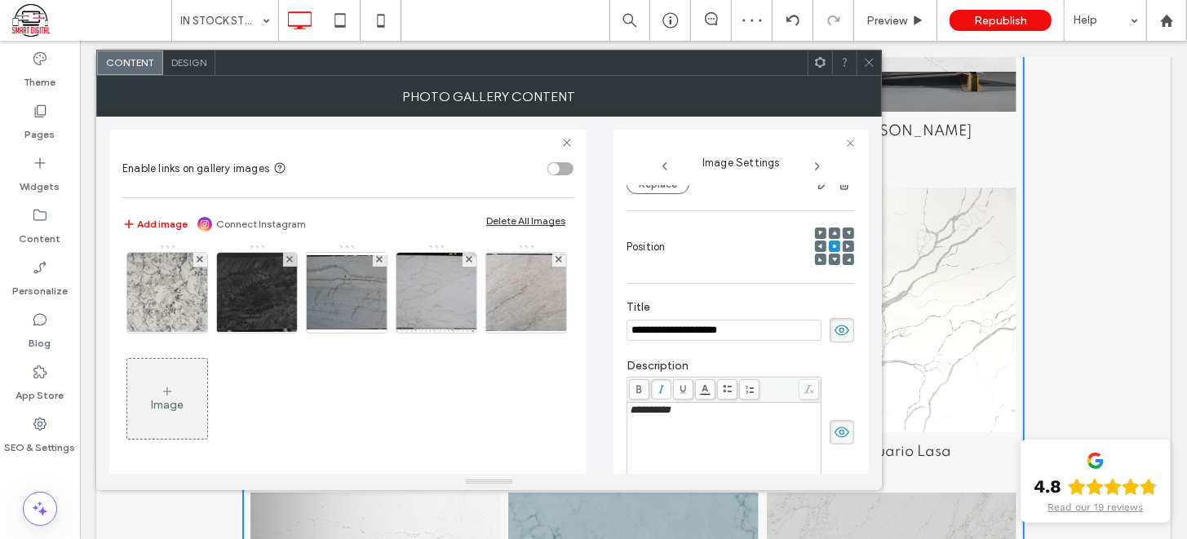
click at [400, 121] on img at bounding box center [347, 81] width 107 height 80
click at [322, 113] on img at bounding box center [257, 80] width 130 height 64
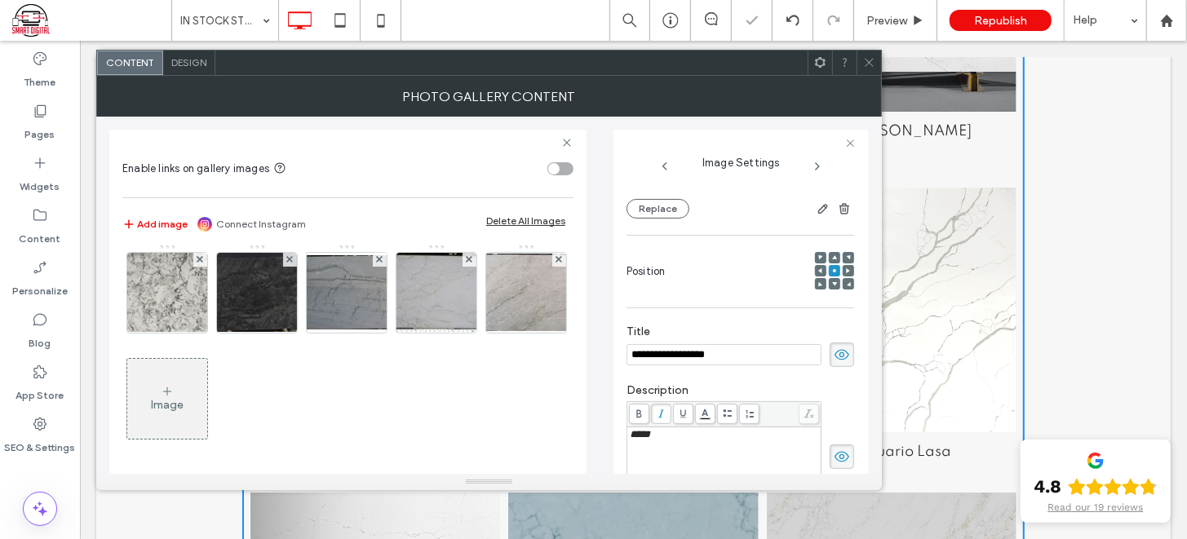
scroll to position [214, 0]
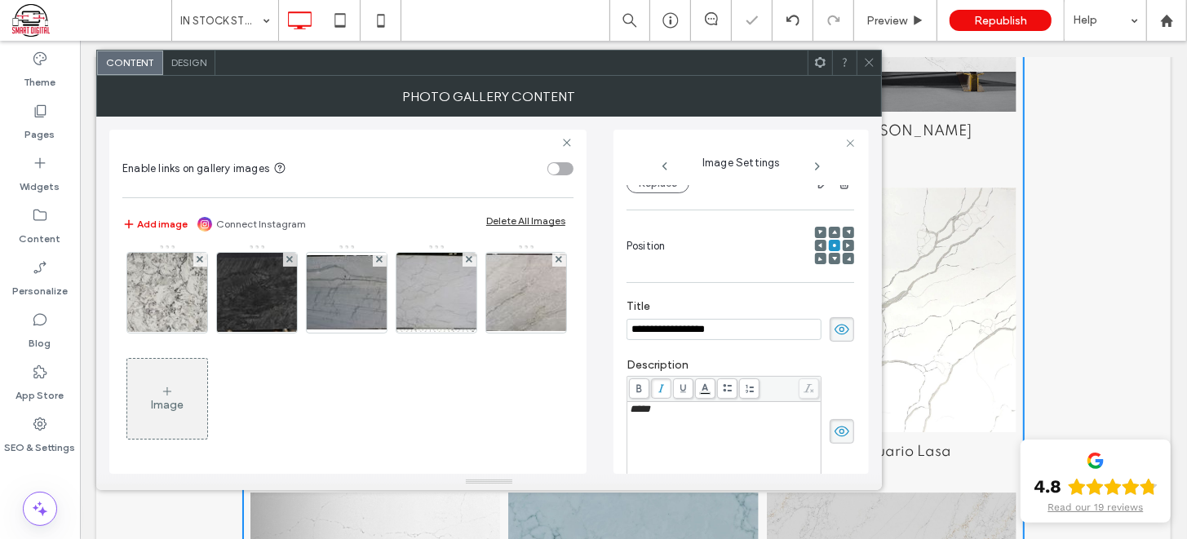
click at [232, 119] on img at bounding box center [167, 80] width 130 height 77
click at [477, 121] on img at bounding box center [525, 81] width 97 height 80
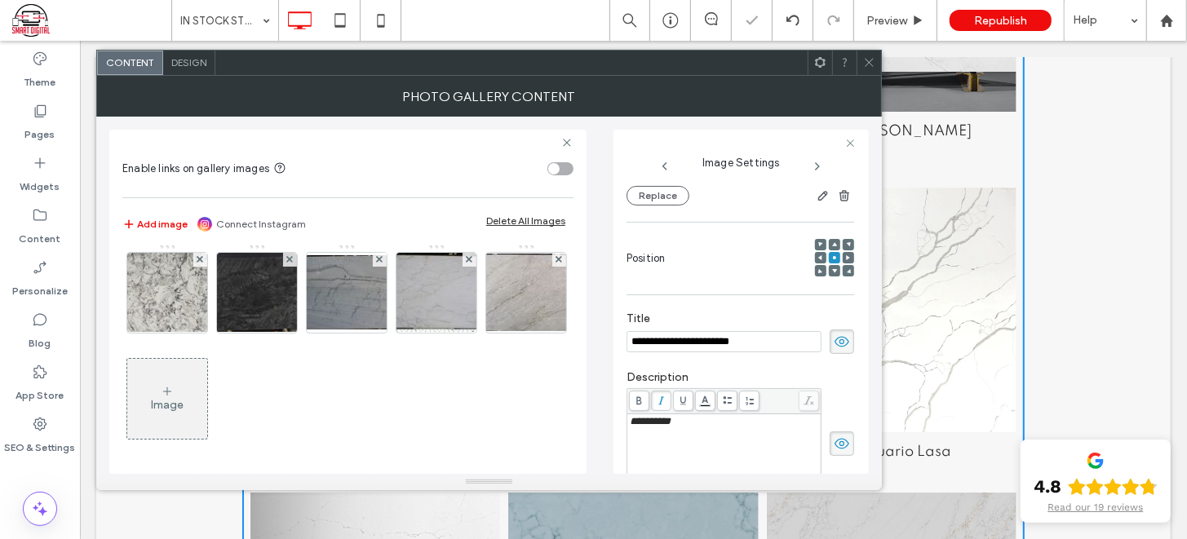
scroll to position [226, 0]
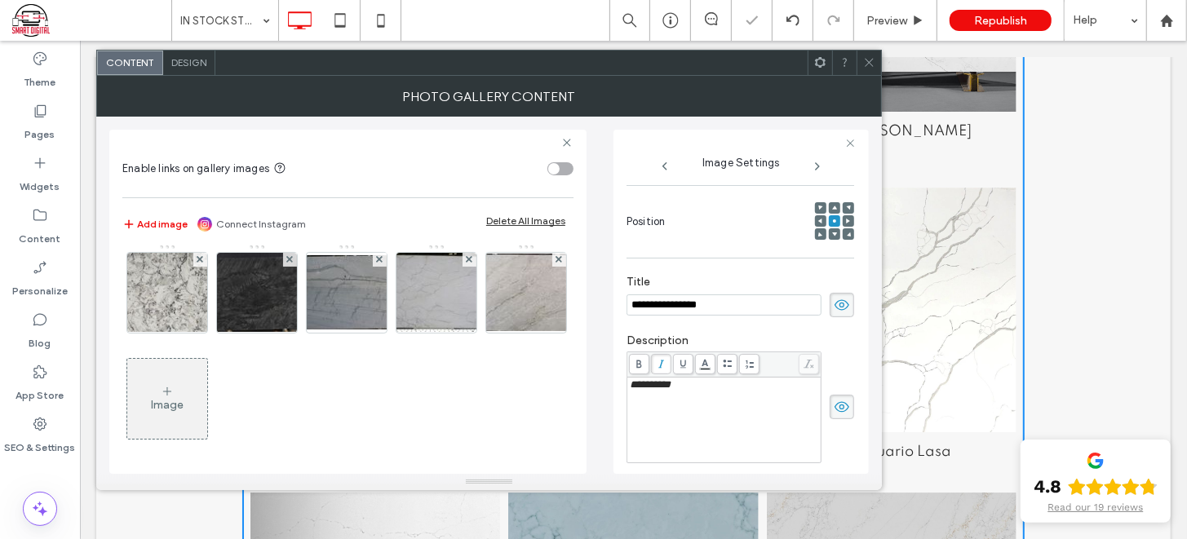
scroll to position [188, 0]
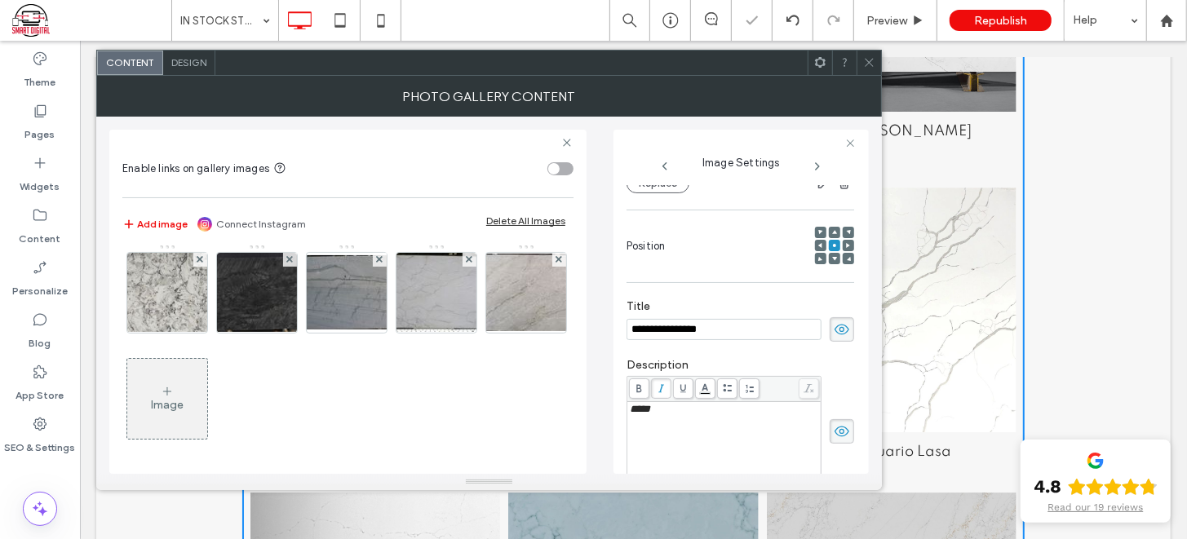
click at [371, 113] on img at bounding box center [436, 80] width 130 height 64
click at [322, 113] on img at bounding box center [257, 80] width 130 height 64
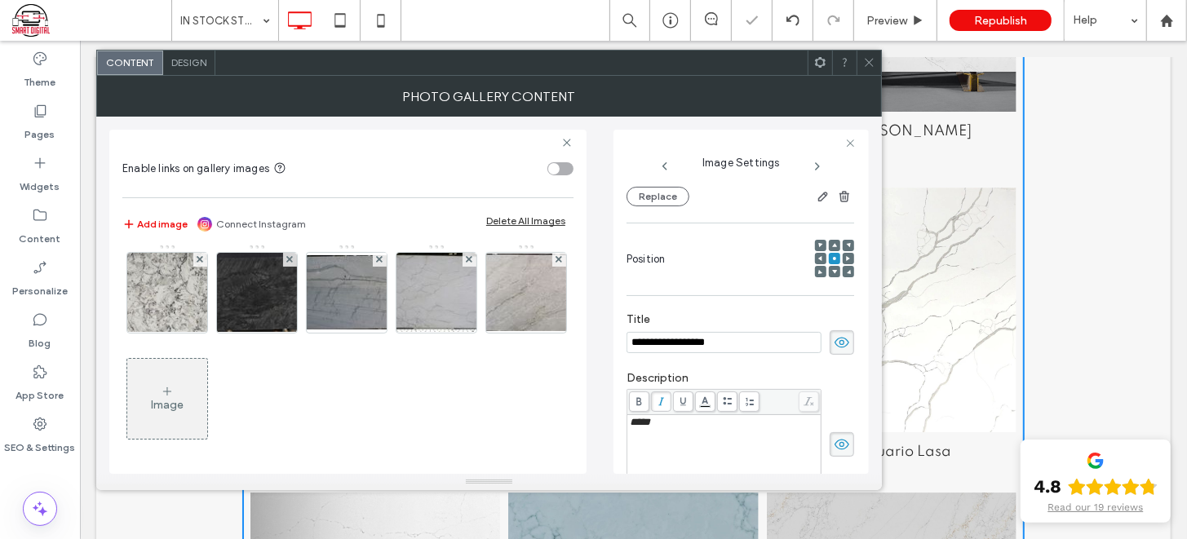
scroll to position [214, 0]
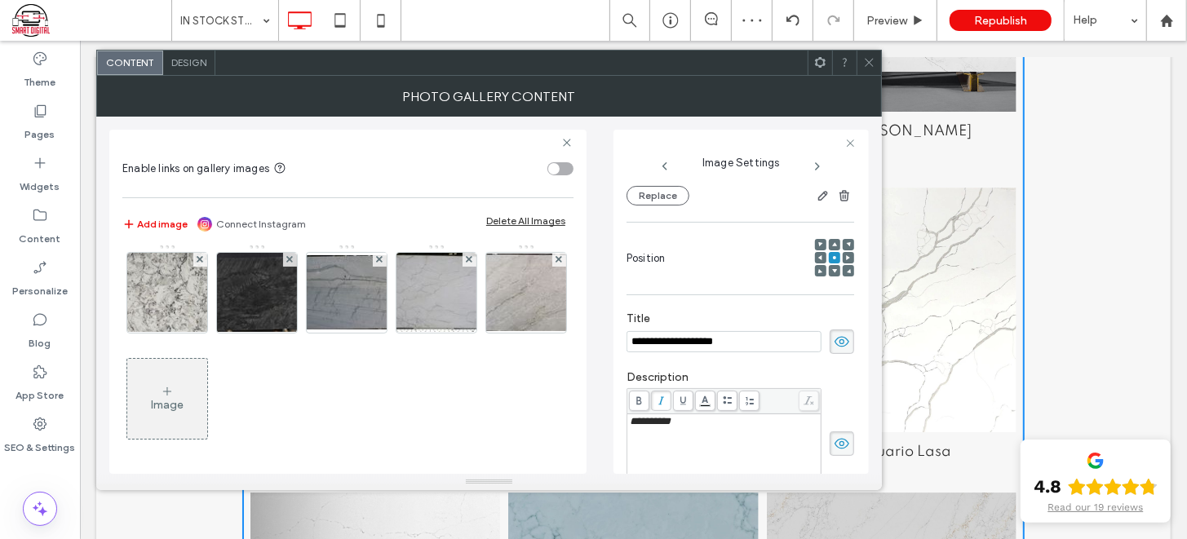
click at [232, 119] on img at bounding box center [167, 80] width 130 height 77
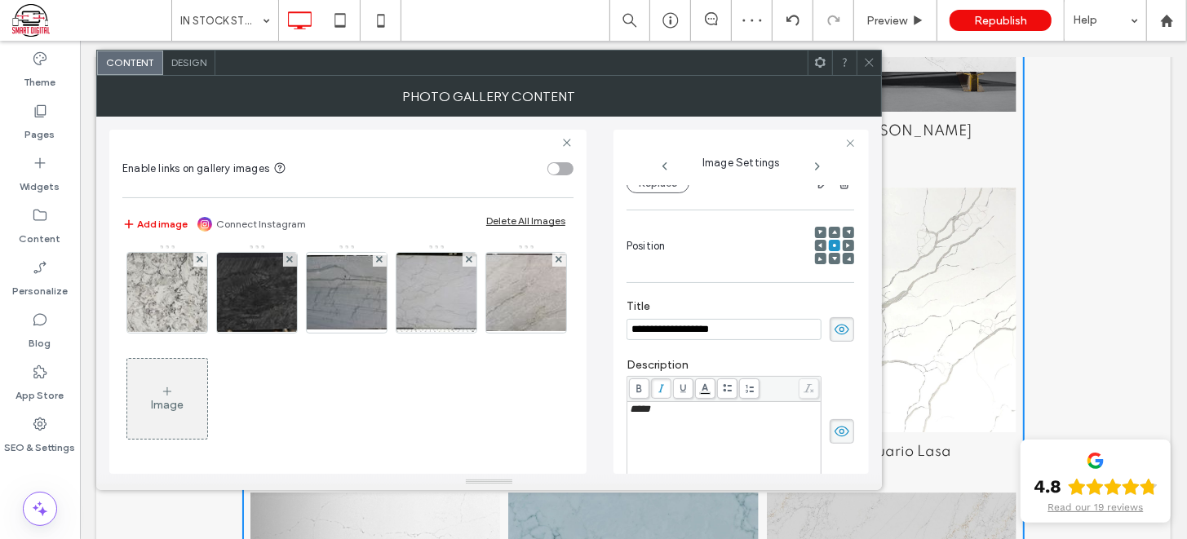
drag, startPoint x: 340, startPoint y: 372, endPoint x: 231, endPoint y: 376, distance: 109.4
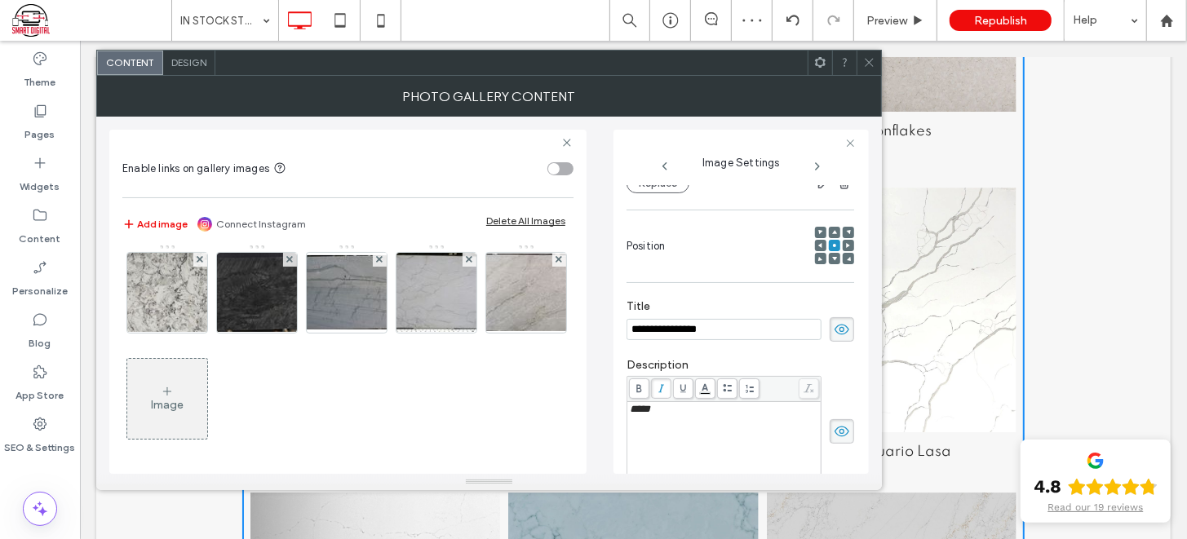
click at [232, 113] on img at bounding box center [167, 80] width 130 height 64
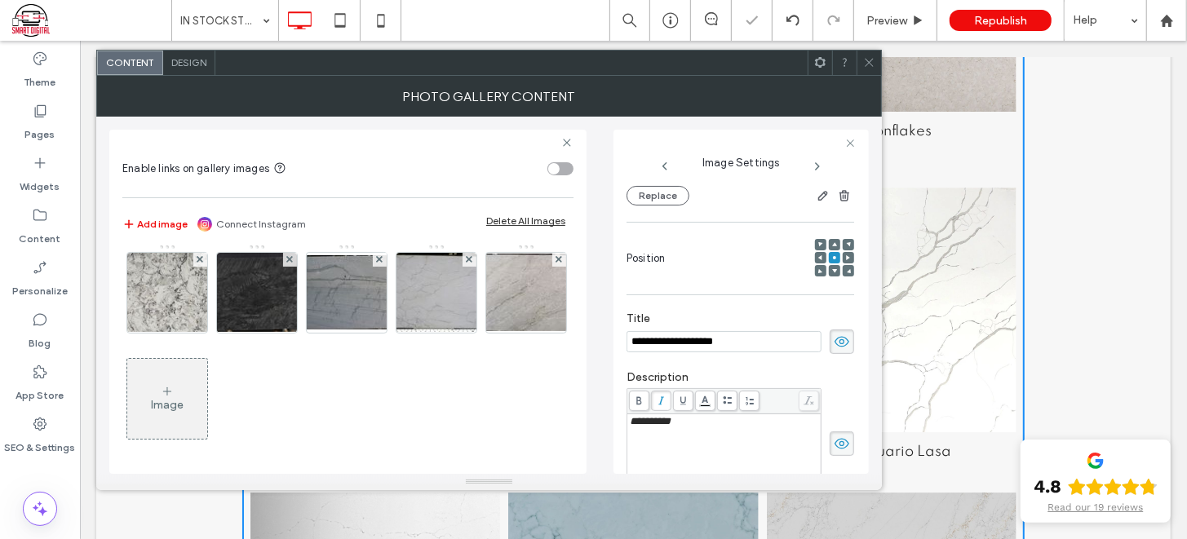
click at [866, 55] on span at bounding box center [869, 63] width 12 height 24
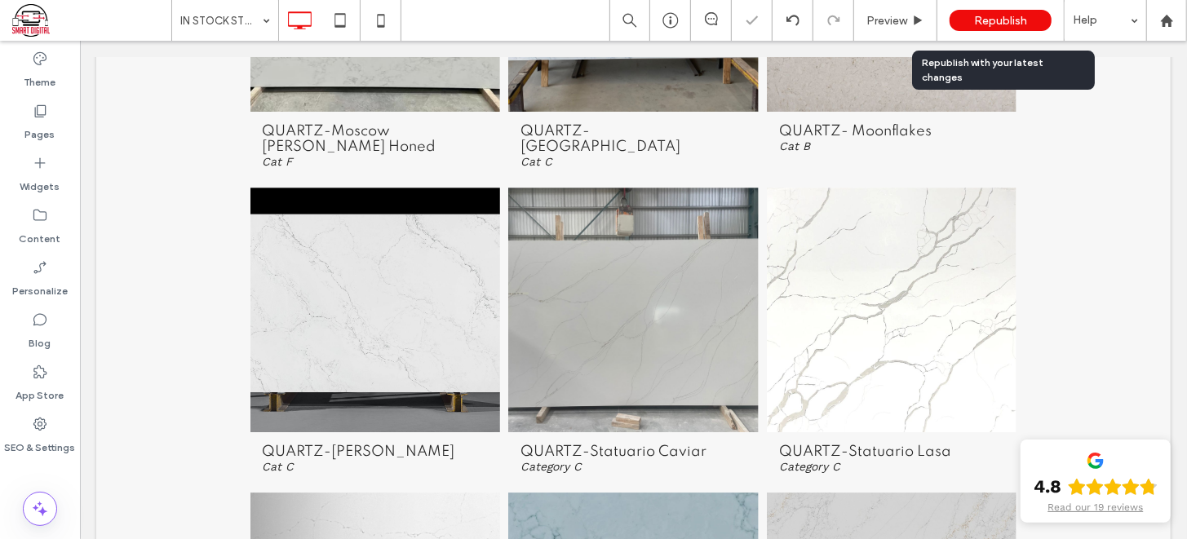
click at [986, 12] on div "Republish" at bounding box center [1000, 20] width 102 height 21
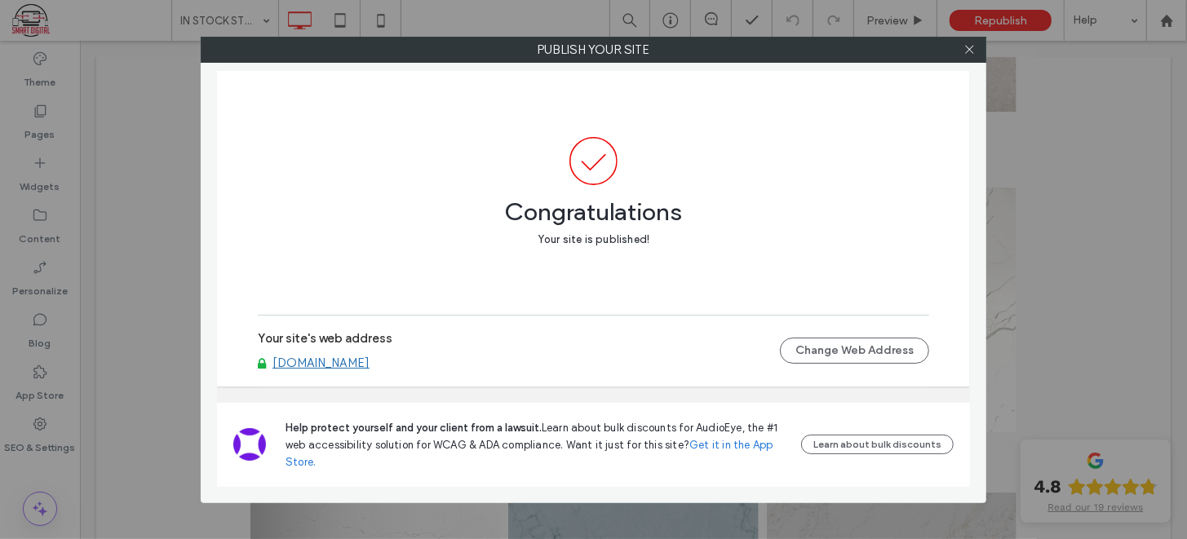
click at [239, 264] on div "Congratulations Your site is published! Your site's web address www.premiercabi…" at bounding box center [593, 229] width 753 height 316
click at [970, 52] on icon at bounding box center [969, 49] width 12 height 12
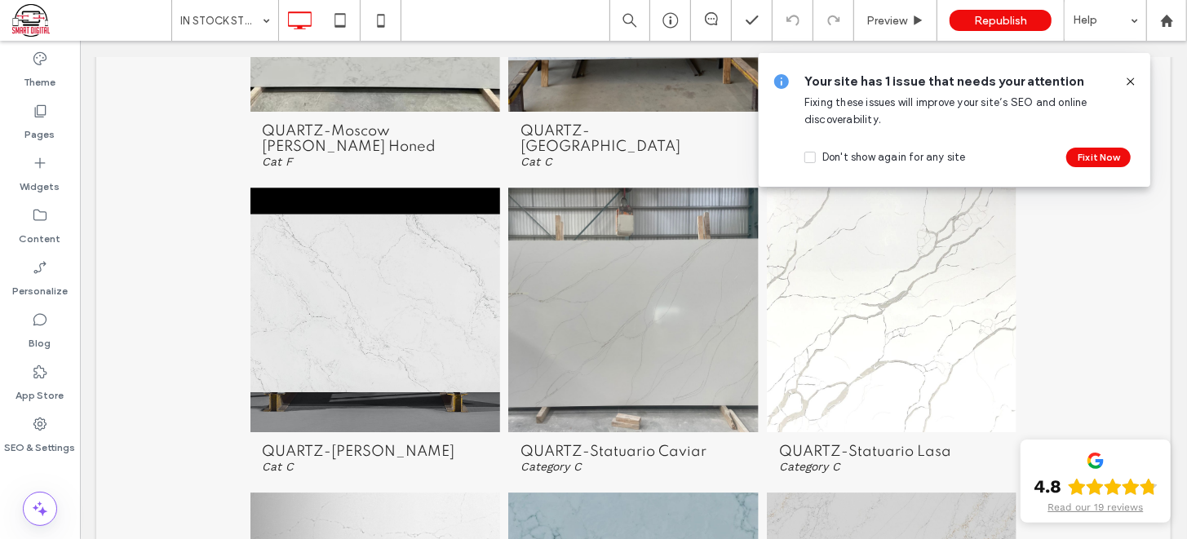
click at [1130, 79] on icon at bounding box center [1130, 81] width 13 height 13
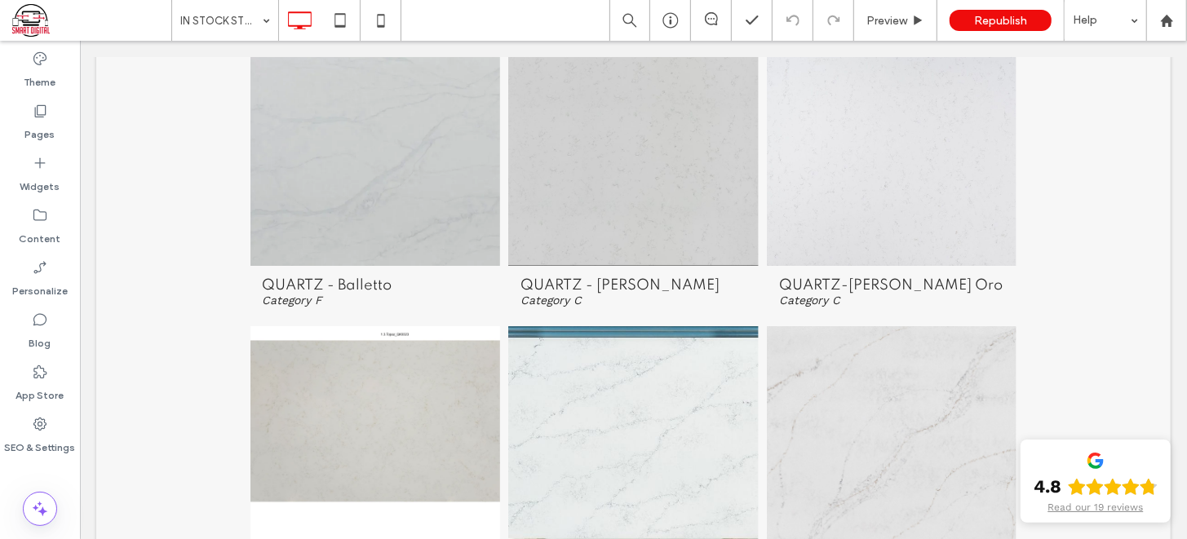
scroll to position [3690, 0]
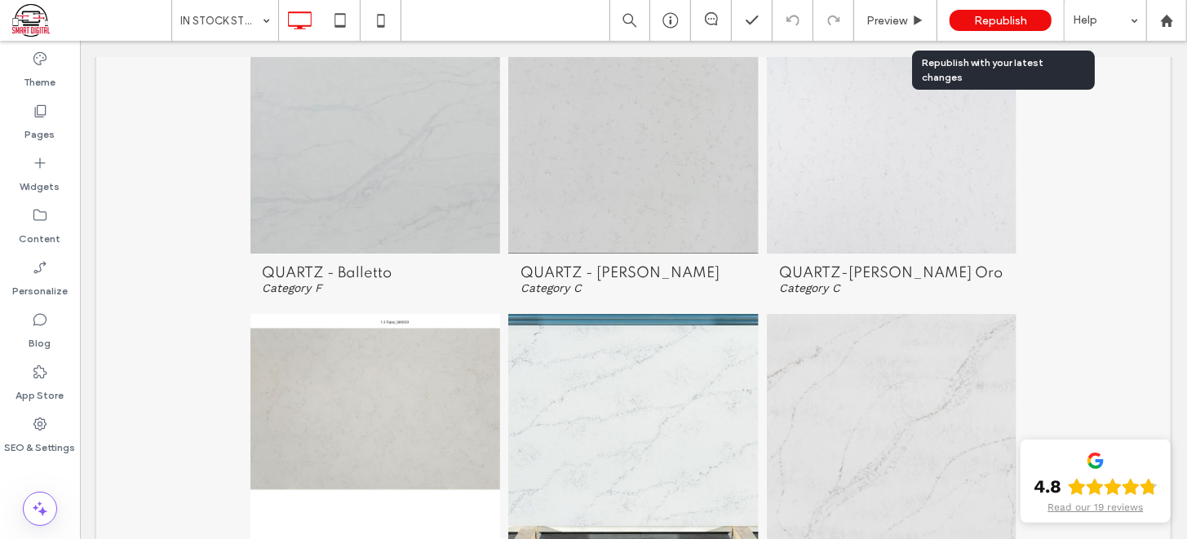
click at [1029, 21] on div "Republish" at bounding box center [1000, 20] width 102 height 21
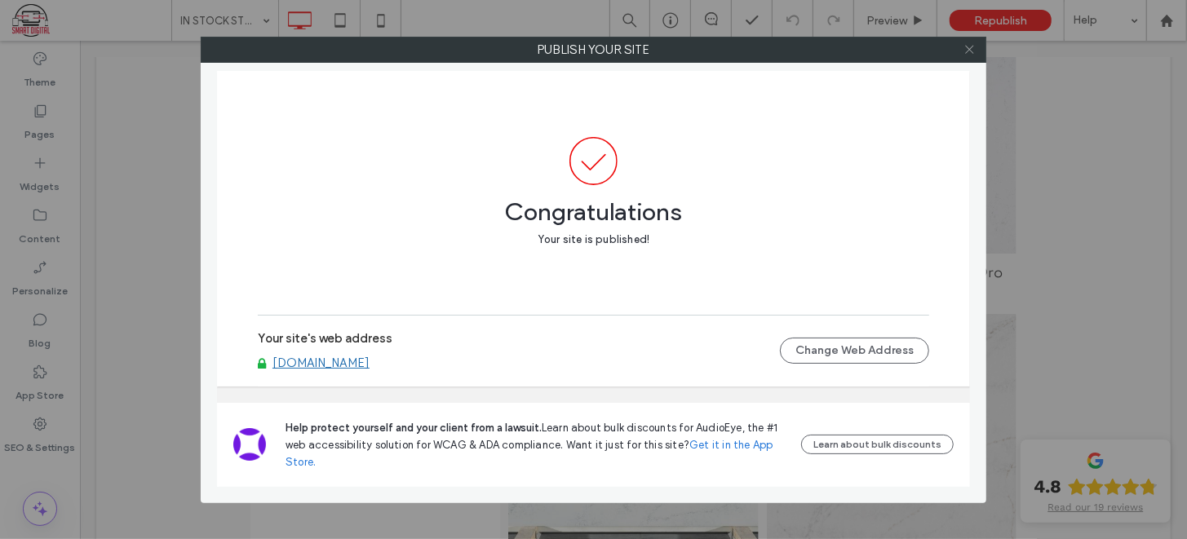
click at [968, 52] on icon at bounding box center [969, 49] width 12 height 12
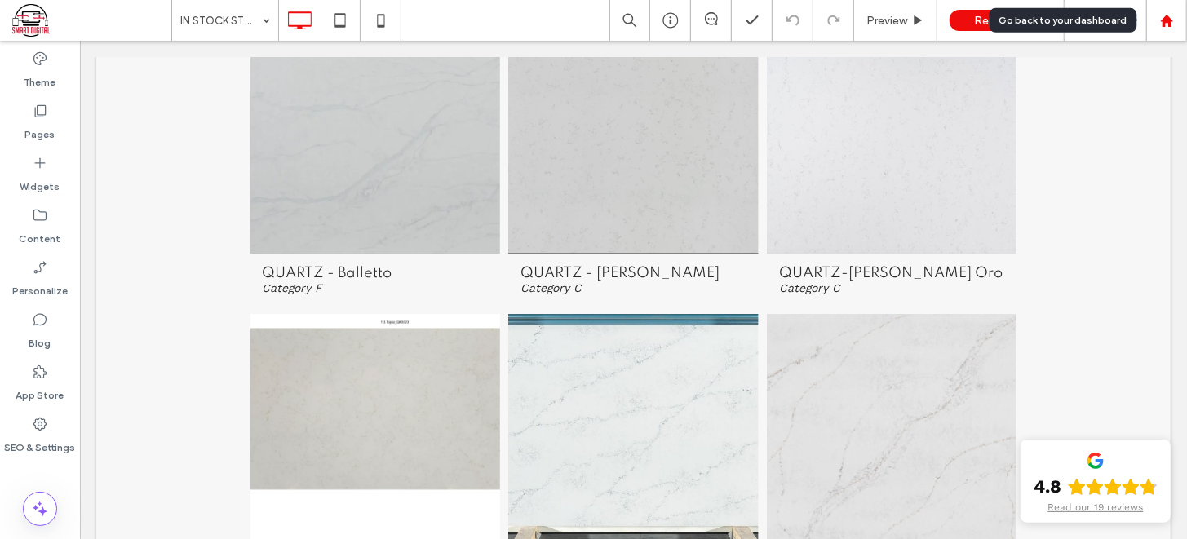
click at [1165, 25] on icon at bounding box center [1167, 21] width 14 height 14
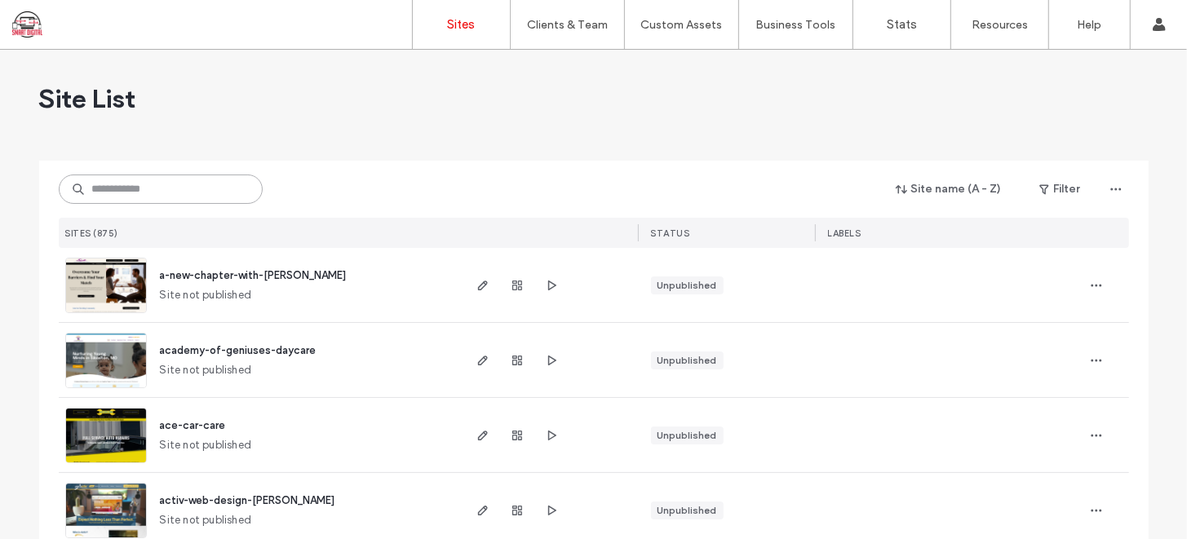
click at [206, 193] on input at bounding box center [161, 189] width 204 height 29
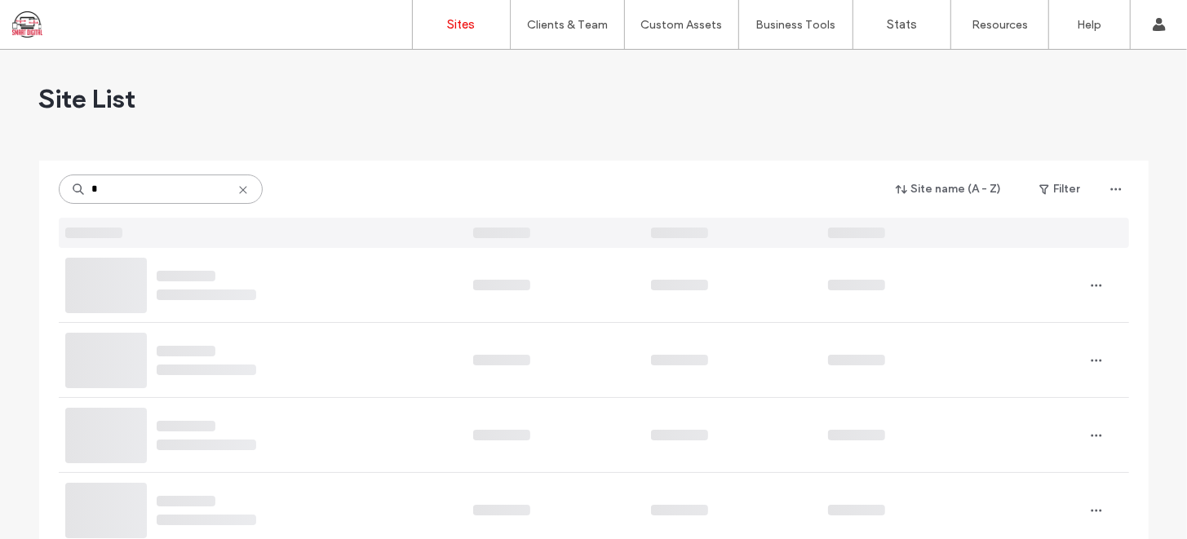
type input "*"
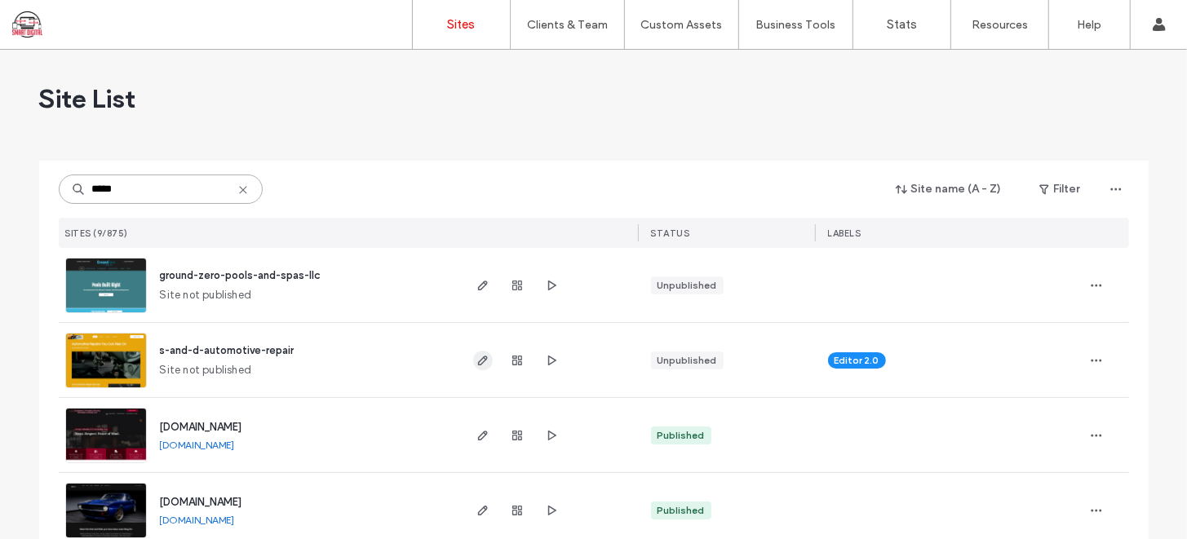
type input "*****"
click at [473, 360] on span "button" at bounding box center [483, 361] width 20 height 20
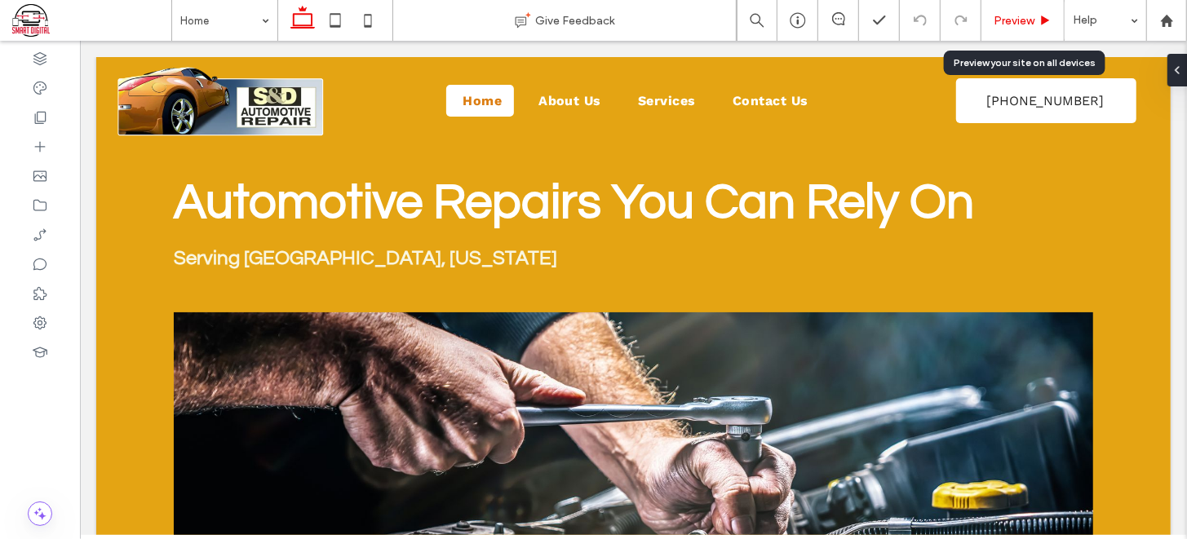
click at [1010, 18] on span "Preview" at bounding box center [1013, 21] width 41 height 14
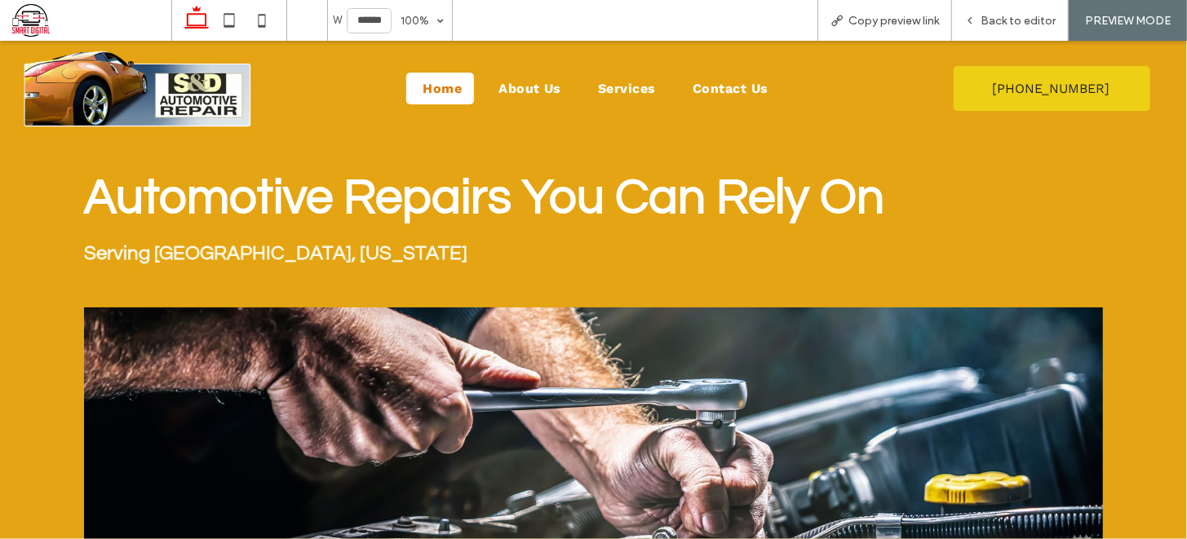
click at [1002, 82] on span "(406) 727-8048" at bounding box center [1050, 88] width 117 height 42
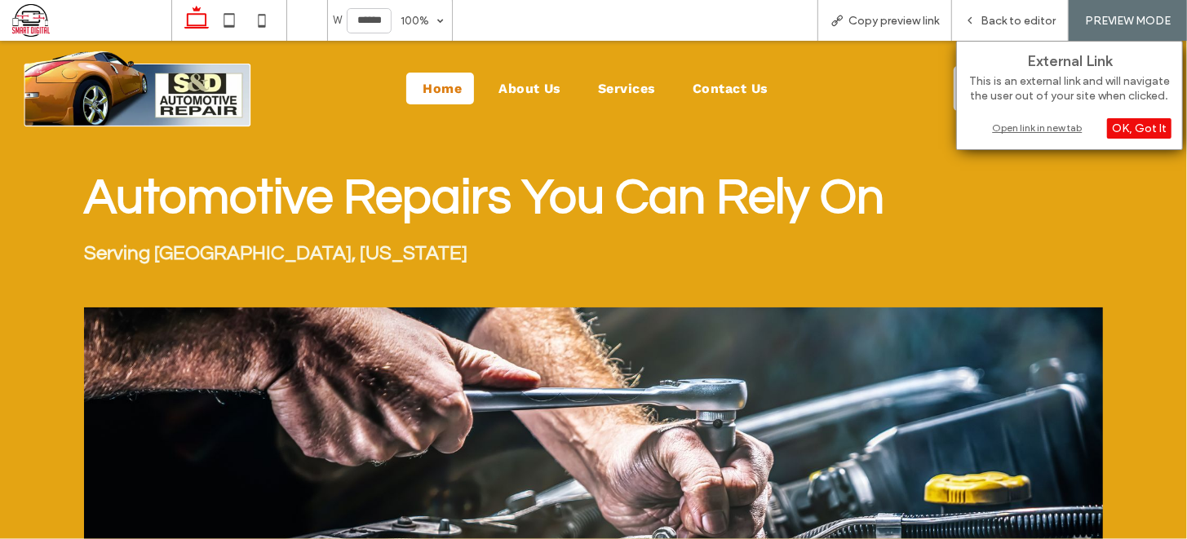
click at [1023, 124] on div "Open link in new tab" at bounding box center [1069, 127] width 204 height 17
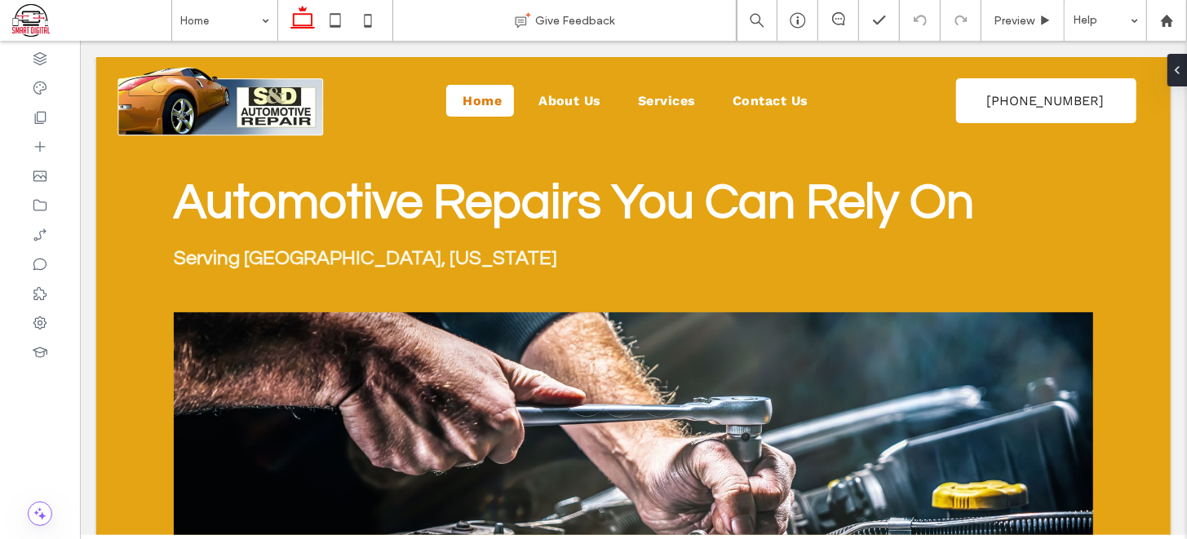
click at [829, 24] on span at bounding box center [838, 18] width 40 height 13
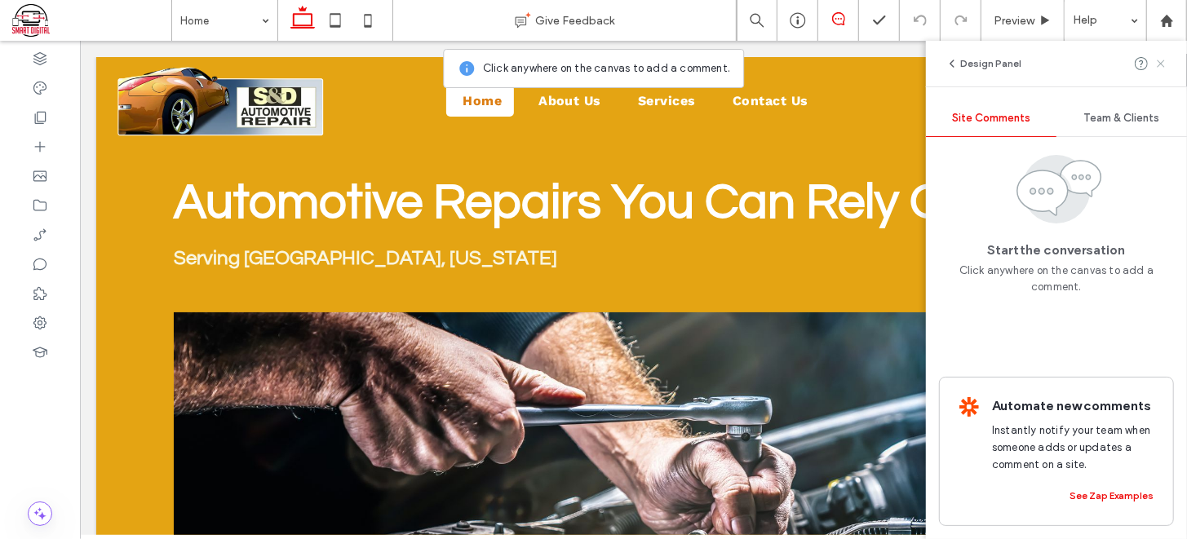
click at [1156, 67] on use at bounding box center [1159, 63] width 7 height 7
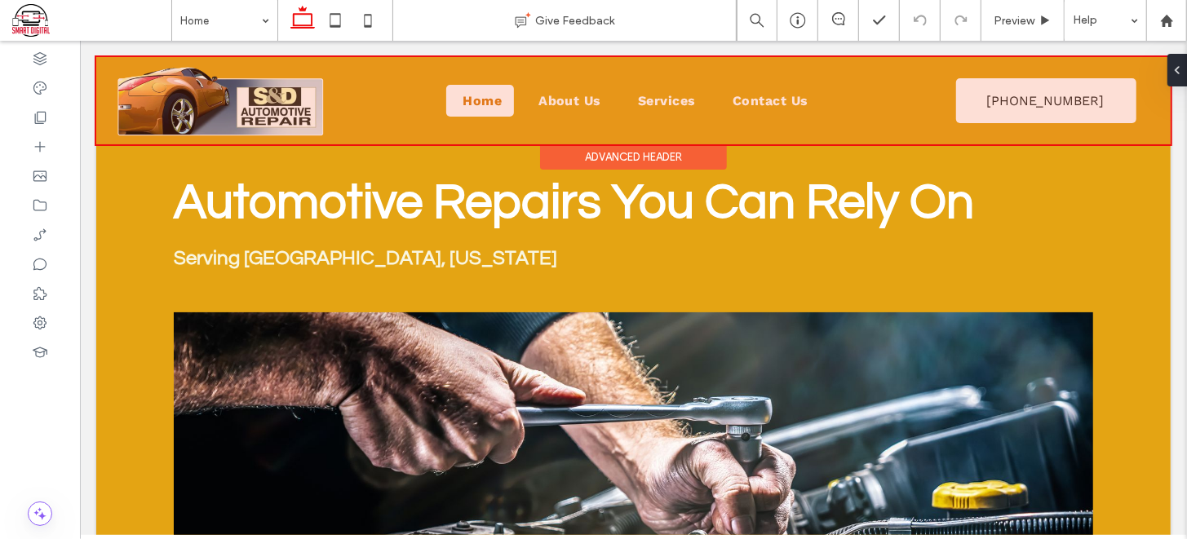
click at [924, 101] on div at bounding box center [632, 99] width 1074 height 87
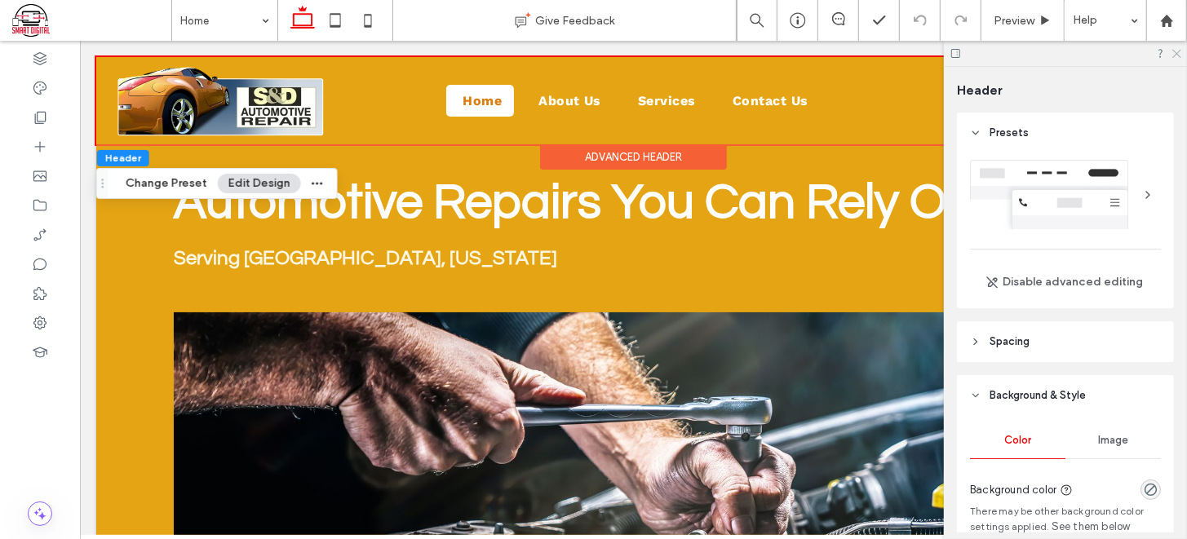
click at [1174, 49] on icon at bounding box center [1175, 52] width 11 height 11
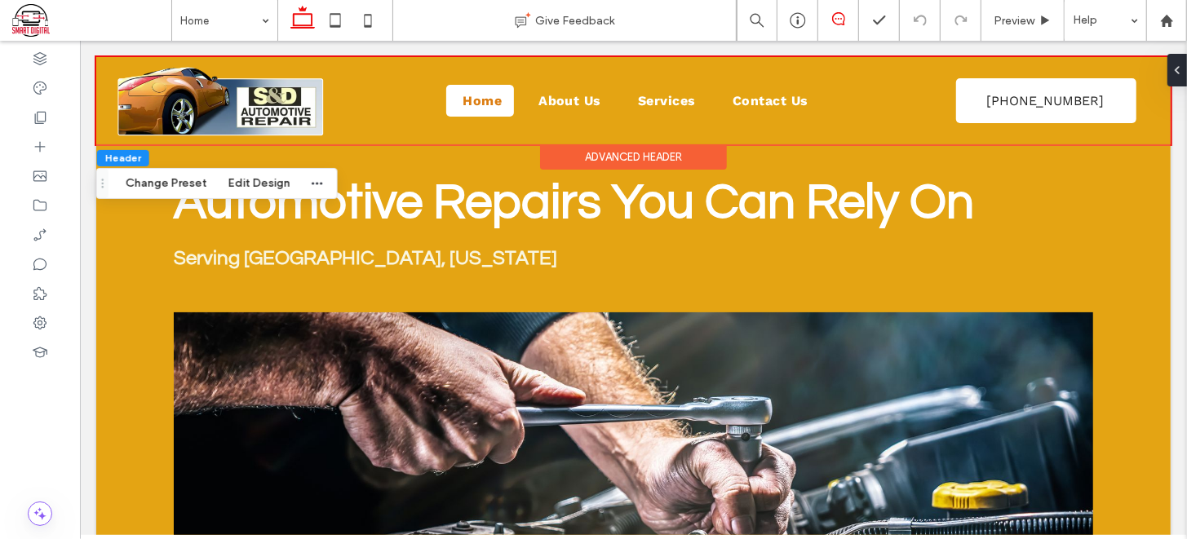
click at [827, 16] on span at bounding box center [838, 18] width 40 height 13
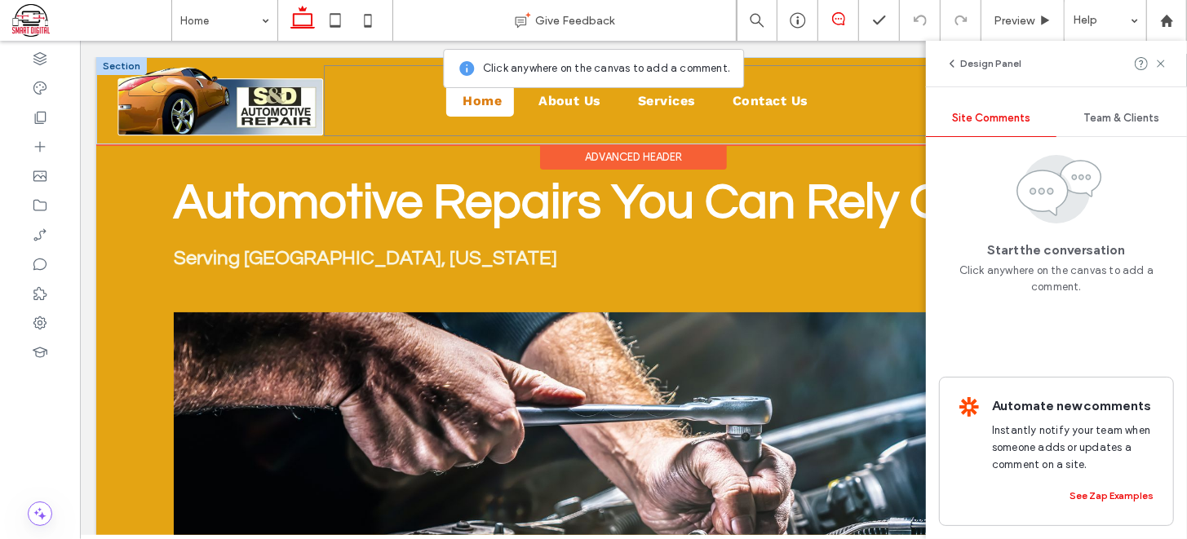
click at [916, 69] on div "Home About Us Services Contact Us" at bounding box center [632, 99] width 619 height 71
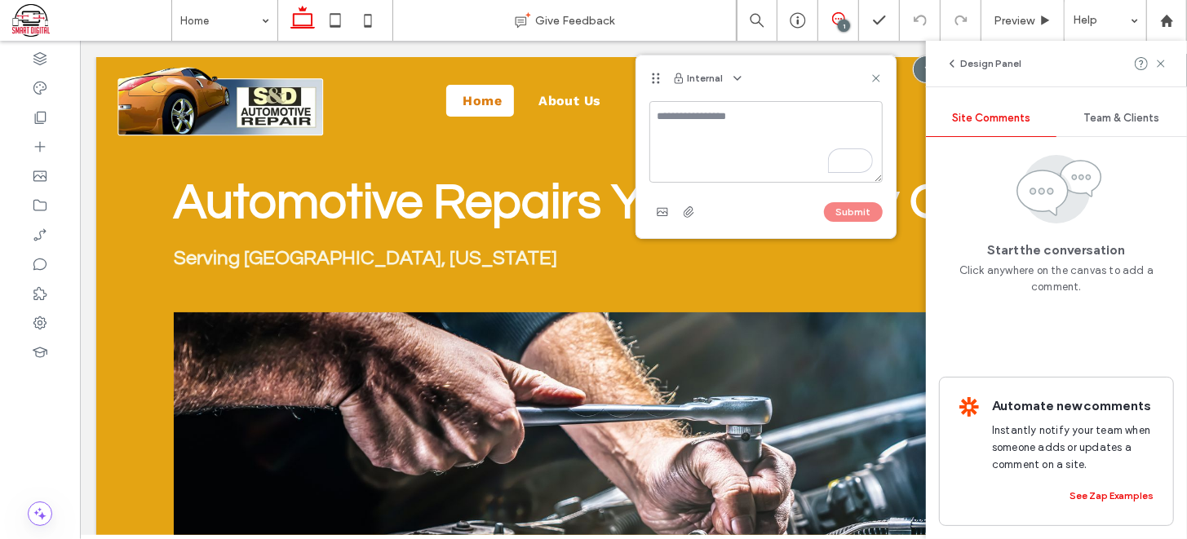
click at [858, 104] on textarea "To enrich screen reader interactions, please activate Accessibility in Grammarl…" at bounding box center [765, 142] width 233 height 82
type textarea "**********"
click at [856, 214] on button "Submit" at bounding box center [853, 212] width 59 height 20
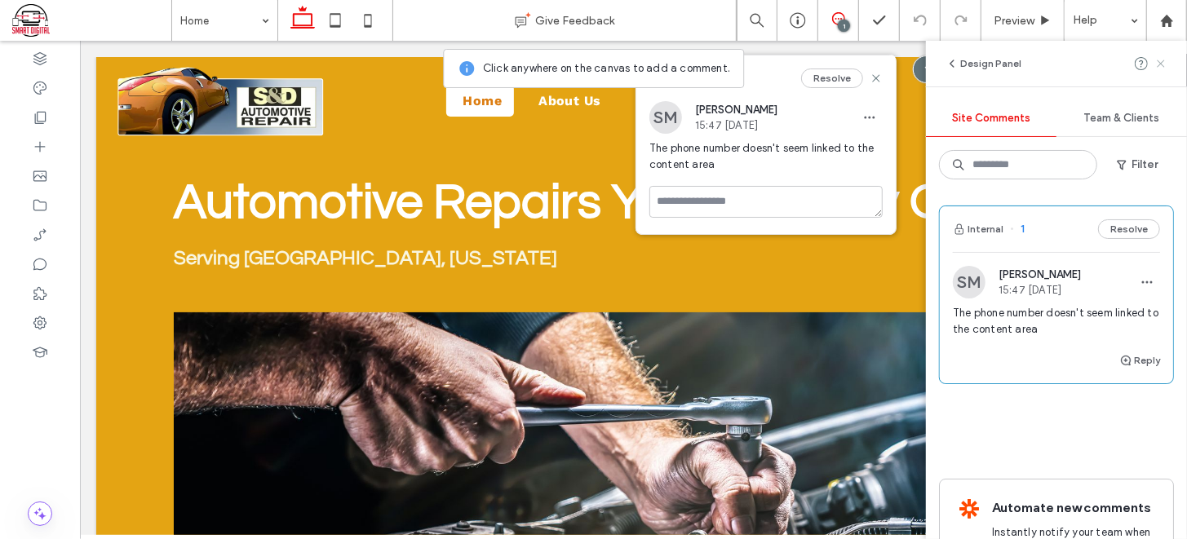
click at [1159, 67] on icon at bounding box center [1160, 63] width 13 height 13
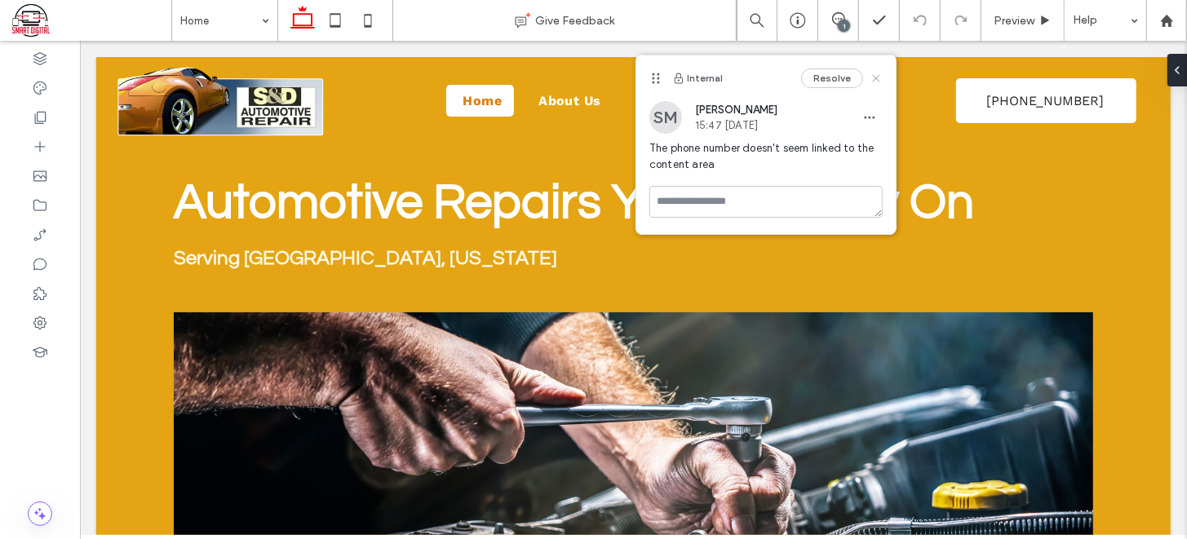
click at [872, 77] on icon at bounding box center [875, 78] width 13 height 13
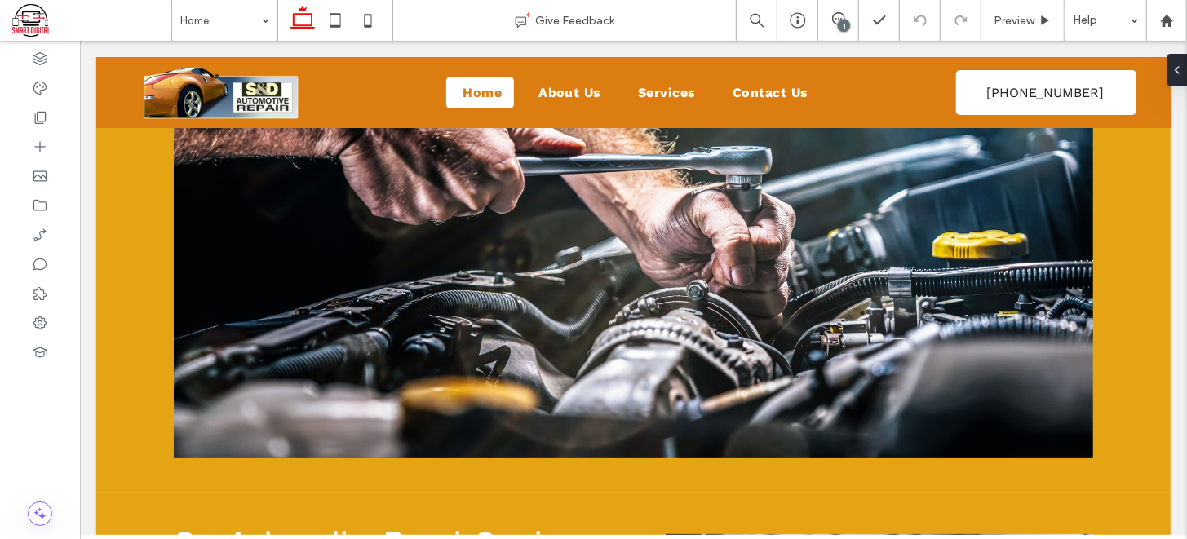
scroll to position [254, 0]
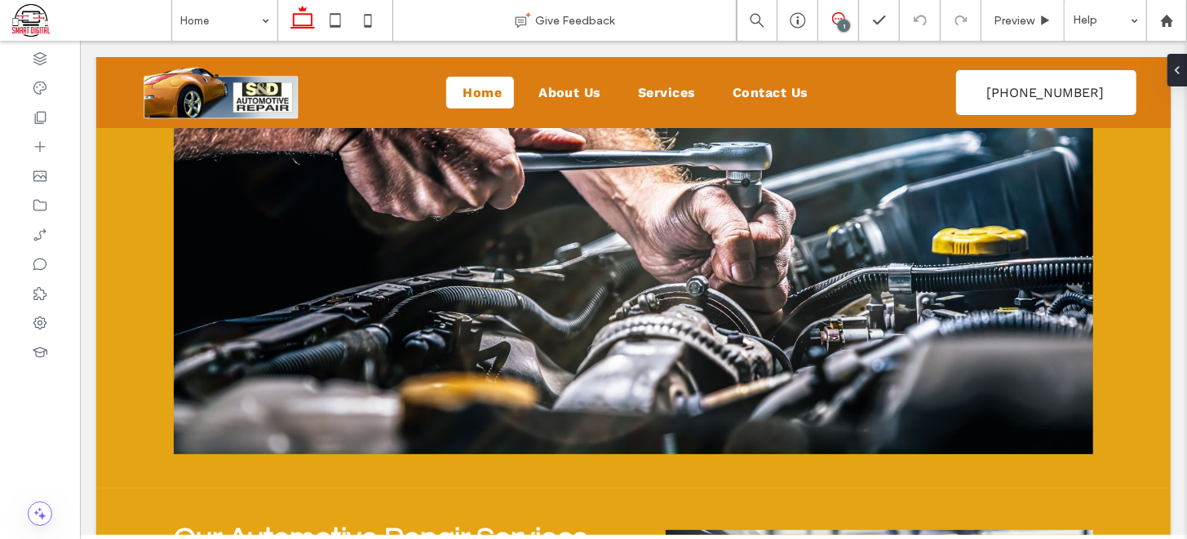
click at [834, 21] on icon at bounding box center [838, 18] width 13 height 13
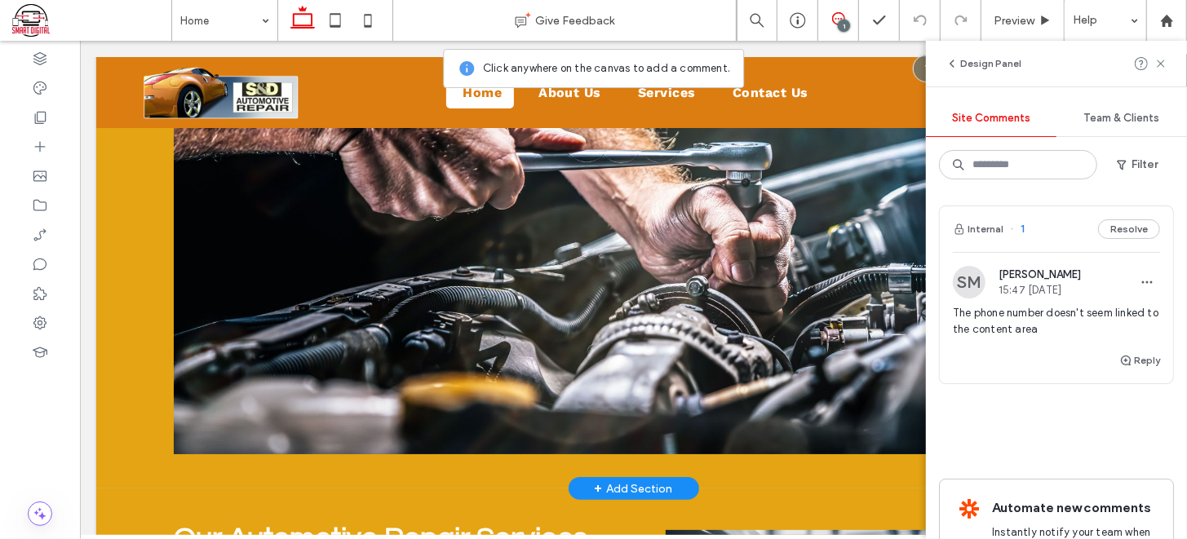
click at [343, 324] on img at bounding box center [632, 255] width 919 height 396
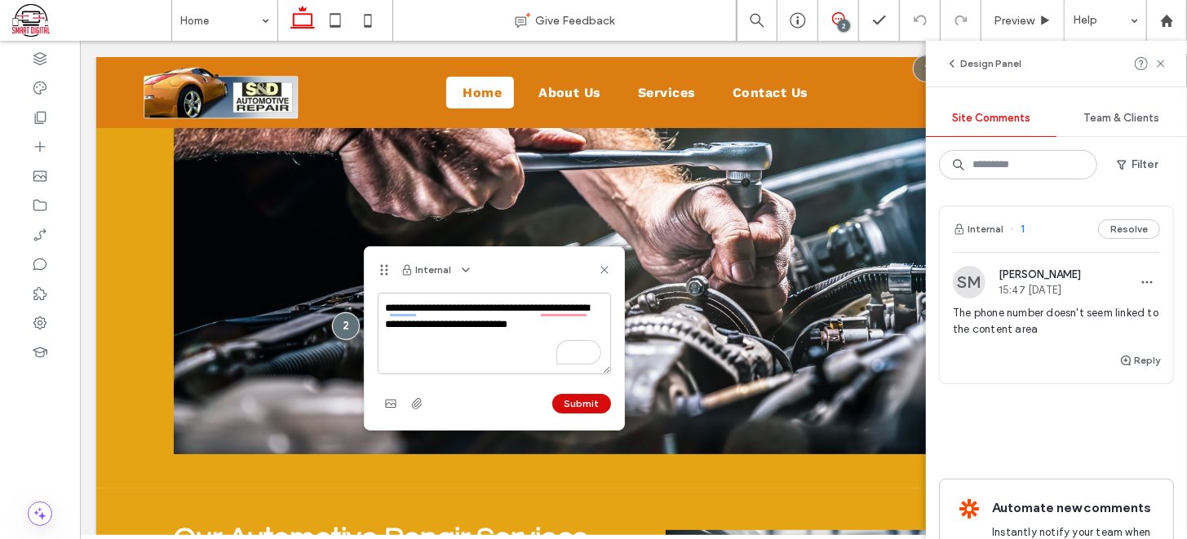
type textarea "**********"
click at [564, 404] on button "Submit" at bounding box center [581, 404] width 59 height 20
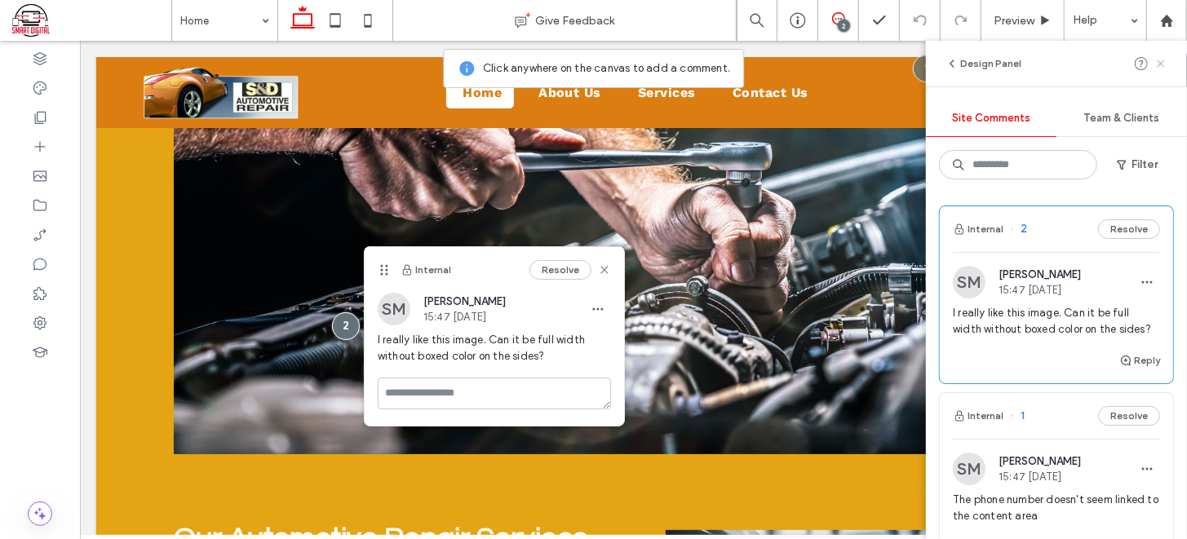
click at [1154, 61] on icon at bounding box center [1160, 63] width 13 height 13
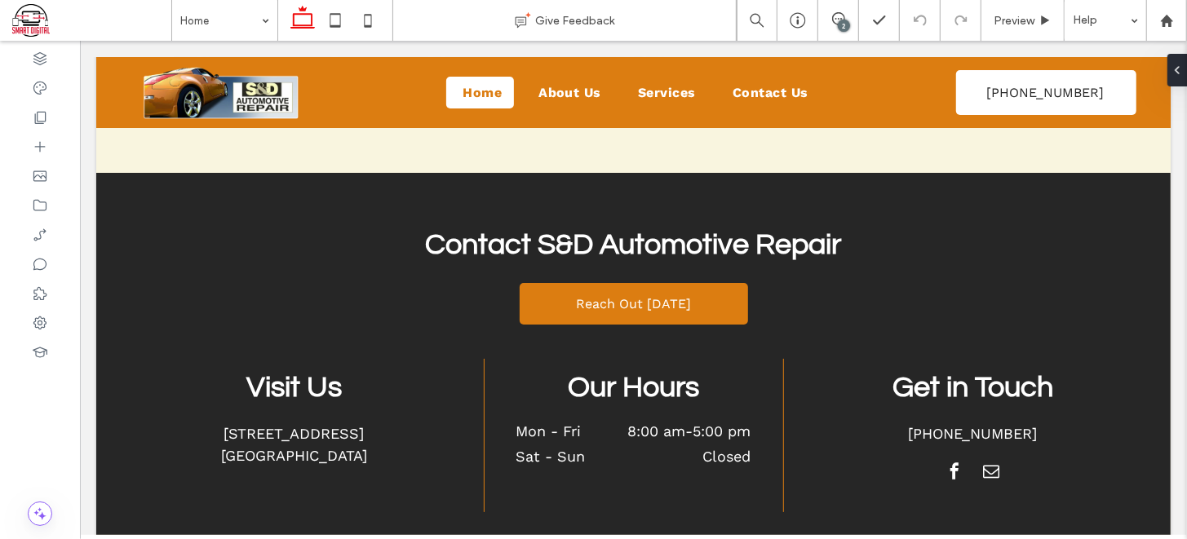
scroll to position [2548, 0]
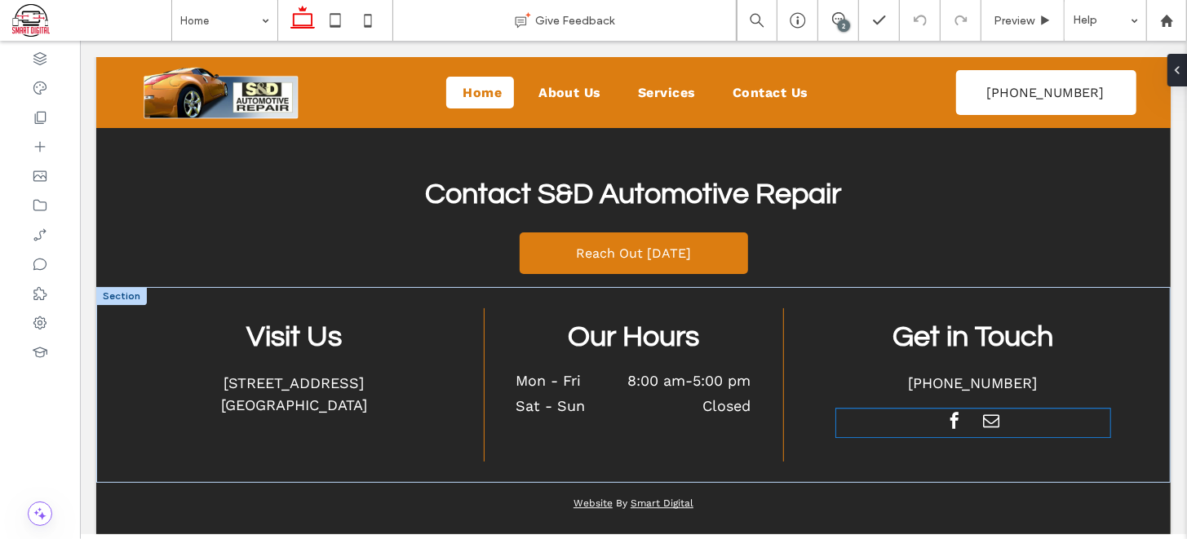
click at [949, 422] on span "facebook" at bounding box center [953, 420] width 24 height 24
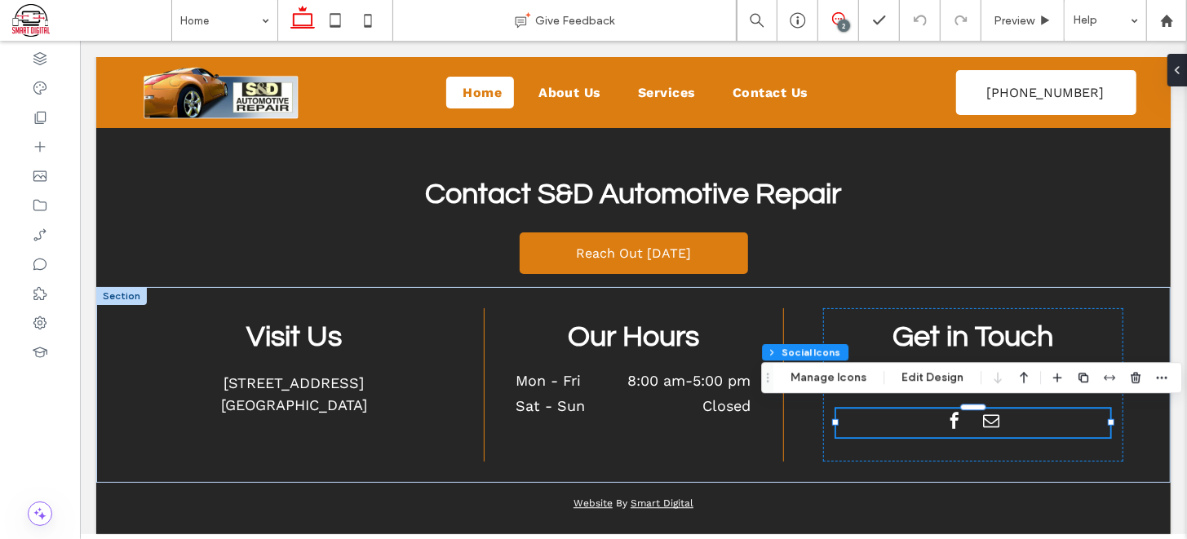
click at [832, 19] on icon at bounding box center [838, 18] width 13 height 13
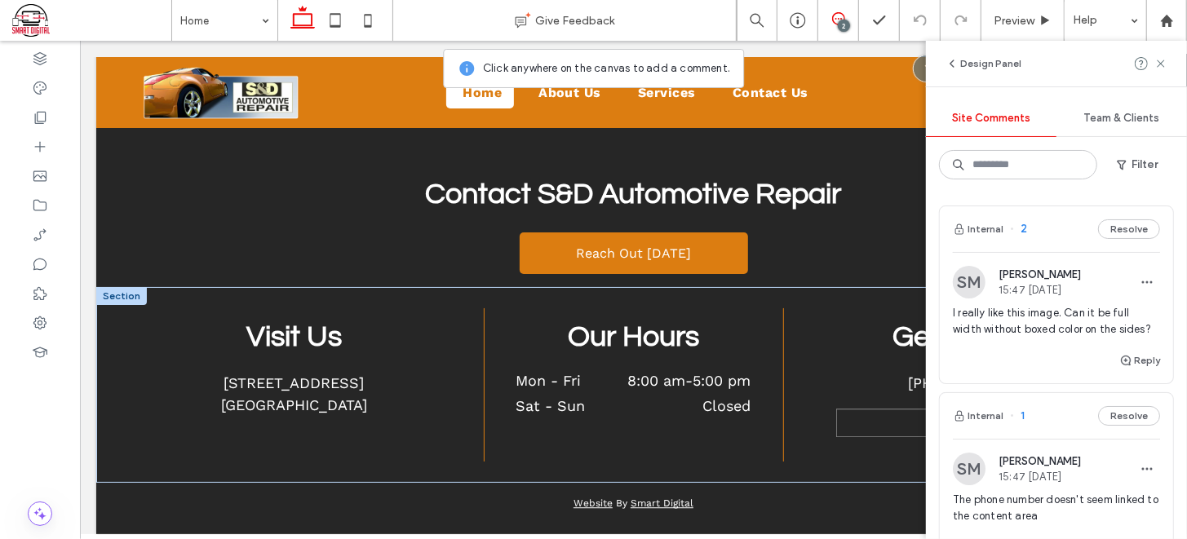
click at [893, 413] on div at bounding box center [972, 422] width 274 height 29
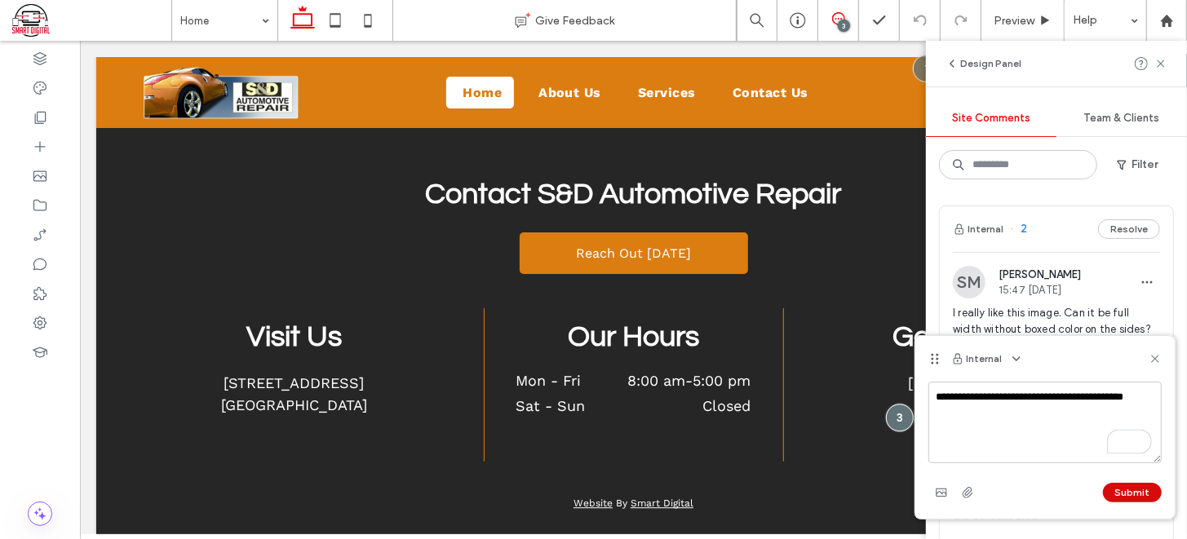
type textarea "**********"
click at [1146, 497] on button "Submit" at bounding box center [1132, 493] width 59 height 20
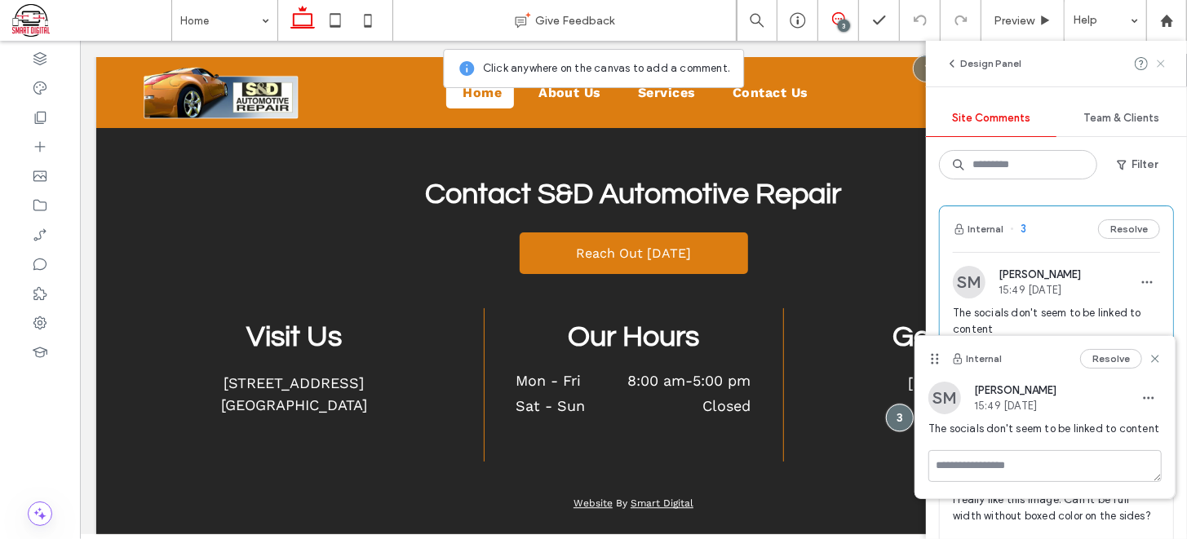
click at [1154, 66] on icon at bounding box center [1160, 63] width 13 height 13
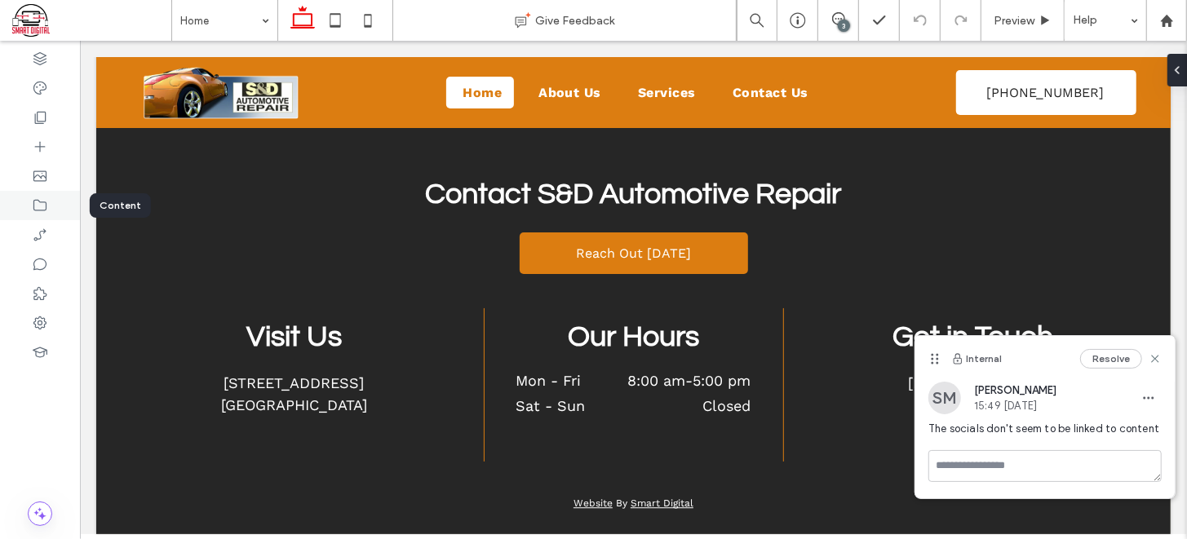
click at [38, 200] on use at bounding box center [39, 205] width 13 height 11
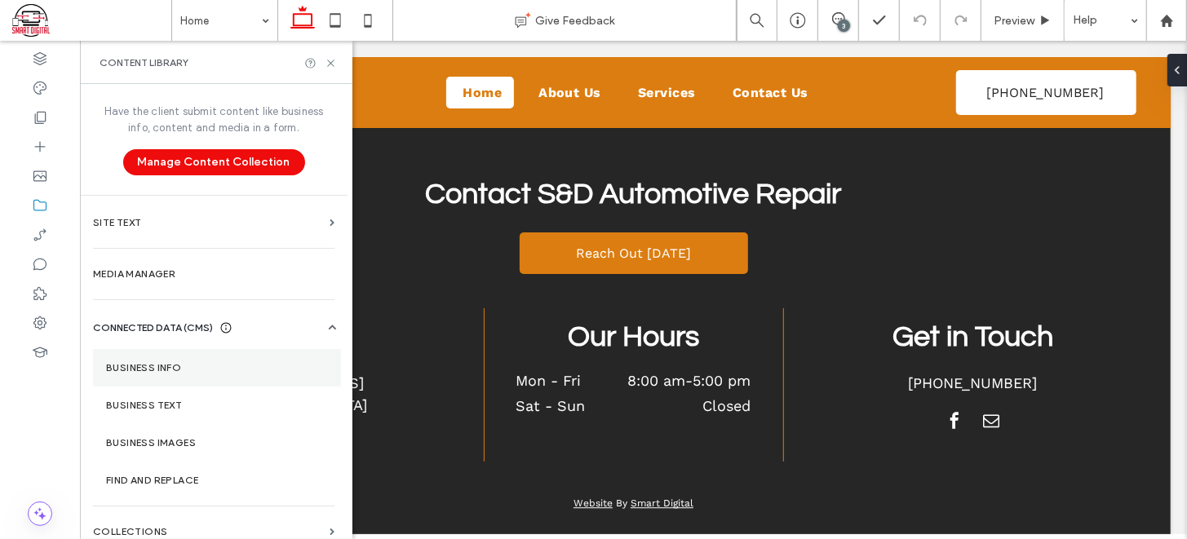
click at [166, 369] on label "Business Info" at bounding box center [217, 367] width 222 height 11
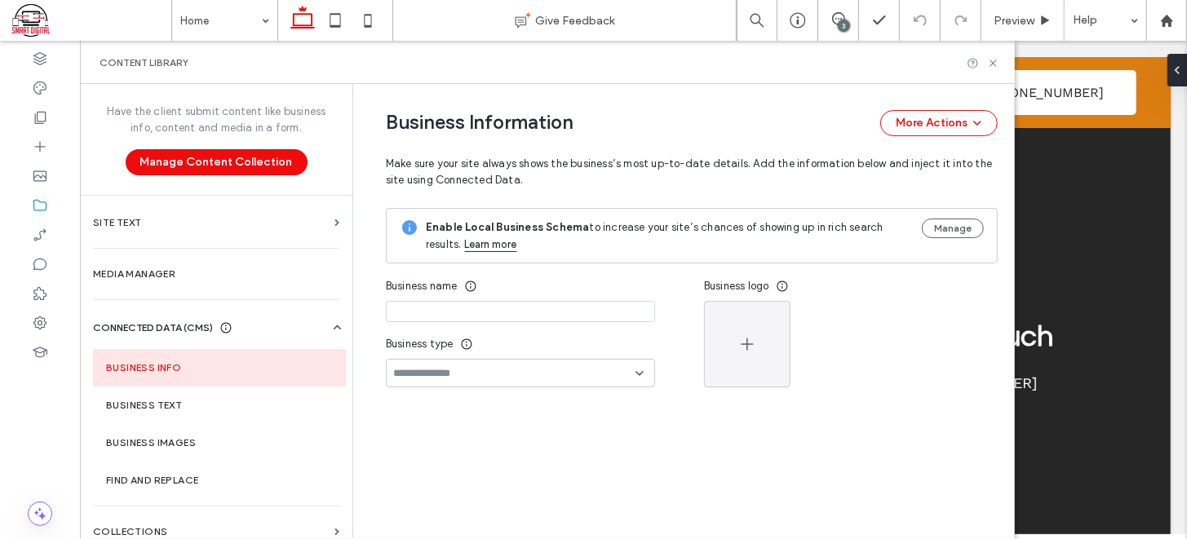
type input "**********"
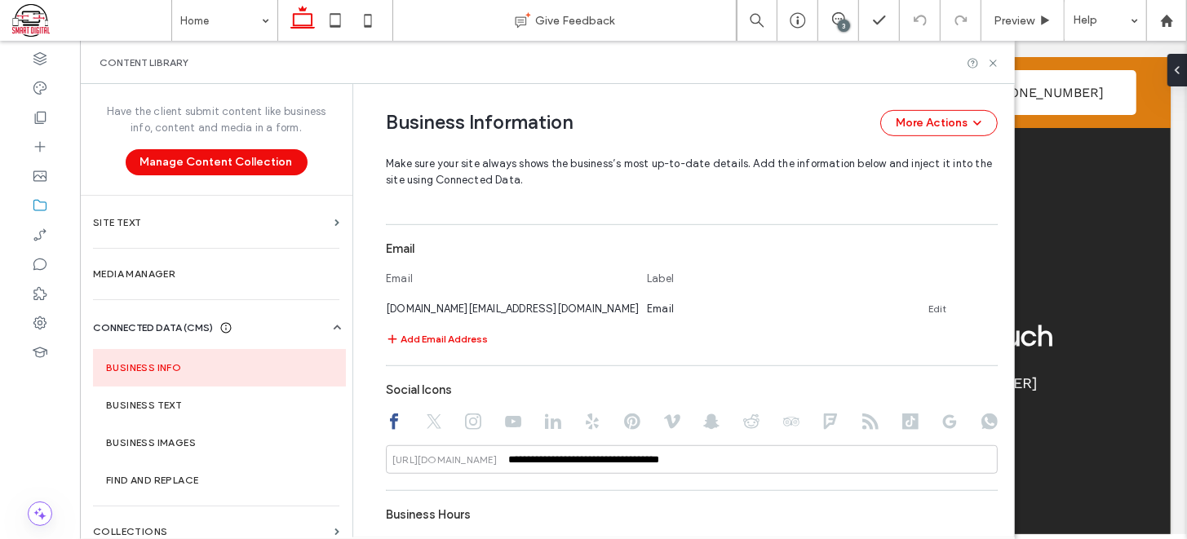
scroll to position [573, 0]
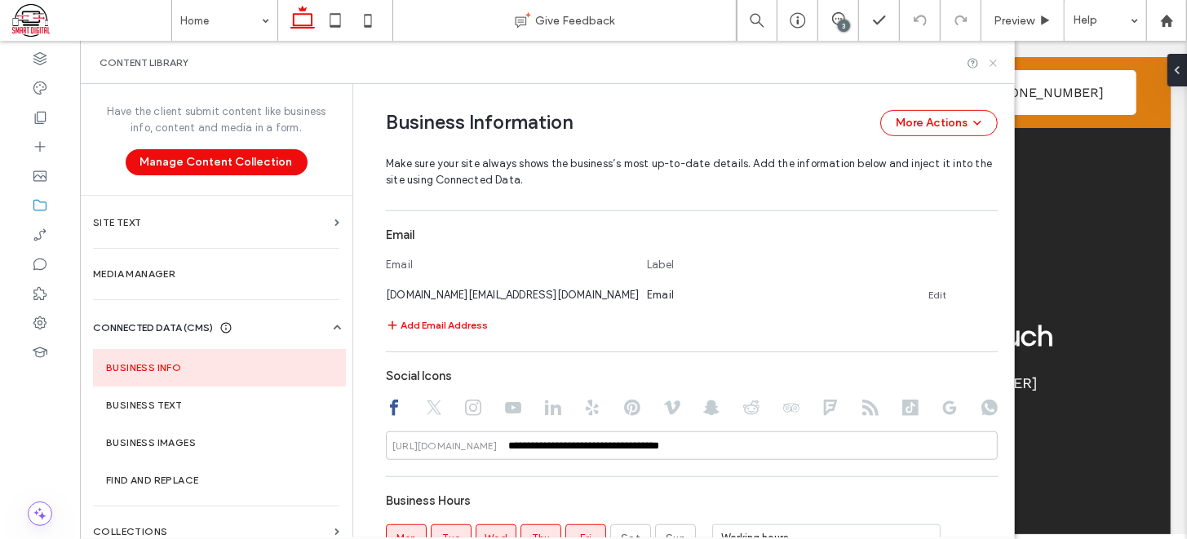
click at [988, 63] on icon at bounding box center [993, 63] width 12 height 12
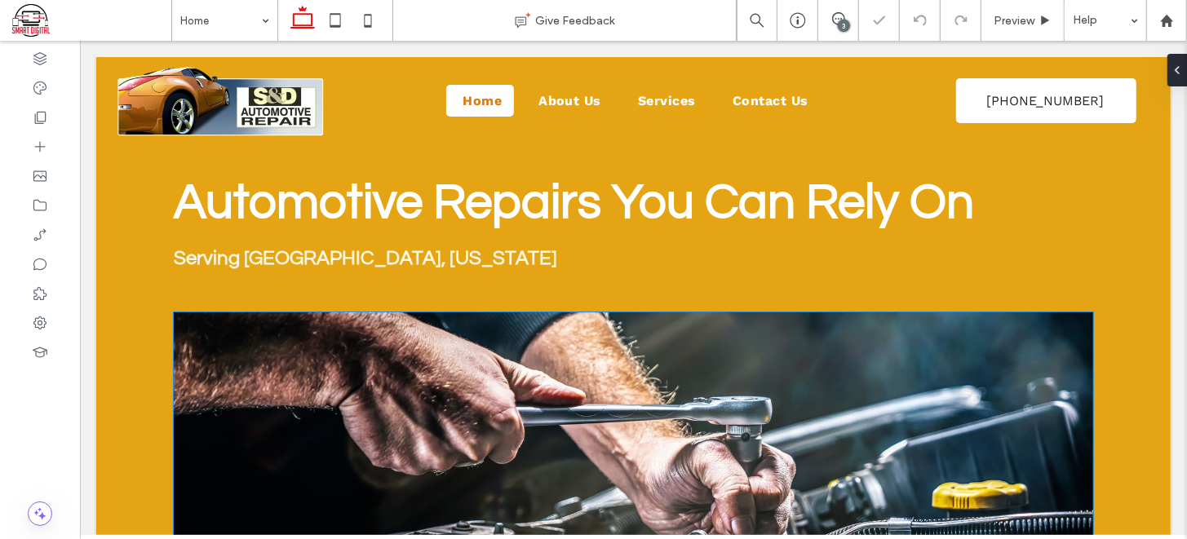
scroll to position [0, 0]
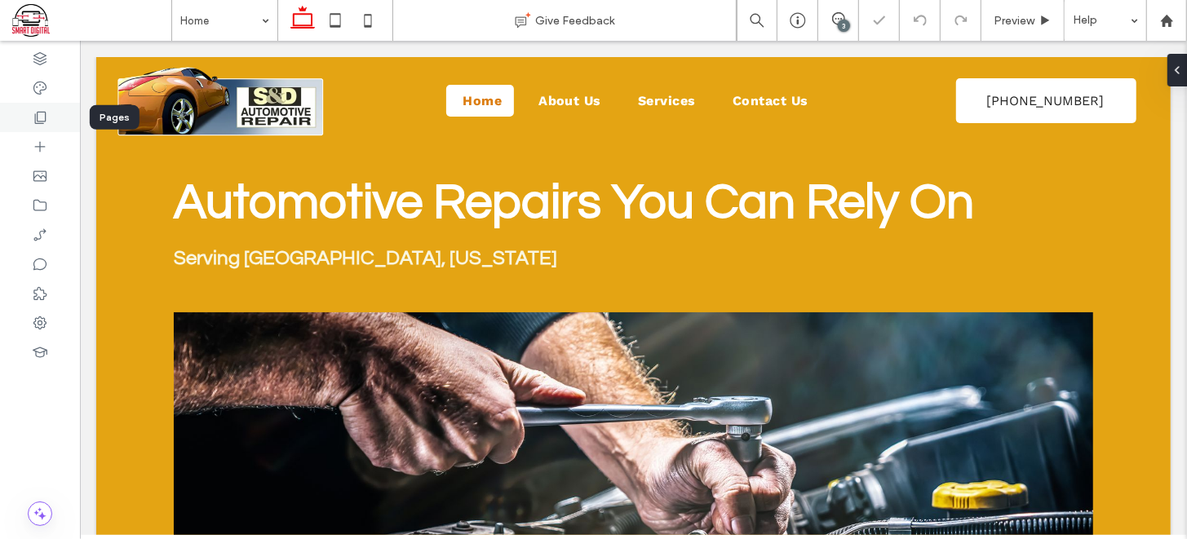
click at [40, 126] on div at bounding box center [40, 117] width 80 height 29
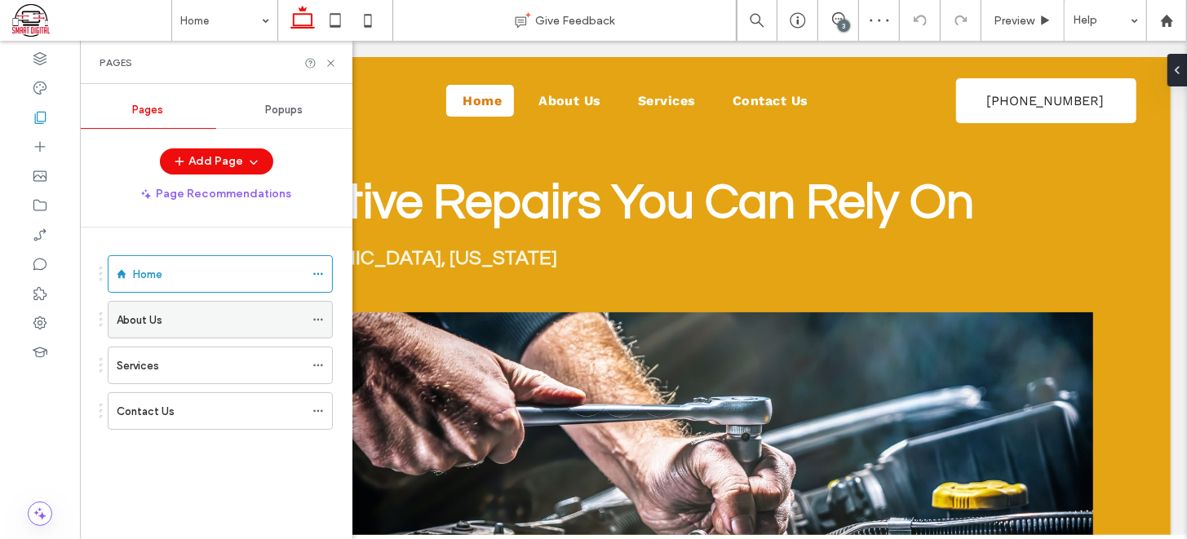
click at [254, 320] on div "About Us" at bounding box center [211, 320] width 188 height 17
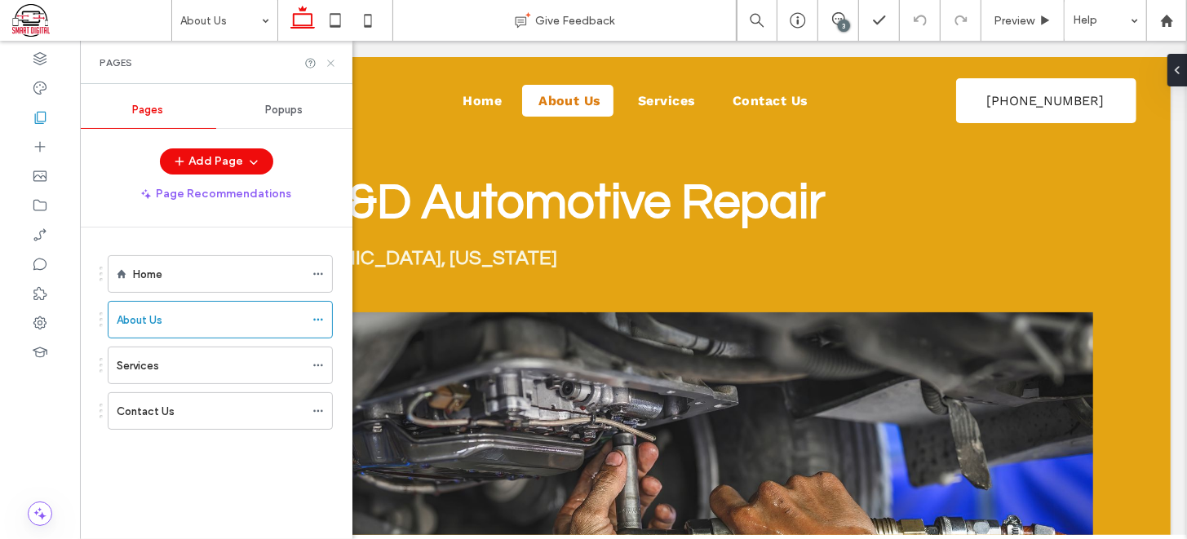
click at [332, 64] on use at bounding box center [330, 63] width 7 height 7
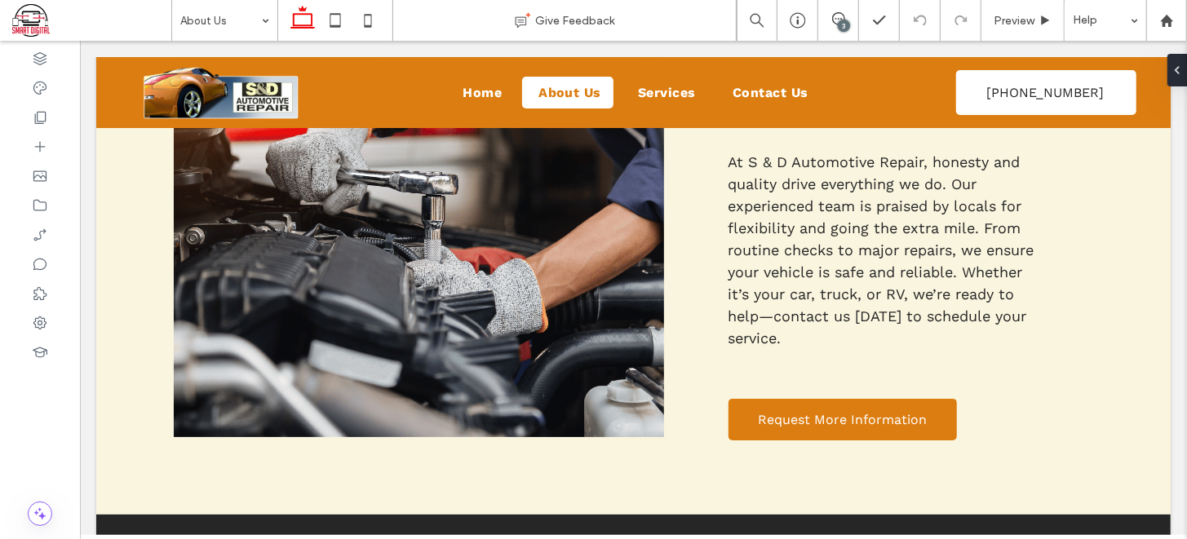
scroll to position [1610, 0]
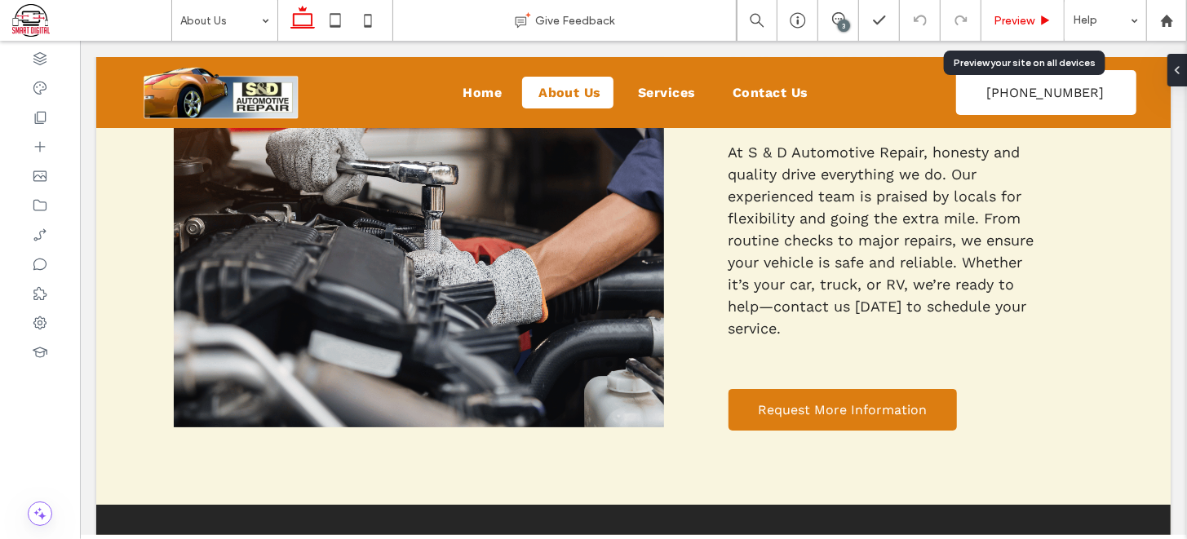
click at [1005, 11] on div "Preview" at bounding box center [1022, 20] width 83 height 41
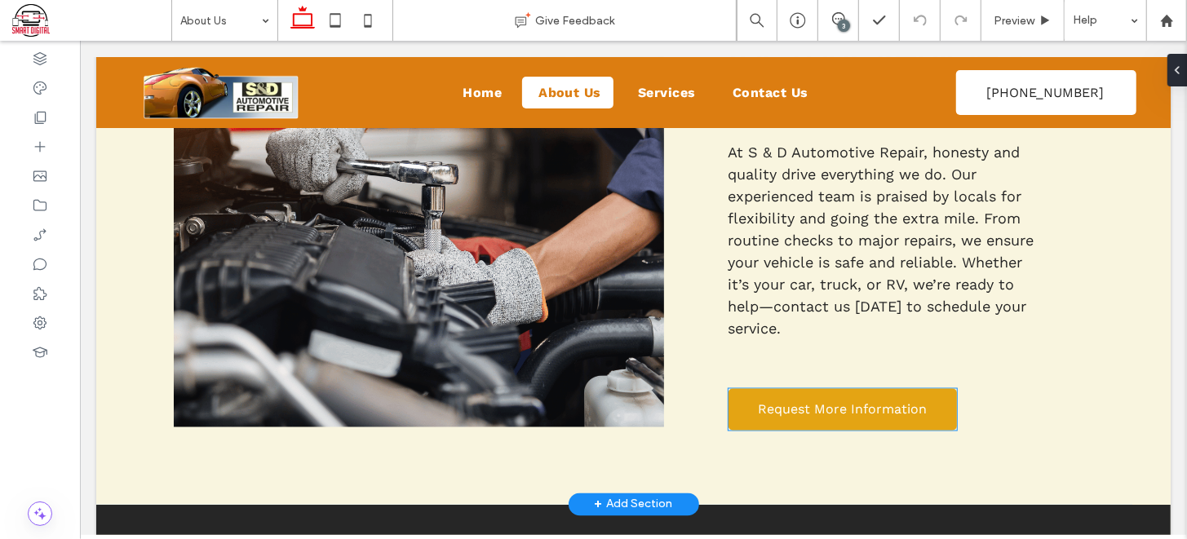
click at [864, 418] on link "Request More Information" at bounding box center [841, 409] width 228 height 42
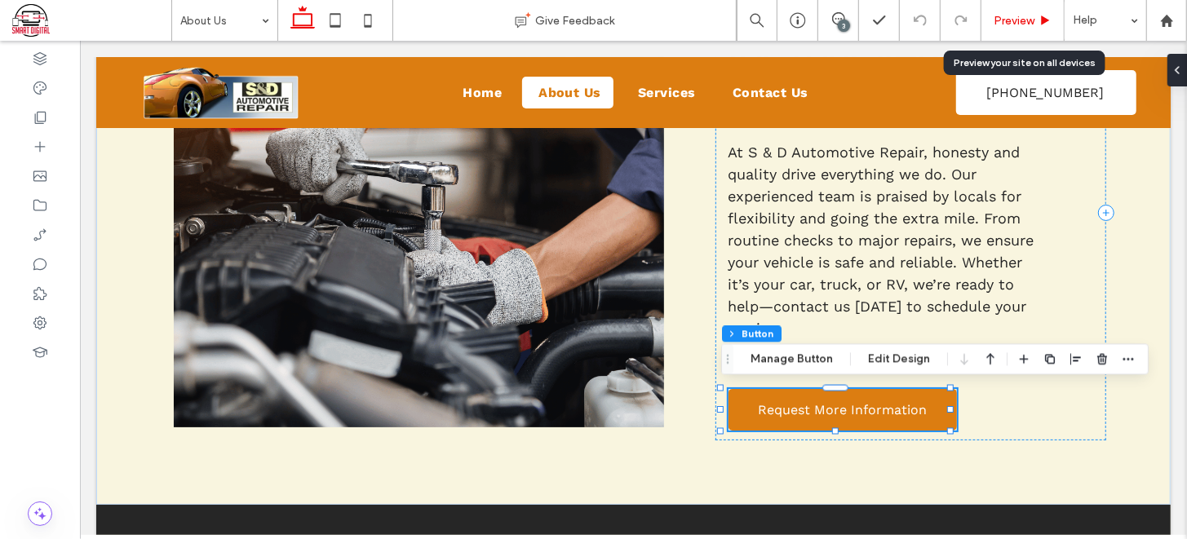
click at [1012, 18] on span "Preview" at bounding box center [1013, 21] width 41 height 14
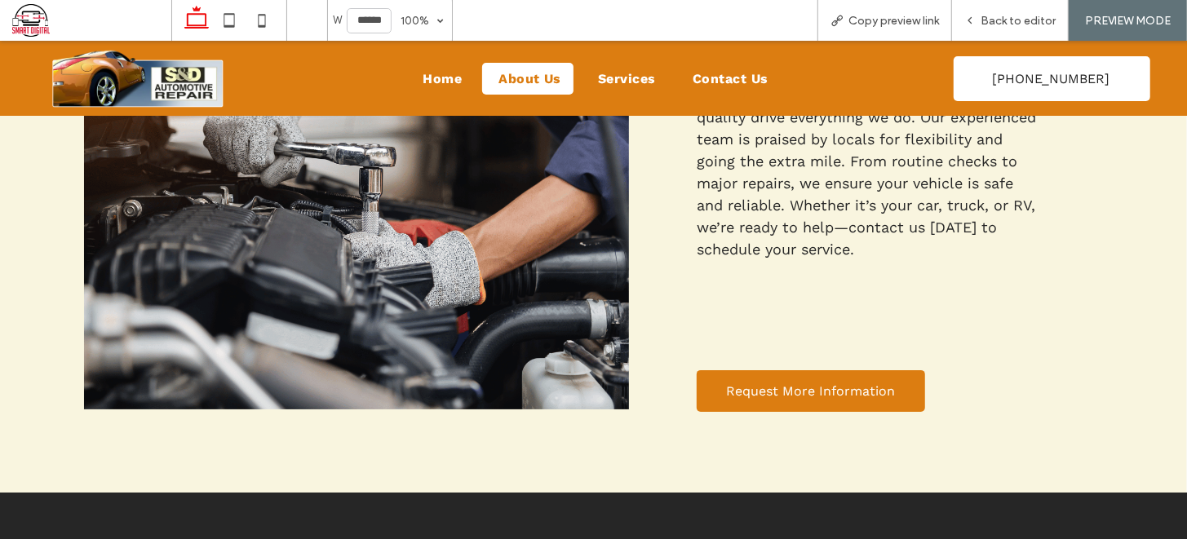
scroll to position [1637, 0]
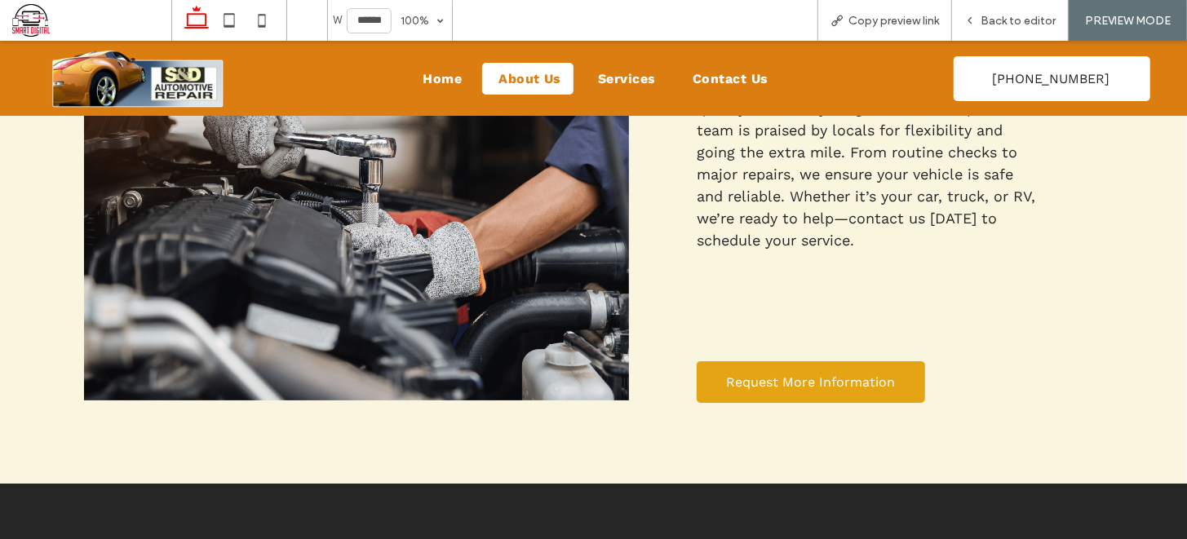
click at [863, 365] on link "Request More Information" at bounding box center [810, 381] width 228 height 42
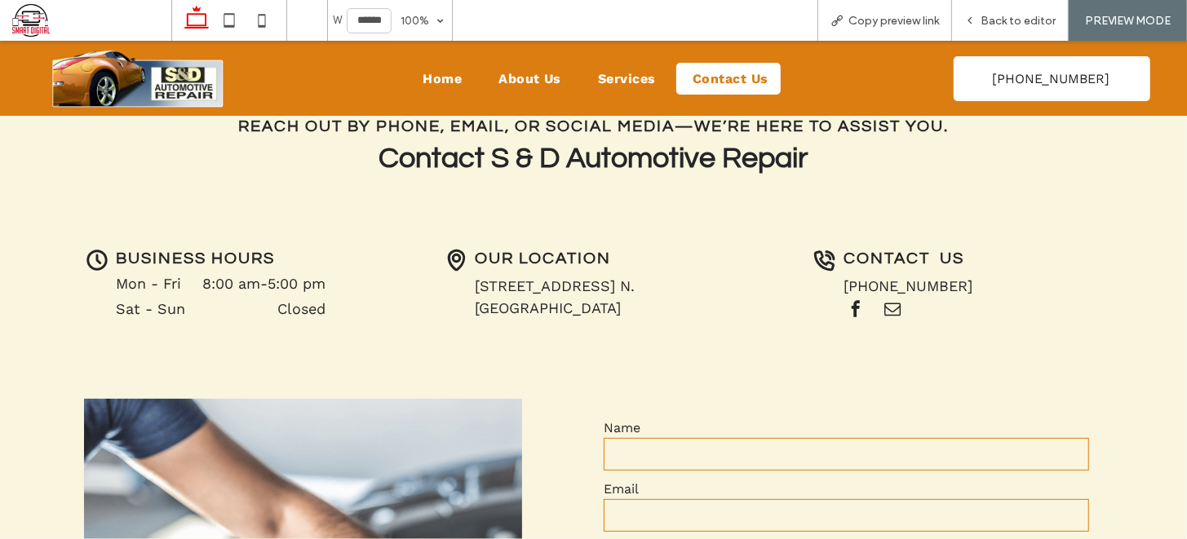
scroll to position [360, 0]
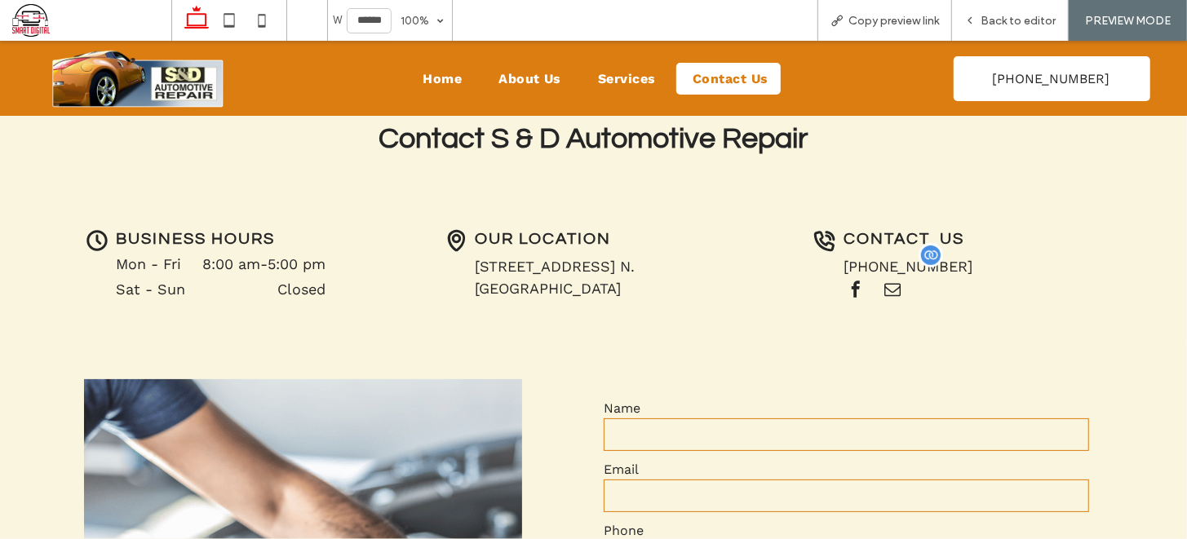
click at [865, 263] on span "(406) 727-8048" at bounding box center [907, 265] width 129 height 17
click at [562, 284] on span "Great Falls, MT 59405" at bounding box center [548, 287] width 146 height 17
click at [303, 262] on time "5:00 pm" at bounding box center [296, 262] width 58 height 17
click at [985, 20] on span "Back to editor" at bounding box center [1017, 21] width 75 height 14
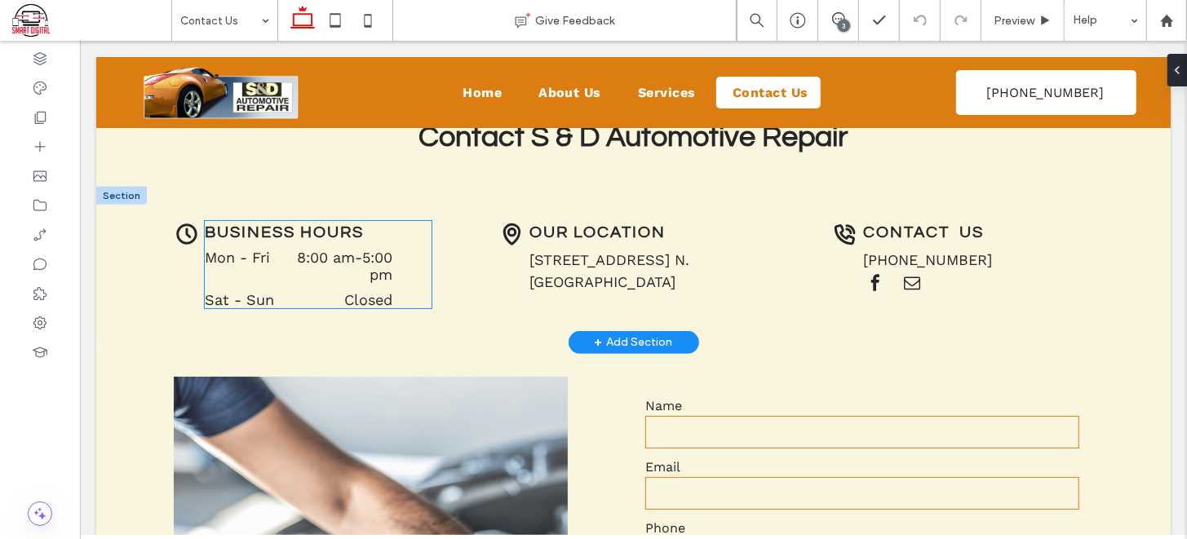
click at [371, 262] on time "5:00 pm" at bounding box center [376, 265] width 30 height 34
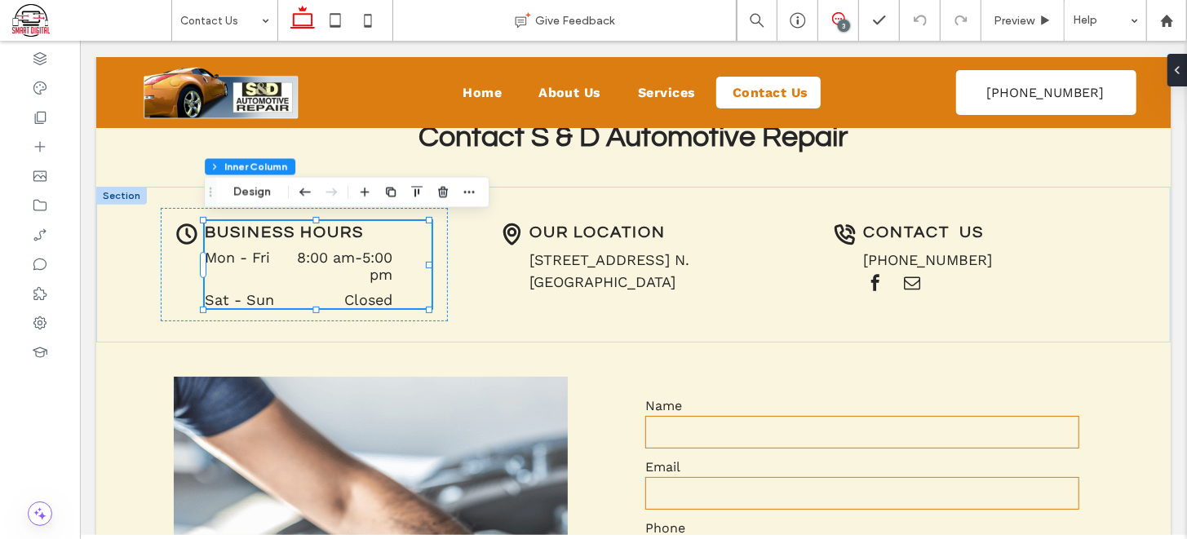
click at [826, 17] on span at bounding box center [838, 18] width 40 height 13
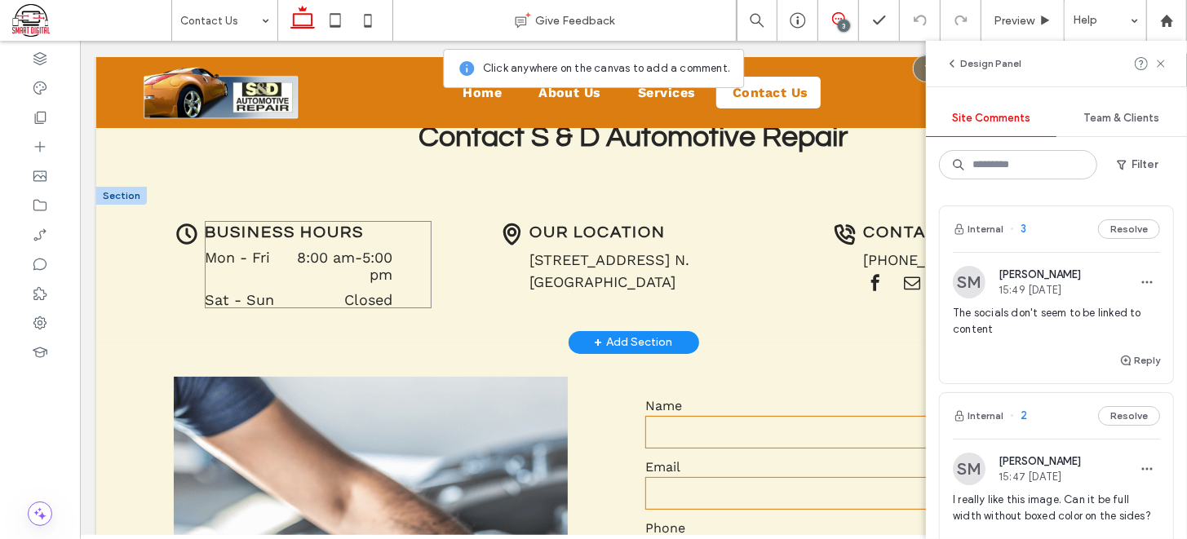
click at [414, 255] on div "Business Hours Mon - Fri 8:00 am - 5:00 pm Sat - Sun Closed" at bounding box center [317, 263] width 227 height 86
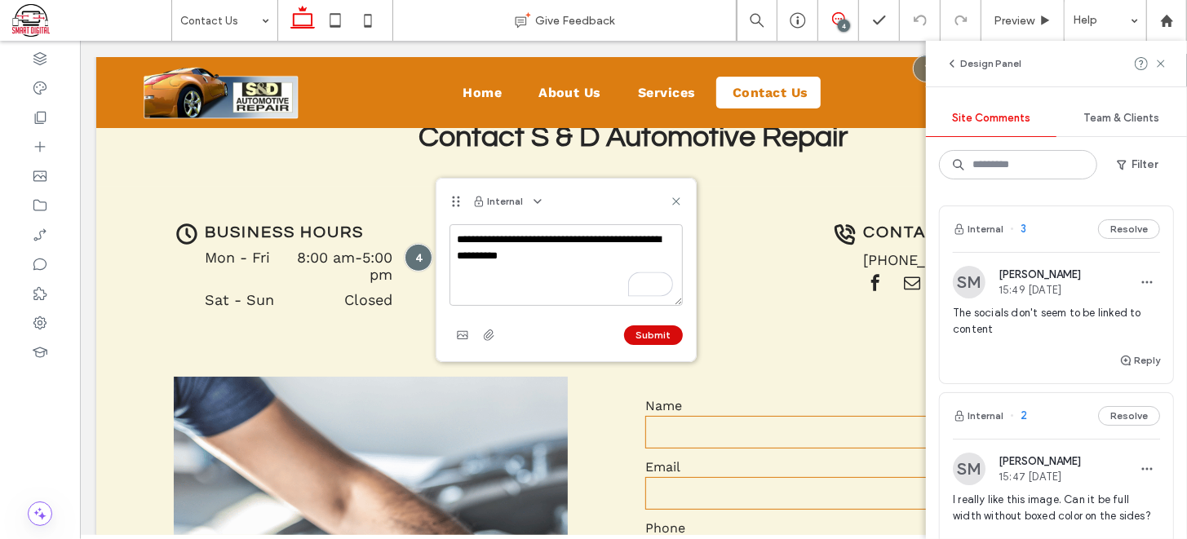
type textarea "**********"
click at [634, 336] on button "Submit" at bounding box center [653, 335] width 59 height 20
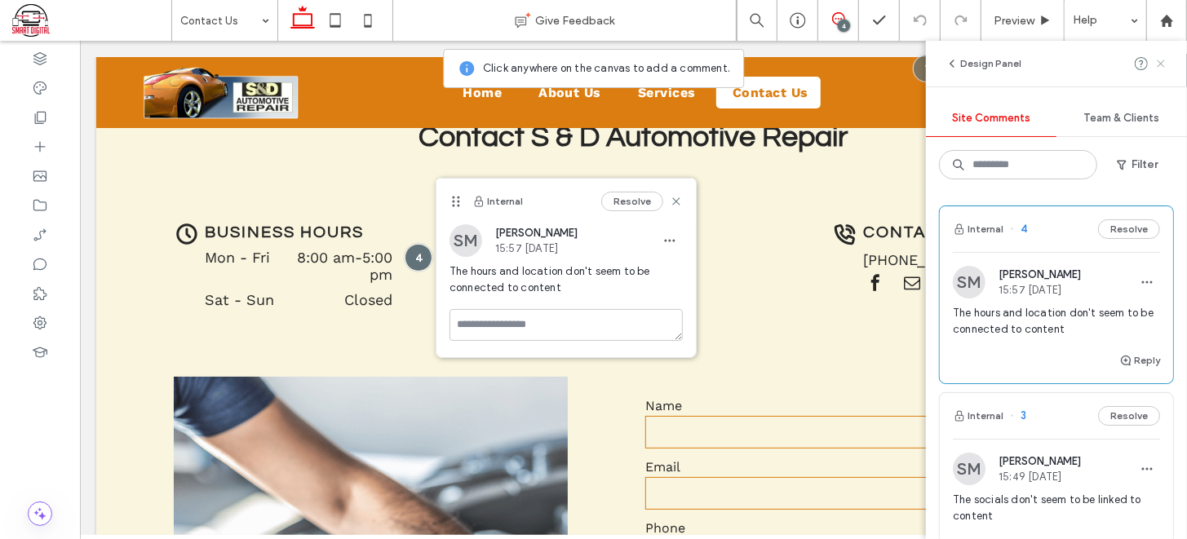
click at [1158, 64] on use at bounding box center [1159, 63] width 7 height 7
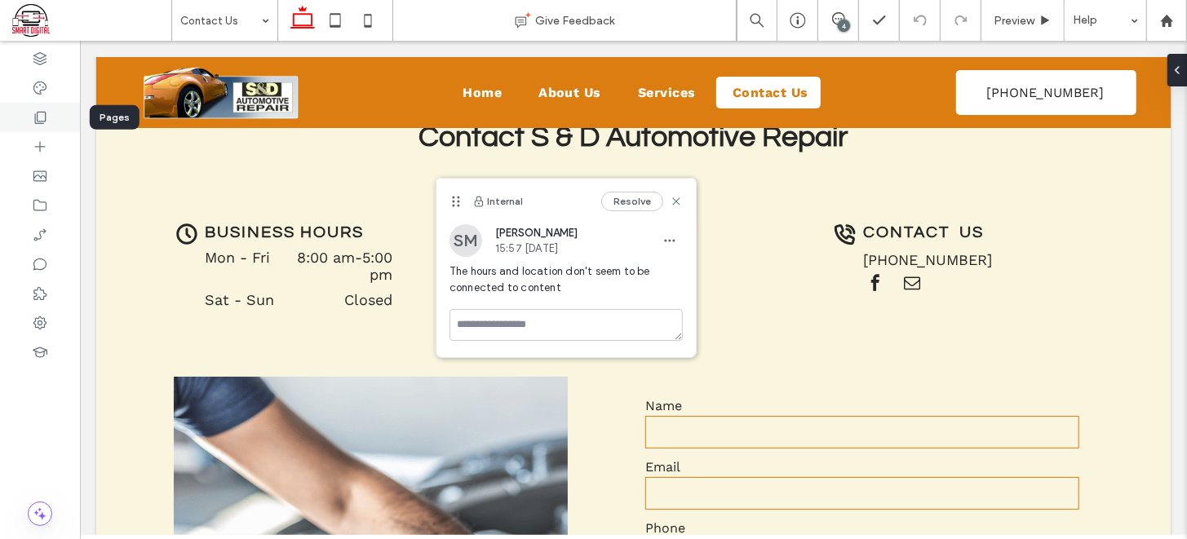
click at [42, 115] on icon at bounding box center [40, 117] width 16 height 16
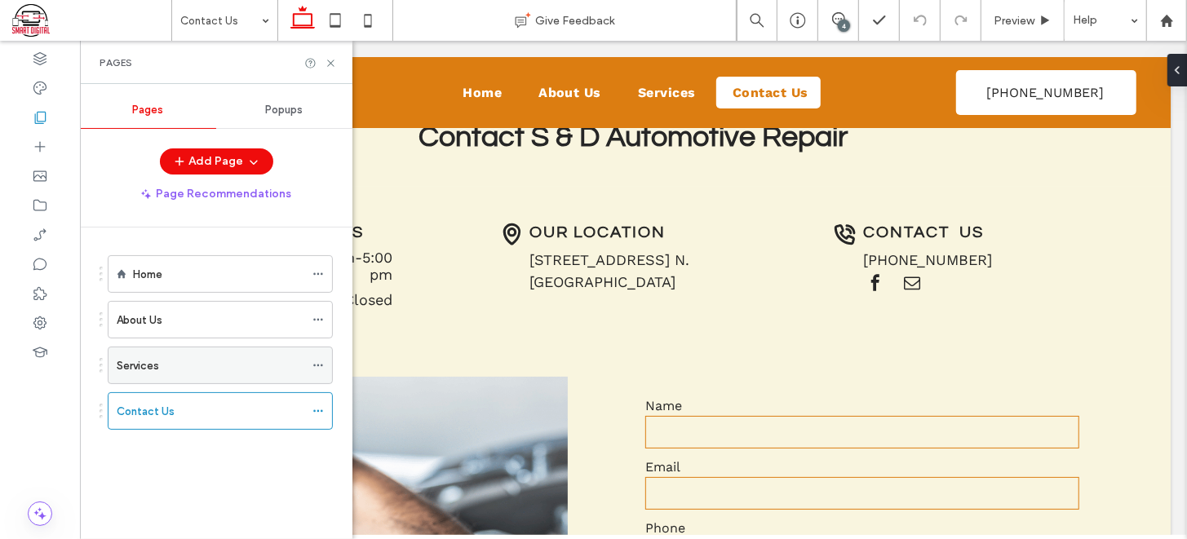
click at [157, 358] on div "Services" at bounding box center [211, 365] width 188 height 17
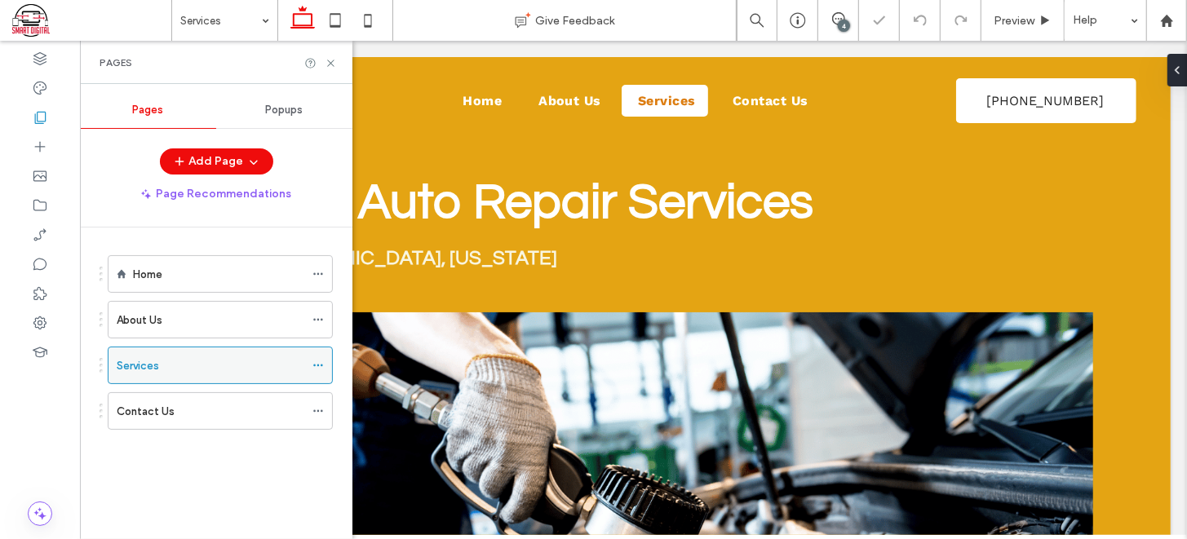
click at [224, 367] on div "Services" at bounding box center [211, 365] width 188 height 17
click at [329, 58] on icon at bounding box center [331, 63] width 12 height 12
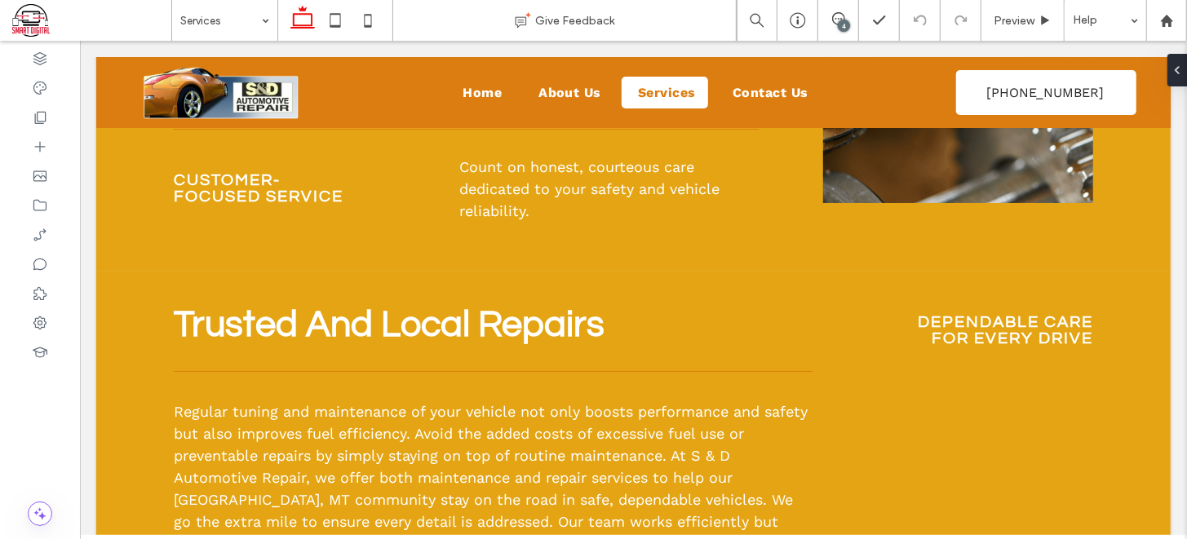
scroll to position [1262, 0]
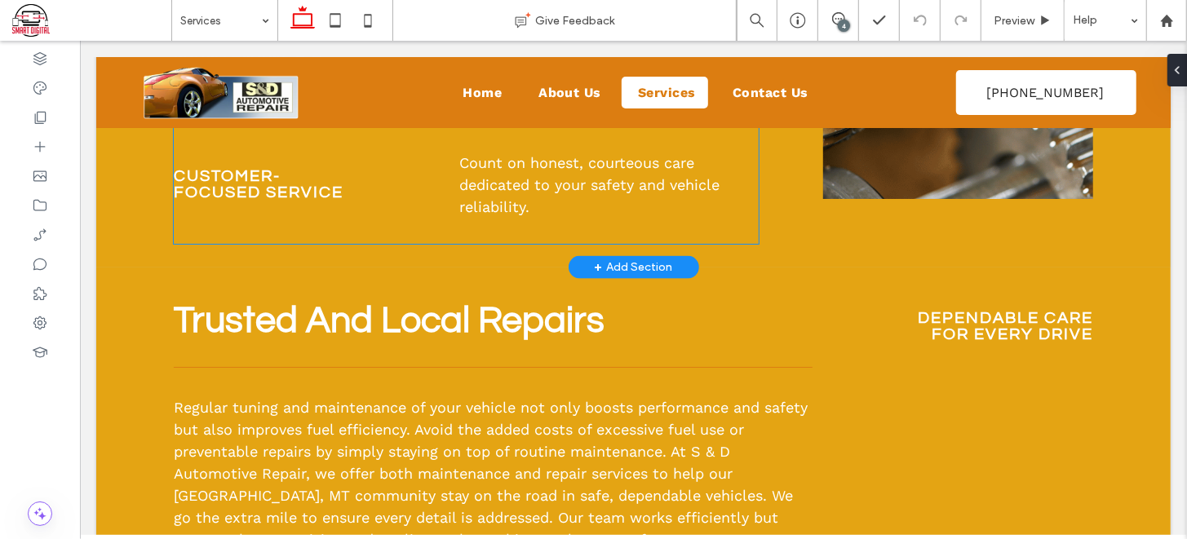
click at [573, 203] on p "Count on honest, courteous care dedicated to your safety and vehicle reliabilit…" at bounding box center [608, 184] width 300 height 66
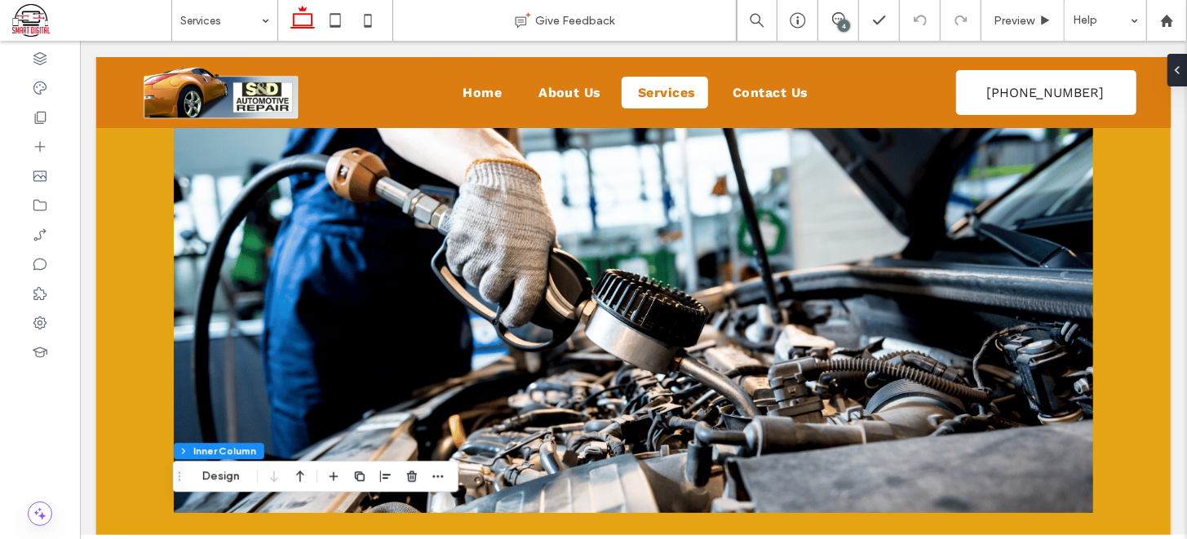
scroll to position [146, 0]
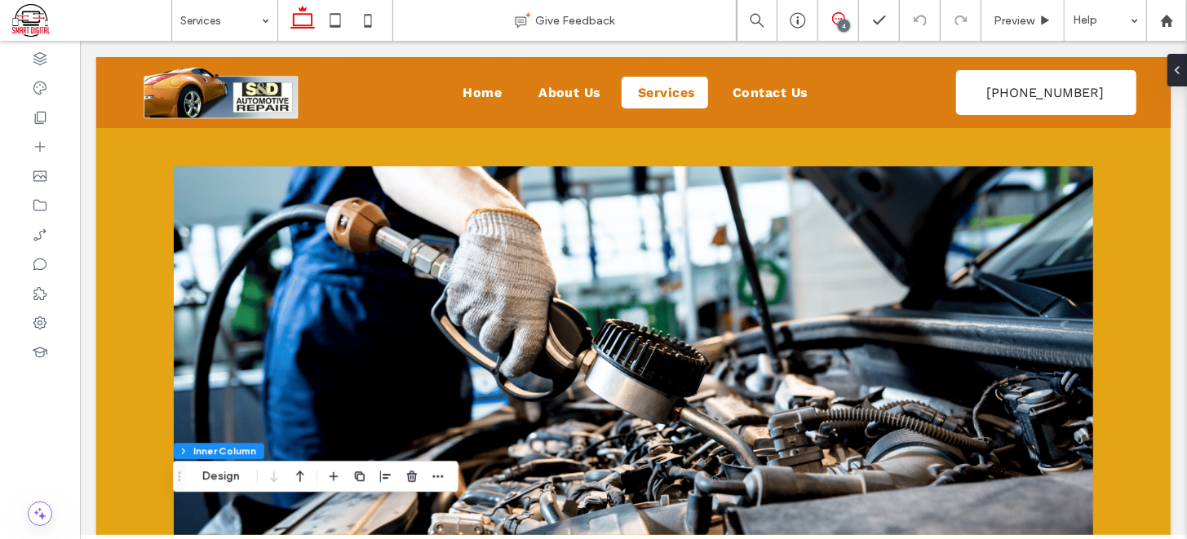
click at [832, 14] on icon at bounding box center [838, 18] width 13 height 13
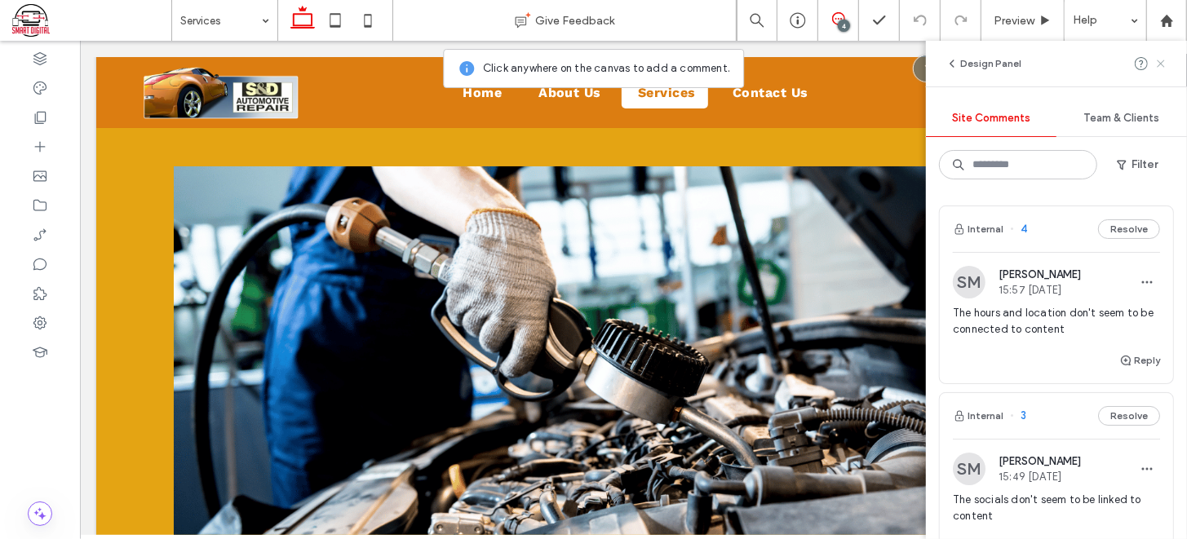
click at [1158, 62] on icon at bounding box center [1160, 63] width 13 height 13
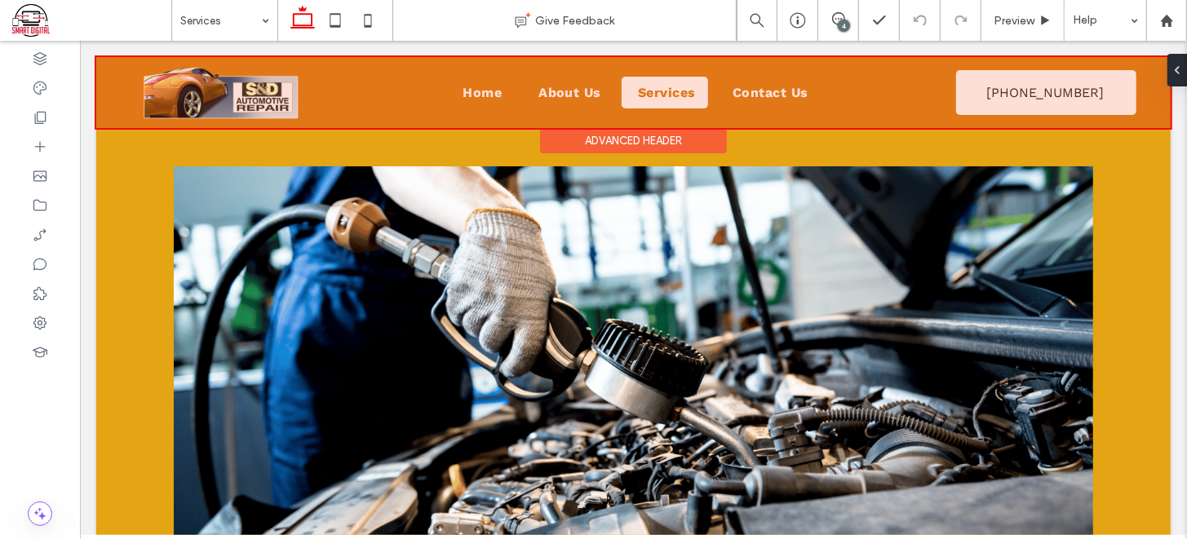
click at [960, 91] on div at bounding box center [632, 91] width 1074 height 71
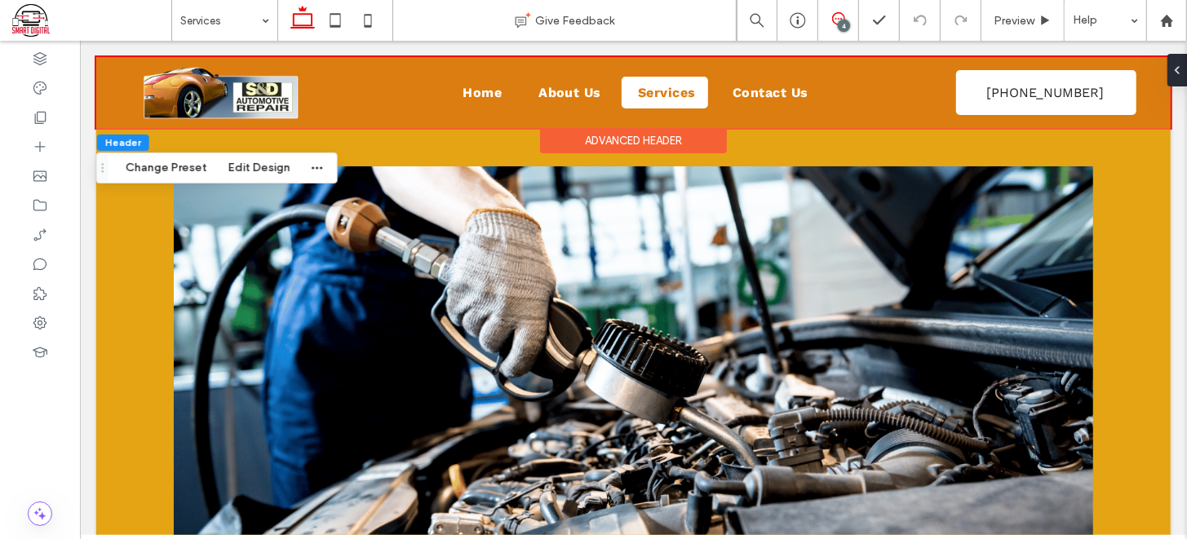
click at [833, 18] on icon at bounding box center [838, 18] width 13 height 13
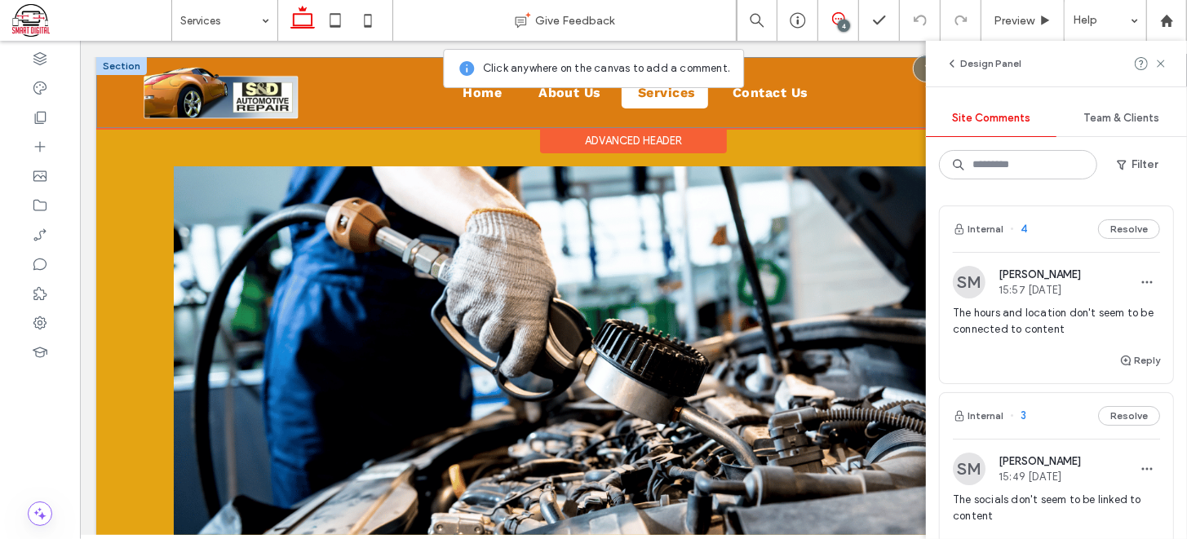
click at [906, 119] on div "Home About Us Services Contact Us (406) 727-8048 (406) 727-8048" at bounding box center [632, 91] width 1074 height 71
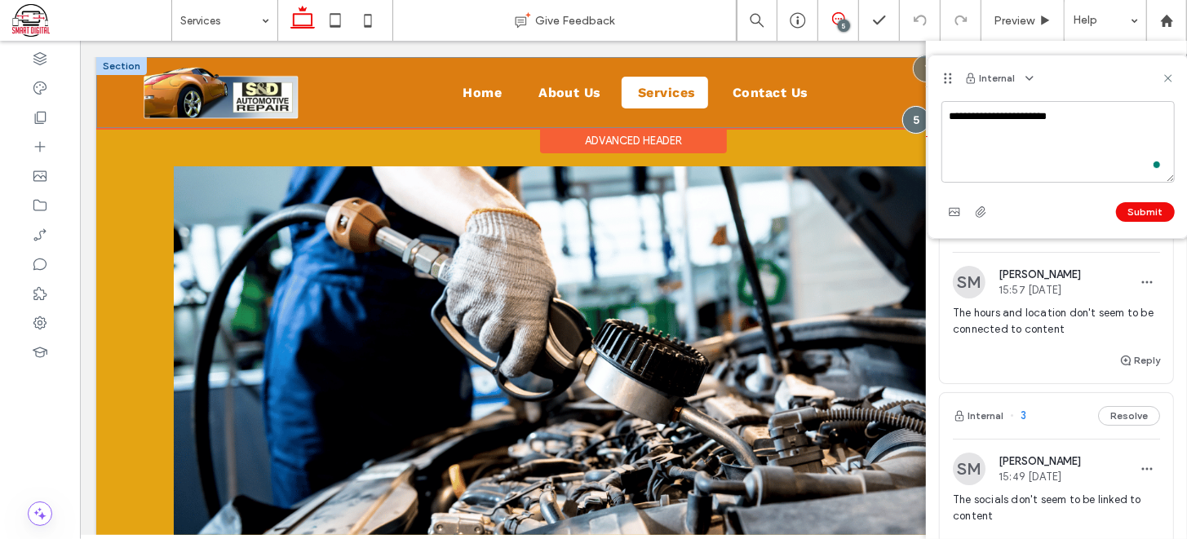
type textarea "**********"
